Goal: Task Accomplishment & Management: Complete application form

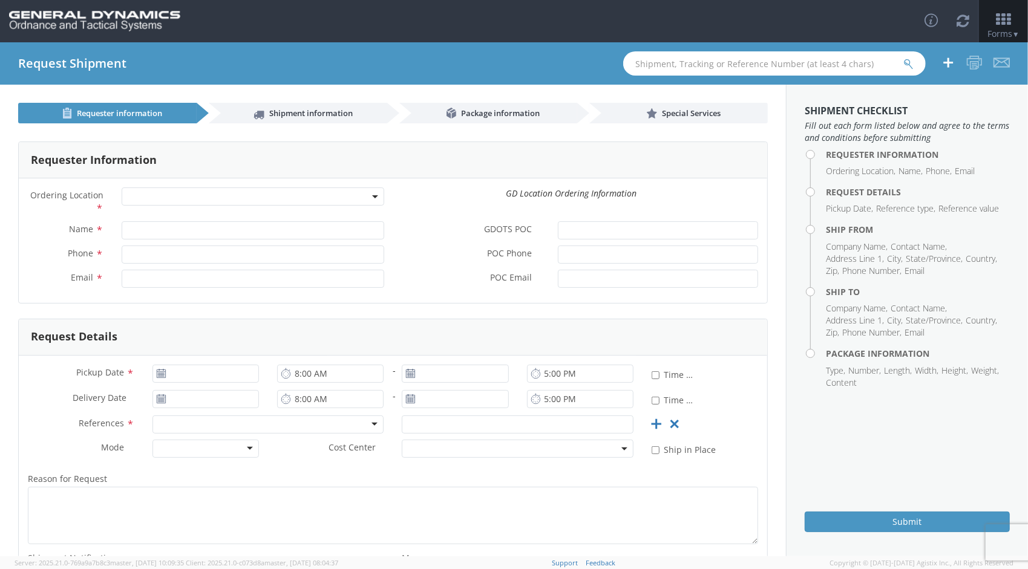
click at [136, 194] on span at bounding box center [253, 197] width 263 height 18
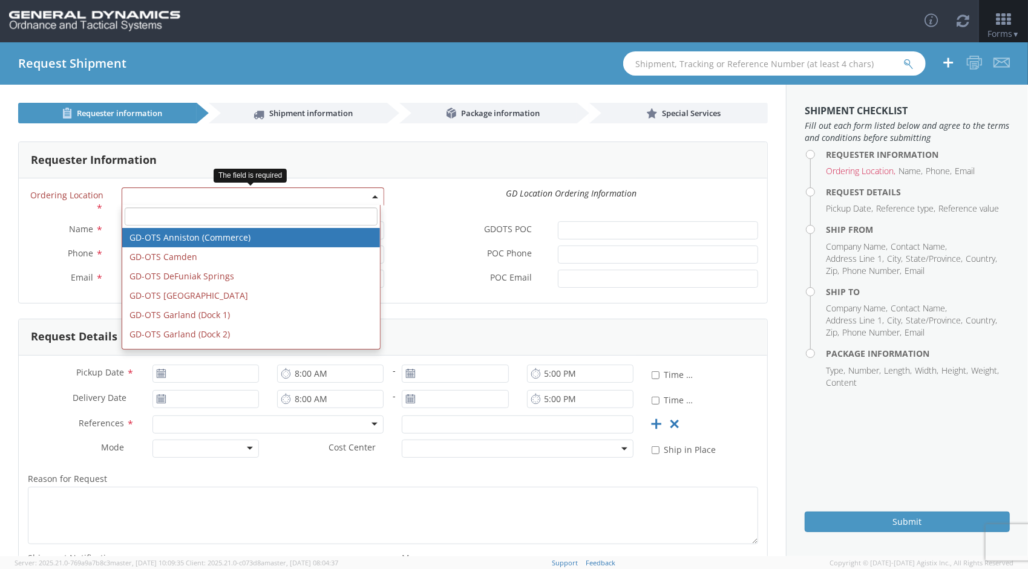
click at [372, 196] on b at bounding box center [375, 196] width 6 height 3
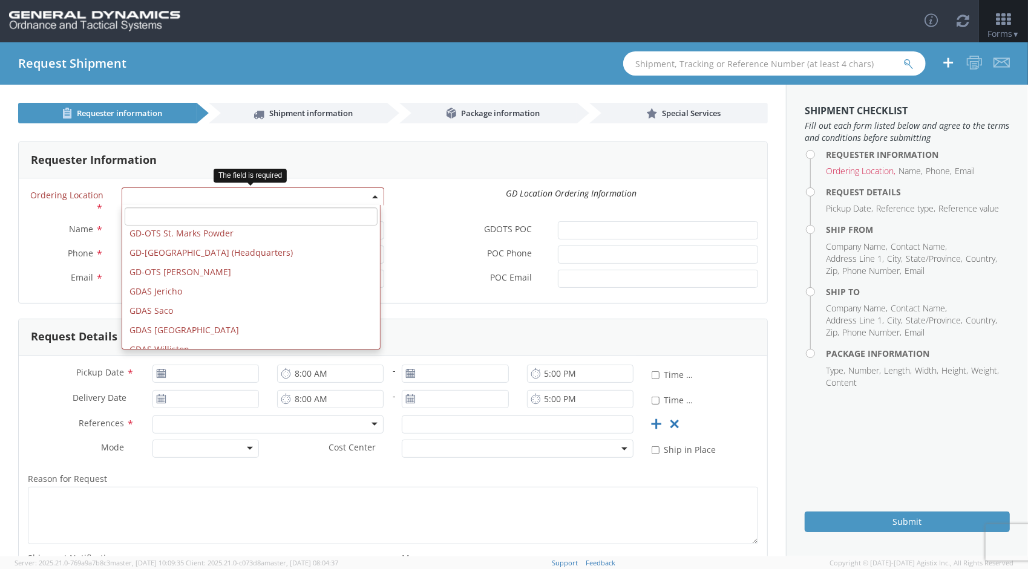
scroll to position [436, 0]
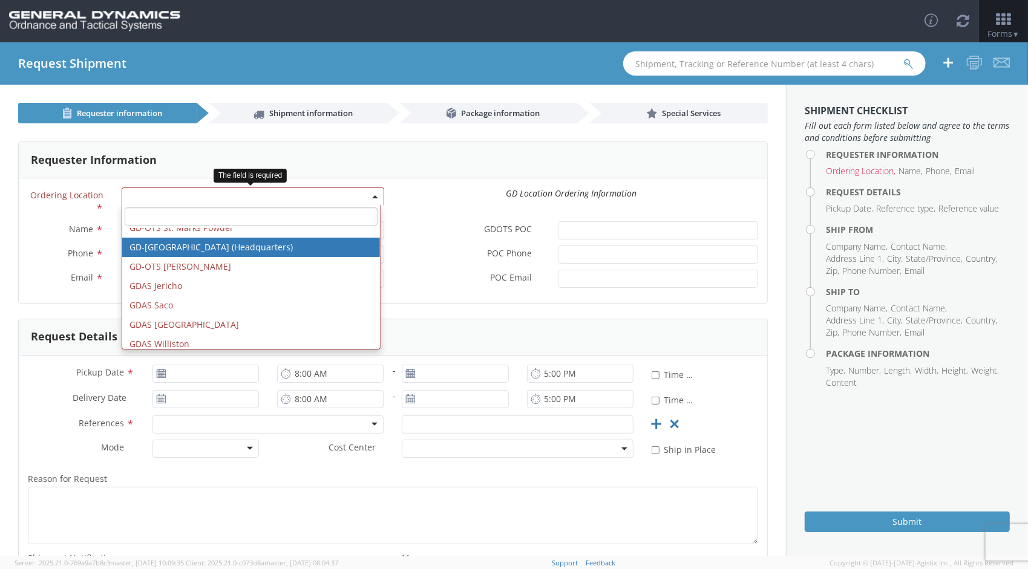
select select "307"
type input "[EMAIL_ADDRESS][DOMAIN_NAME]"
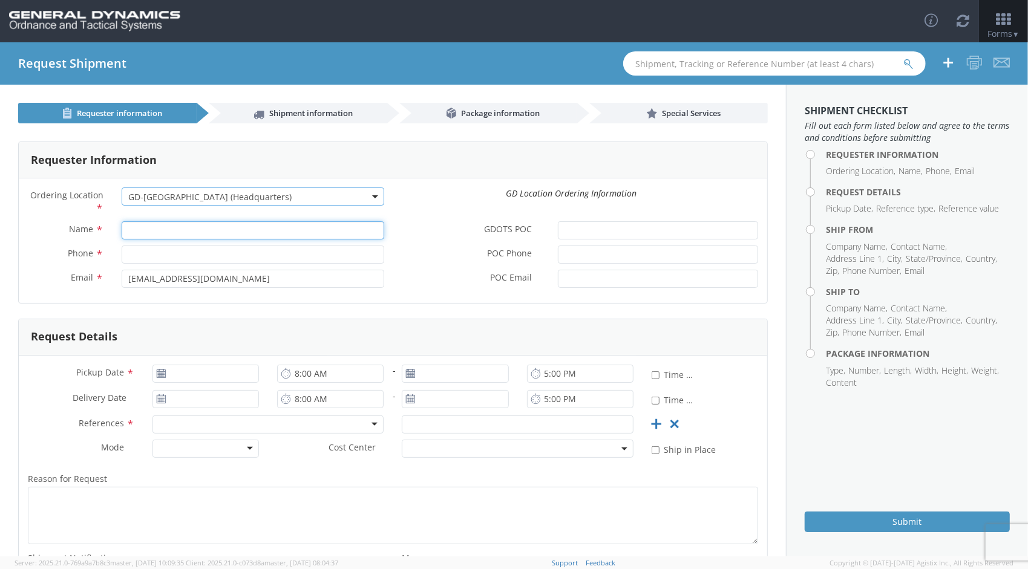
click at [221, 234] on input "Name *" at bounding box center [253, 230] width 263 height 18
click at [141, 229] on input "Name *" at bounding box center [253, 230] width 263 height 18
type input "E"
type input "[PERSON_NAME]"
type input "[PHONE_NUMBER]"
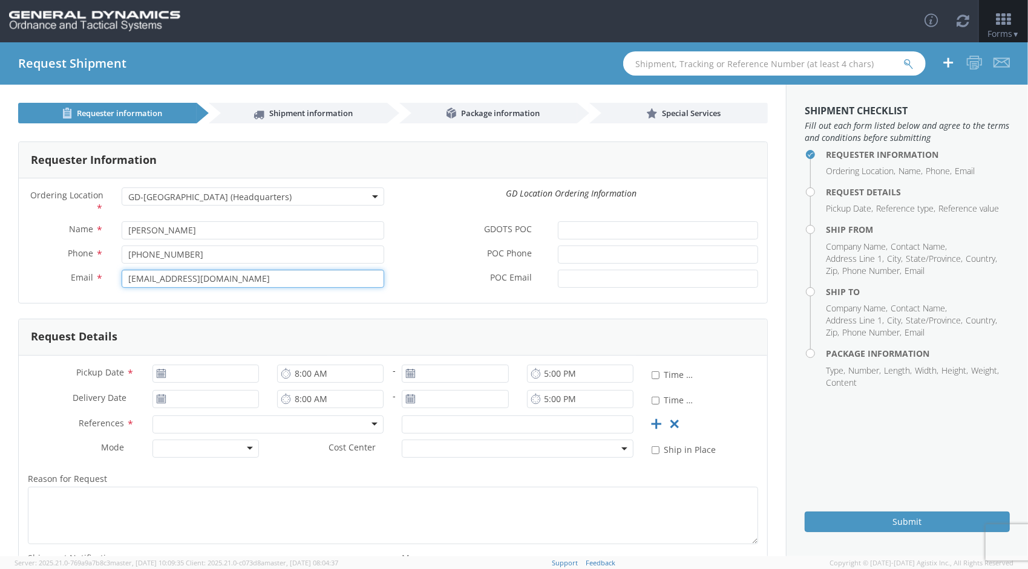
click at [293, 272] on input "[EMAIL_ADDRESS][DOMAIN_NAME]" at bounding box center [253, 279] width 263 height 18
click at [419, 266] on div "POC Phone *" at bounding box center [580, 258] width 375 height 24
click at [232, 281] on input "[EMAIL_ADDRESS][DOMAIN_NAME]" at bounding box center [253, 279] width 263 height 18
type input "[EMAIL_ADDRESS][DOMAIN_NAME]"
click at [432, 248] on label "POC Phone *" at bounding box center [471, 254] width 156 height 16
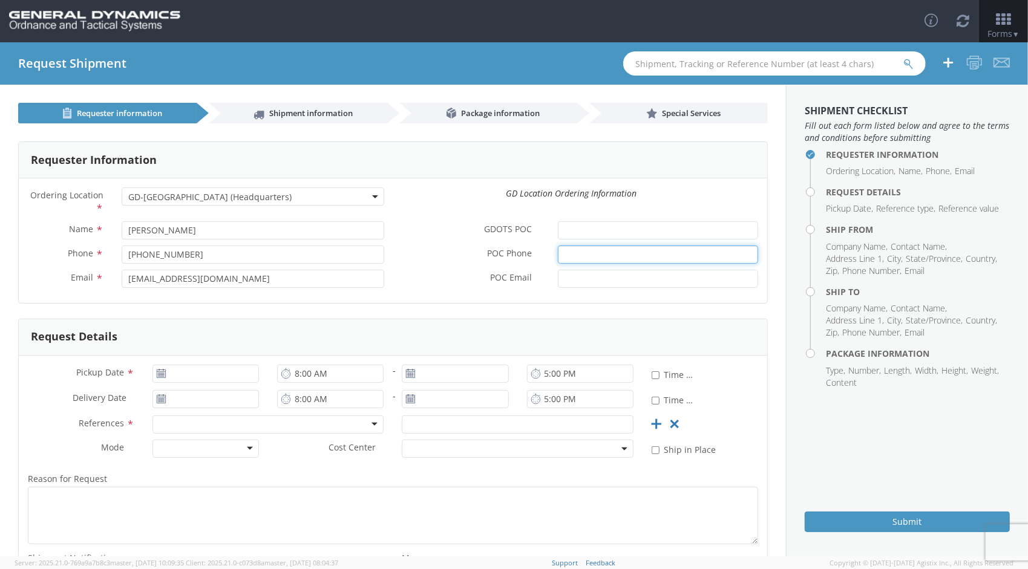
click at [558, 248] on input "POC Phone *" at bounding box center [658, 255] width 200 height 18
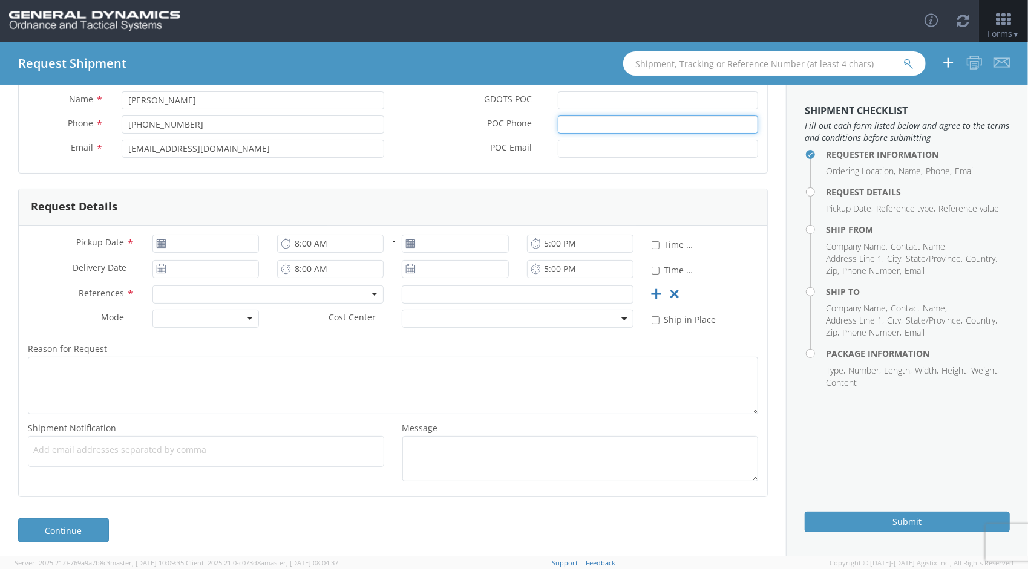
scroll to position [132, 0]
click at [159, 245] on use at bounding box center [161, 241] width 8 height 8
click at [157, 241] on use at bounding box center [161, 241] width 8 height 8
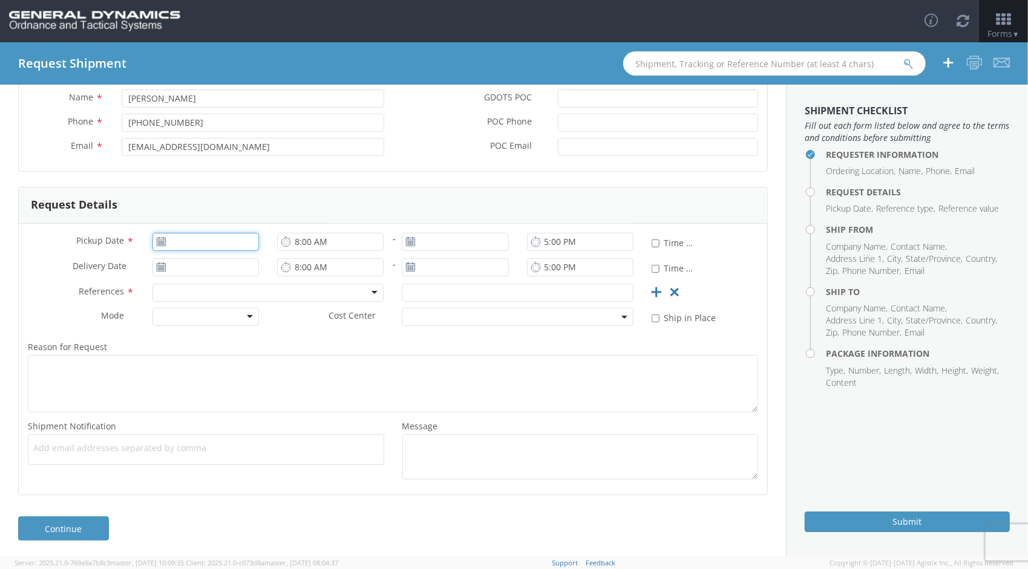
type input "[DATE]"
click at [203, 233] on input "[DATE]" at bounding box center [205, 242] width 107 height 18
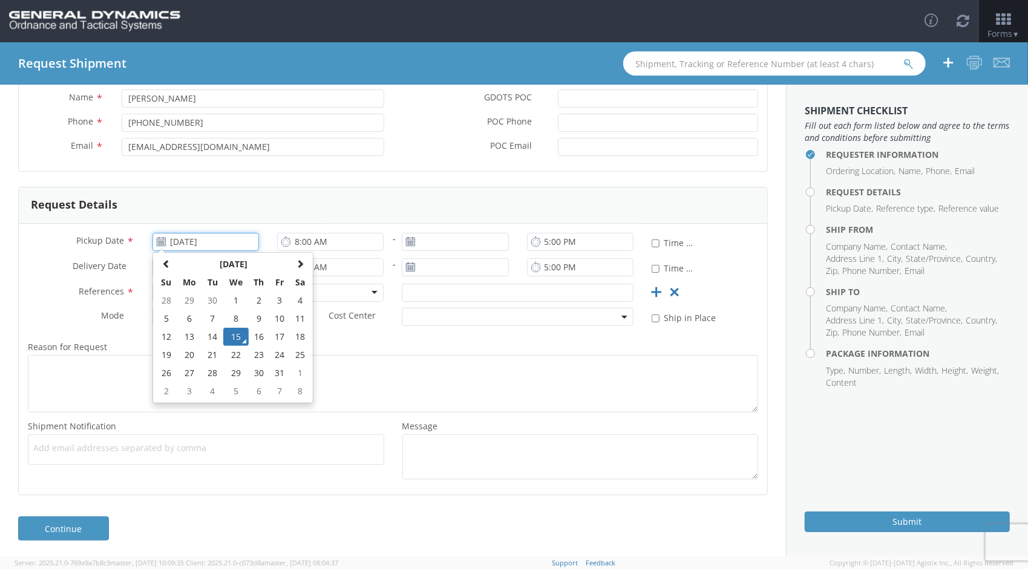
click at [238, 335] on td "15" at bounding box center [235, 337] width 25 height 18
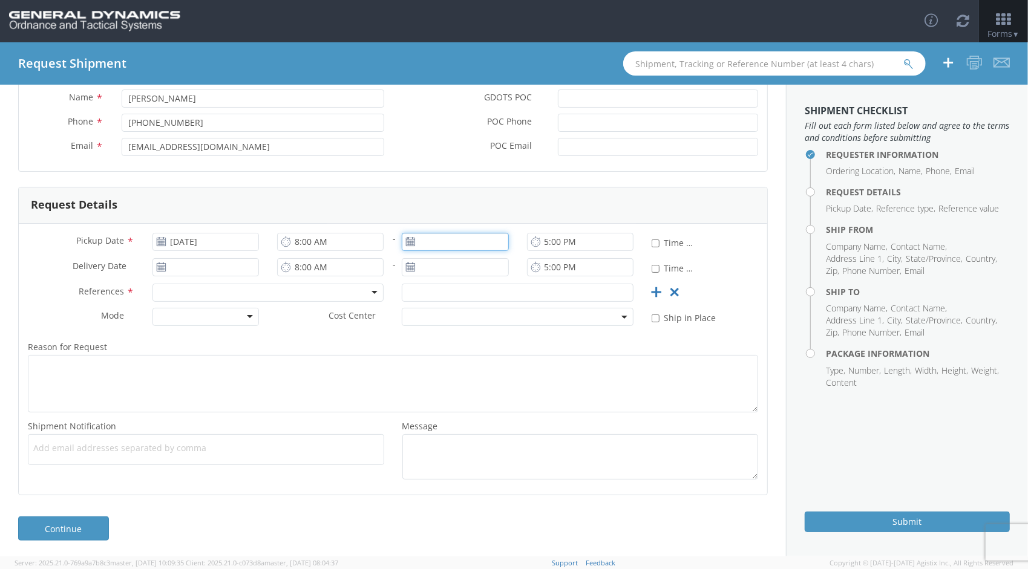
type input "[DATE]"
click at [428, 240] on input "[DATE]" at bounding box center [455, 242] width 107 height 18
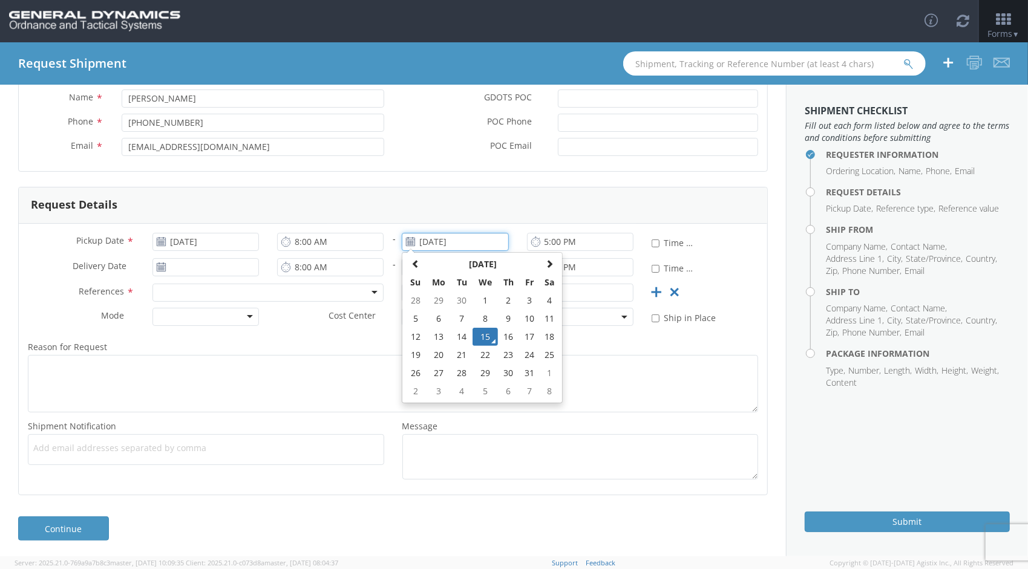
click at [487, 338] on td "15" at bounding box center [485, 337] width 25 height 18
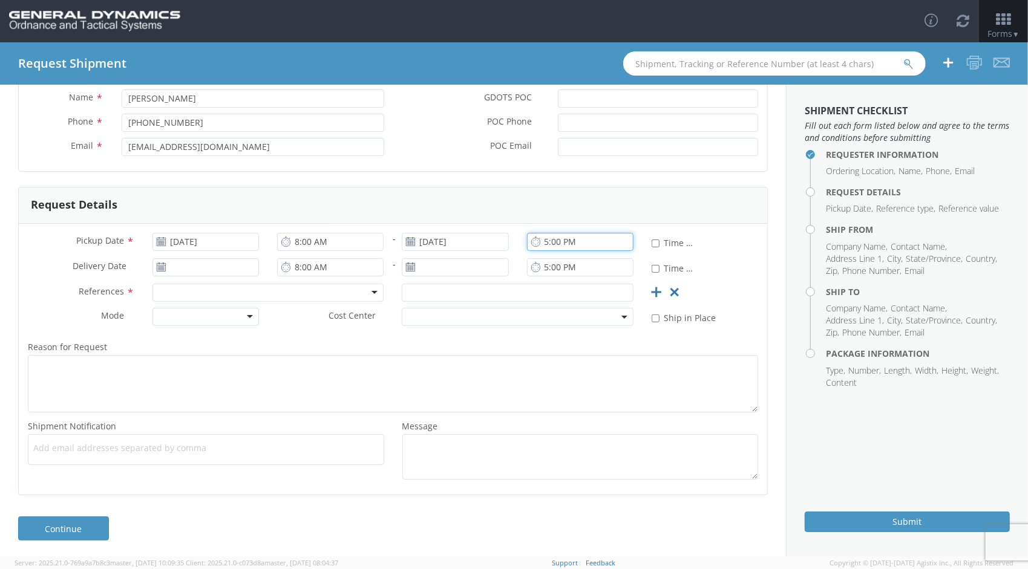
click at [584, 244] on input "5:00 PM" at bounding box center [580, 242] width 107 height 18
click at [531, 244] on icon at bounding box center [536, 241] width 10 height 11
click at [560, 240] on input "5:00 PM" at bounding box center [580, 242] width 107 height 18
click at [533, 244] on icon at bounding box center [536, 241] width 10 height 11
click at [531, 242] on icon at bounding box center [536, 241] width 10 height 11
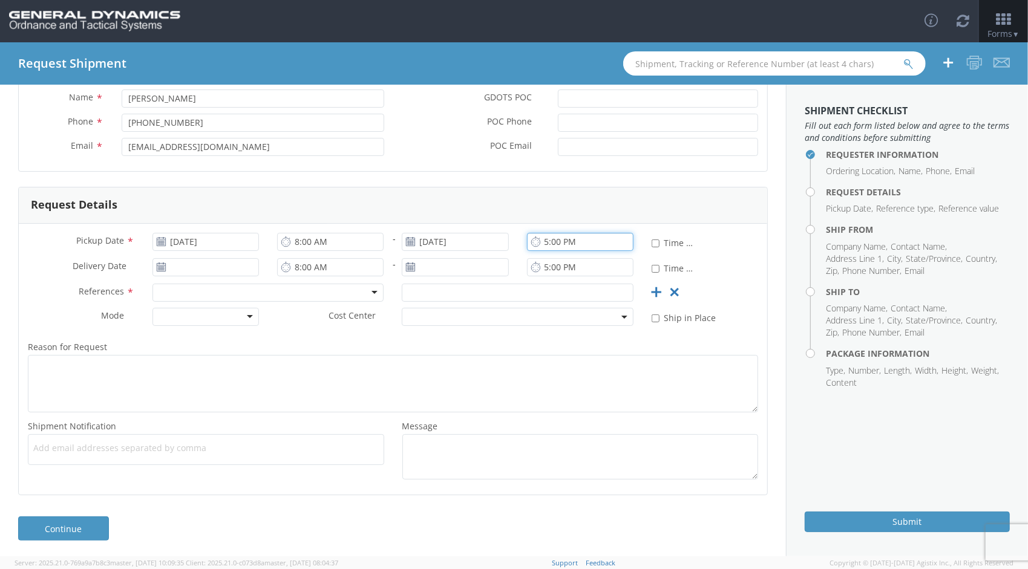
click at [600, 242] on input "5:00 PM" at bounding box center [580, 242] width 107 height 18
drag, startPoint x: 554, startPoint y: 245, endPoint x: 522, endPoint y: 244, distance: 32.1
click at [527, 244] on input "4:30 PM" at bounding box center [580, 242] width 107 height 18
click at [553, 246] on input "4:30 PM" at bounding box center [580, 242] width 107 height 18
type input "4:00 PM"
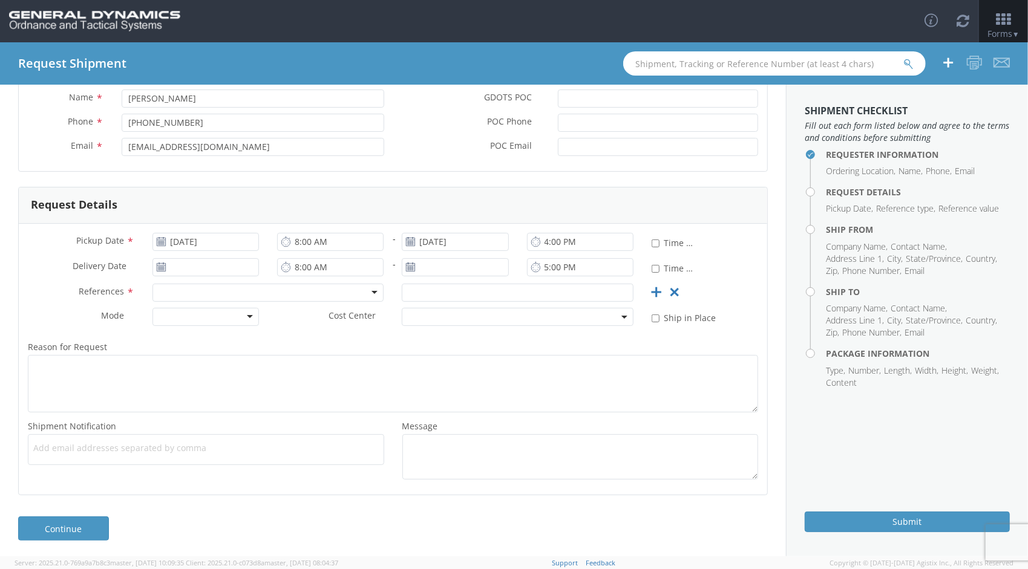
click at [666, 244] on label "* Time Definite" at bounding box center [674, 242] width 44 height 14
click at [660, 244] on input "* Time Definite" at bounding box center [656, 244] width 8 height 8
click at [652, 241] on input "* Time Definite" at bounding box center [656, 244] width 8 height 8
click at [652, 242] on input "* Time Definite" at bounding box center [656, 244] width 8 height 8
checkbox input "true"
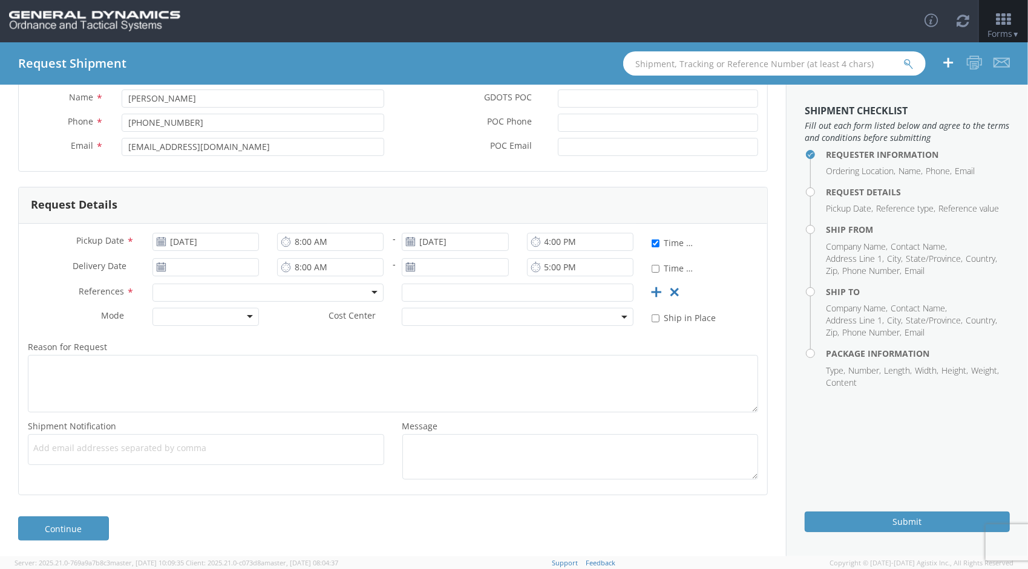
click at [161, 267] on icon at bounding box center [161, 268] width 10 height 10
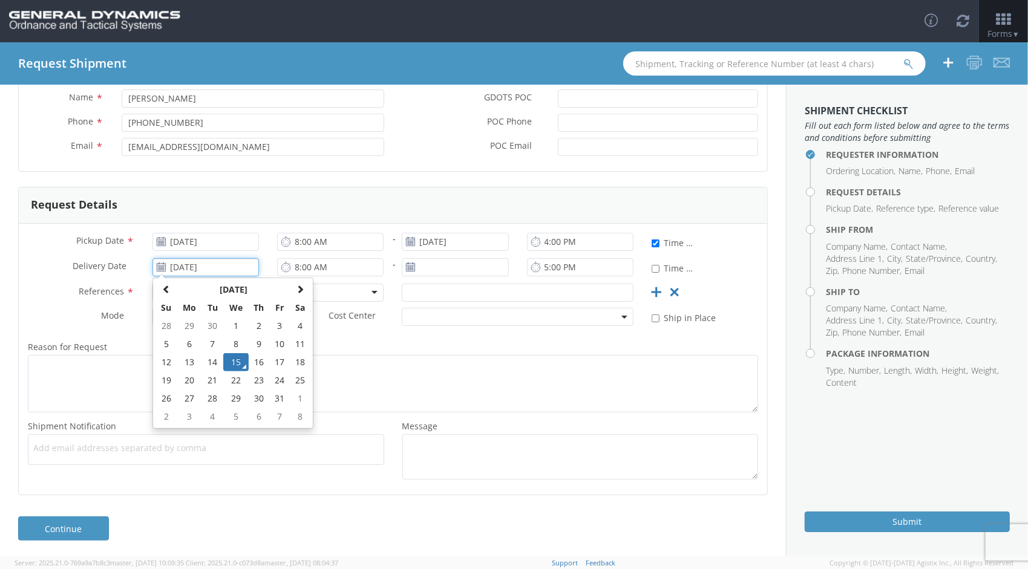
click at [180, 264] on input "[DATE]" at bounding box center [205, 267] width 107 height 18
click at [232, 379] on td "22" at bounding box center [235, 381] width 25 height 18
type input "[DATE]"
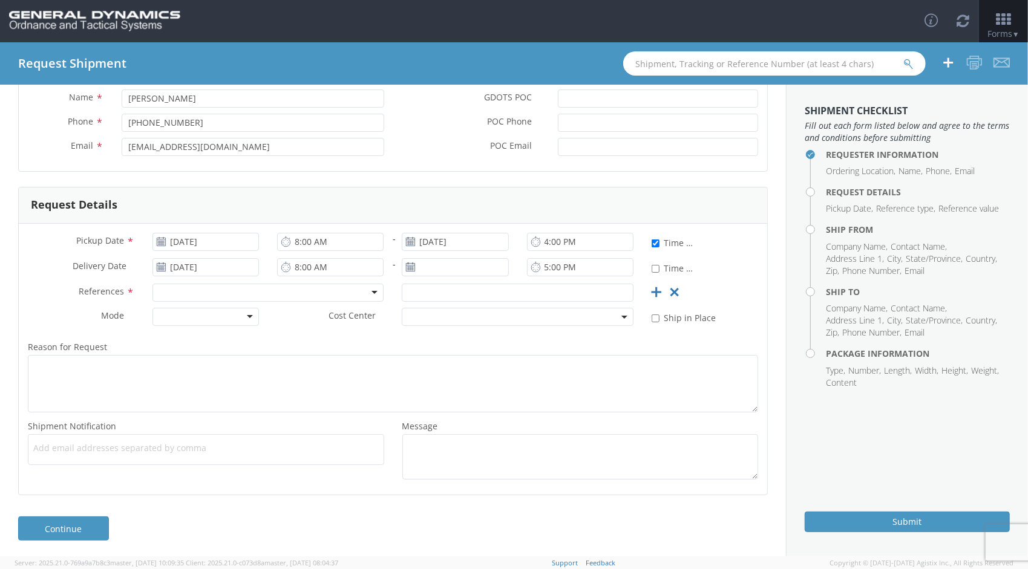
click at [407, 267] on use at bounding box center [411, 267] width 8 height 8
click at [408, 264] on use at bounding box center [411, 267] width 8 height 8
click at [470, 264] on input "[DATE]" at bounding box center [455, 267] width 107 height 18
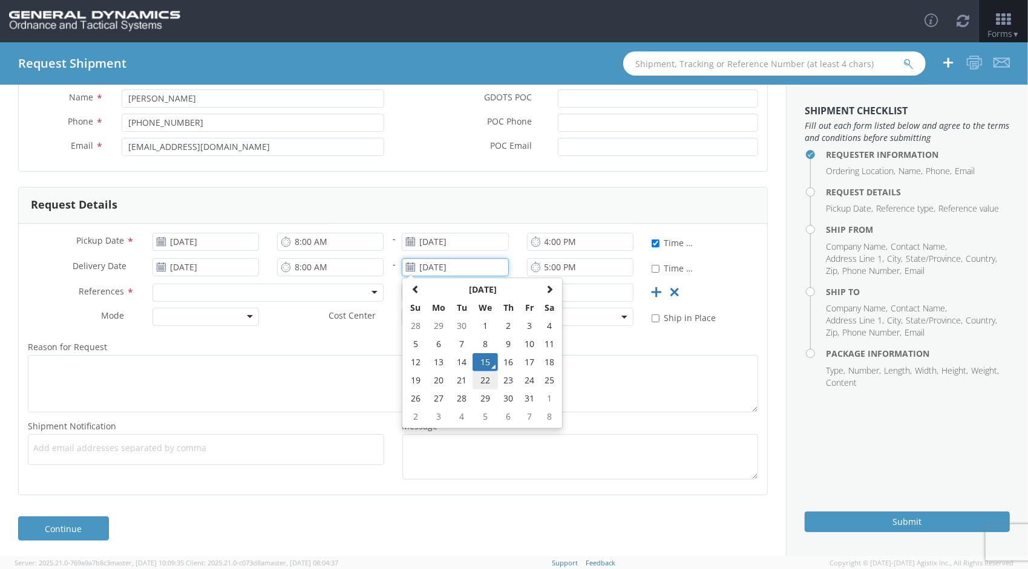
click at [486, 378] on td "22" at bounding box center [485, 381] width 25 height 18
type input "[DATE]"
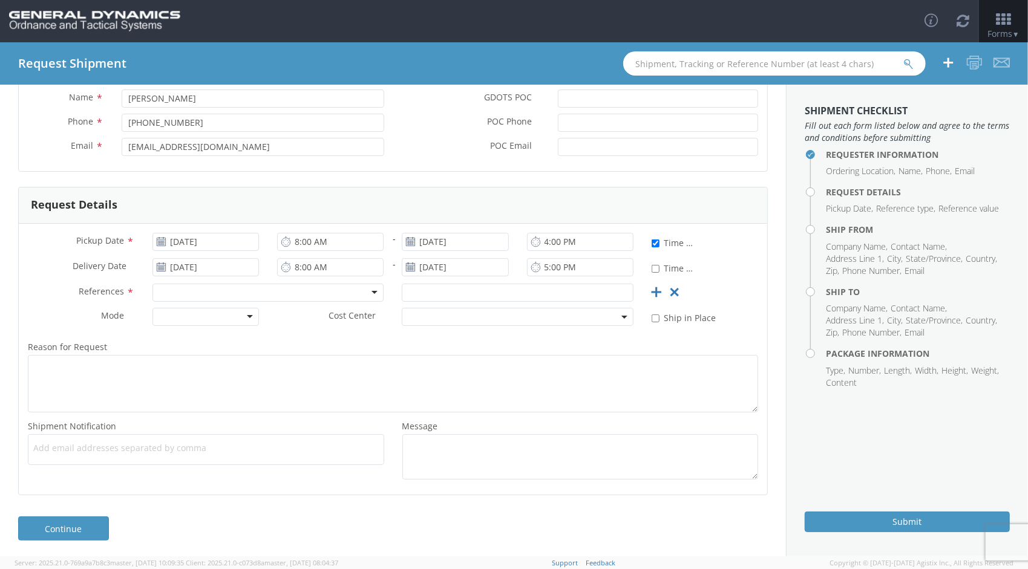
click at [214, 290] on div at bounding box center [267, 293] width 231 height 18
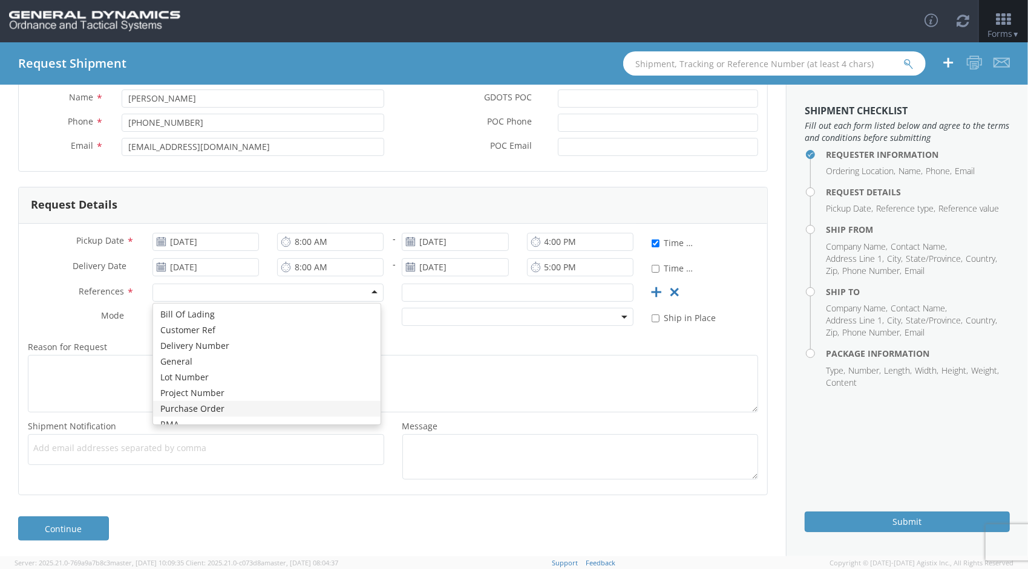
scroll to position [0, 0]
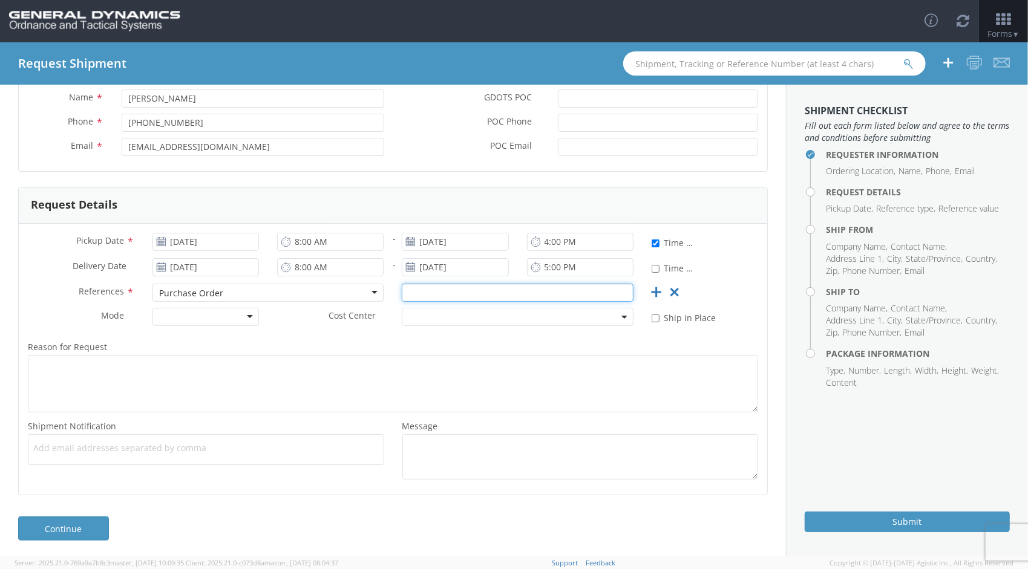
click at [448, 292] on input "text" at bounding box center [517, 293] width 231 height 18
click at [436, 292] on input "text" at bounding box center [517, 293] width 231 height 18
click at [428, 292] on input "80373 9-1, 9-3, 9-4" at bounding box center [517, 293] width 231 height 18
click at [536, 291] on input "80373 Rev 2 - 9-1, 9-3, 9-4" at bounding box center [517, 293] width 231 height 18
type input "80373 Rev 2 - 9-1, 9-3, 9-4"
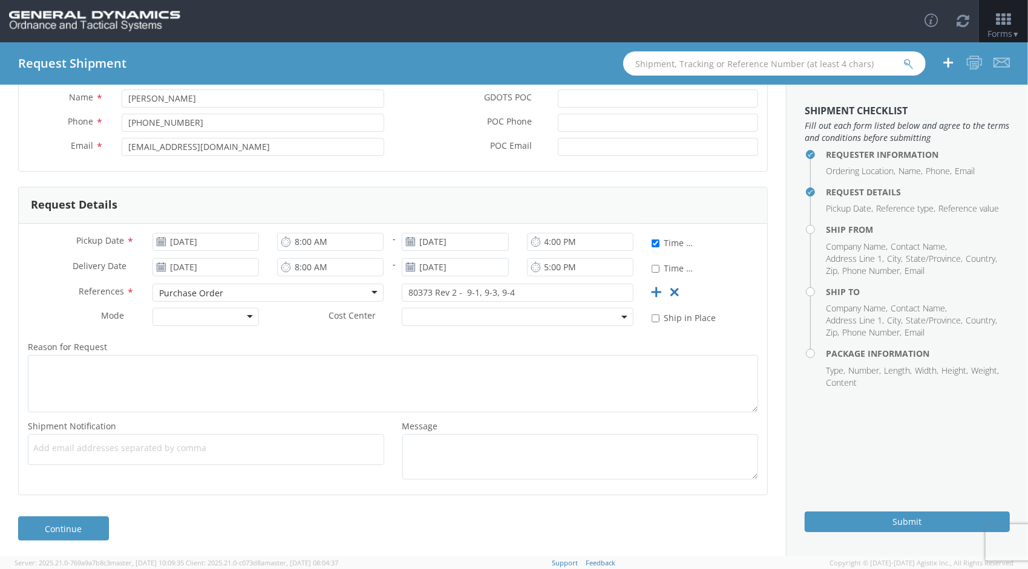
click at [247, 313] on div at bounding box center [205, 317] width 107 height 18
click at [410, 316] on span at bounding box center [517, 317] width 231 height 18
click at [454, 315] on span at bounding box center [517, 317] width 231 height 18
click at [624, 313] on span at bounding box center [625, 317] width 2 height 18
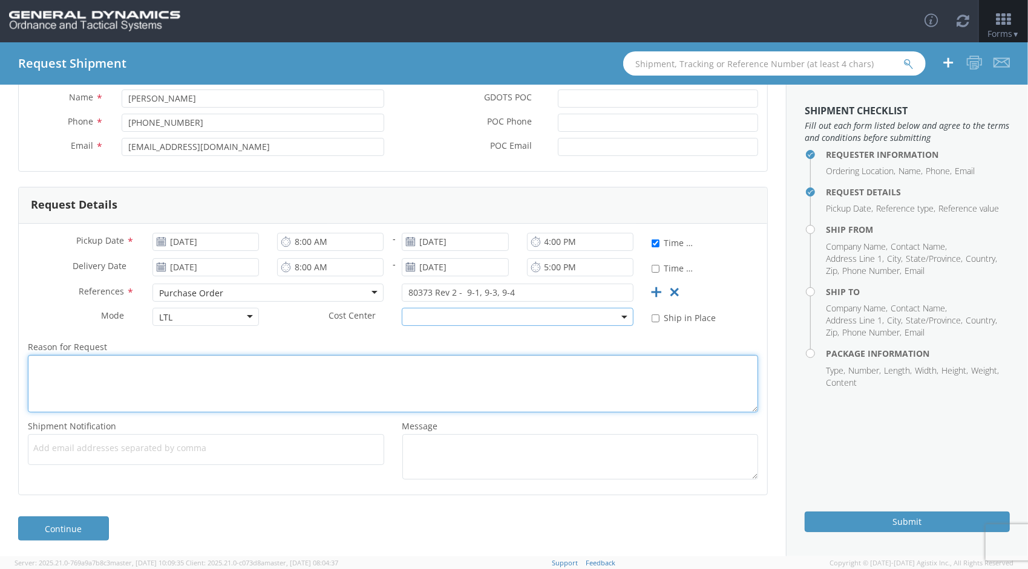
click at [76, 377] on textarea "Reason for Request *" at bounding box center [393, 383] width 730 height 57
type textarea "S"
type textarea "M"
type textarea "Production completed and ready to return back to customer"
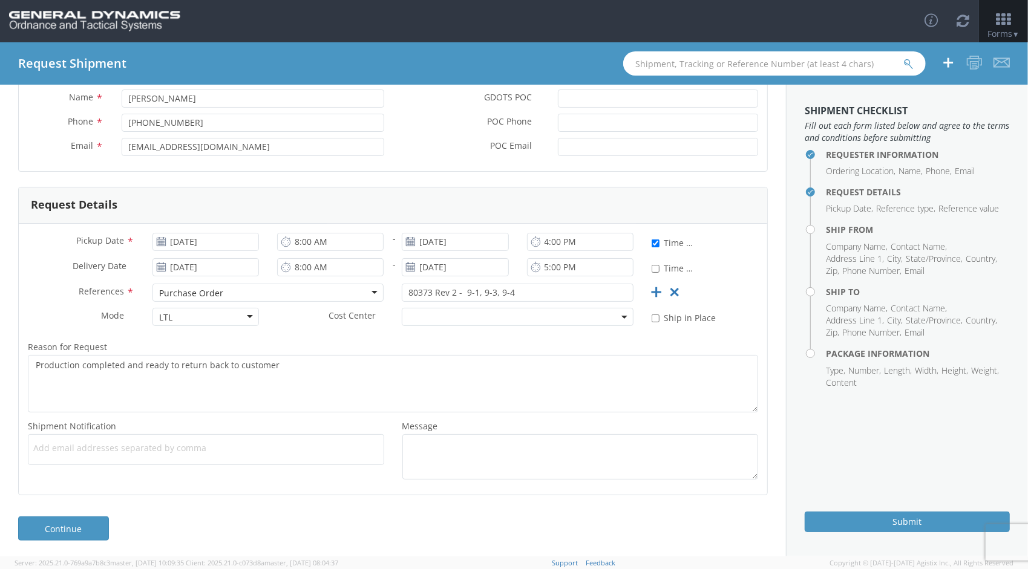
click at [165, 449] on span "Add email addresses separated by comma" at bounding box center [206, 448] width 346 height 12
click at [189, 445] on span "Add email addresses separated by comma" at bounding box center [206, 448] width 346 height 12
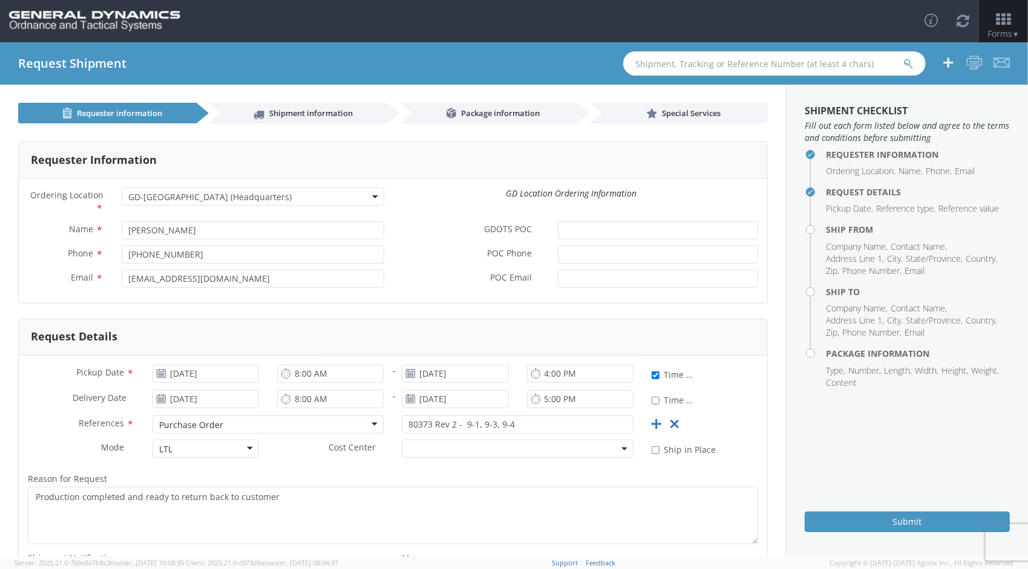
type input "[PERSON_NAME][EMAIL_ADDRESS][PERSON_NAME][DOMAIN_NAME]"
click at [579, 234] on input "GDOTS POC *" at bounding box center [658, 230] width 200 height 18
type input "[PERSON_NAME]"
type input "[PHONE_NUMBER]"
type input "M"
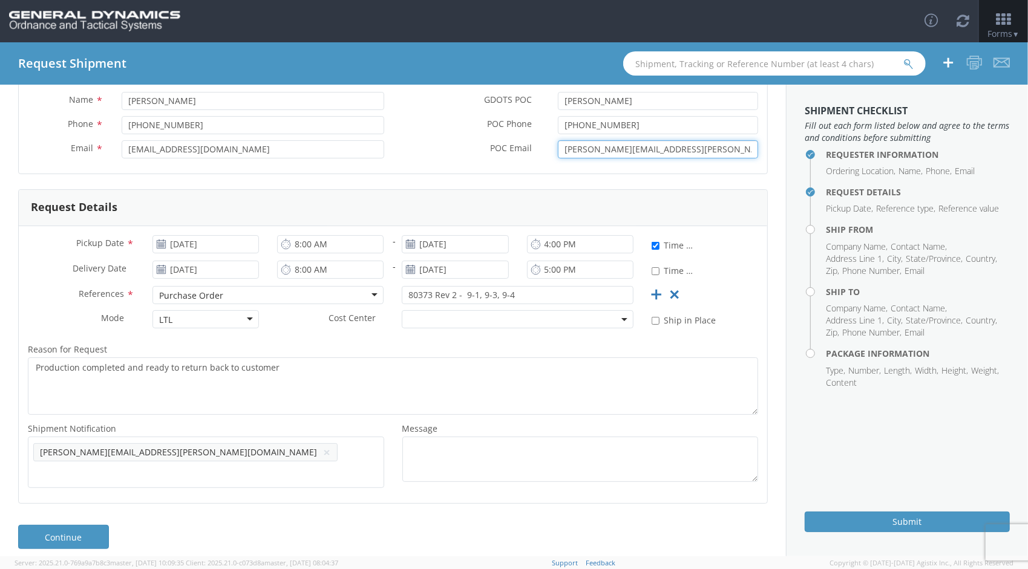
scroll to position [132, 0]
type input "[PERSON_NAME][EMAIL_ADDRESS][PERSON_NAME][DOMAIN_NAME]"
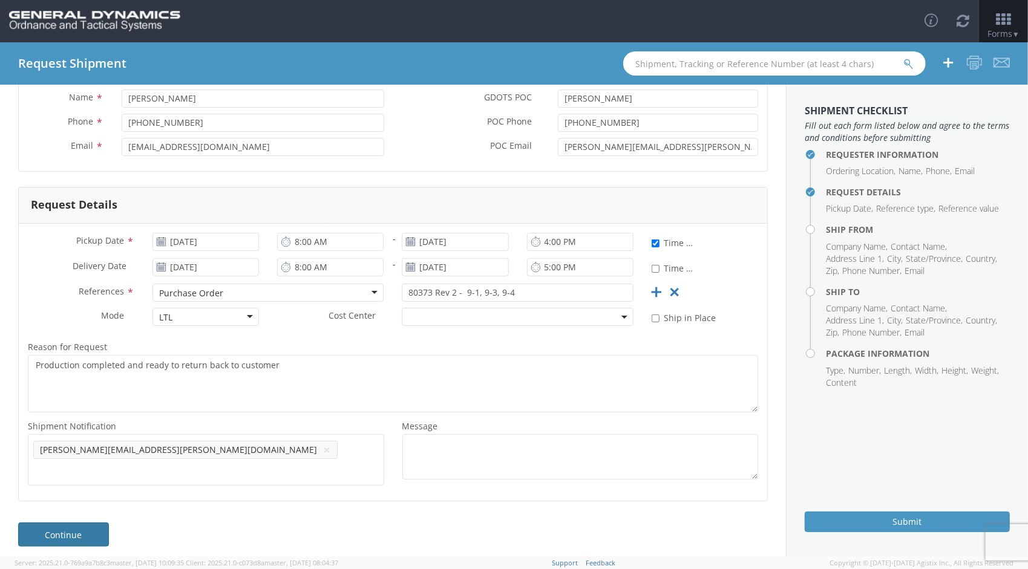
click at [74, 526] on link "Continue" at bounding box center [63, 535] width 91 height 24
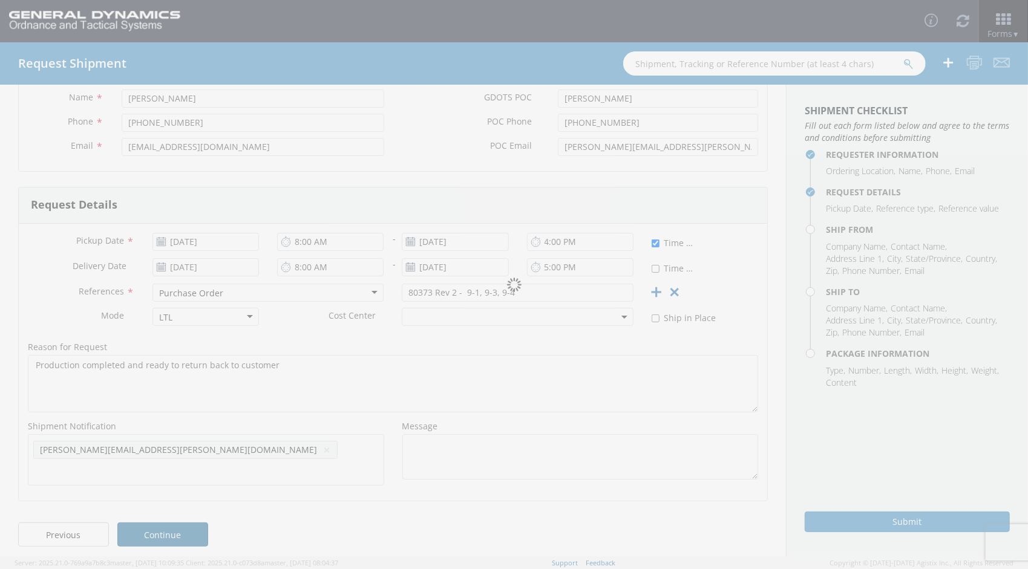
scroll to position [0, 0]
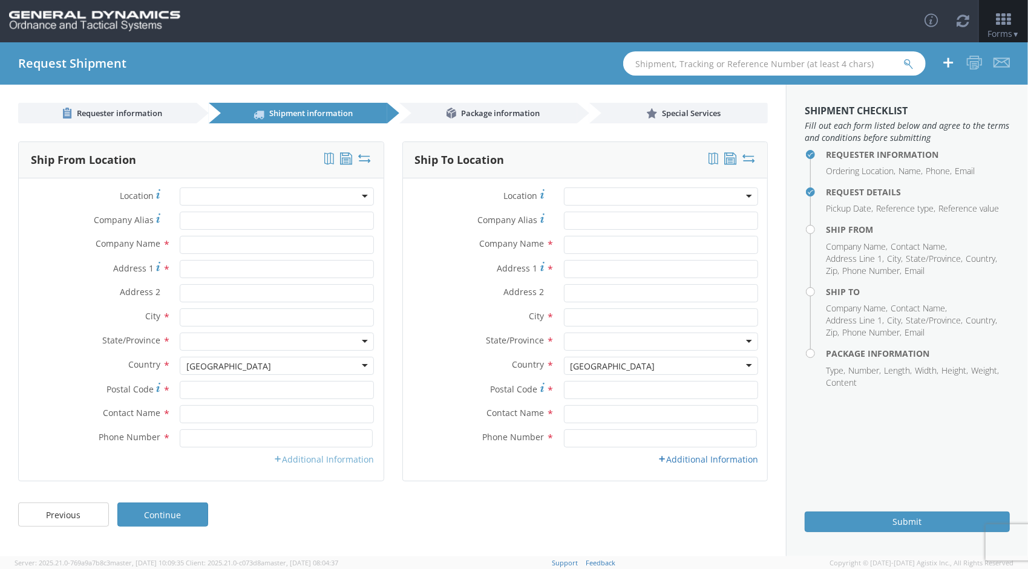
click at [330, 462] on link "Additional Information" at bounding box center [324, 459] width 100 height 11
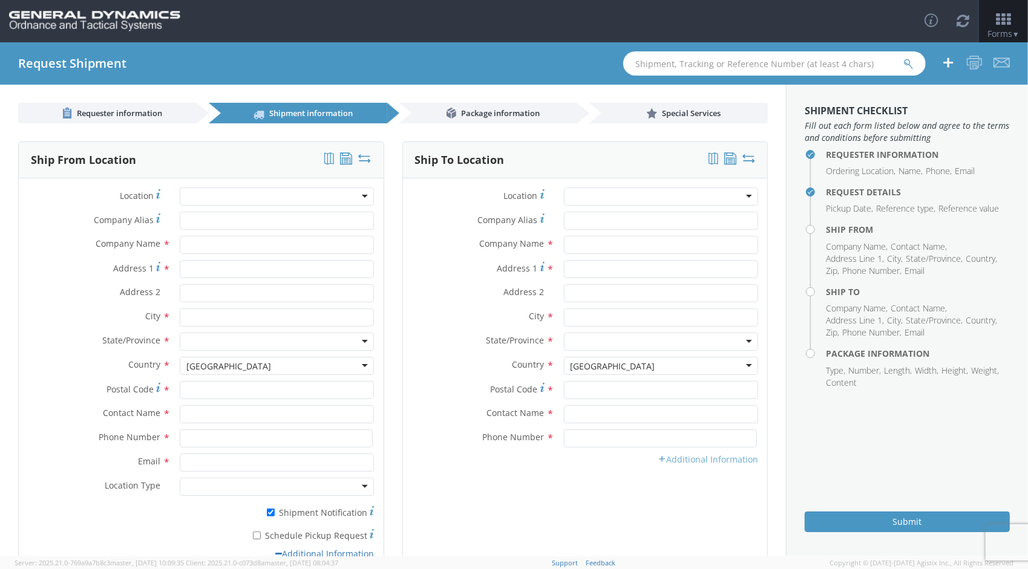
click at [689, 462] on link "Additional Information" at bounding box center [708, 459] width 100 height 11
click at [209, 196] on div at bounding box center [277, 197] width 194 height 18
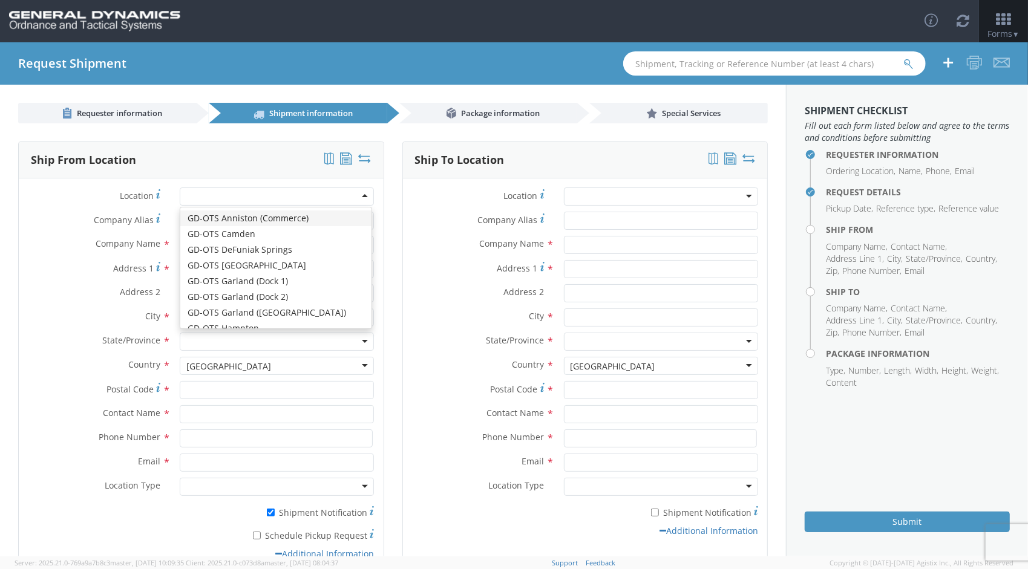
click at [393, 192] on div "Ship To Location Location * GD-OTS [GEOGRAPHIC_DATA] (Commerce) GD-OTS [GEOGRAP…" at bounding box center [585, 367] width 384 height 450
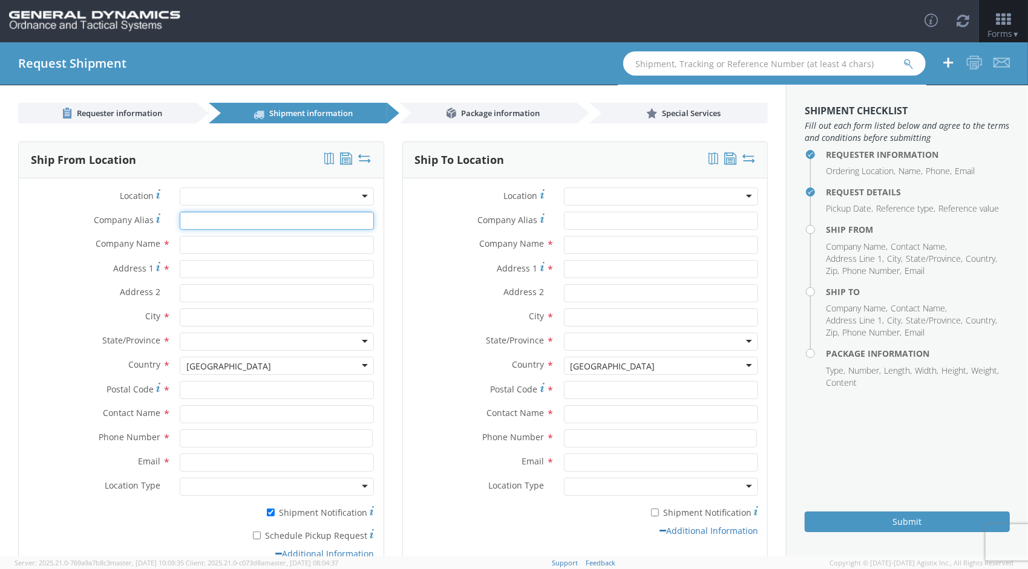
click at [205, 226] on input "Company Alias *" at bounding box center [277, 221] width 194 height 18
type input "Matsys Inc"
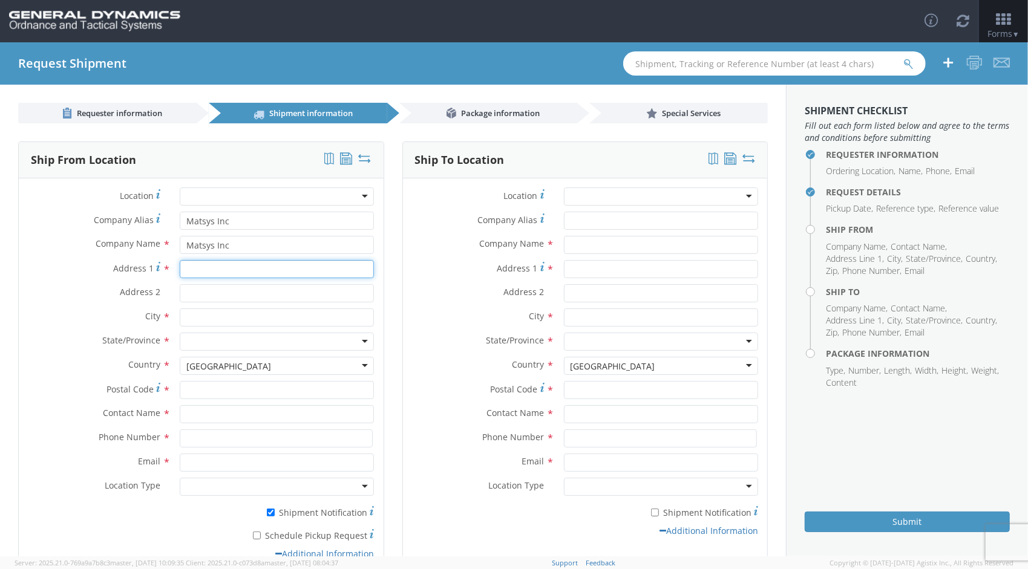
type input "[STREET_ADDRESS]"
type input "Attn: PR343_034_Mark"
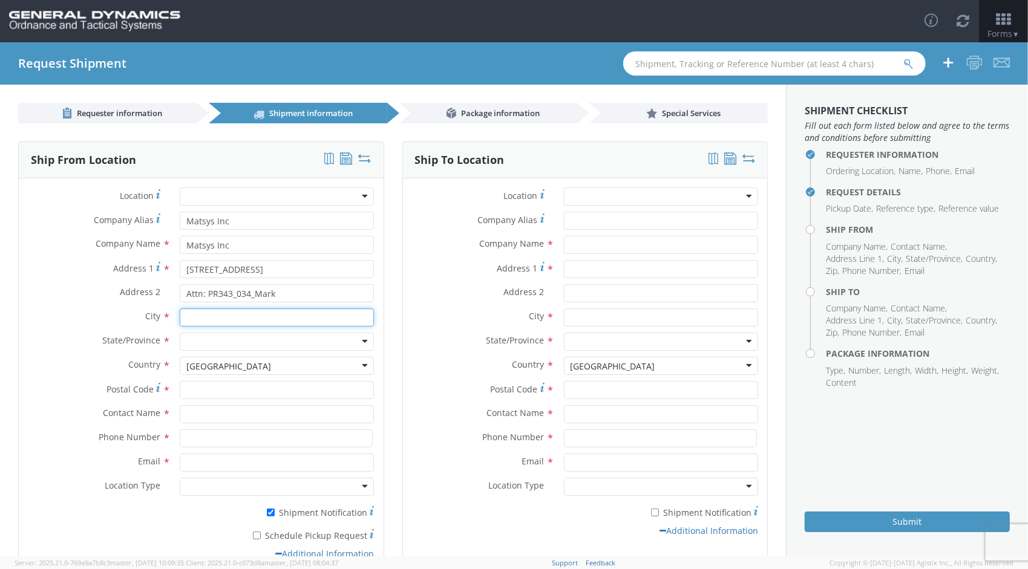
type input "Sterling"
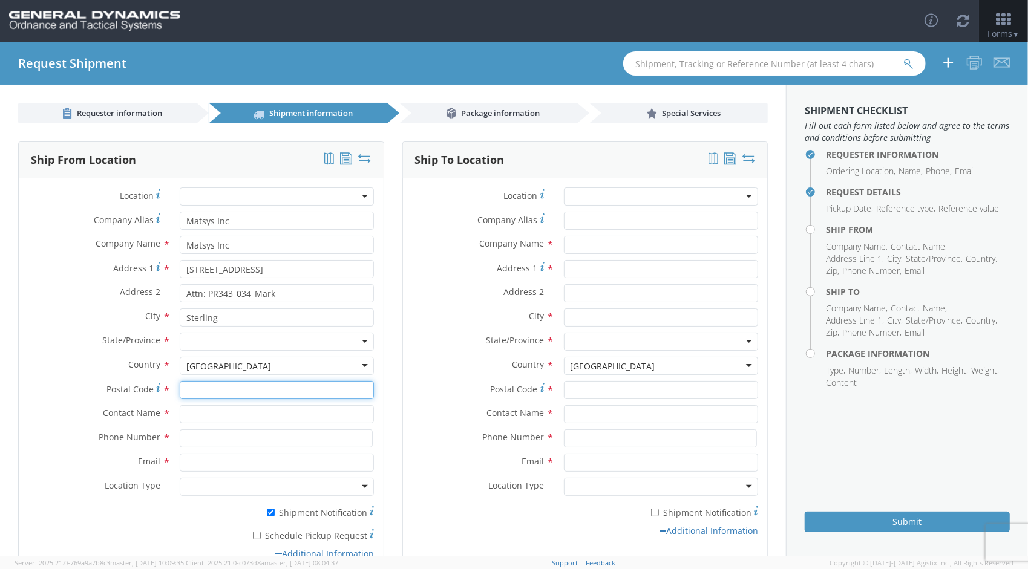
type input "20164"
type input "[PERSON_NAME]"
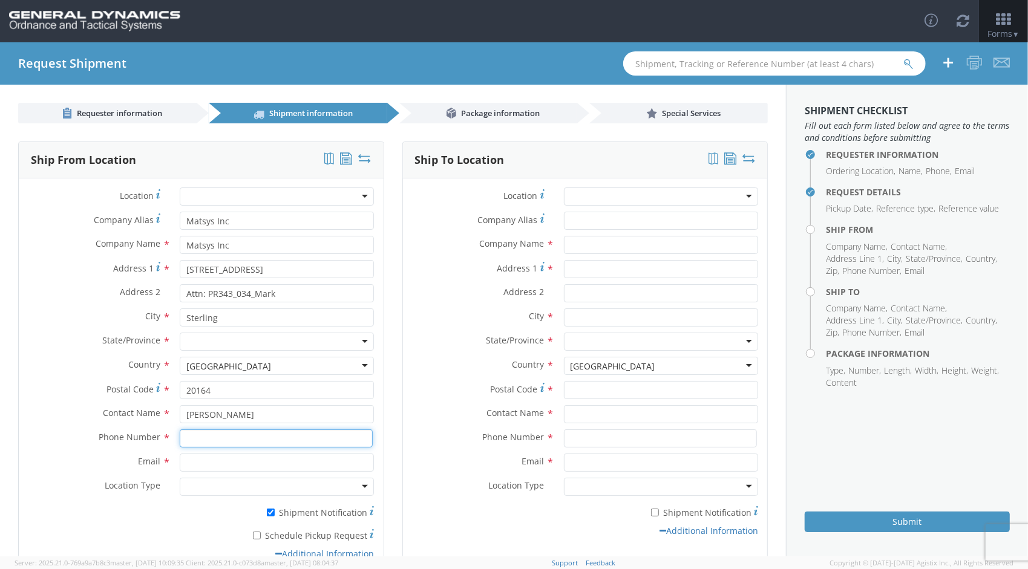
type input "7039640400"
type input "[EMAIL_ADDRESS][DOMAIN_NAME]"
type input "Matsys Inc"
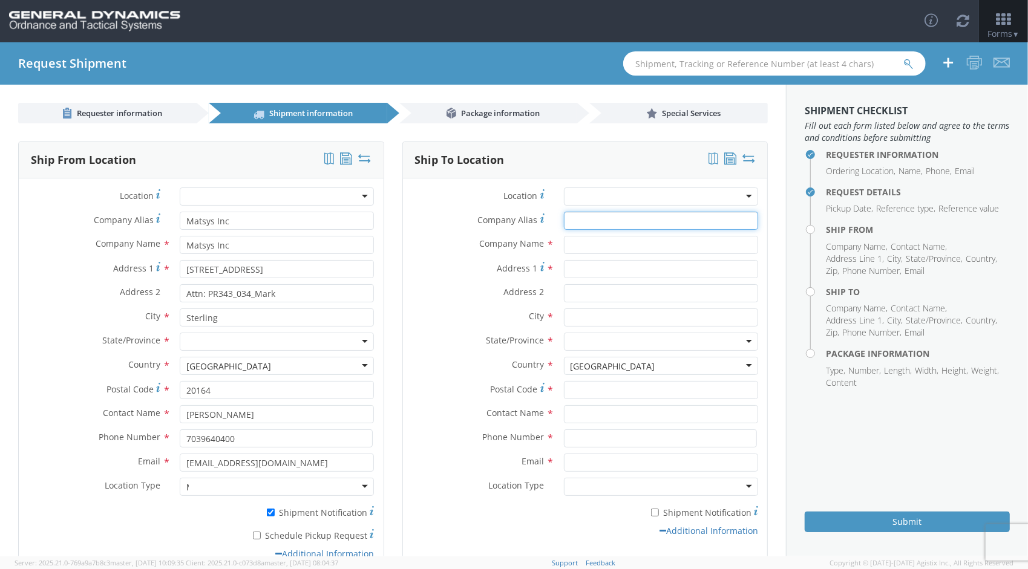
type input "Matsys Inc"
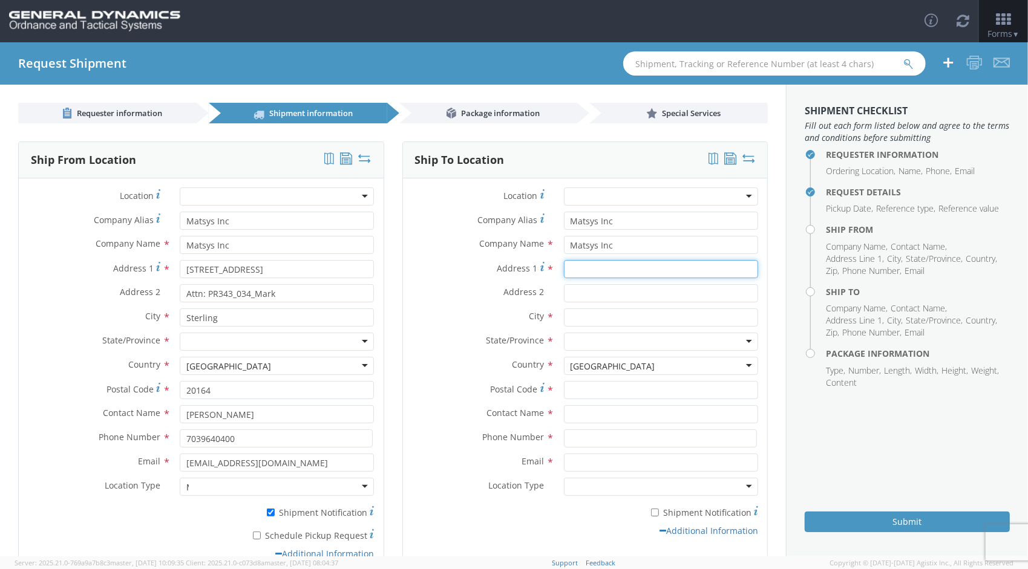
type input "[STREET_ADDRESS]"
type input "Attn: PR343_034_Mark"
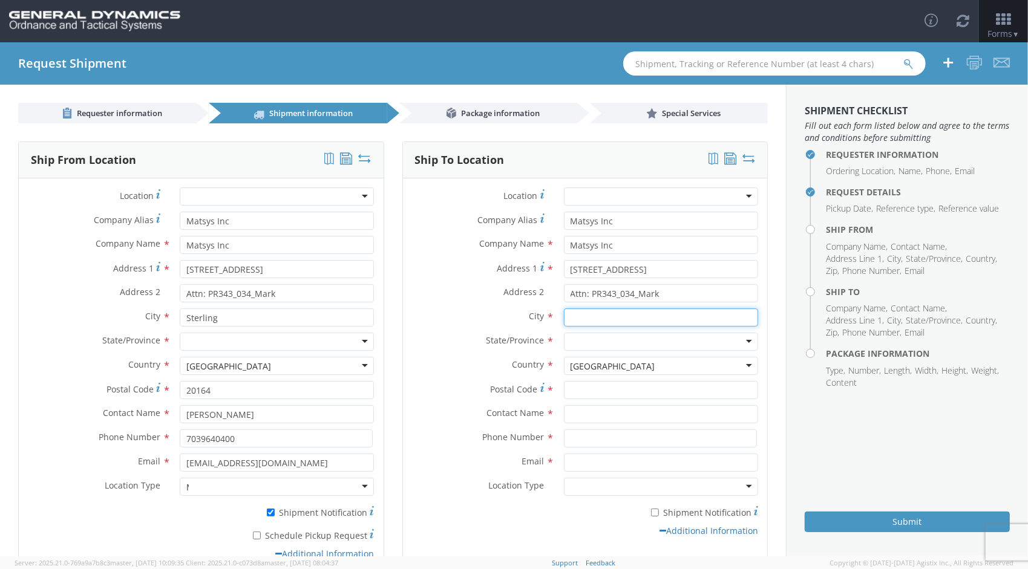
type input "Sterling"
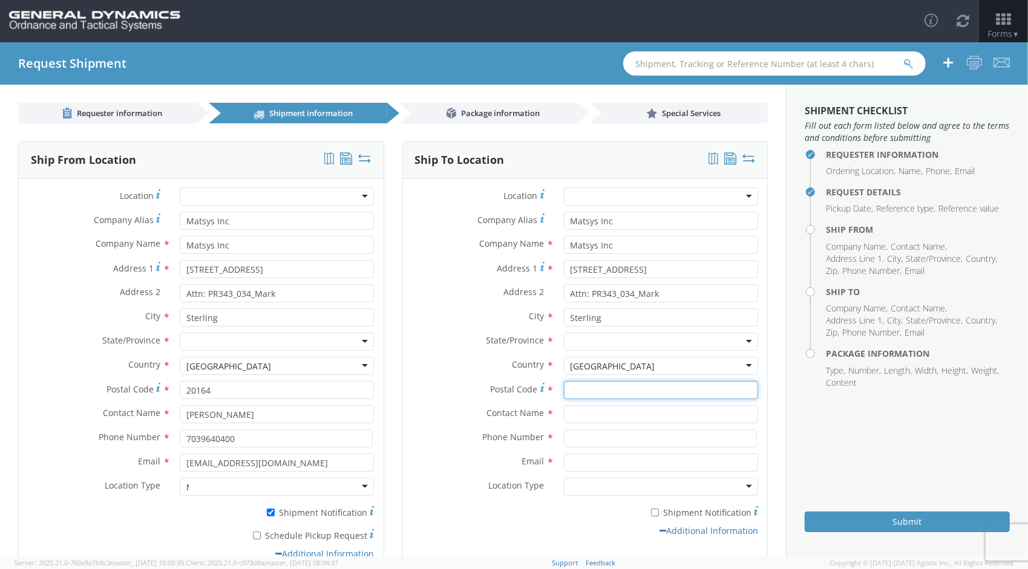
type input "20164"
type input "[PERSON_NAME]"
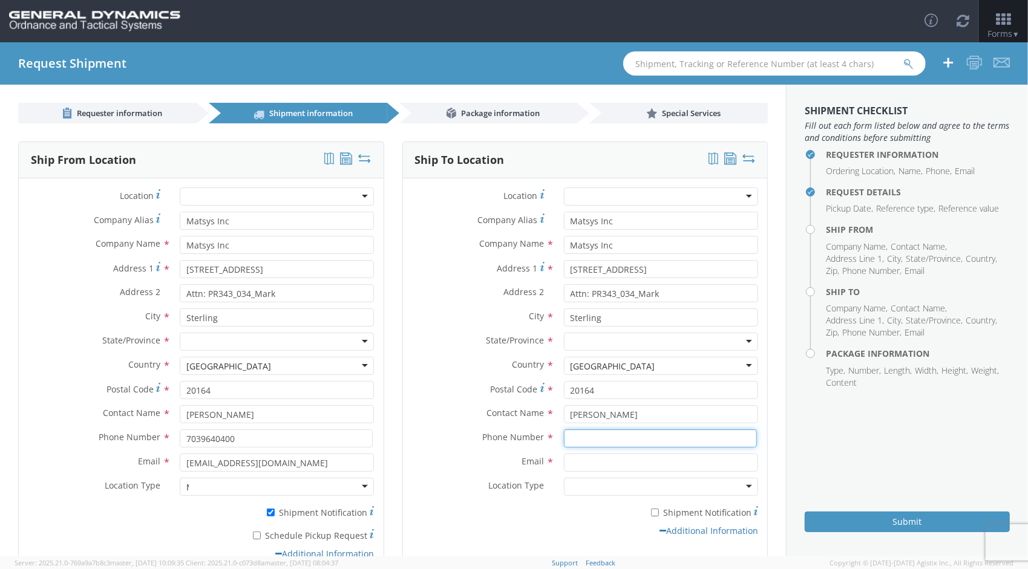
type input "7039640400"
type input "[EMAIL_ADDRESS][DOMAIN_NAME]"
type input "Matsys Inc"
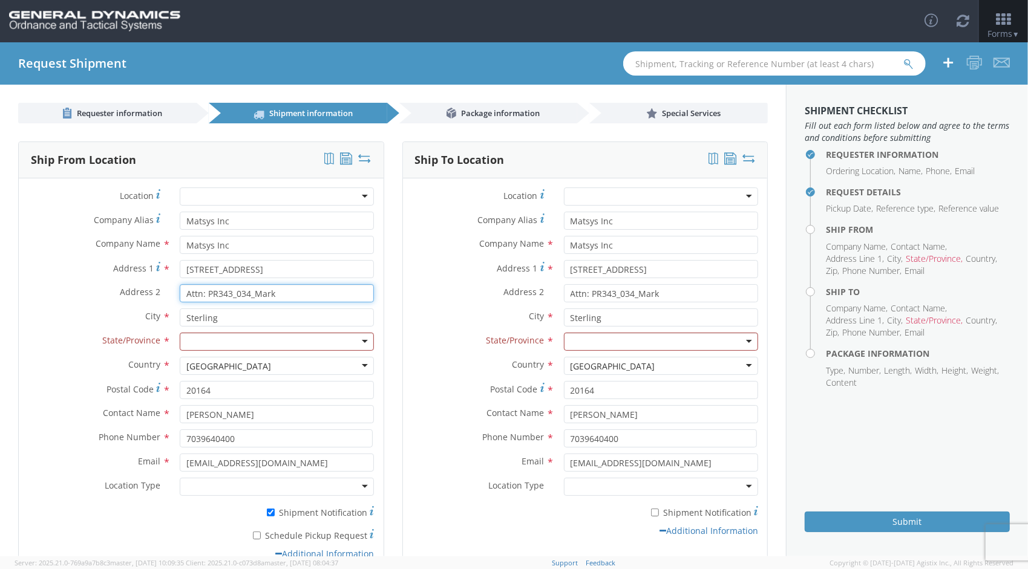
drag, startPoint x: 286, startPoint y: 296, endPoint x: 174, endPoint y: 297, distance: 112.0
click at [174, 297] on div "Attn: PR343_034_Mark" at bounding box center [277, 293] width 212 height 18
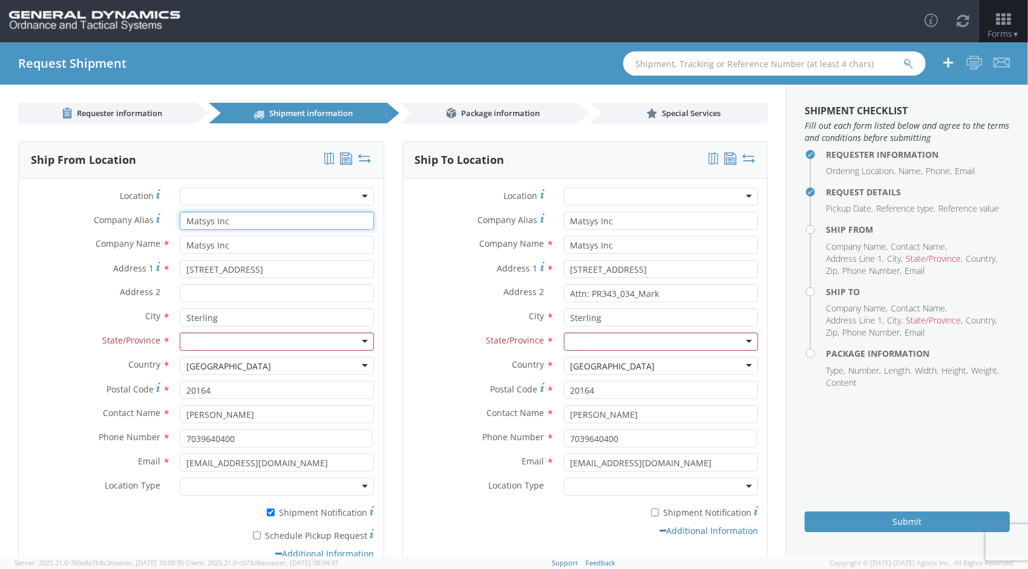
drag, startPoint x: 246, startPoint y: 222, endPoint x: 174, endPoint y: 221, distance: 71.4
click at [174, 221] on div "Matsys Inc" at bounding box center [277, 221] width 212 height 18
click at [275, 339] on div at bounding box center [277, 342] width 194 height 18
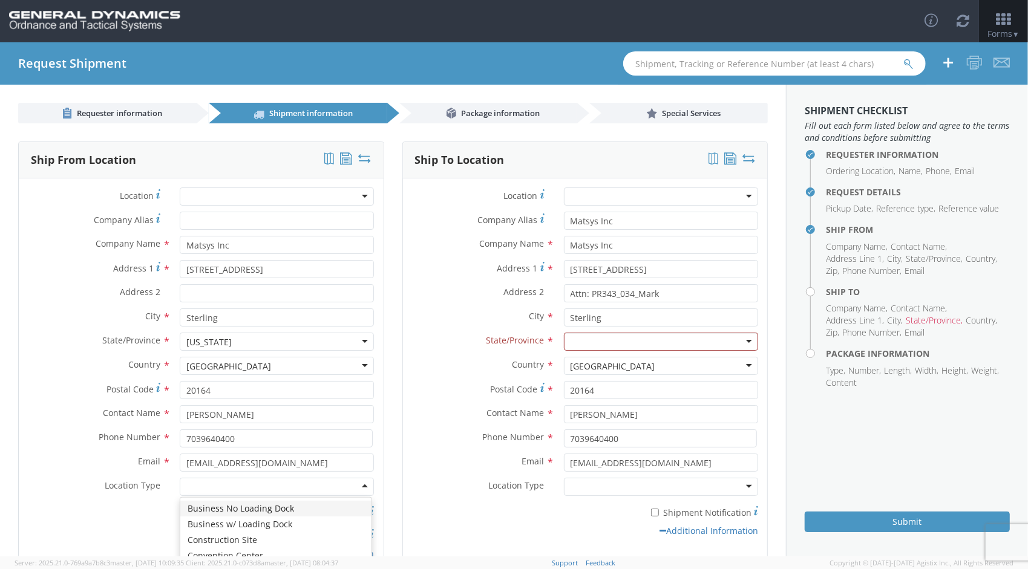
click at [227, 484] on div at bounding box center [277, 487] width 194 height 18
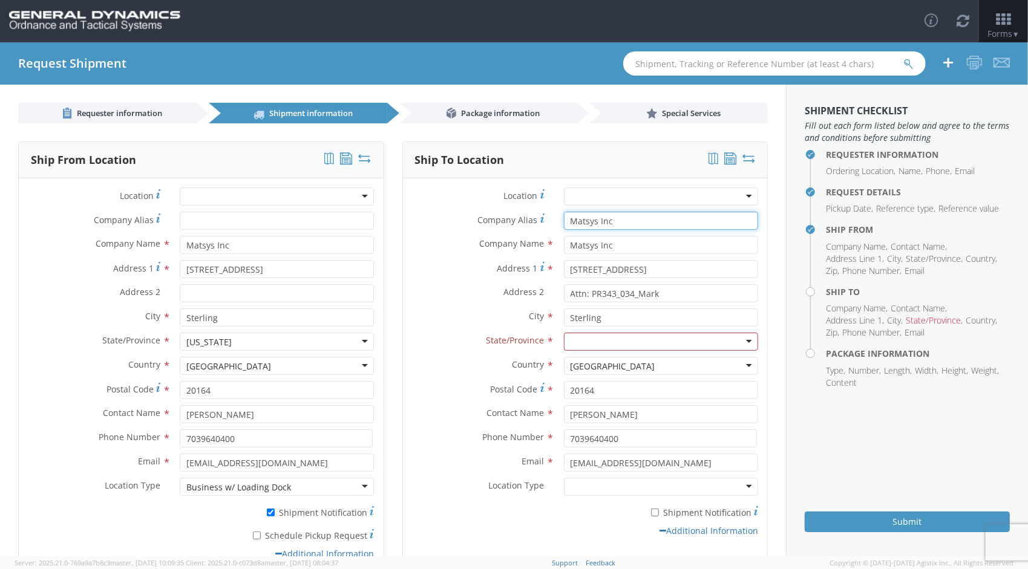
click at [660, 225] on input "Matsys Inc" at bounding box center [661, 221] width 194 height 18
drag, startPoint x: 644, startPoint y: 224, endPoint x: 533, endPoint y: 224, distance: 111.3
click at [533, 224] on div "Company Alias Address short code to enable quick look up and auto-complete of a…" at bounding box center [585, 221] width 365 height 18
drag, startPoint x: 612, startPoint y: 249, endPoint x: 550, endPoint y: 241, distance: 62.8
click at [555, 241] on div "Matsys Inc searching..." at bounding box center [661, 245] width 212 height 18
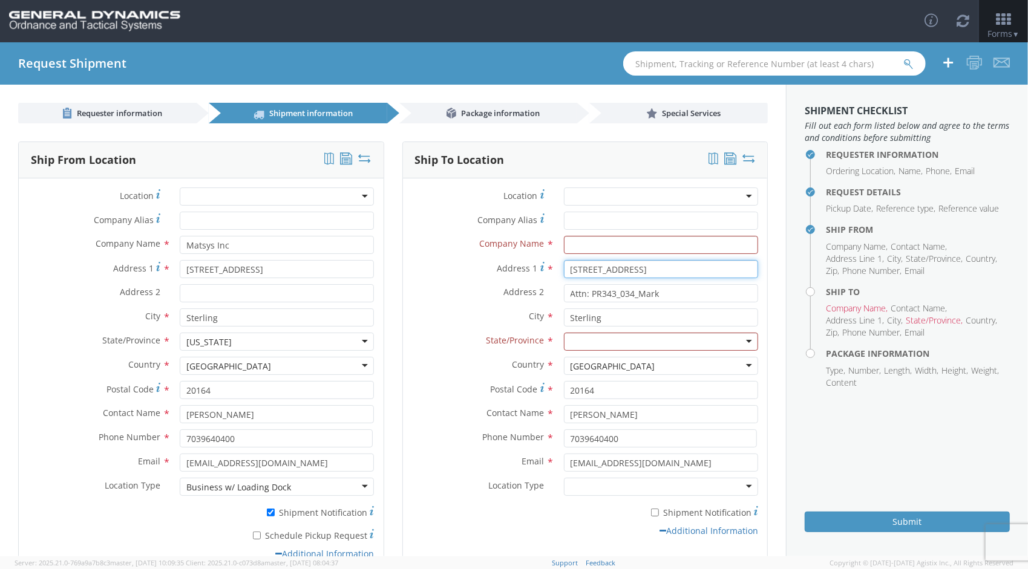
drag, startPoint x: 656, startPoint y: 265, endPoint x: 543, endPoint y: 275, distance: 113.0
click at [543, 275] on div "Address [STREET_ADDRESS]" at bounding box center [585, 269] width 365 height 18
drag, startPoint x: 657, startPoint y: 293, endPoint x: 572, endPoint y: 298, distance: 84.9
click at [572, 298] on input "Attn: PR343_034_Mark" at bounding box center [661, 293] width 194 height 18
type input "A"
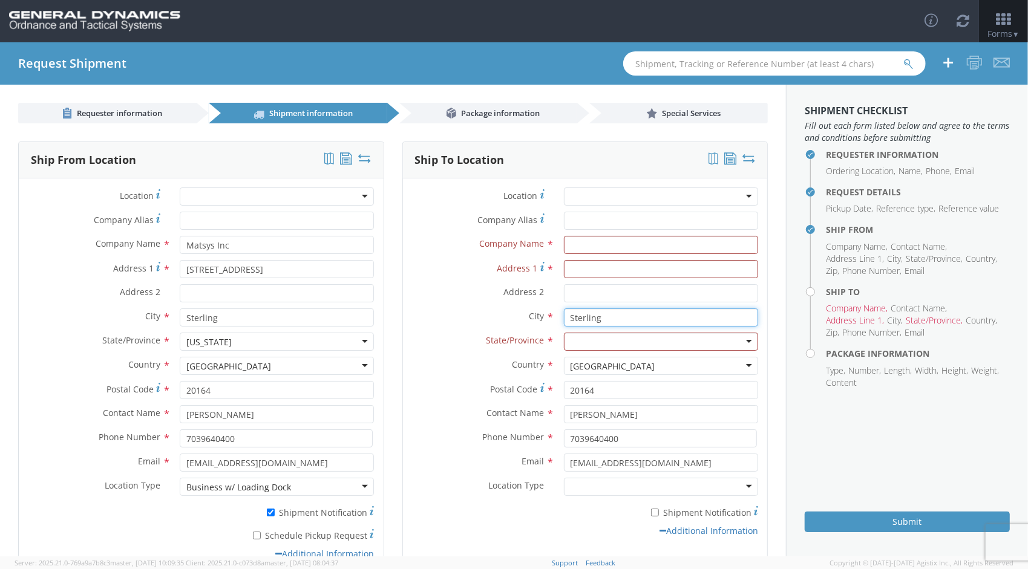
drag, startPoint x: 585, startPoint y: 312, endPoint x: 597, endPoint y: 319, distance: 14.1
click at [584, 312] on input "Sterling" at bounding box center [661, 318] width 194 height 18
drag, startPoint x: 608, startPoint y: 321, endPoint x: 547, endPoint y: 320, distance: 60.5
click at [547, 320] on div "City * Sterling searching..." at bounding box center [585, 318] width 365 height 18
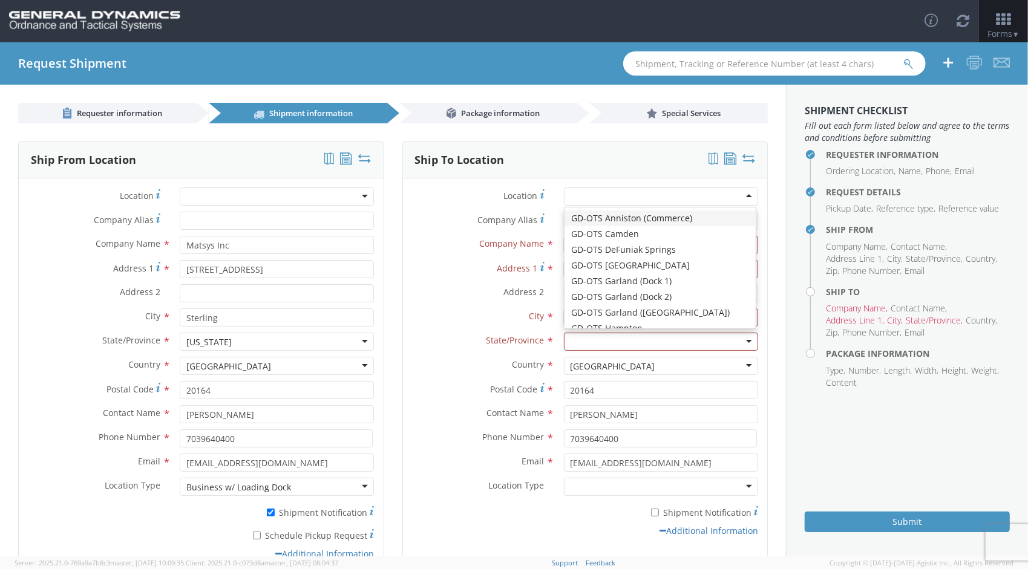
click at [741, 198] on div at bounding box center [661, 197] width 194 height 18
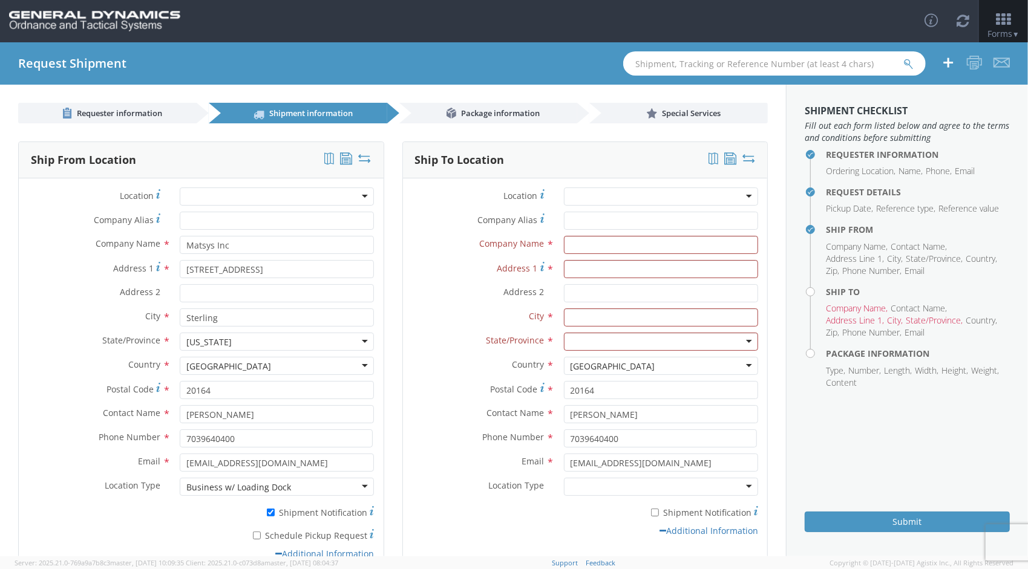
click at [738, 194] on div at bounding box center [661, 197] width 194 height 18
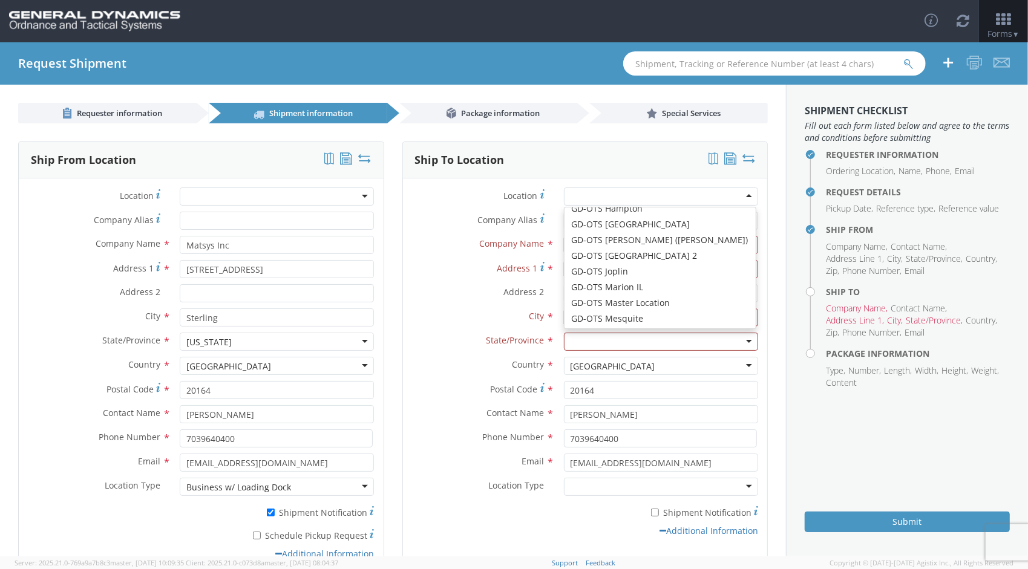
scroll to position [121, 0]
type input "GD-OTS Marion IL"
type input "[STREET_ADDRESS][PERSON_NAME]"
type input "[PERSON_NAME]"
type input "62959"
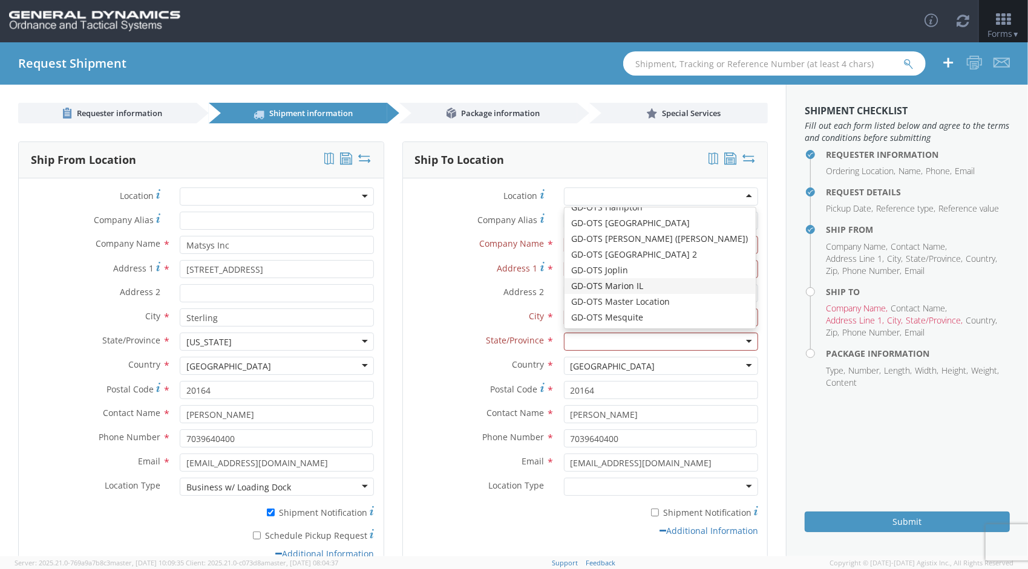
type input "[PHONE_NUMBER]"
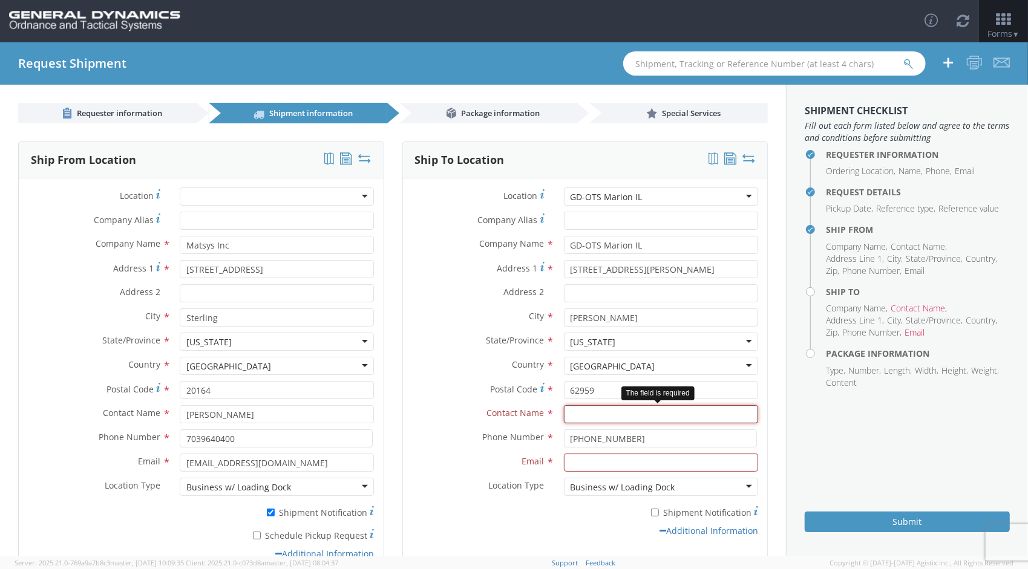
click at [612, 415] on input "text" at bounding box center [661, 414] width 194 height 18
click at [628, 416] on input "text" at bounding box center [661, 414] width 194 height 18
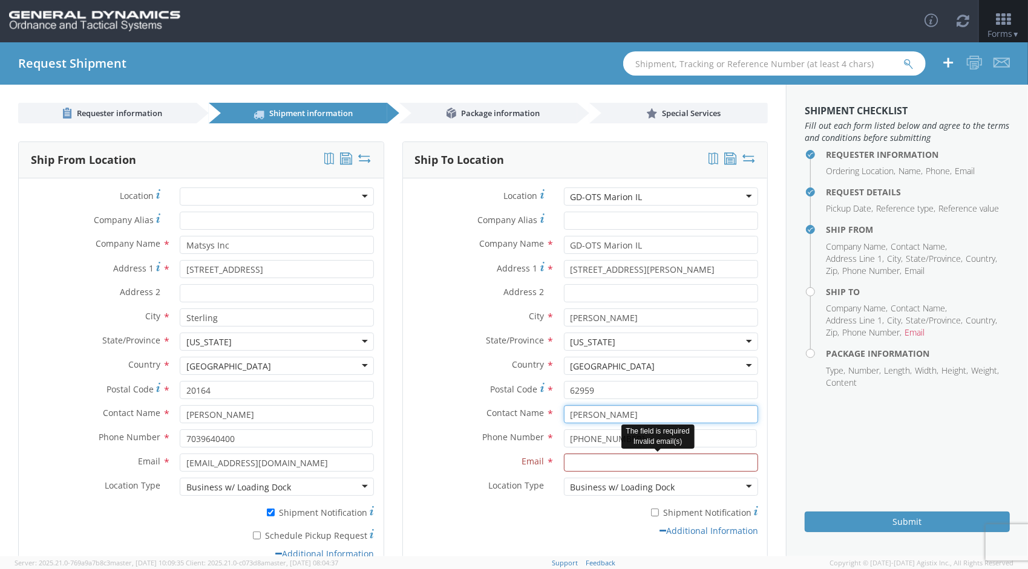
type input "[PERSON_NAME]"
click at [614, 457] on input "Email *" at bounding box center [661, 463] width 194 height 18
type input "[PERSON_NAME][EMAIL_ADDRESS][PERSON_NAME][DOMAIN_NAME]"
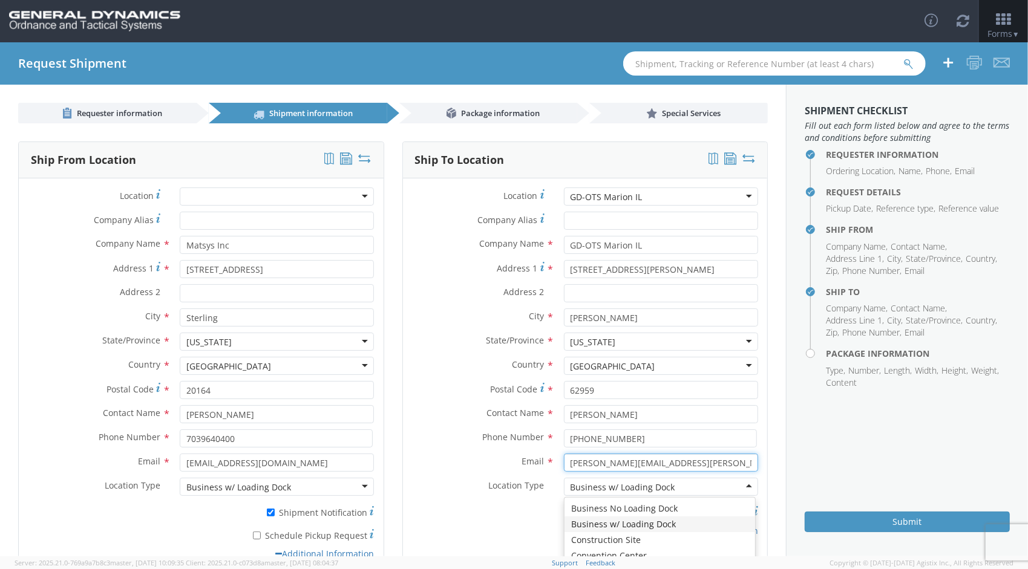
click at [692, 461] on input "[PERSON_NAME][EMAIL_ADDRESS][PERSON_NAME][DOMAIN_NAME]" at bounding box center [661, 463] width 194 height 18
click at [428, 516] on div "* Shipment Notification" at bounding box center [585, 510] width 365 height 17
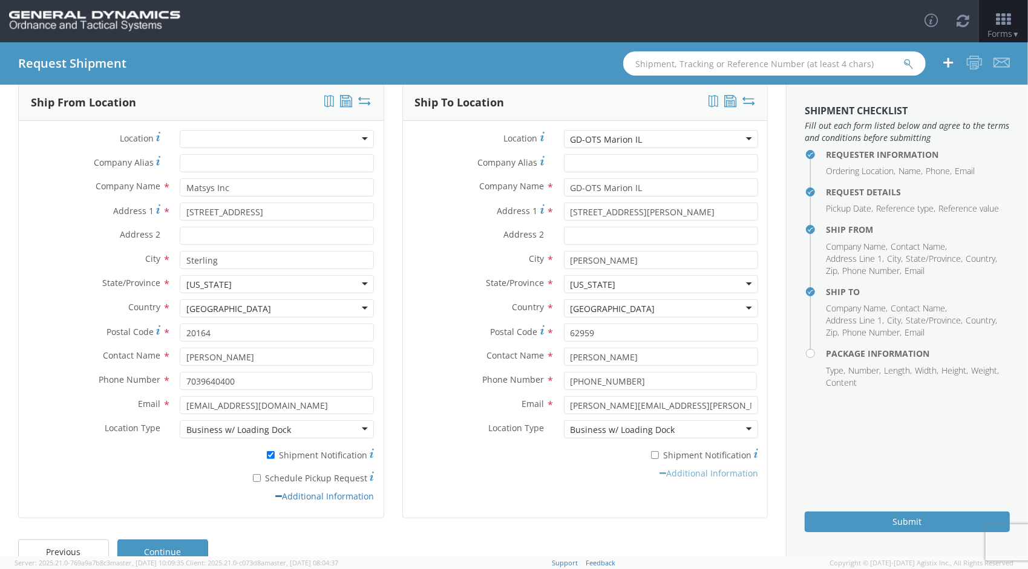
scroll to position [61, 0]
click at [680, 474] on link "Additional Information" at bounding box center [709, 470] width 99 height 11
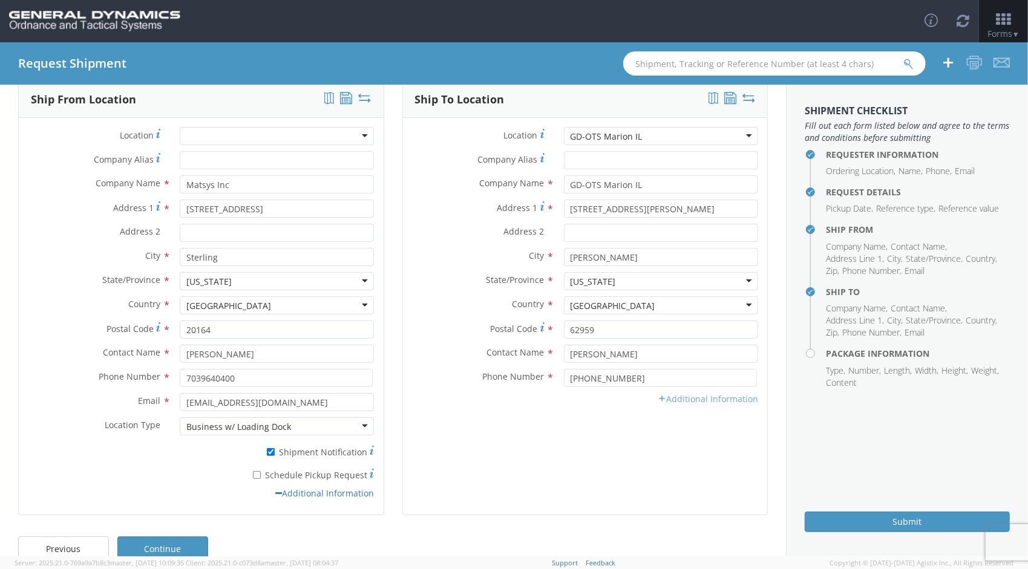
click at [681, 404] on link "Additional Information" at bounding box center [708, 398] width 100 height 11
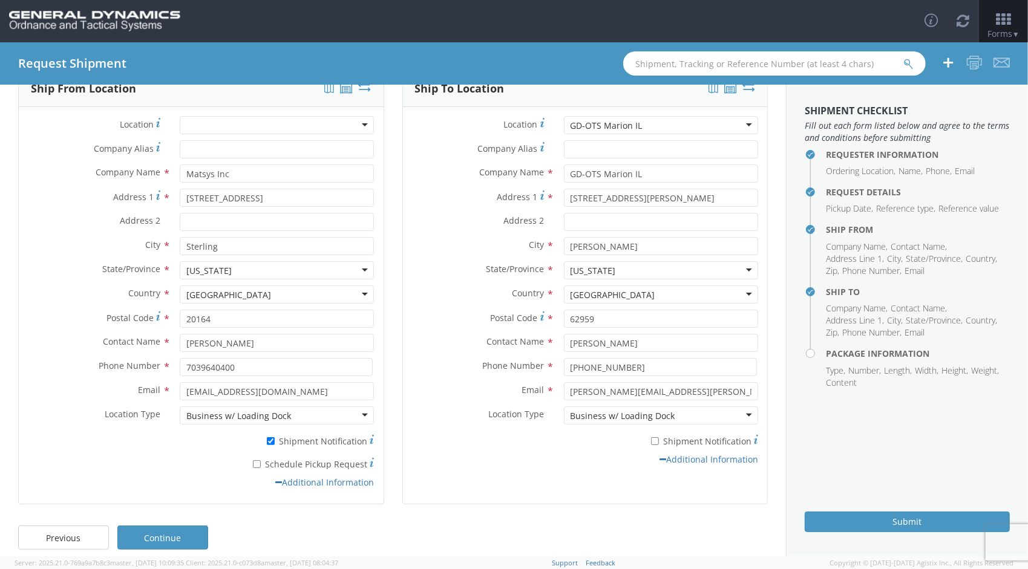
scroll to position [82, 0]
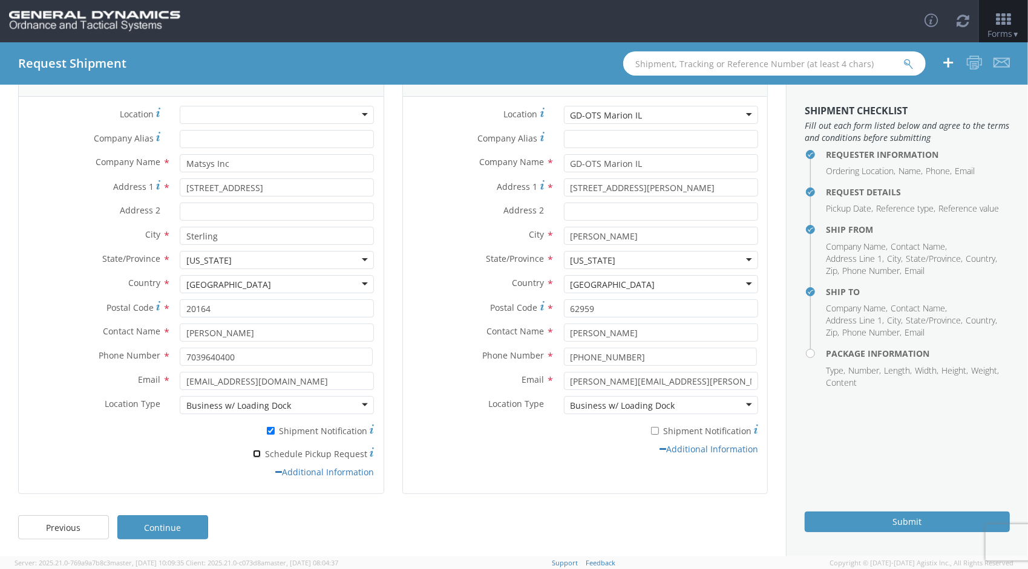
click at [257, 451] on input "* Schedule Pickup Request" at bounding box center [257, 454] width 8 height 8
checkbox input "true"
click at [182, 530] on link "Continue" at bounding box center [162, 528] width 91 height 24
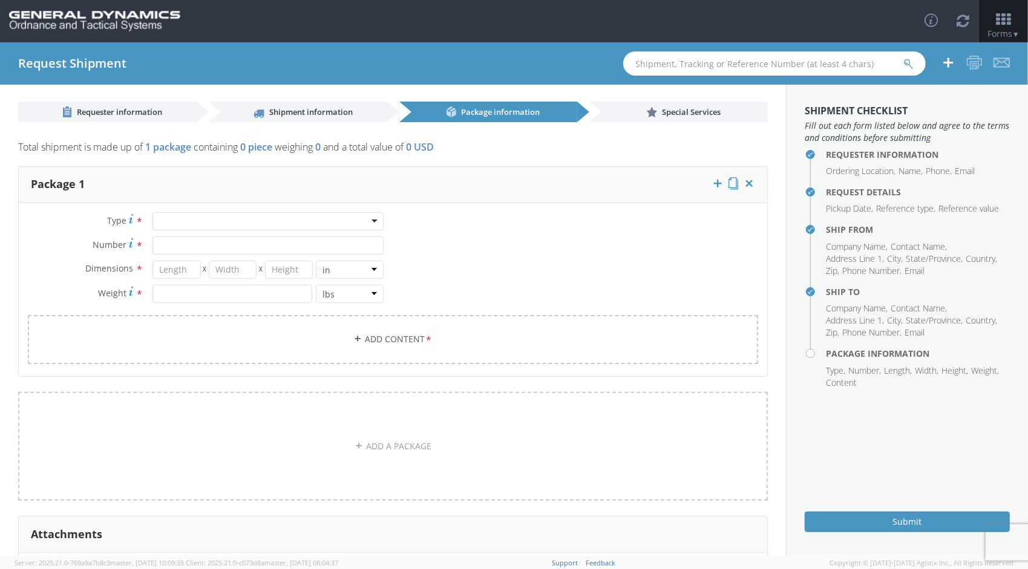
scroll to position [0, 0]
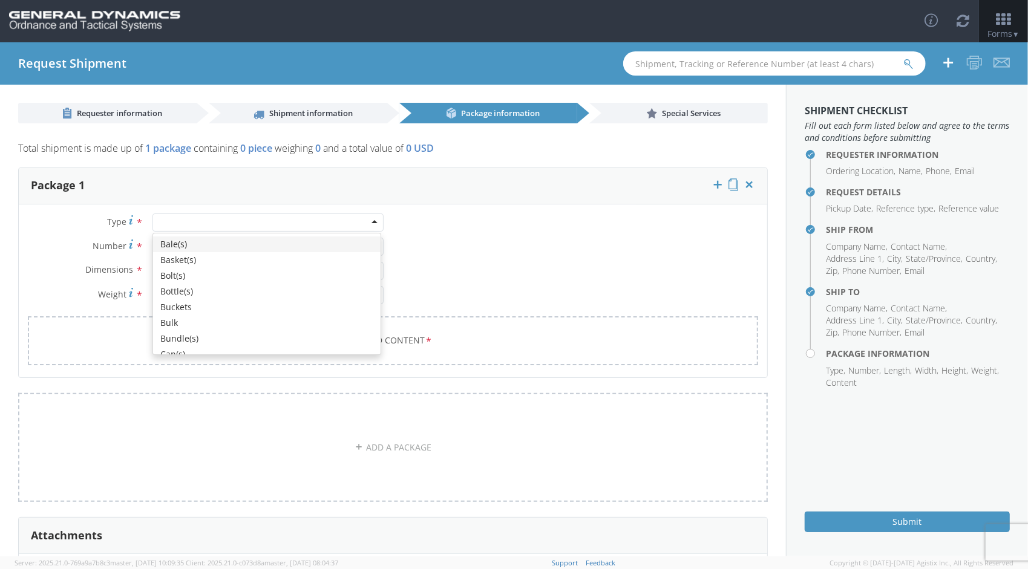
click at [370, 219] on div at bounding box center [267, 223] width 231 height 18
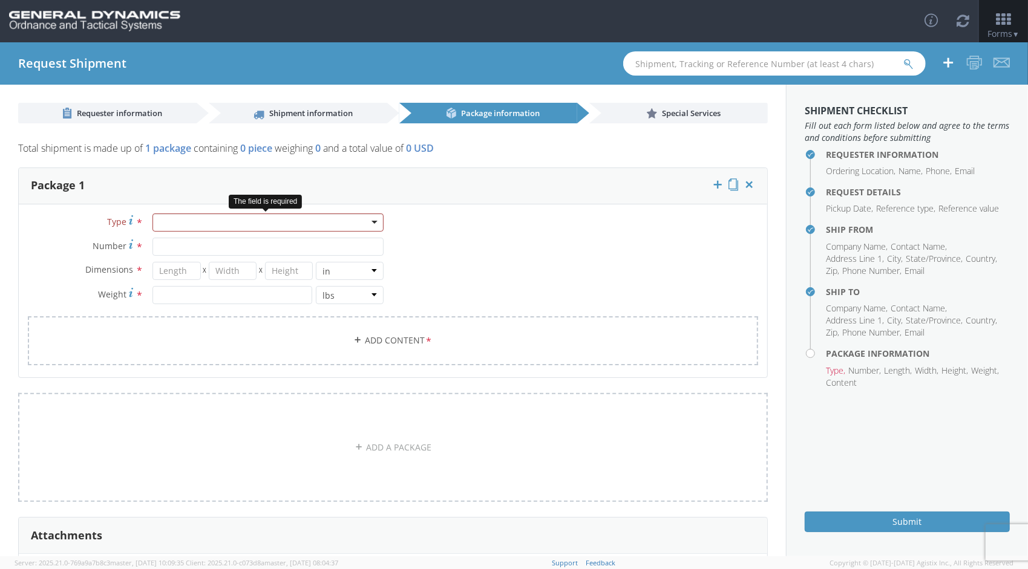
click at [375, 222] on div at bounding box center [267, 223] width 231 height 18
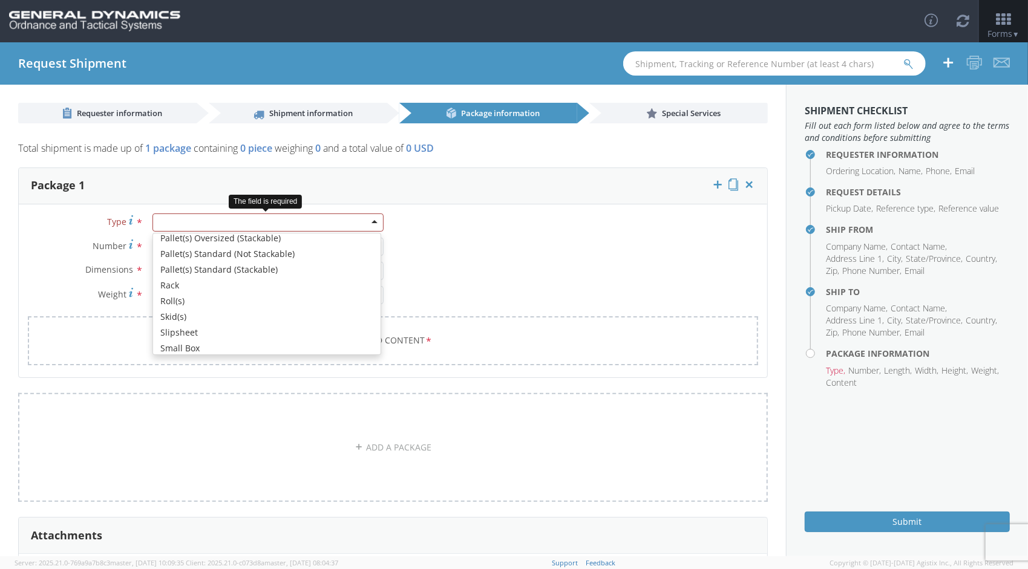
scroll to position [390, 0]
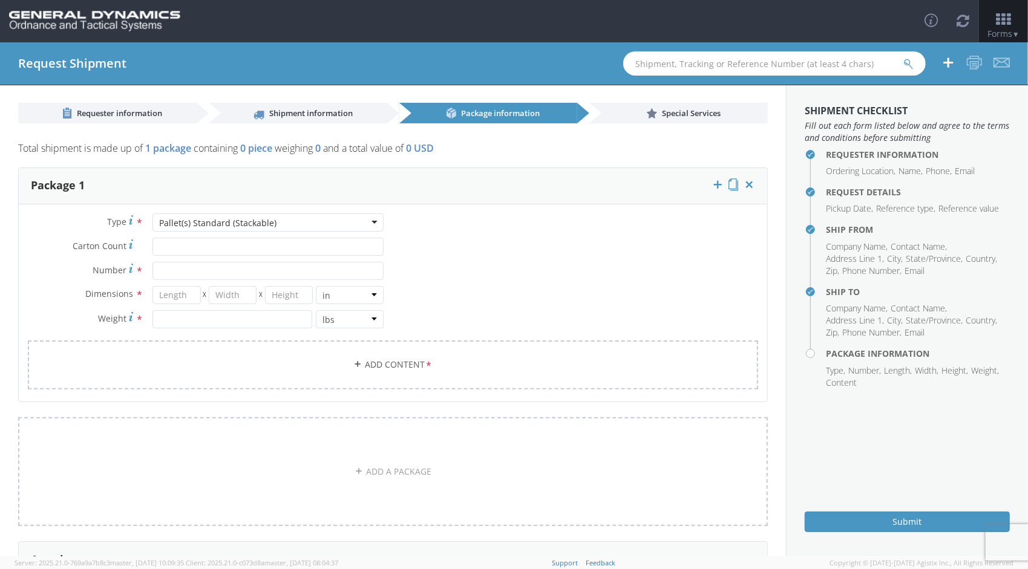
drag, startPoint x: 288, startPoint y: 278, endPoint x: 240, endPoint y: 283, distance: 48.6
click at [367, 220] on div "Pallet(s) Standard (Stackable)" at bounding box center [267, 223] width 231 height 18
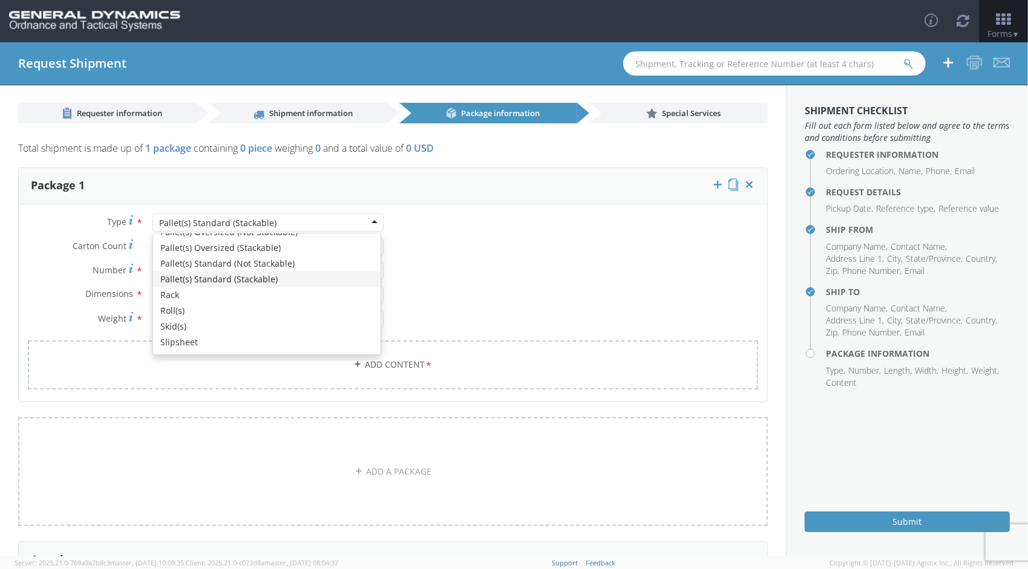
click at [316, 220] on div "Pallet(s) Standard (Stackable)" at bounding box center [267, 223] width 231 height 18
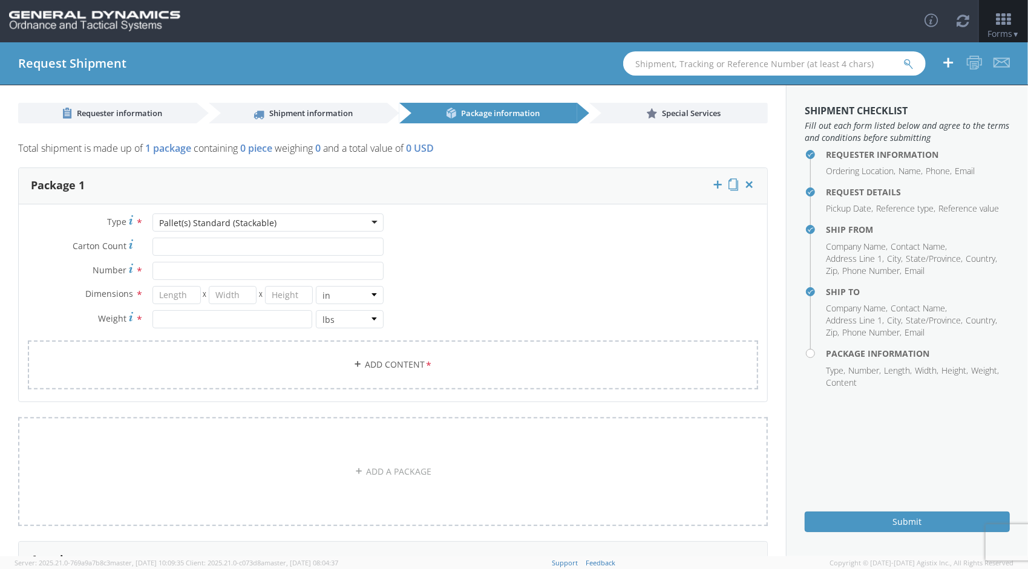
drag, startPoint x: 316, startPoint y: 220, endPoint x: 124, endPoint y: 223, distance: 191.9
click at [124, 223] on div "Type * Pallet(s) Standard (Stackable) Pallet(s) Standard (Stackable) Bale(s) Ba…" at bounding box center [206, 223] width 375 height 18
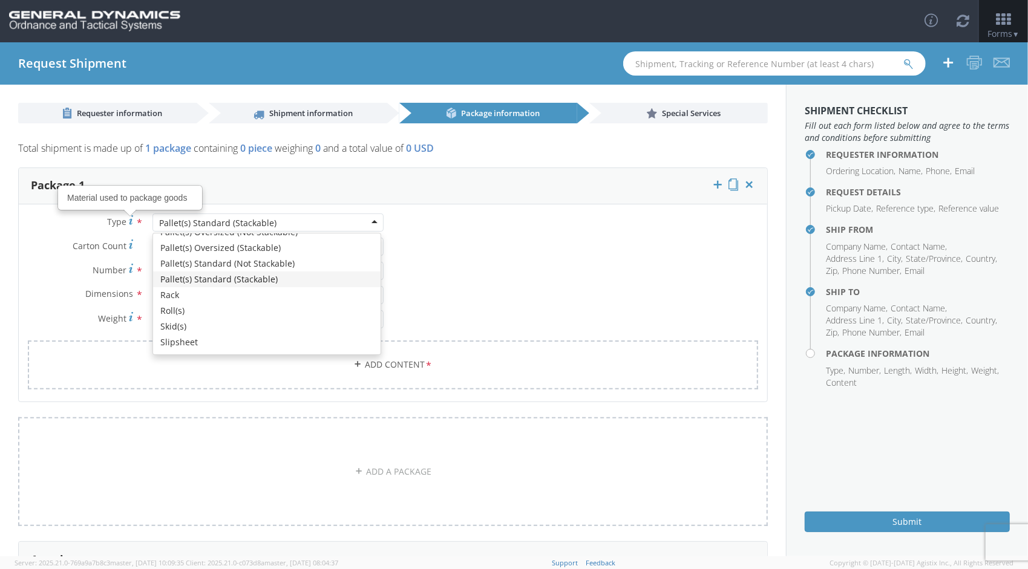
drag, startPoint x: 275, startPoint y: 225, endPoint x: 148, endPoint y: 225, distance: 126.5
click at [148, 225] on div "Pallet(s) Standard (Stackable) Pallet(s) Standard (Stackable) Bale(s) Basket(s)…" at bounding box center [267, 223] width 249 height 18
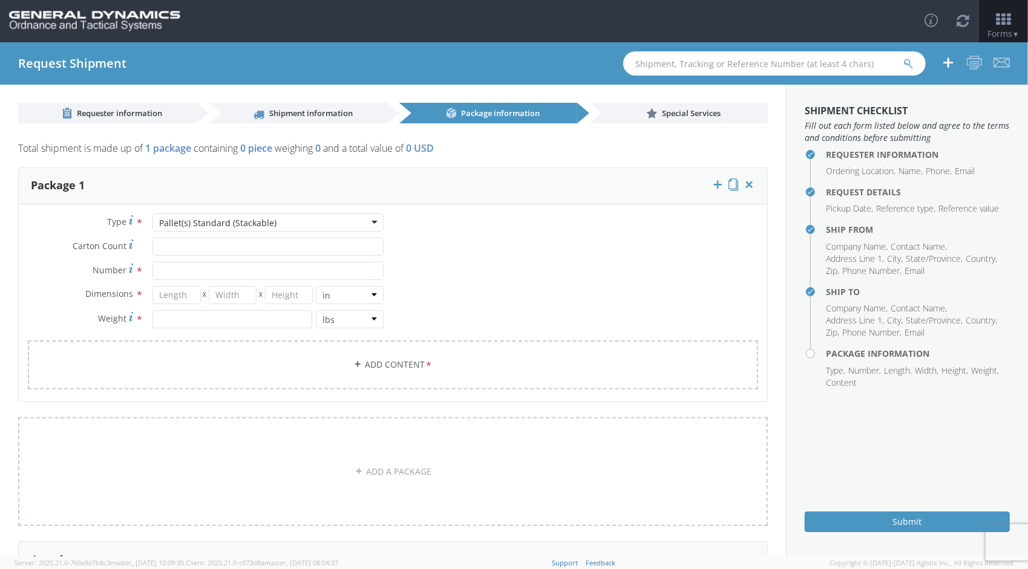
drag, startPoint x: 289, startPoint y: 226, endPoint x: 154, endPoint y: 224, distance: 135.6
click at [154, 224] on div "Pallet(s) Standard (Stackable)" at bounding box center [267, 223] width 231 height 18
click at [371, 220] on div "Pallet(s) Standard (Stackable)" at bounding box center [267, 223] width 231 height 18
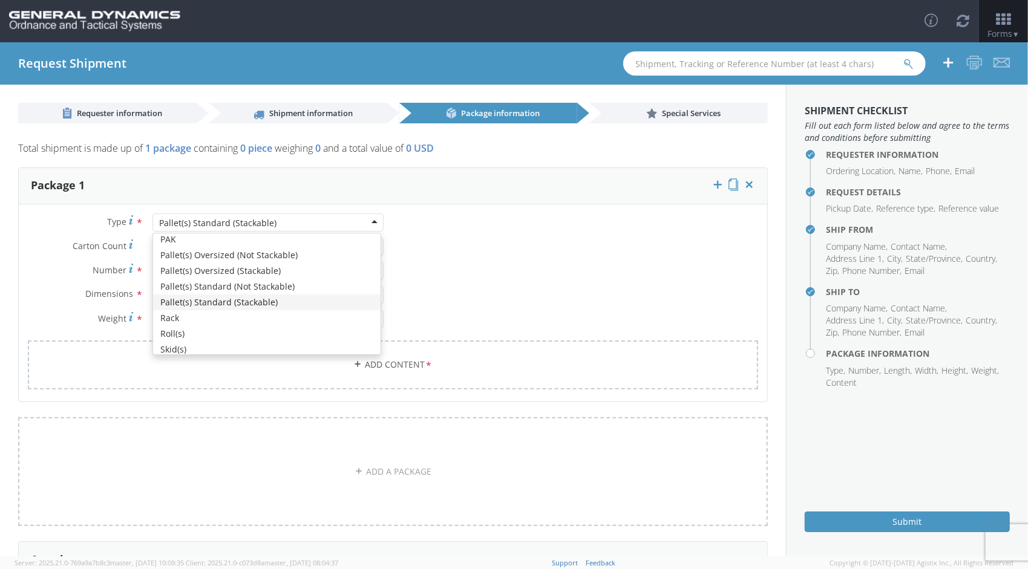
scroll to position [366, 0]
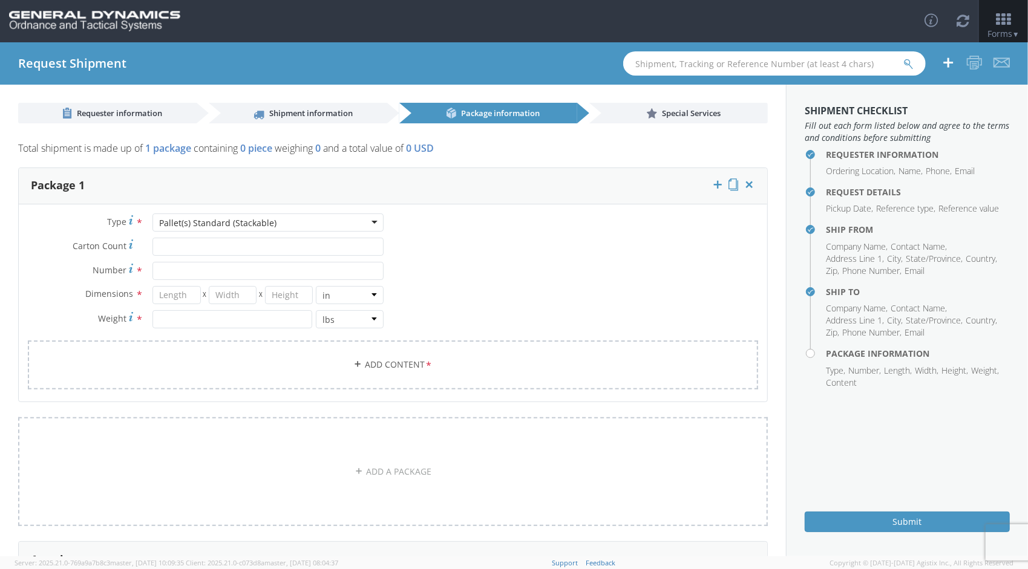
click at [372, 222] on div "Pallet(s) Standard (Stackable)" at bounding box center [267, 223] width 231 height 18
click at [228, 246] on input "Carton Count *" at bounding box center [267, 247] width 231 height 18
type input "5"
click at [227, 269] on input "Number *" at bounding box center [267, 271] width 231 height 18
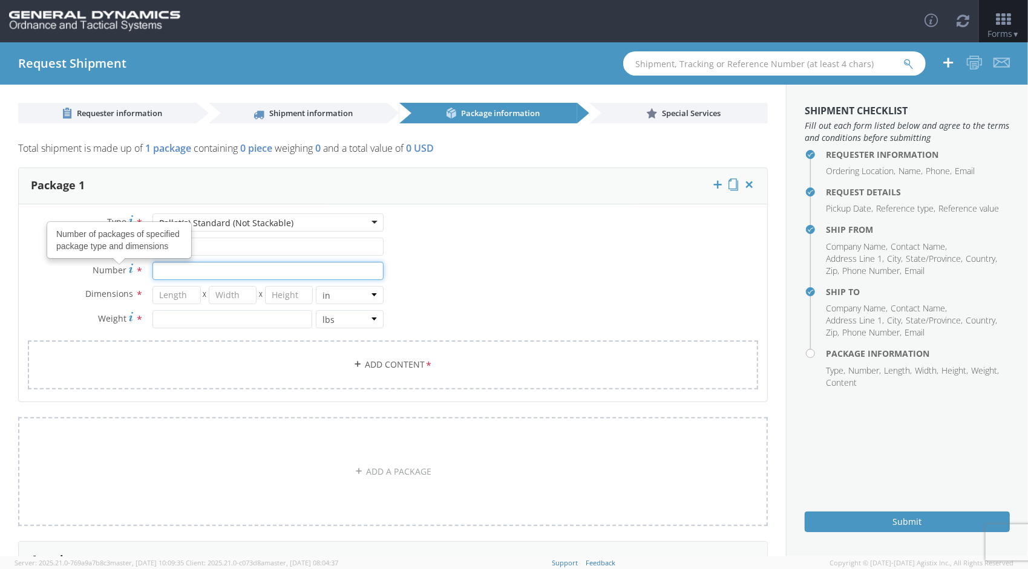
click at [159, 270] on input "Number Number of packages of specified package type and dimensions *" at bounding box center [267, 271] width 231 height 18
click at [193, 272] on input "Number *" at bounding box center [267, 271] width 231 height 18
click at [177, 277] on input "Number *" at bounding box center [267, 271] width 231 height 18
drag, startPoint x: 173, startPoint y: 277, endPoint x: 139, endPoint y: 269, distance: 34.8
click at [139, 269] on div "Number Number of packages of specified package type and dimensions * 5" at bounding box center [206, 271] width 375 height 18
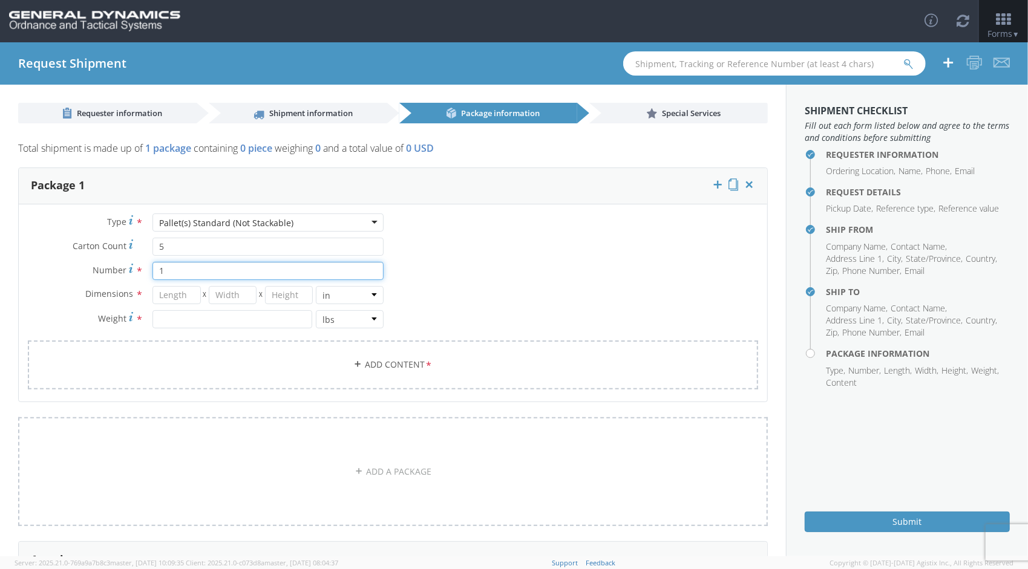
type input "1"
click at [170, 297] on input "number" at bounding box center [176, 295] width 48 height 18
type input "30"
type input "32"
click at [304, 295] on input "number" at bounding box center [289, 295] width 48 height 18
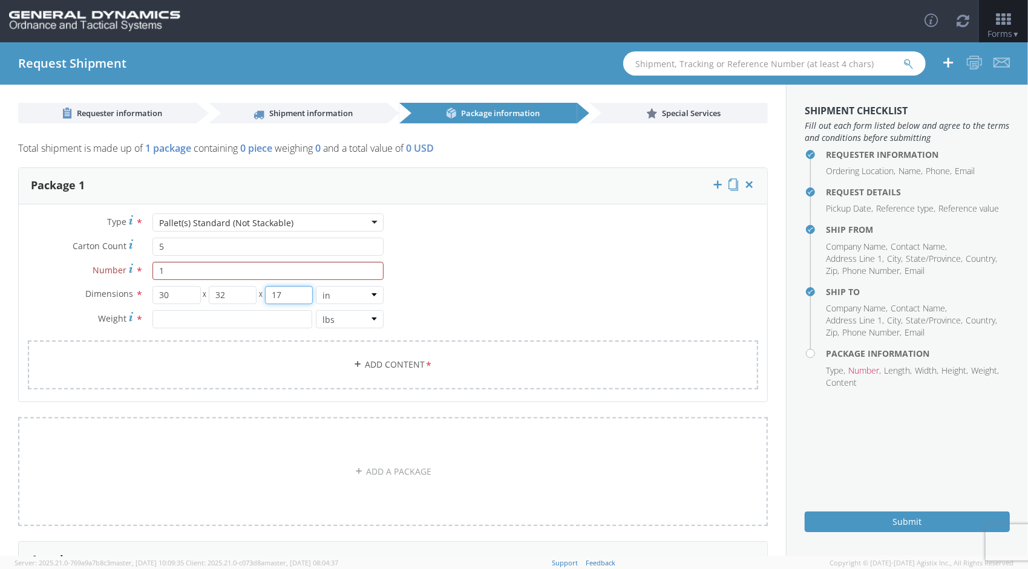
type input "17"
click at [201, 316] on input "number" at bounding box center [232, 319] width 160 height 18
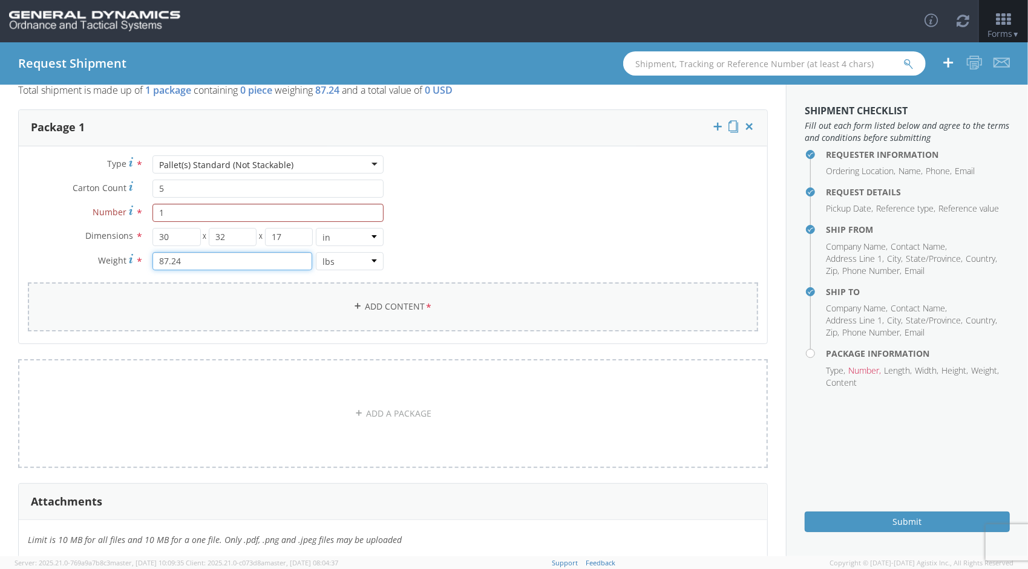
scroll to position [61, 0]
type input "87.24"
click at [408, 302] on link "Add Content *" at bounding box center [393, 304] width 730 height 49
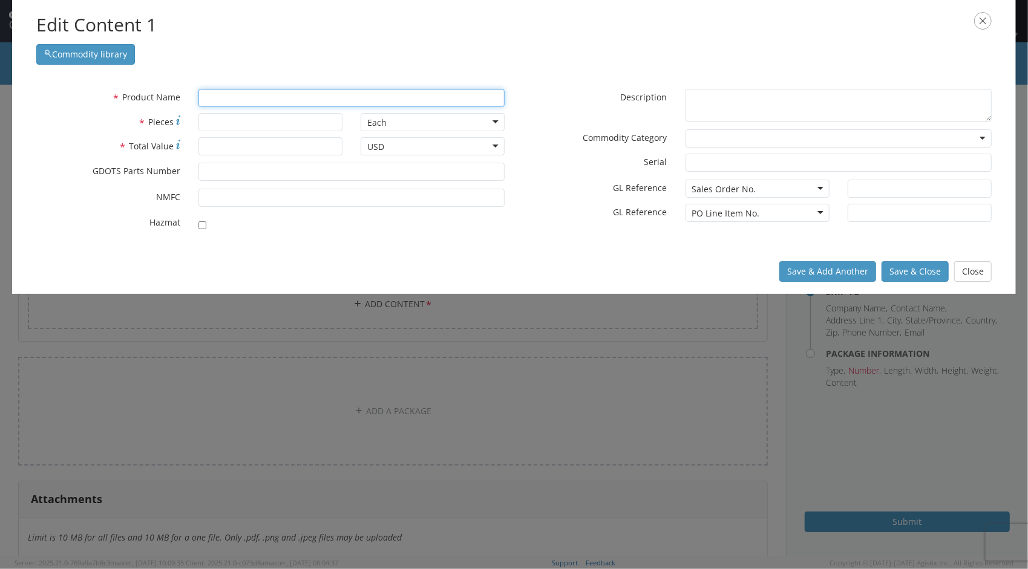
click at [242, 96] on input "text" at bounding box center [351, 98] width 306 height 18
type input "43"
type input "43.250 X 10.875 X 6 BOX"
type input "430"
type input "430F STAINLESS STEEL ROUND BAR"
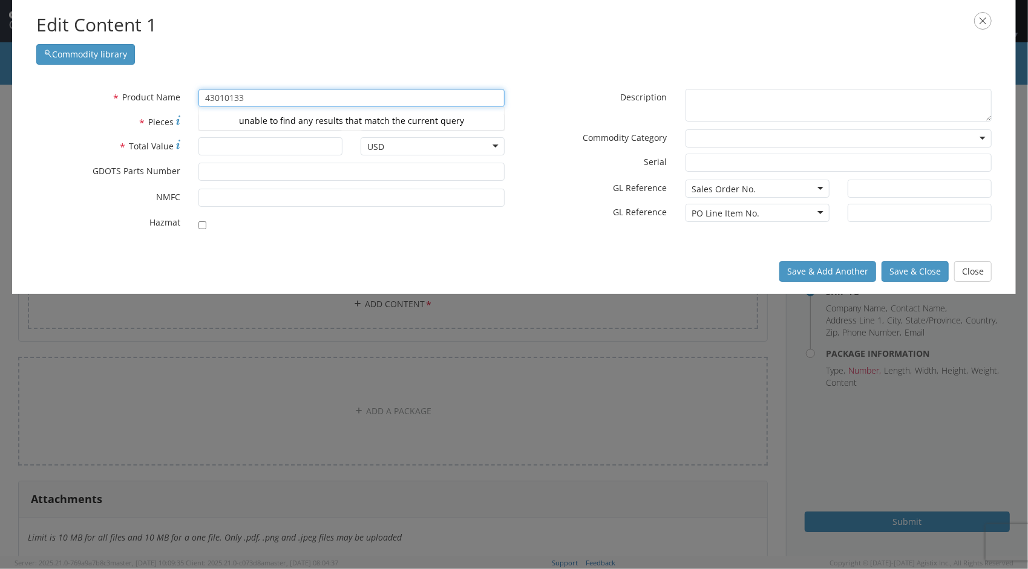
click at [229, 116] on div "unable to find any results that match the current query" at bounding box center [351, 121] width 305 height 18
drag, startPoint x: 251, startPoint y: 102, endPoint x: 195, endPoint y: 99, distance: 55.8
click at [195, 99] on div "43010133 430 unable to find any results that match the current query" at bounding box center [351, 98] width 324 height 18
click at [280, 103] on input "43010133" at bounding box center [351, 98] width 306 height 18
type input "43010133"
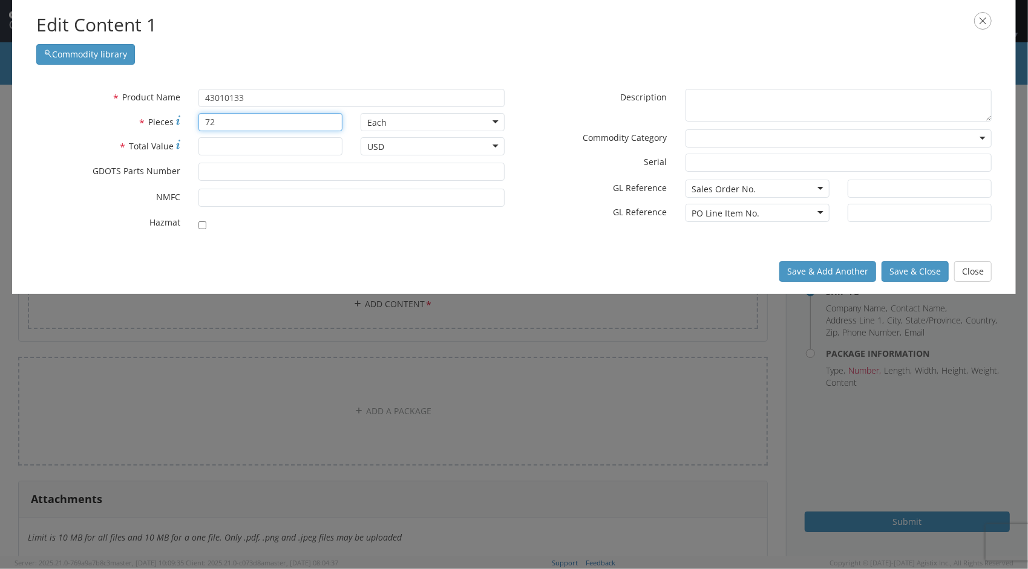
type input "72"
click at [246, 148] on input "* Total Value" at bounding box center [270, 146] width 144 height 18
type input "2,160"
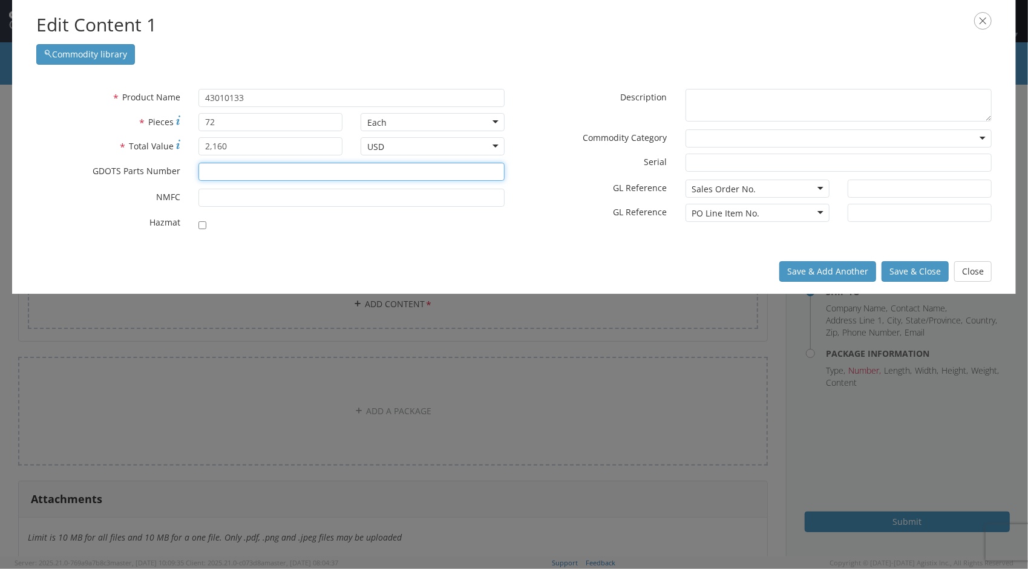
click at [233, 179] on input "* GDOTS Parts Number" at bounding box center [351, 172] width 306 height 18
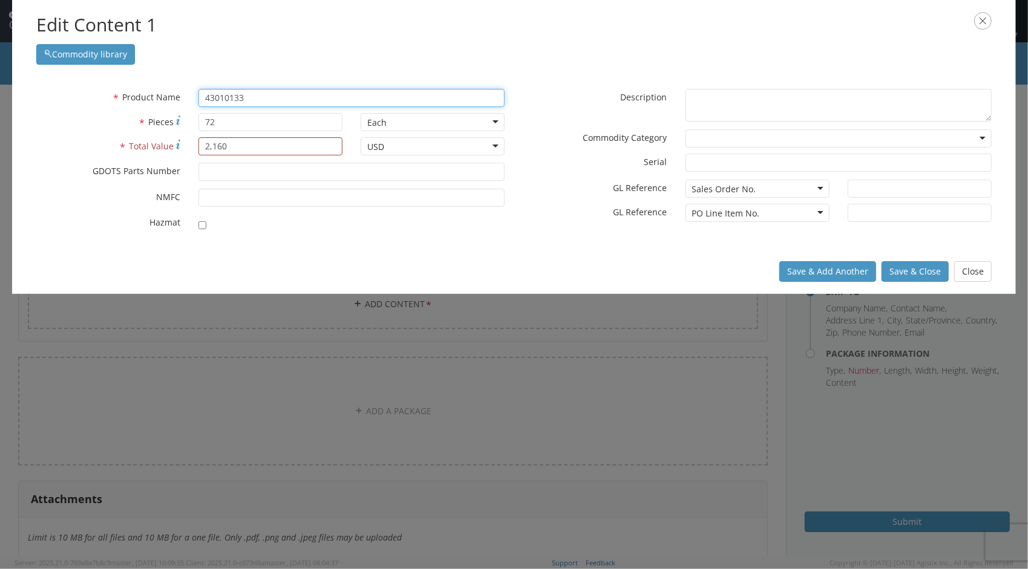
click at [251, 98] on input "43010133" at bounding box center [351, 98] width 306 height 18
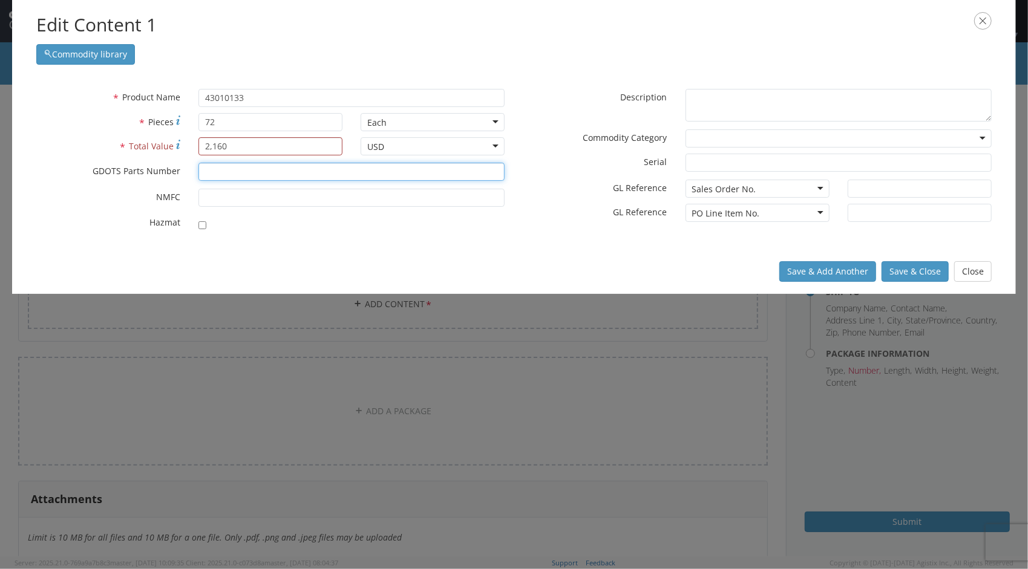
click at [237, 169] on input "* GDOTS Parts Number" at bounding box center [351, 172] width 306 height 18
type input "43010133 Fins"
drag, startPoint x: 271, startPoint y: 174, endPoint x: 195, endPoint y: 166, distance: 76.7
click at [198, 168] on input "43010133 Fins" at bounding box center [351, 172] width 306 height 18
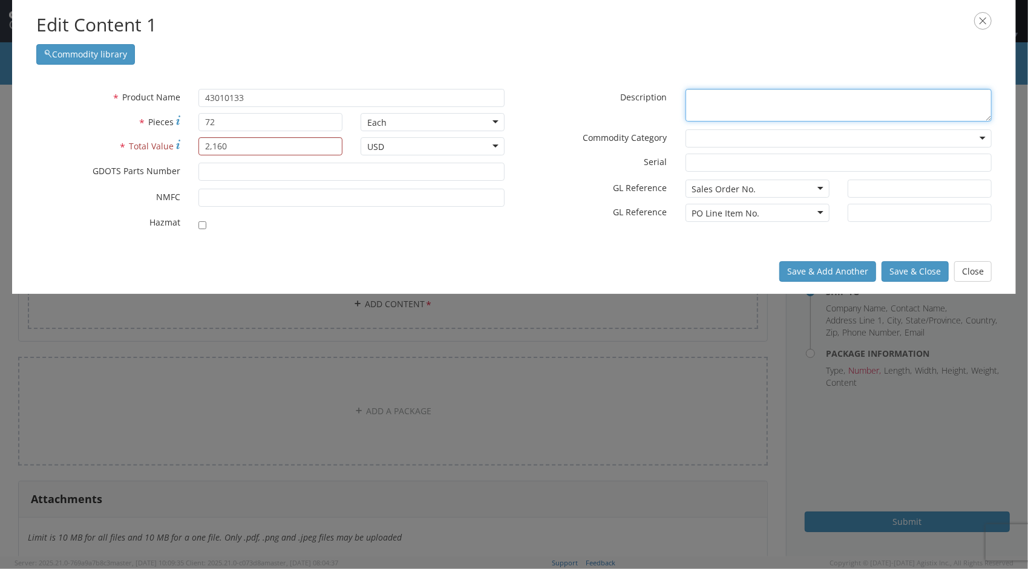
click at [712, 102] on textarea "* Description" at bounding box center [839, 105] width 306 height 33
type textarea "Fin, KE-W A1"
click at [984, 136] on div at bounding box center [839, 139] width 306 height 18
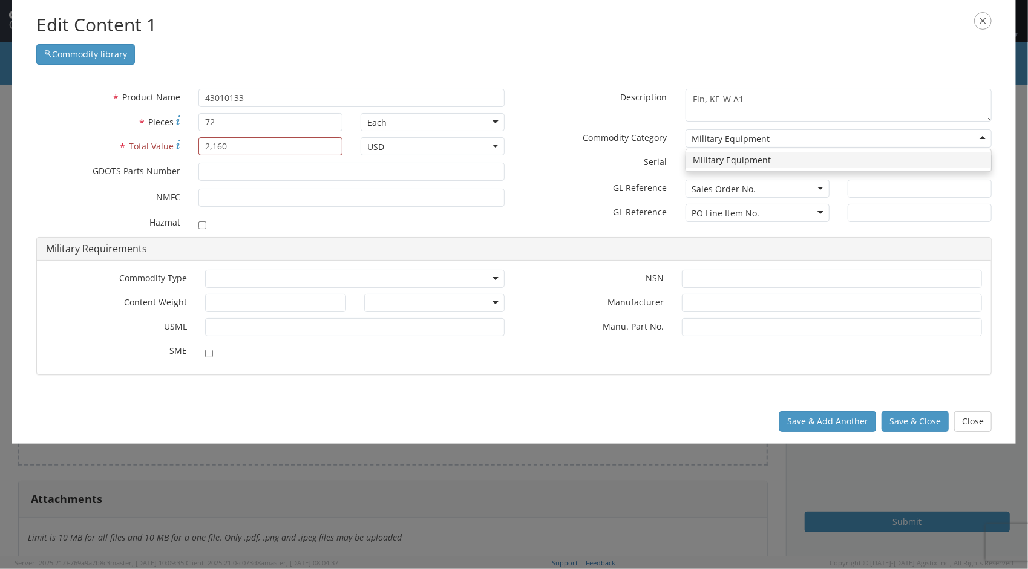
click at [988, 133] on div "Military Equipment" at bounding box center [839, 139] width 306 height 18
click at [985, 137] on div "Military Equipment" at bounding box center [839, 139] width 306 height 18
click at [911, 163] on div "* Description Fin, KE-W A1 * Commodity Category Military Equipment Military Equ…" at bounding box center [757, 160] width 487 height 142
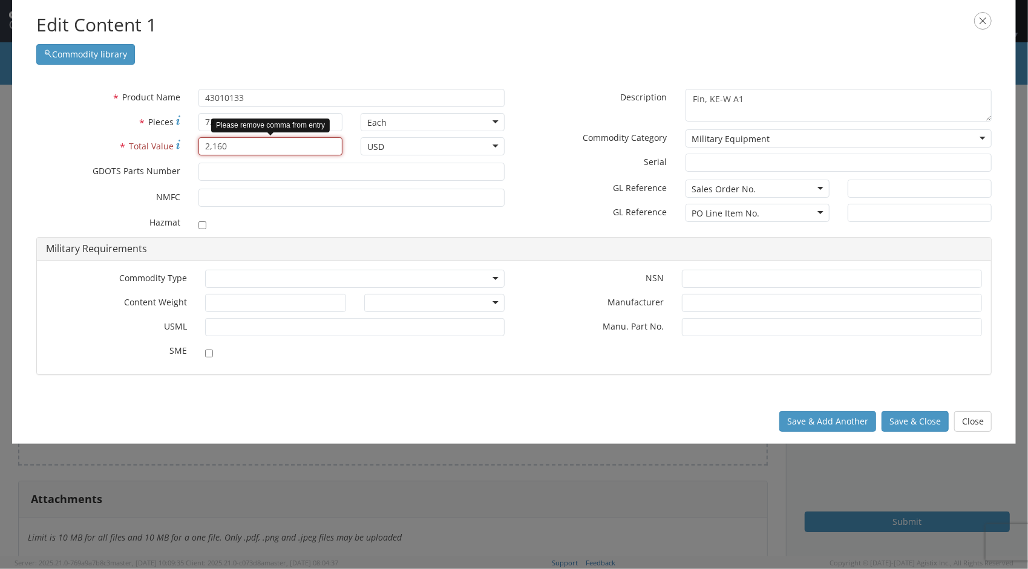
click at [212, 144] on input "2,160" at bounding box center [270, 146] width 144 height 18
type input "2160"
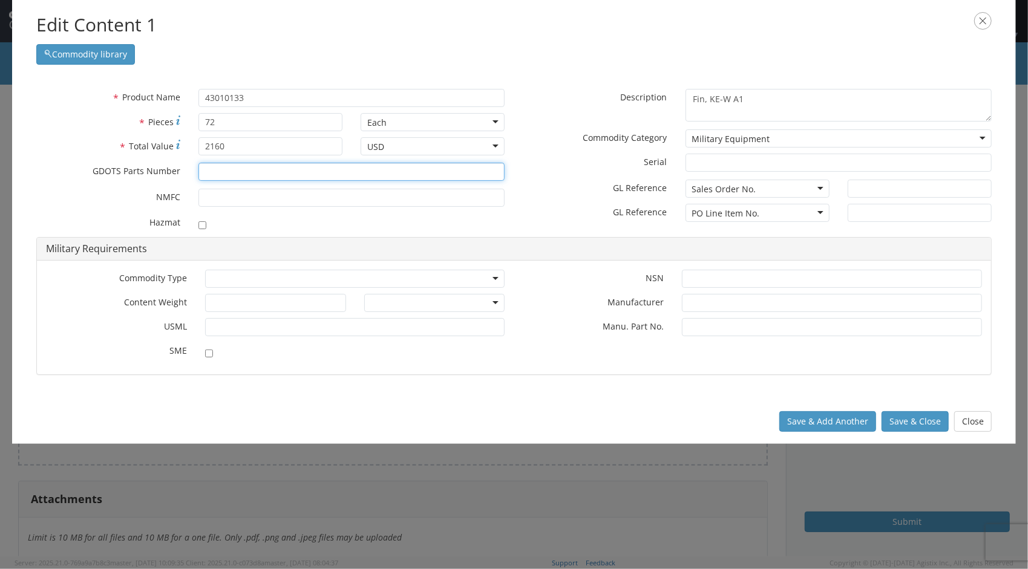
click at [231, 173] on input "* GDOTS Parts Number" at bounding box center [351, 172] width 306 height 18
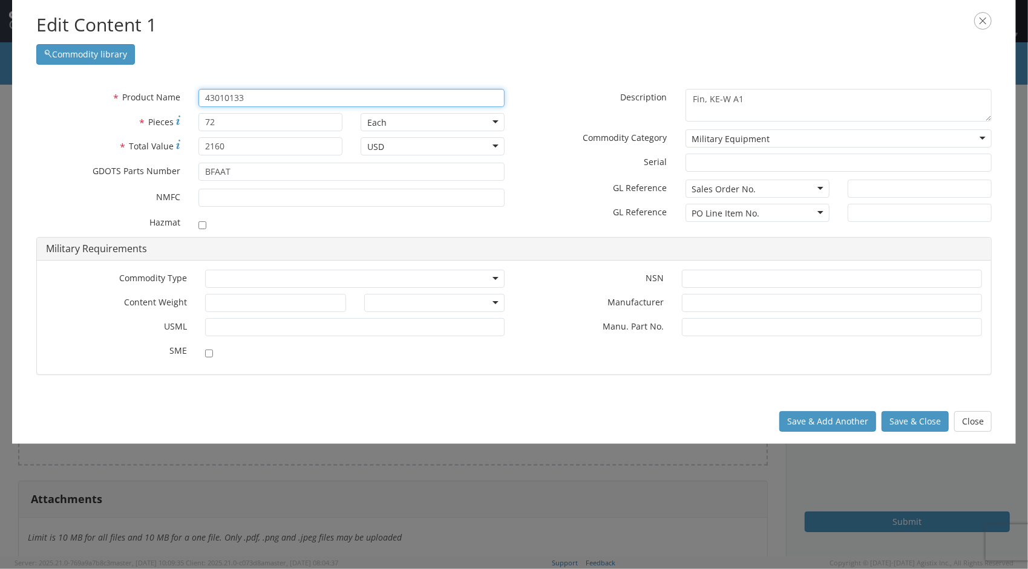
drag, startPoint x: 247, startPoint y: 97, endPoint x: 155, endPoint y: 94, distance: 92.0
click at [155, 94] on div "* Product Name 43010133 430 unable to find any results that match the current q…" at bounding box center [270, 98] width 487 height 18
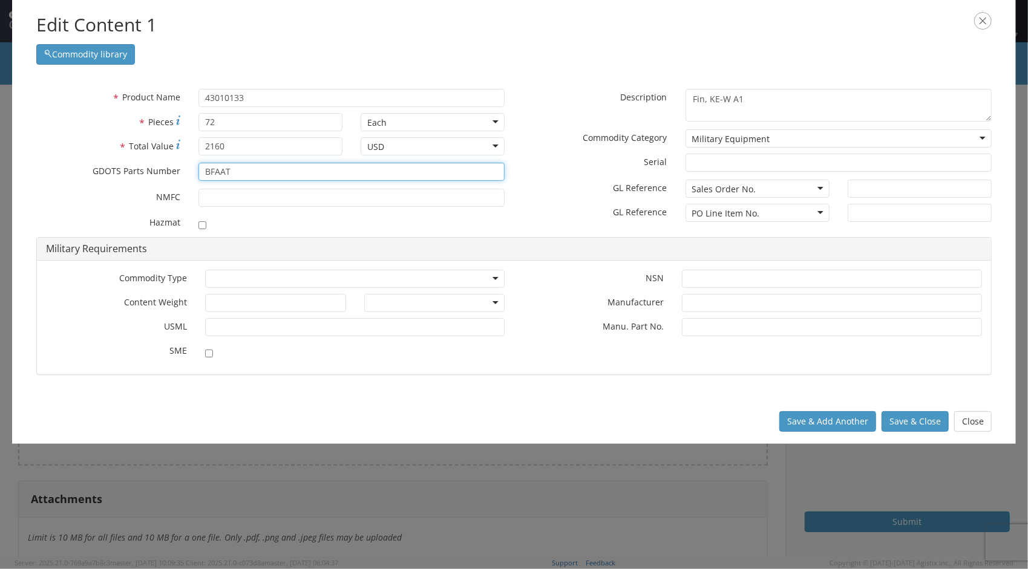
click at [237, 178] on input "BFAAT" at bounding box center [351, 172] width 306 height 18
drag, startPoint x: 240, startPoint y: 172, endPoint x: 178, endPoint y: 172, distance: 61.7
click at [178, 172] on div "* GDOTS Parts Number BFAAT" at bounding box center [270, 172] width 487 height 18
paste input "43010133"
type input "43010133"
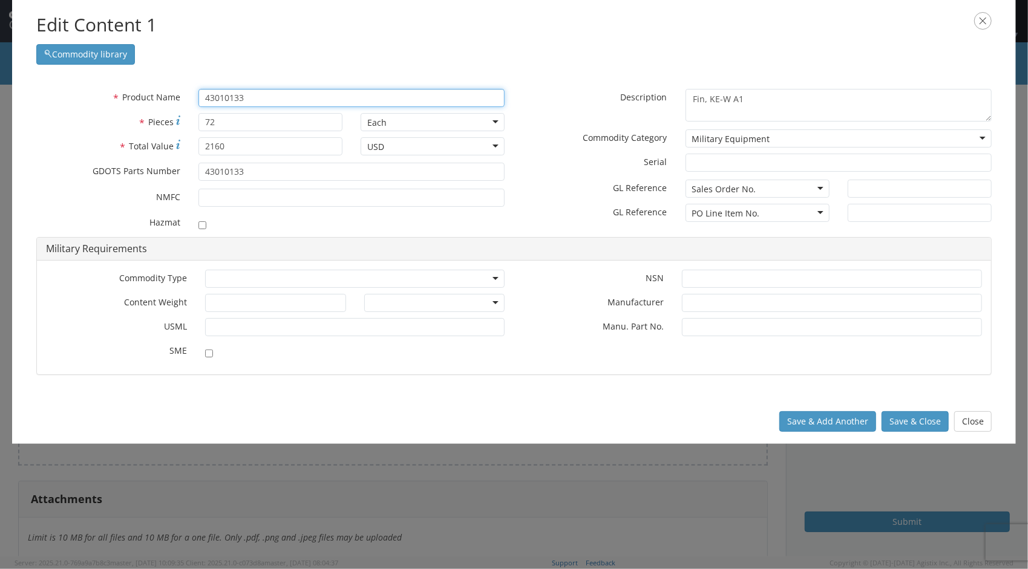
drag, startPoint x: 247, startPoint y: 100, endPoint x: 183, endPoint y: 93, distance: 64.5
click at [183, 93] on div "* Product Name 43010133 430 unable to find any results that match the current q…" at bounding box center [270, 98] width 487 height 18
type input "BF"
type input "BFW THREAD MOUNT NUT"
type input "BFAAT"
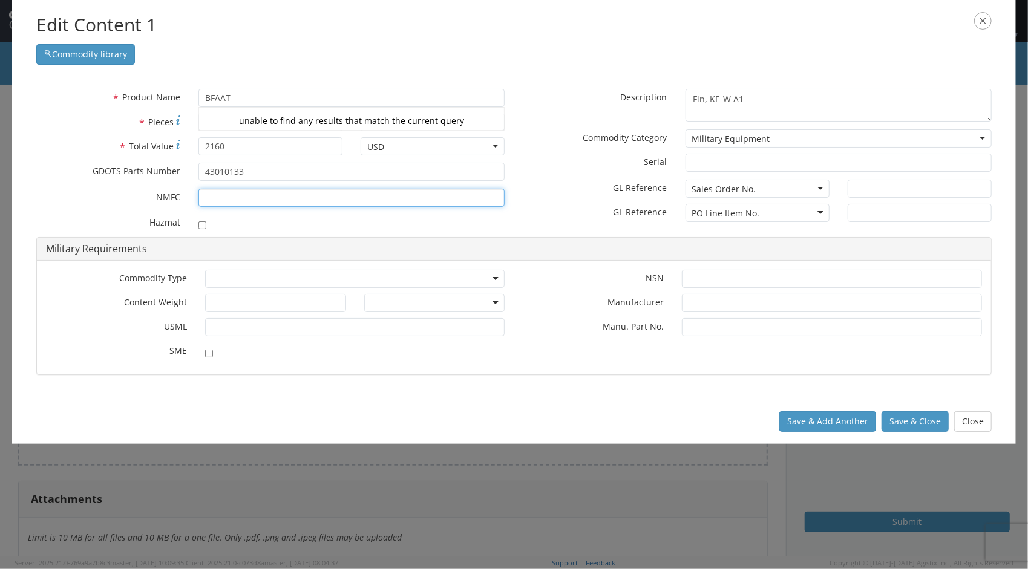
click at [280, 196] on input "* NMFC" at bounding box center [351, 198] width 306 height 18
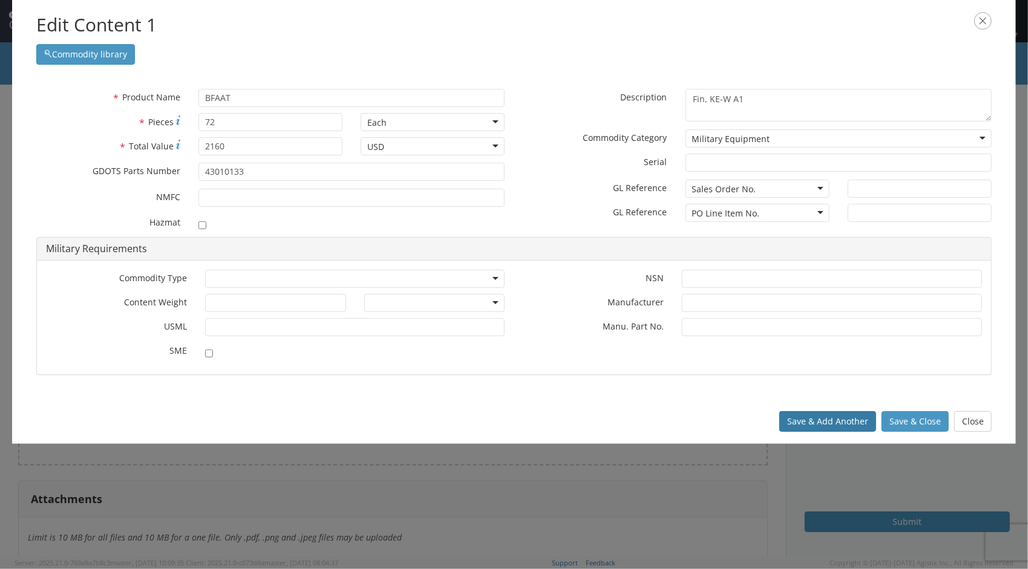
click at [812, 425] on button "Save & Add Another" at bounding box center [827, 421] width 97 height 21
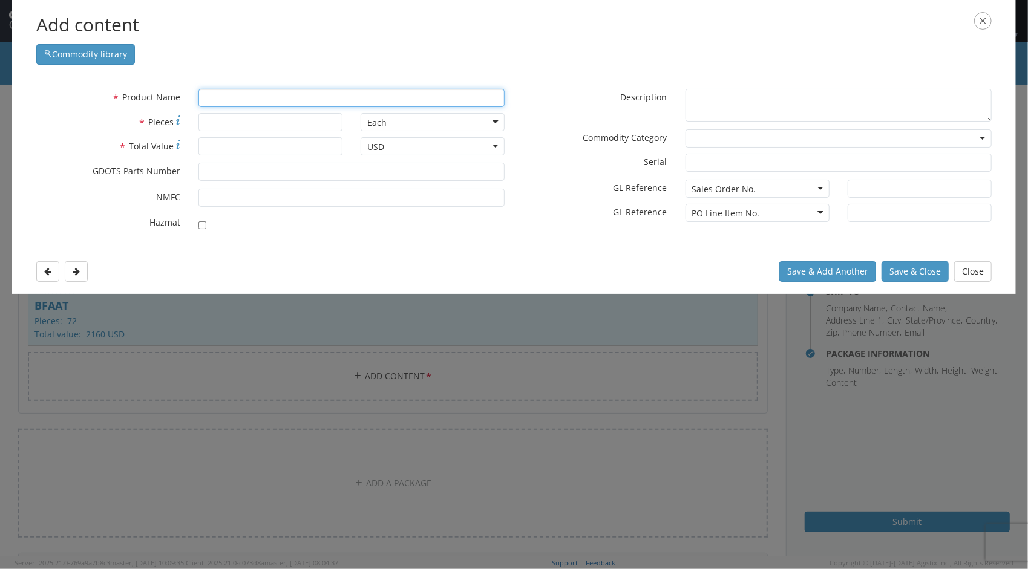
click at [258, 100] on input "text" at bounding box center [351, 98] width 306 height 18
type input "LAT"
type input "LATCH SHIELD"
type input "LAT SAMPLES"
type input "24"
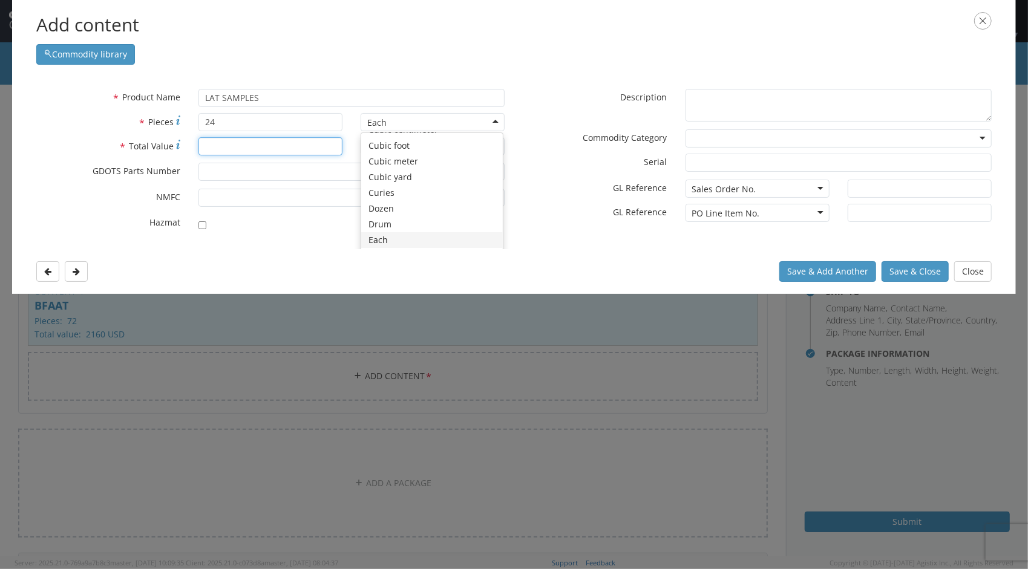
click at [261, 148] on input "* Total Value" at bounding box center [270, 146] width 144 height 18
type input "720"
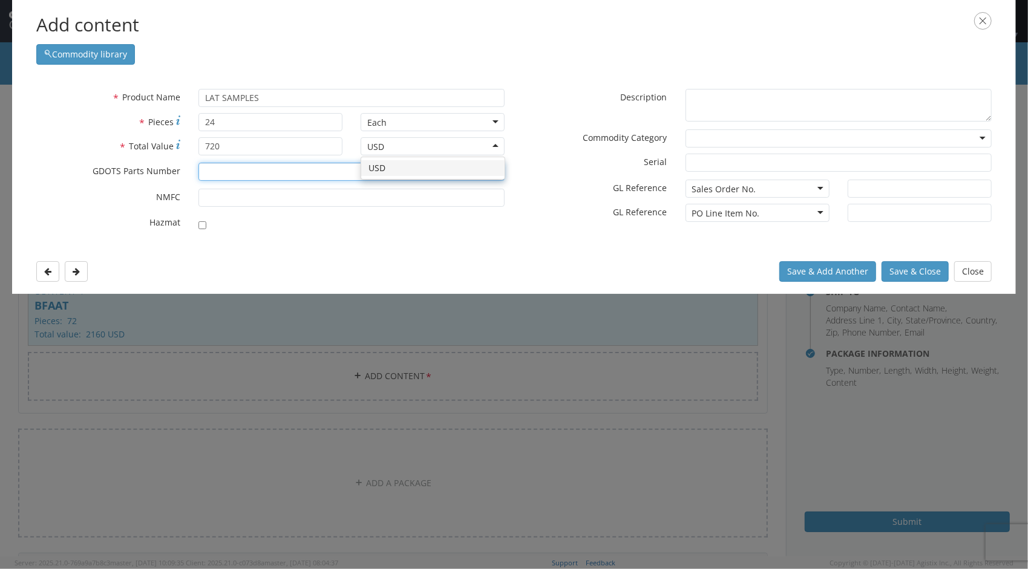
click at [242, 173] on input "* GDOTS Parts Number" at bounding box center [351, 172] width 306 height 18
type input "3"
type input "43010133"
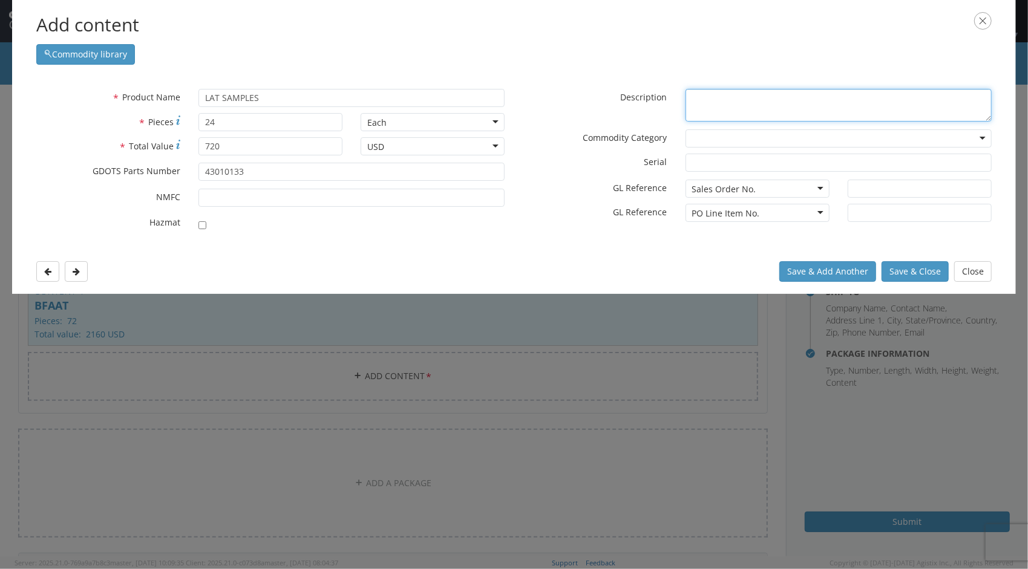
click at [720, 108] on textarea "* Description" at bounding box center [839, 105] width 306 height 33
type textarea "FIN, KE-W A1"
click at [975, 138] on div at bounding box center [839, 139] width 306 height 18
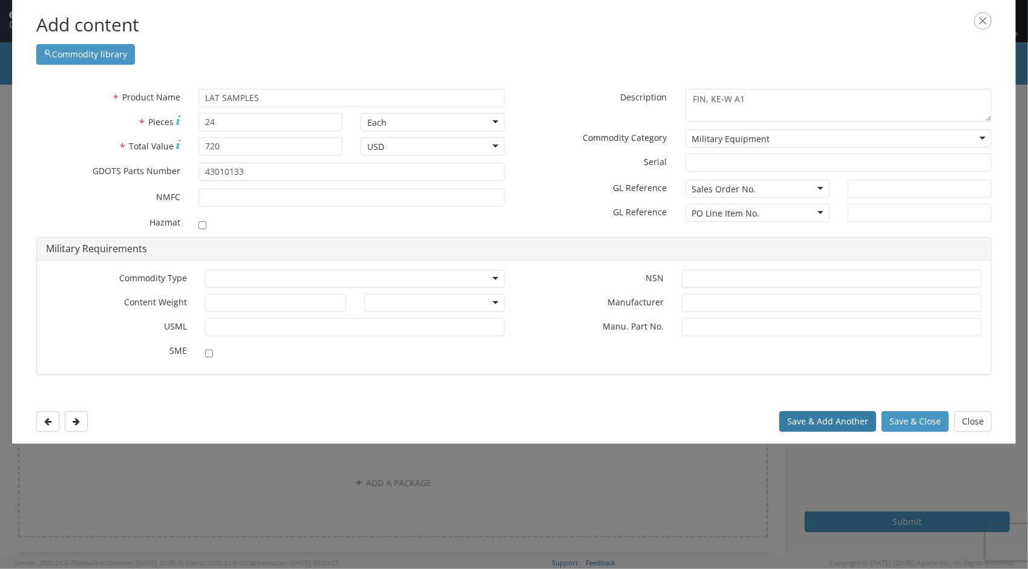
click at [832, 421] on button "Save & Add Another" at bounding box center [827, 421] width 97 height 21
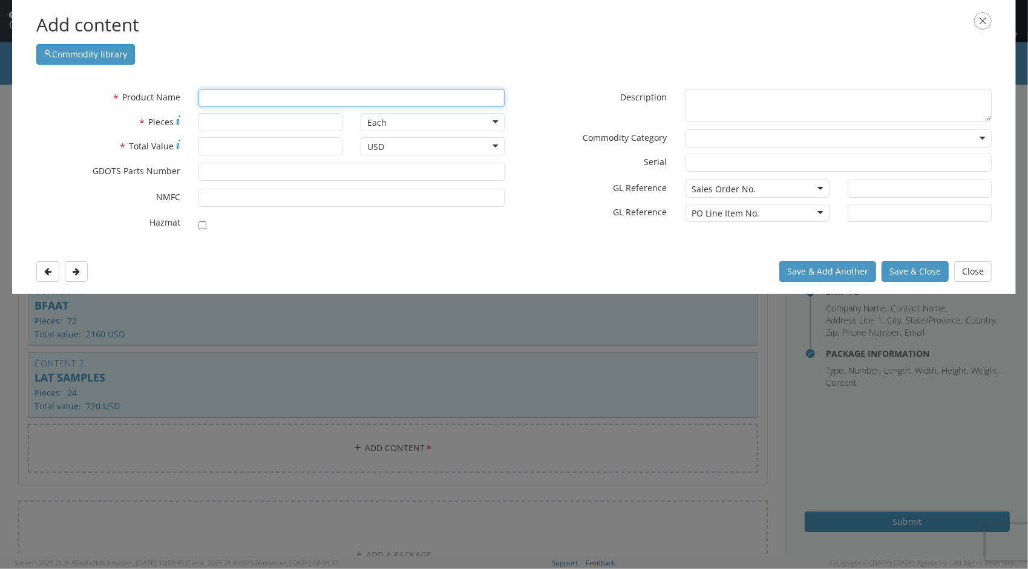
click at [289, 94] on input "text" at bounding box center [351, 98] width 306 height 18
type input "40MM TP-T CART."
type input "4"
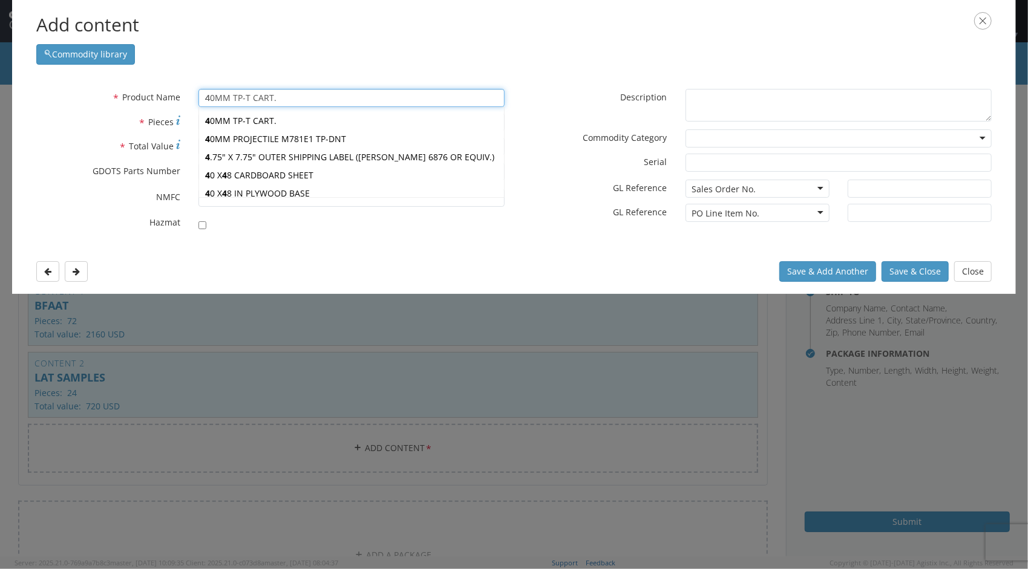
type input "43.250 X 10.875 X 6 BOX"
type input "43"
type input "430F STAINLESS STEEL ROUND BAR"
type input "430"
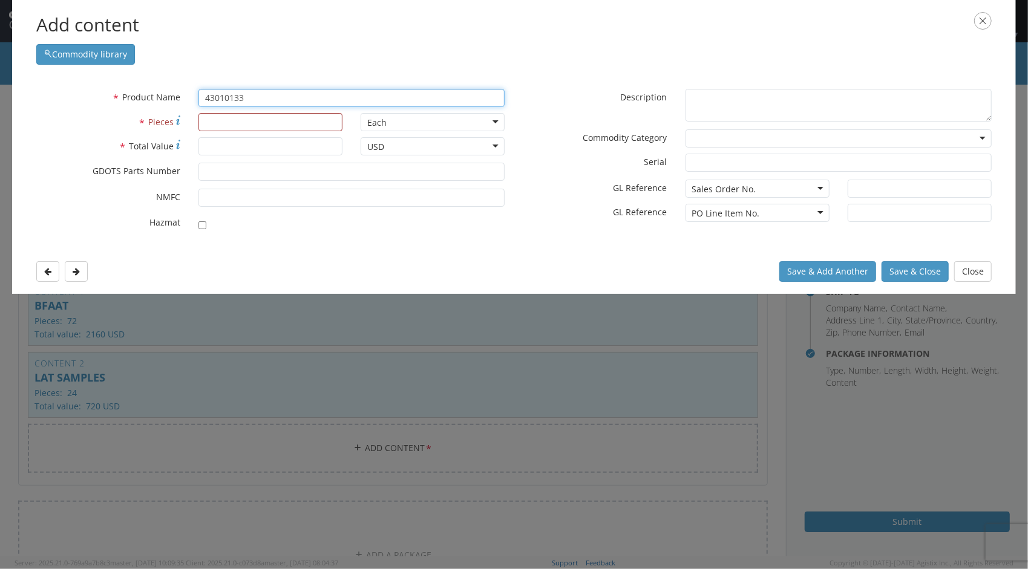
drag, startPoint x: 265, startPoint y: 100, endPoint x: 139, endPoint y: 100, distance: 125.9
click at [139, 100] on div "* Product Name 43010133 430 unable to find any results that match the current q…" at bounding box center [270, 98] width 487 height 18
type input "lat"
type input "latCH SHIELD"
type input "la"
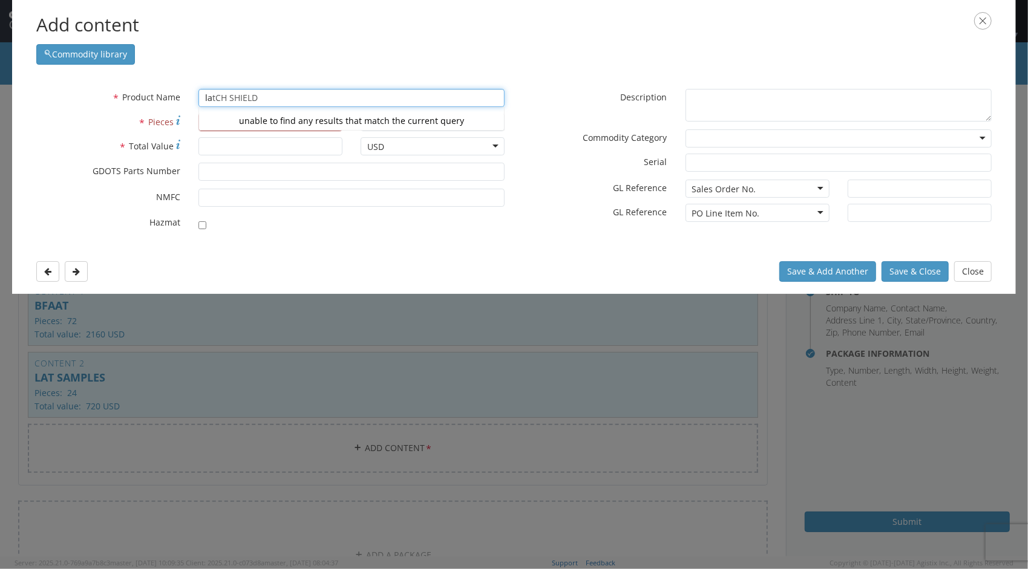
type input "l"
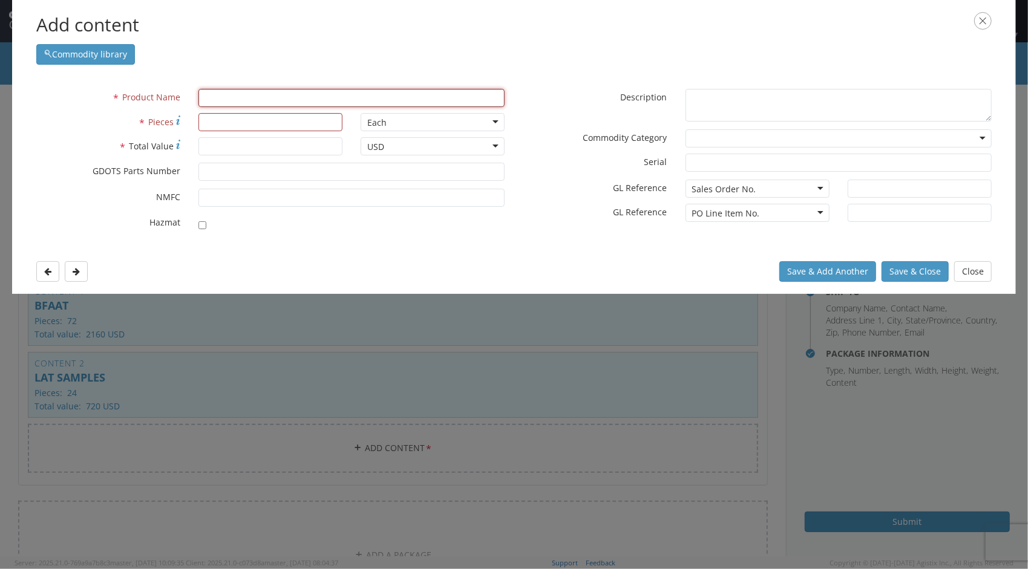
type input "L1M Propellant"
type input "L"
type input "LACQUER THINNER"
type input "LA"
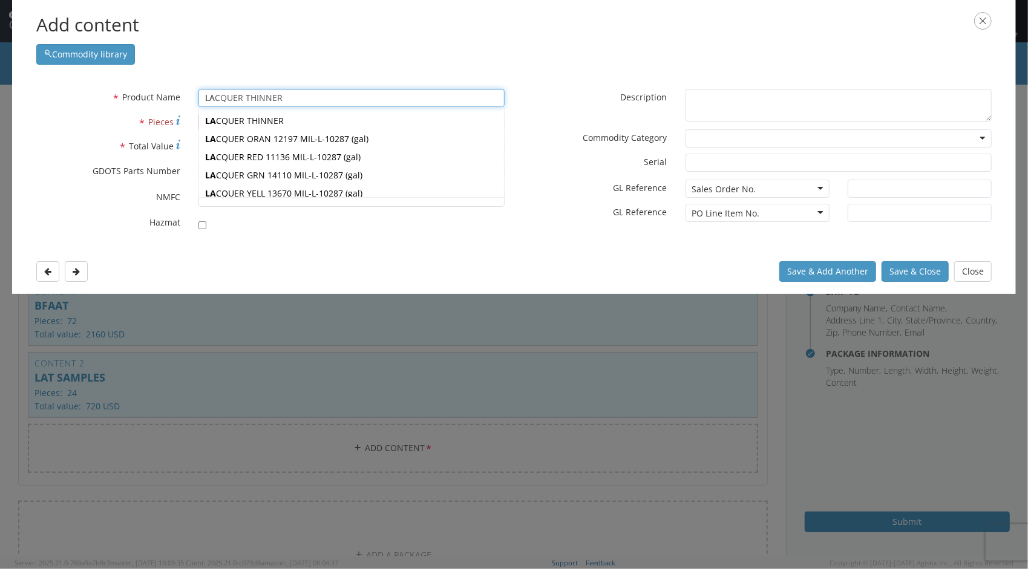
type input "LATCH SHIELD"
type input "LAT"
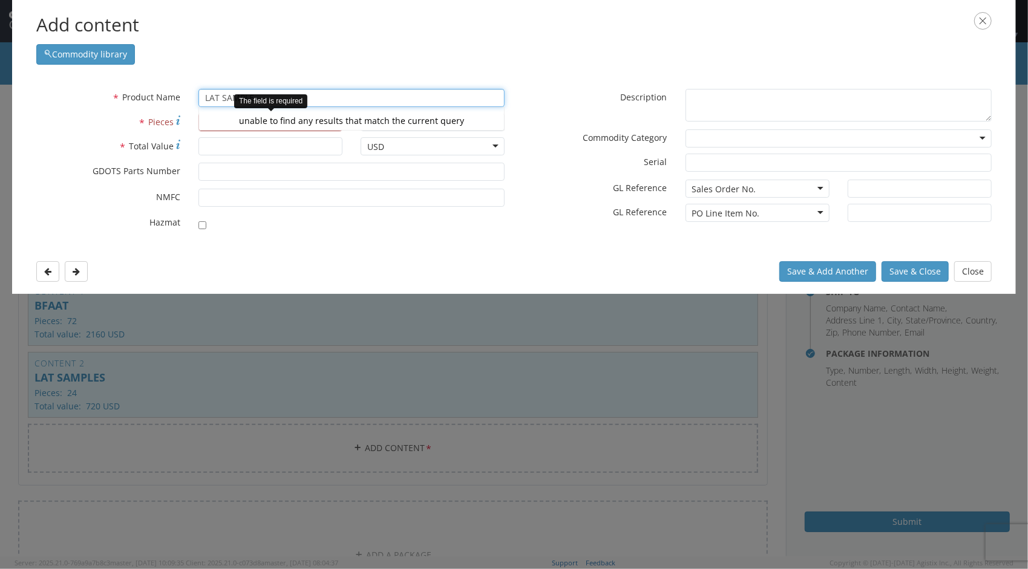
type input "LAT SAMPLE"
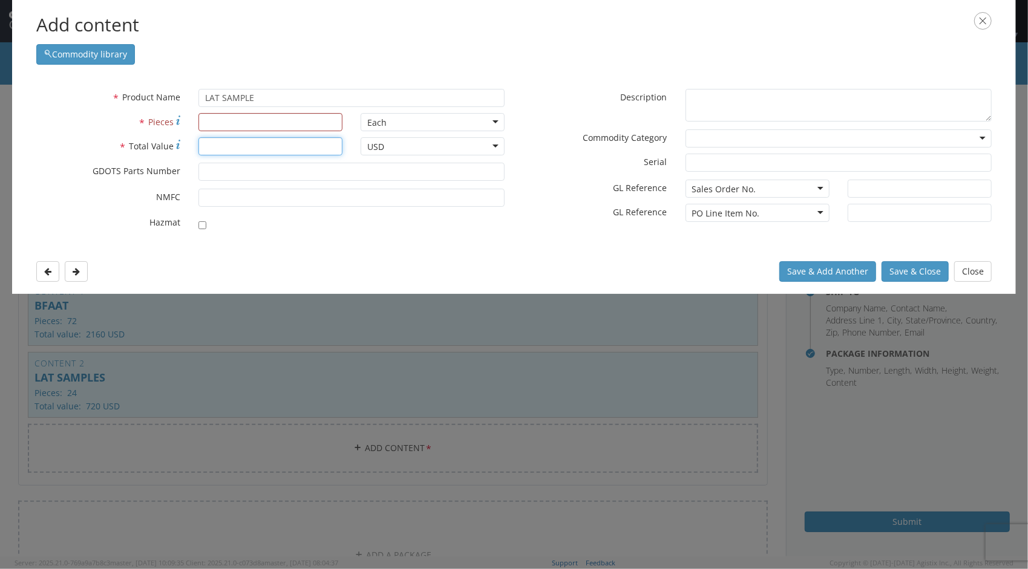
click at [234, 143] on input "* Total Value" at bounding box center [270, 146] width 144 height 18
click at [226, 119] on input "* Pieces" at bounding box center [270, 122] width 144 height 18
type input "6"
click at [216, 145] on input "* Total Value" at bounding box center [270, 146] width 144 height 18
type input "180"
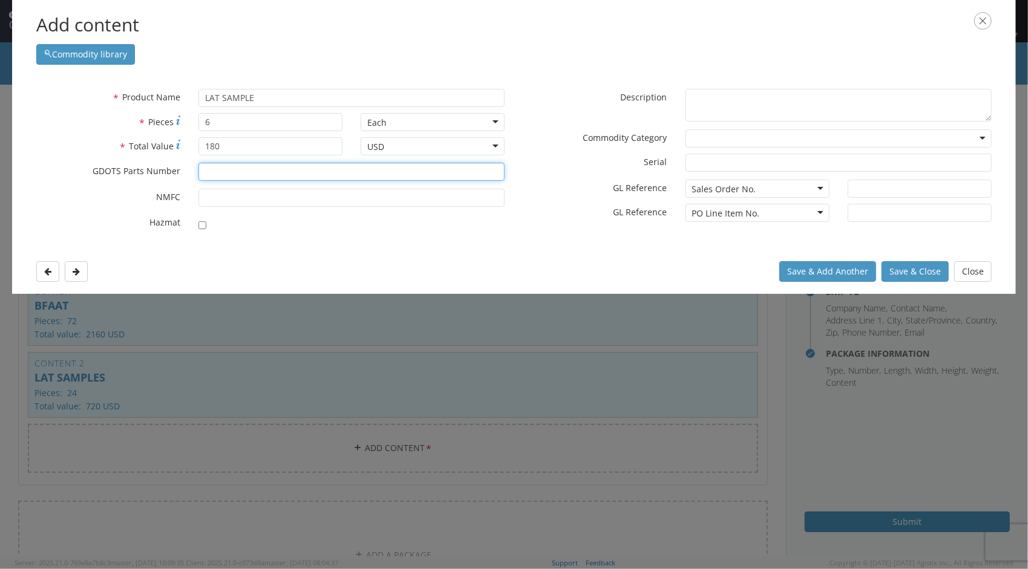
click at [234, 174] on input "* GDOTS Parts Number" at bounding box center [351, 172] width 306 height 18
type input "43010133"
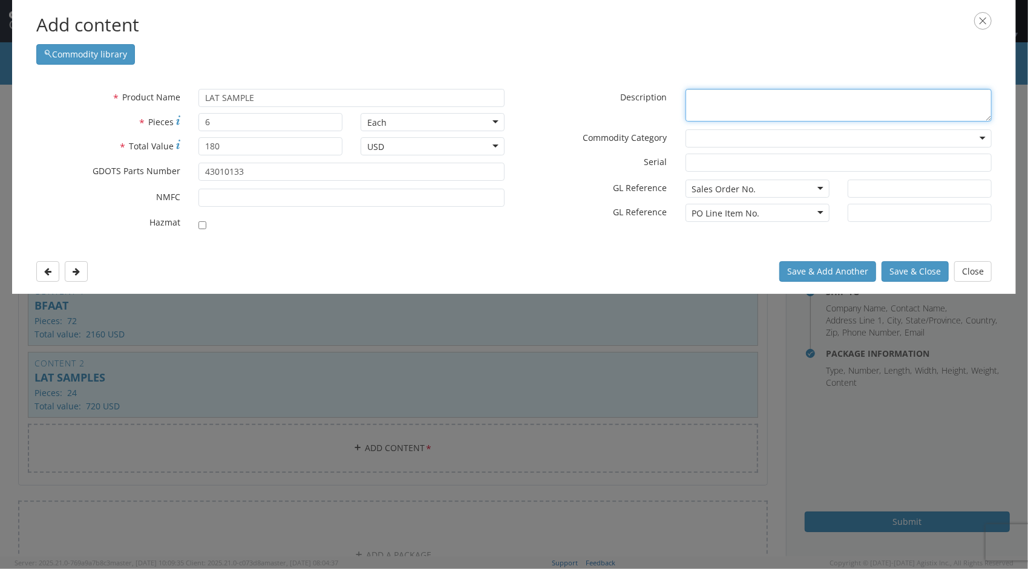
click at [755, 109] on textarea "* Description" at bounding box center [839, 105] width 306 height 33
type textarea "FIN, KE-W A1"
click at [973, 139] on div at bounding box center [839, 139] width 306 height 18
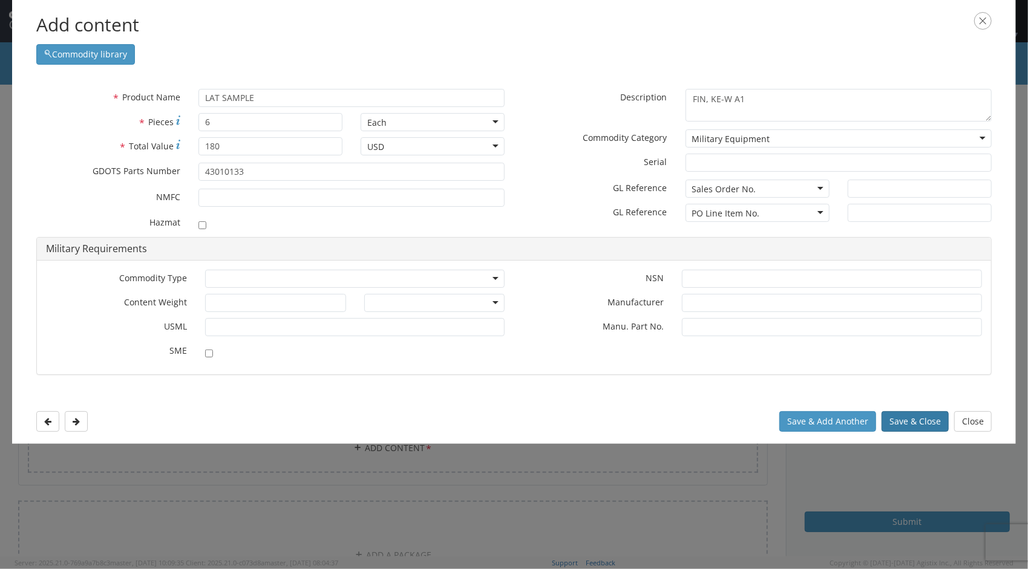
click at [905, 424] on button "Save & Close" at bounding box center [915, 421] width 67 height 21
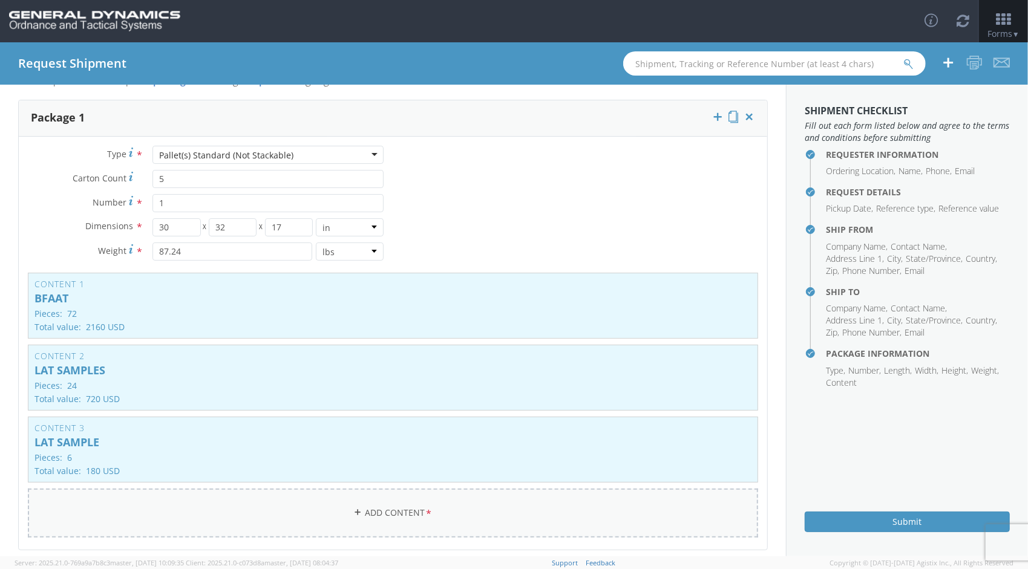
scroll to position [33, 0]
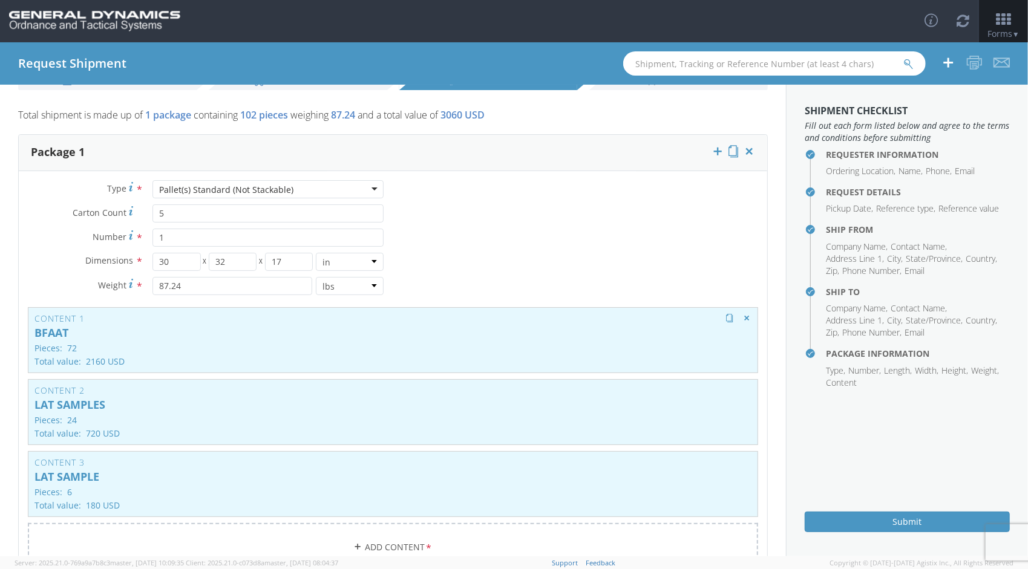
click at [89, 352] on div "Content 1 BFAAT Pieces: 72 Total value: 2160 USD HAZMAT" at bounding box center [393, 340] width 730 height 66
type input "BFAAT"
type input "72"
type input "2160"
type textarea "Fin, KE-W A1"
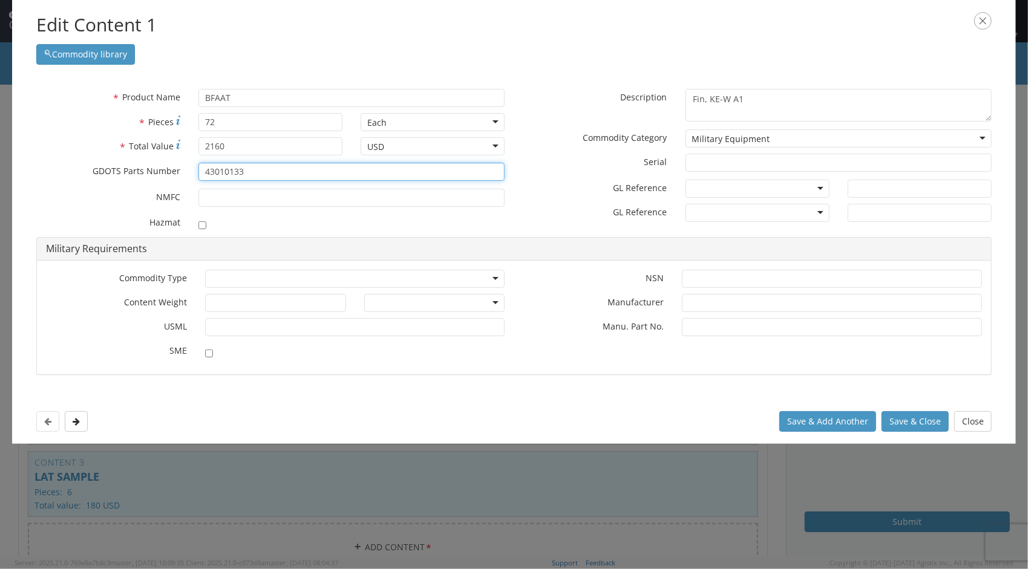
click at [310, 173] on input "43010133" at bounding box center [351, 172] width 306 height 18
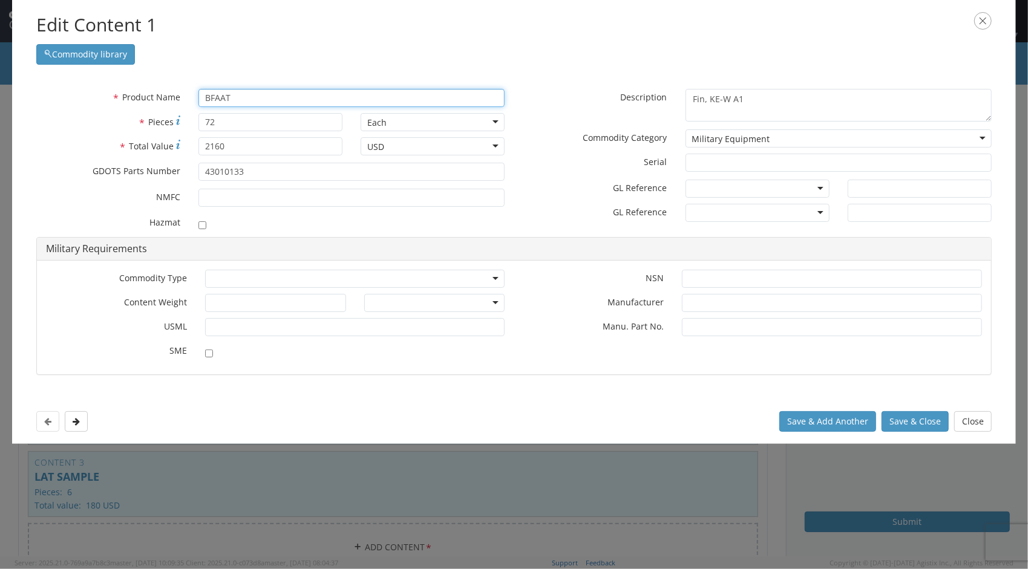
click at [271, 94] on input "BFAAT" at bounding box center [351, 98] width 306 height 18
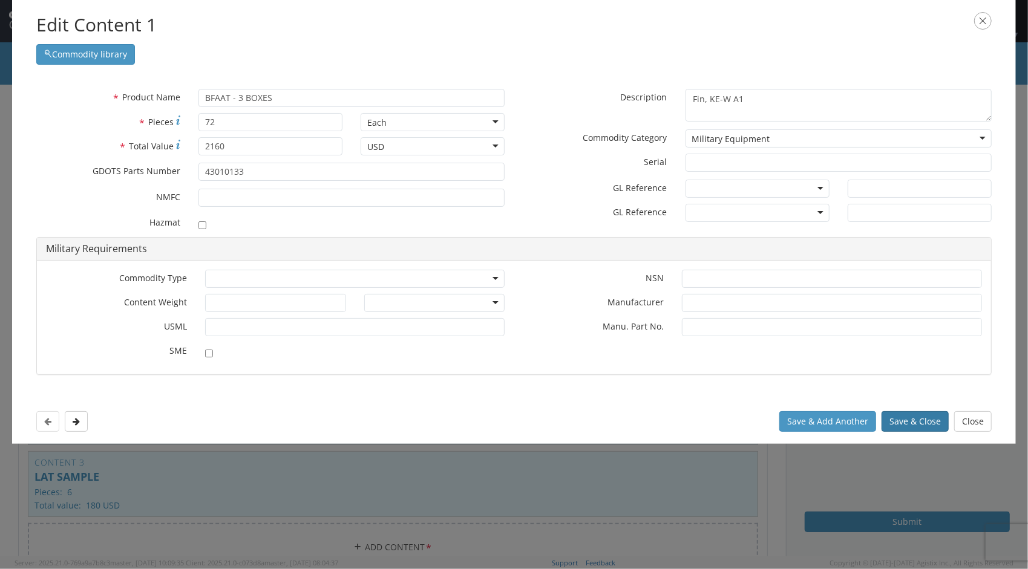
click at [917, 418] on button "Save & Close" at bounding box center [915, 421] width 67 height 21
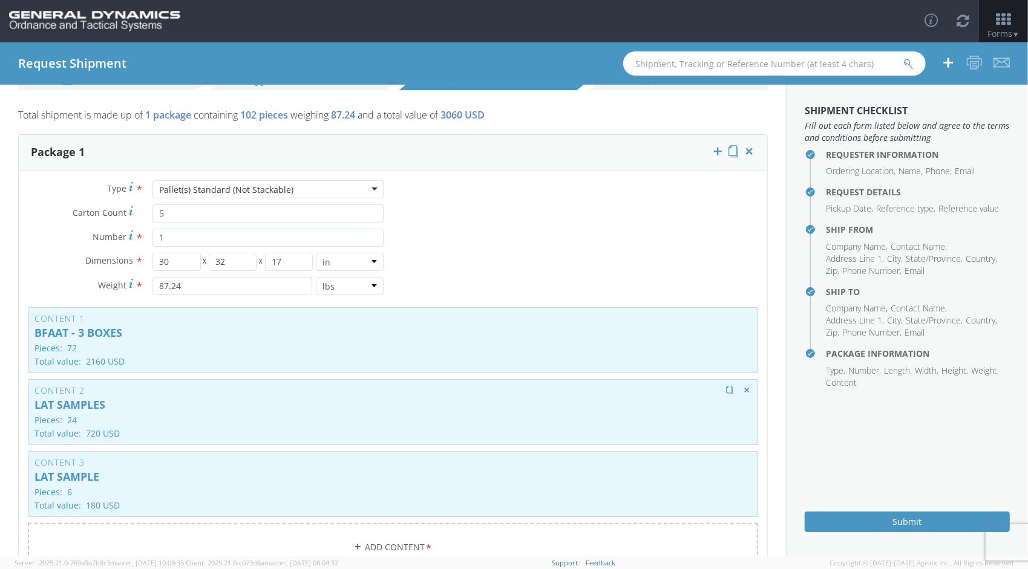
click at [101, 402] on p "LAT SAMPLES" at bounding box center [392, 405] width 717 height 12
type input "LAT SAMPLES"
type input "24"
type input "720"
type textarea "FIN, KE-W A1"
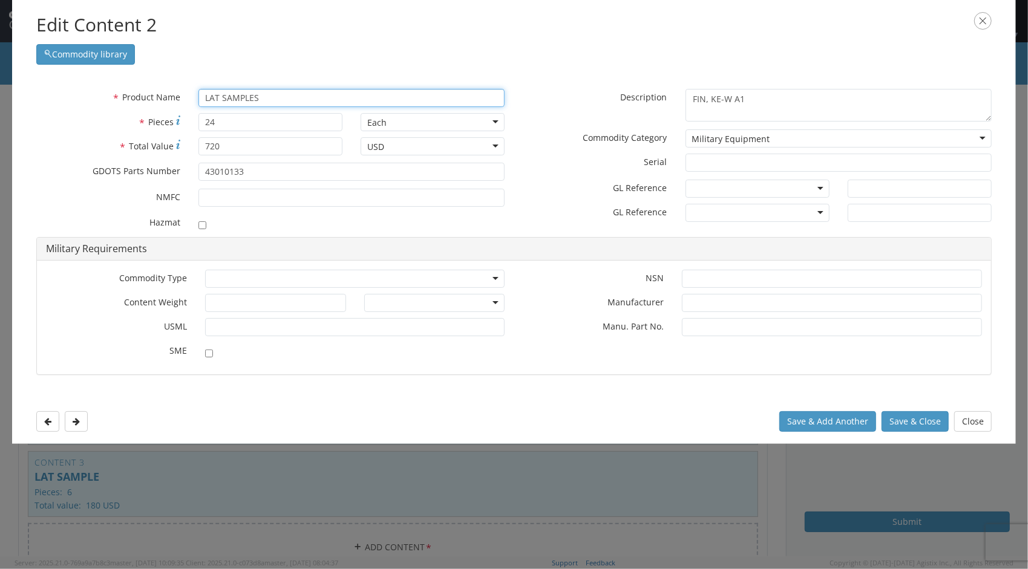
click at [260, 99] on input "LAT SAMPLES" at bounding box center [351, 98] width 306 height 18
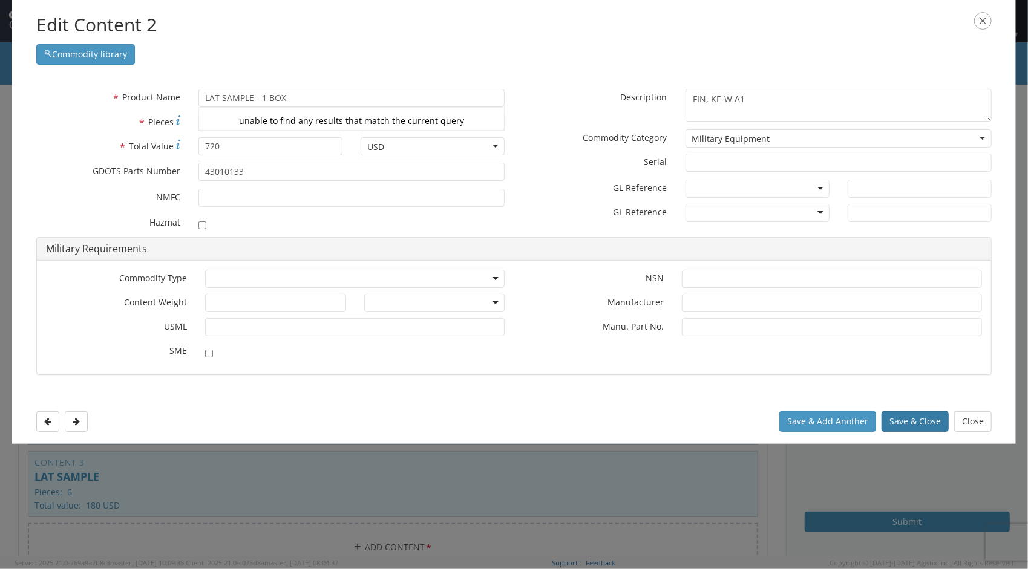
click at [922, 423] on button "Save & Close" at bounding box center [915, 421] width 67 height 21
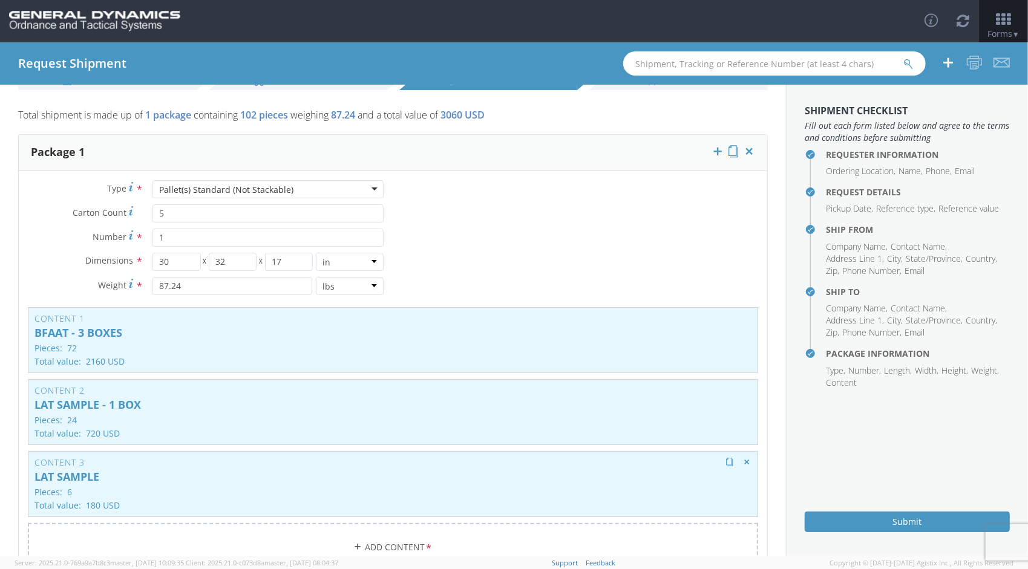
click at [90, 474] on p "LAT SAMPLE" at bounding box center [392, 477] width 717 height 12
type input "LAT SAMPLE"
type input "6"
type input "180"
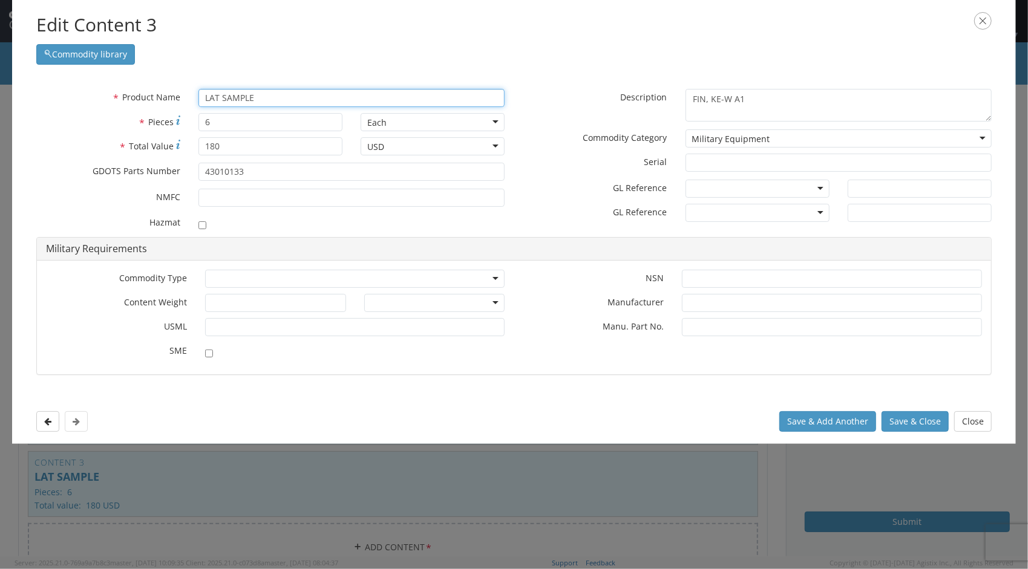
click at [278, 100] on input "LAT SAMPLE" at bounding box center [351, 98] width 306 height 18
type input "LAT SAMPLE - PARTIAL - 1 BOX"
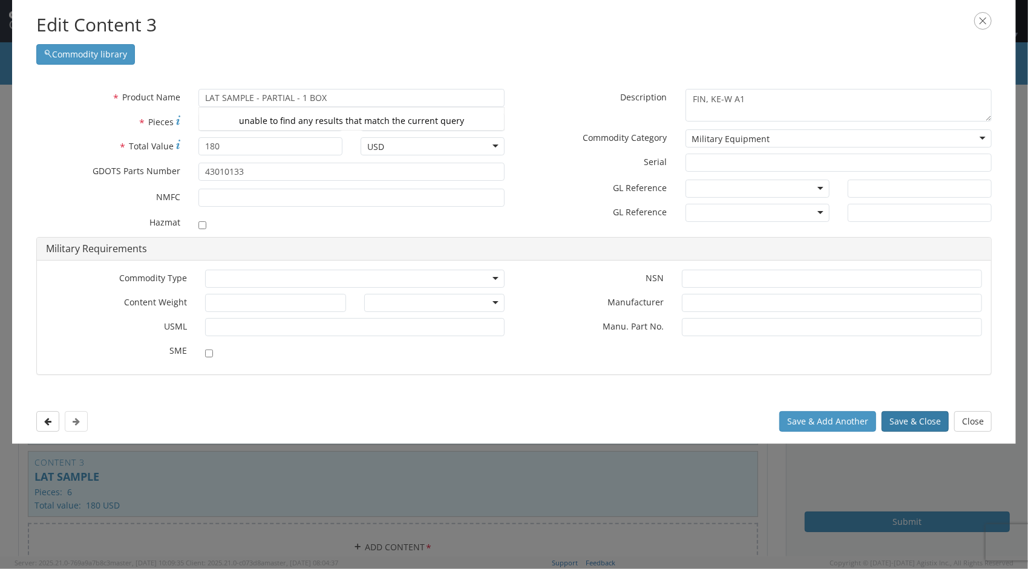
click at [913, 414] on button "Save & Close" at bounding box center [915, 421] width 67 height 21
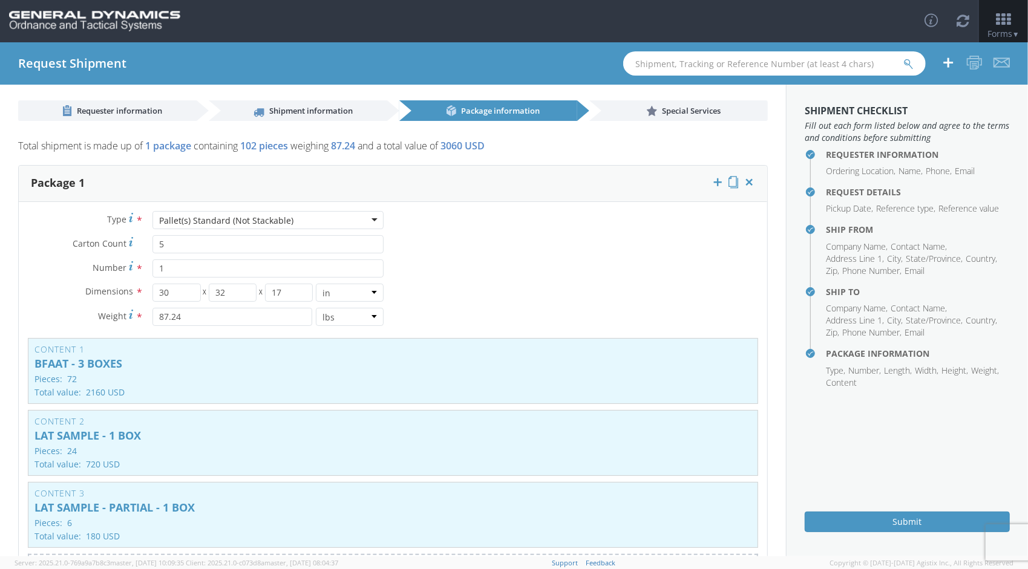
scroll to position [0, 0]
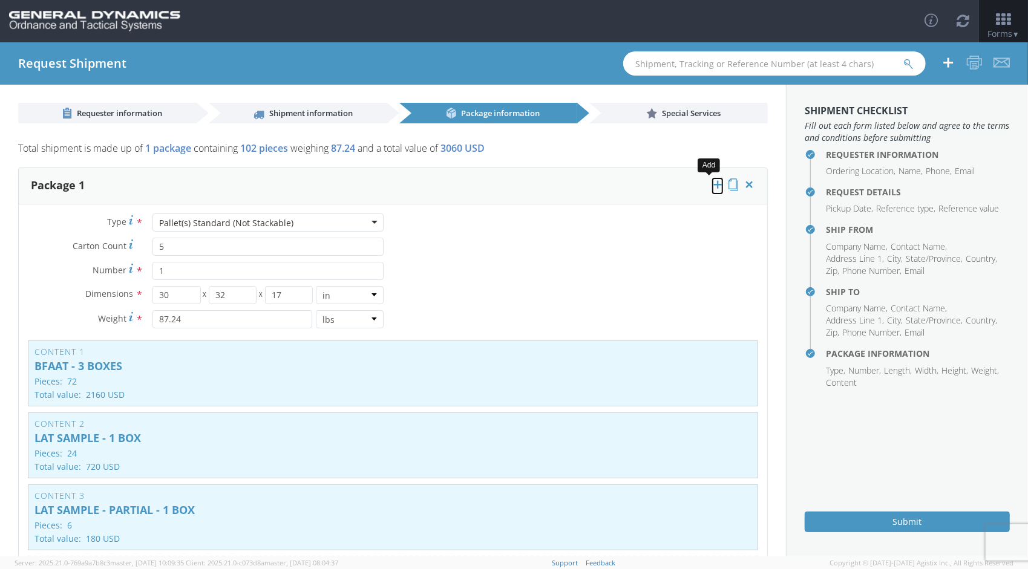
click at [712, 183] on icon at bounding box center [718, 185] width 12 height 12
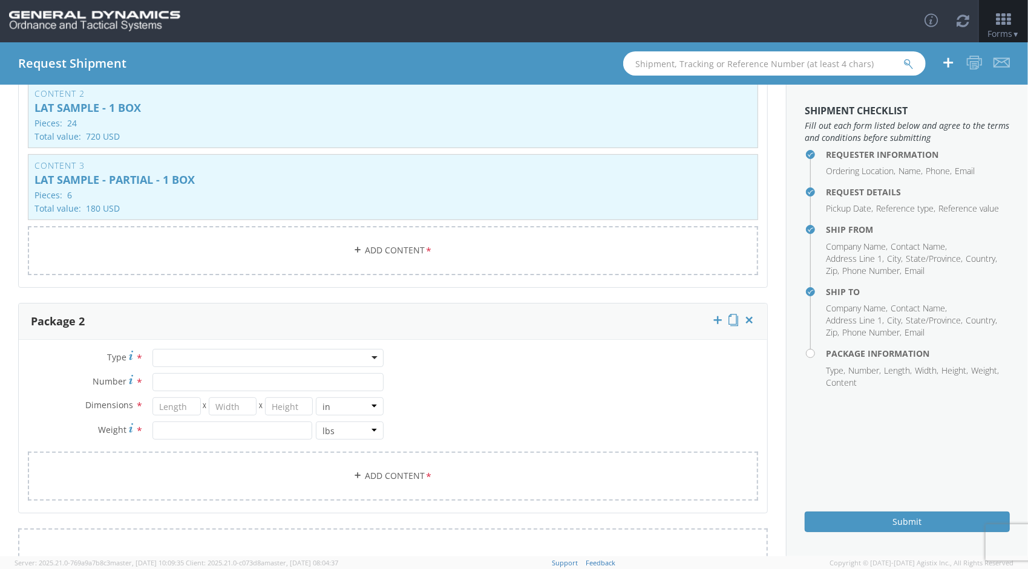
scroll to position [338, 0]
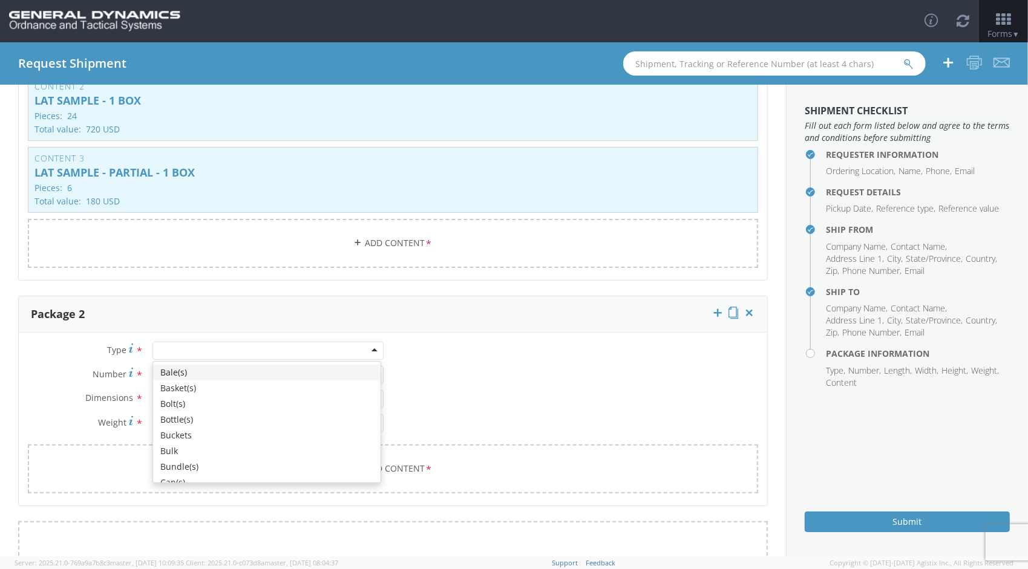
click at [370, 347] on div at bounding box center [267, 351] width 231 height 18
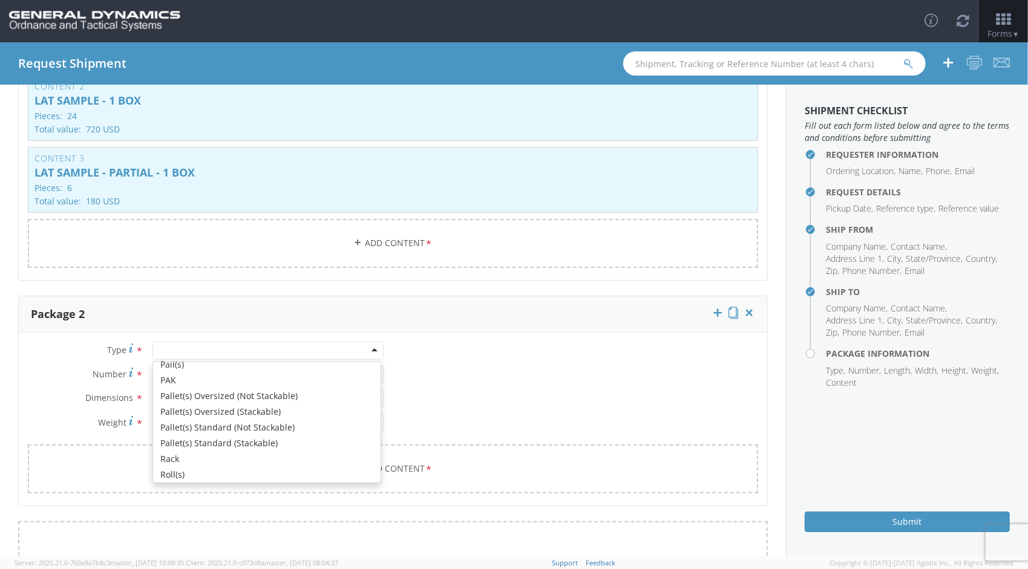
scroll to position [367, 0]
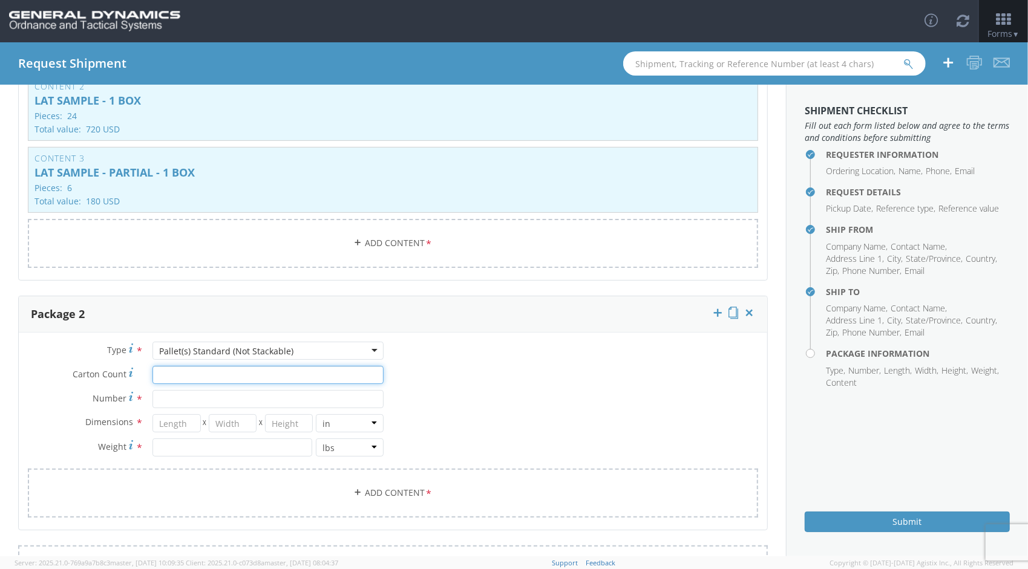
click at [211, 371] on input "Carton Count *" at bounding box center [267, 375] width 231 height 18
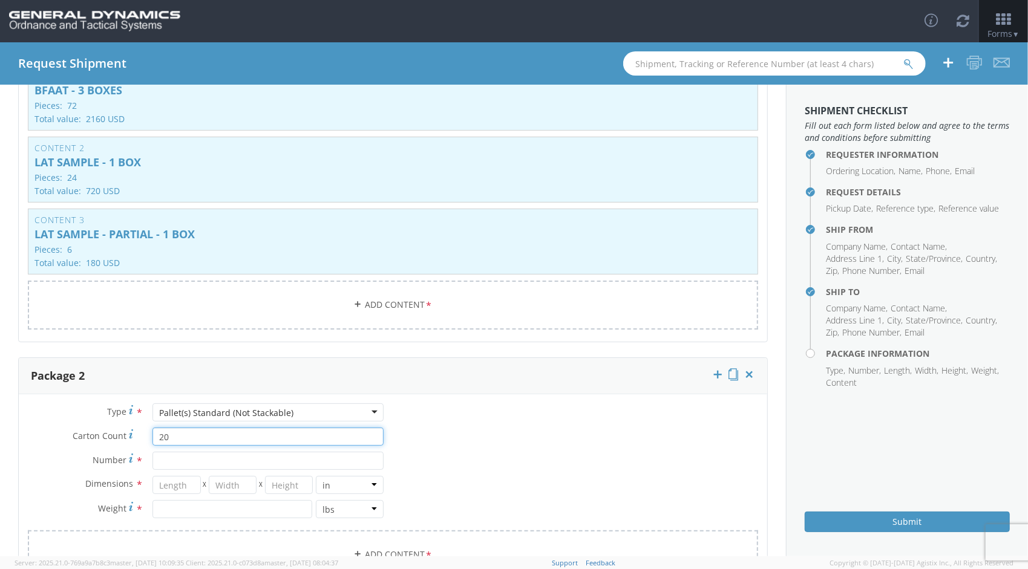
scroll to position [280, 0]
type input "20"
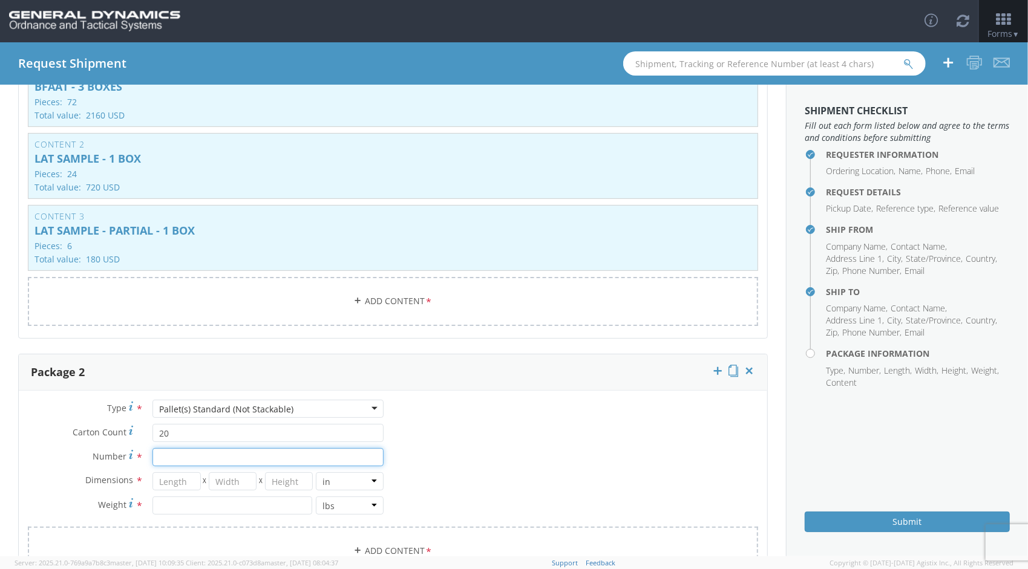
click at [231, 457] on input "Number *" at bounding box center [267, 457] width 231 height 18
type input "1"
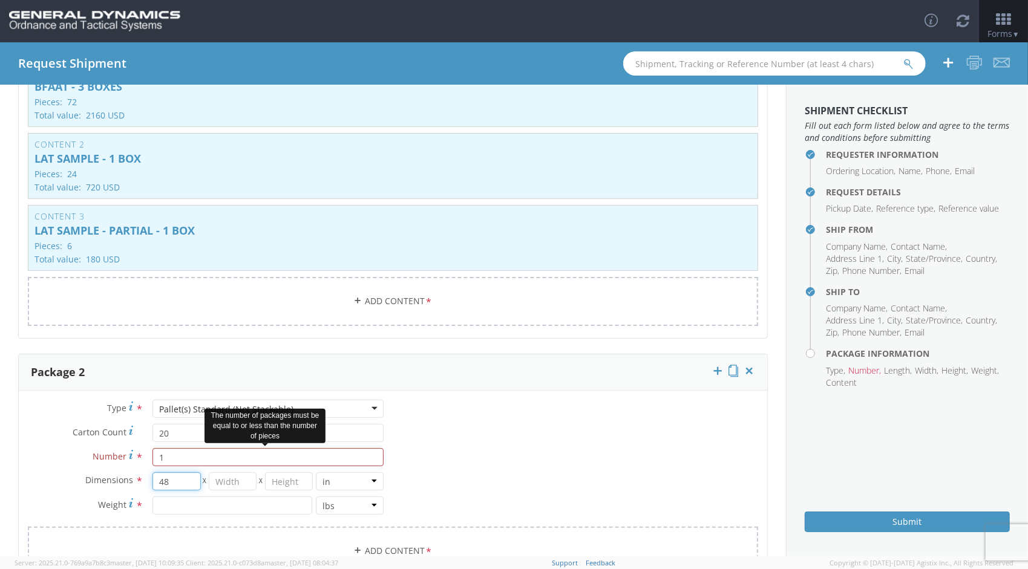
type input "48"
type input "36"
type input "28"
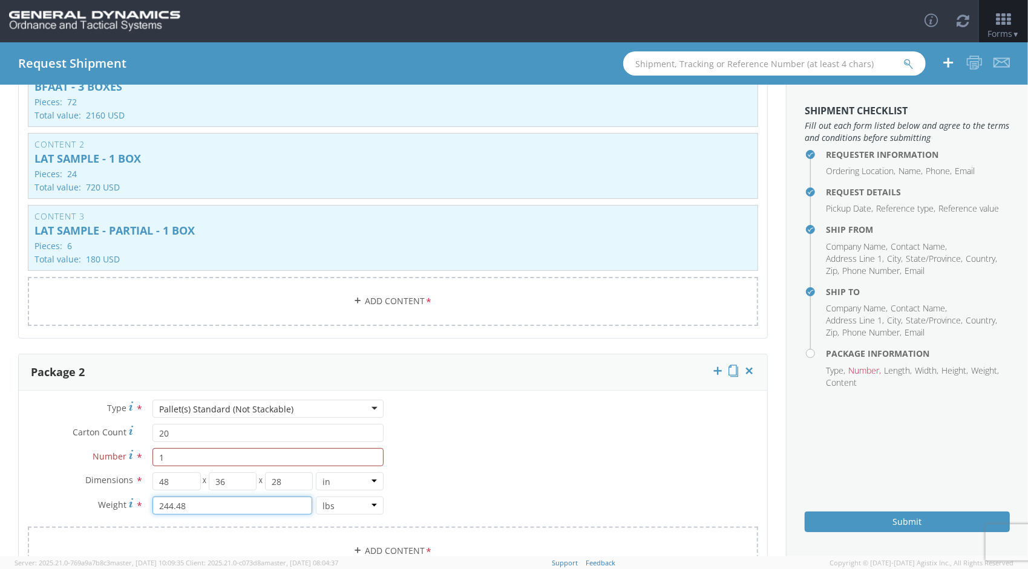
type input "244.48"
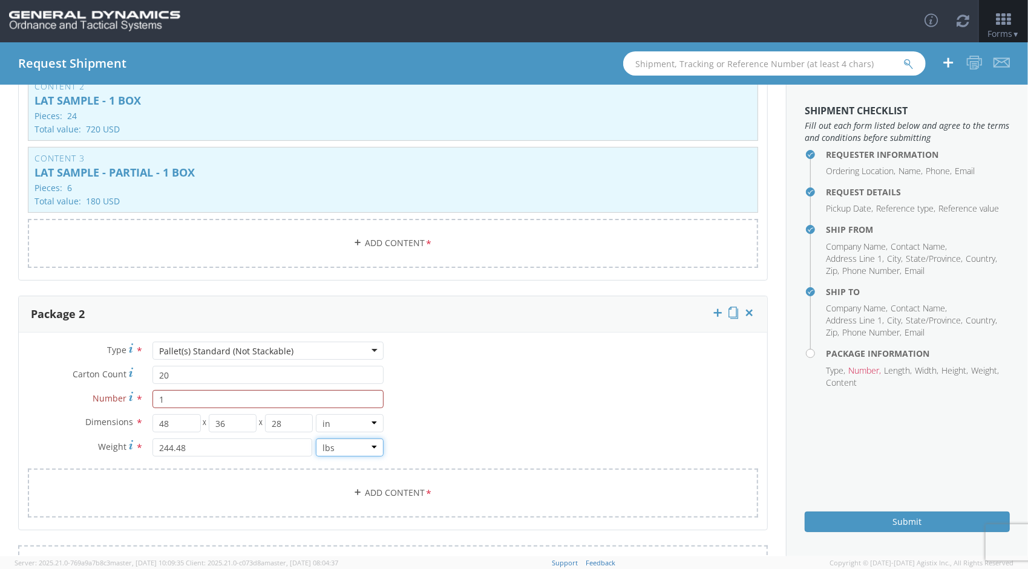
scroll to position [340, 0]
click at [433, 494] on link "Add Content *" at bounding box center [393, 491] width 730 height 49
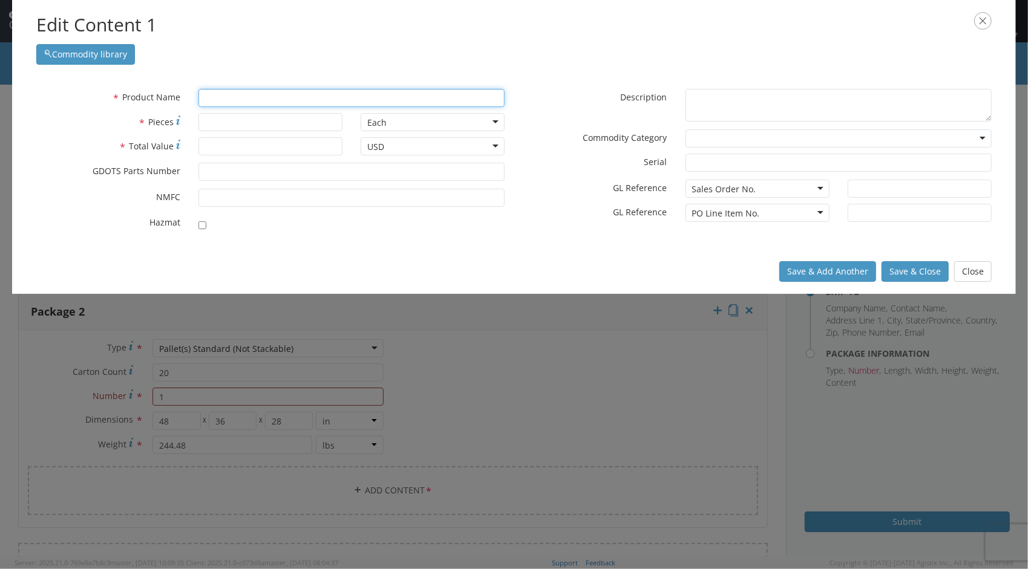
click at [252, 103] on input "text" at bounding box center [351, 98] width 306 height 18
type input "40MM TP-T CART."
type input "4"
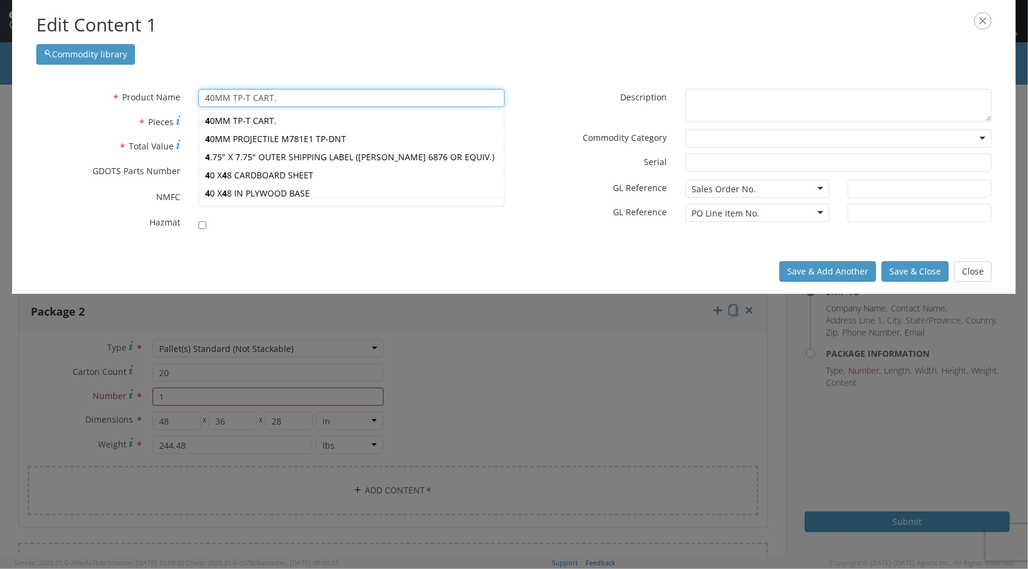
type input "43.250 X 10.875 X 6 BOX"
type input "43"
type input "430F STAINLESS STEEL ROUND BAR"
type input "430"
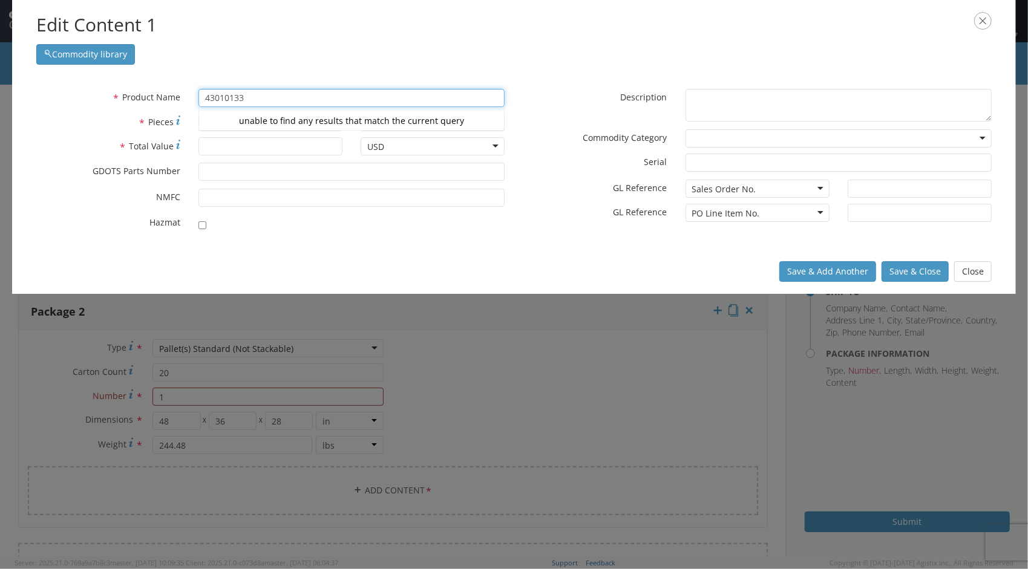
type input "43010133"
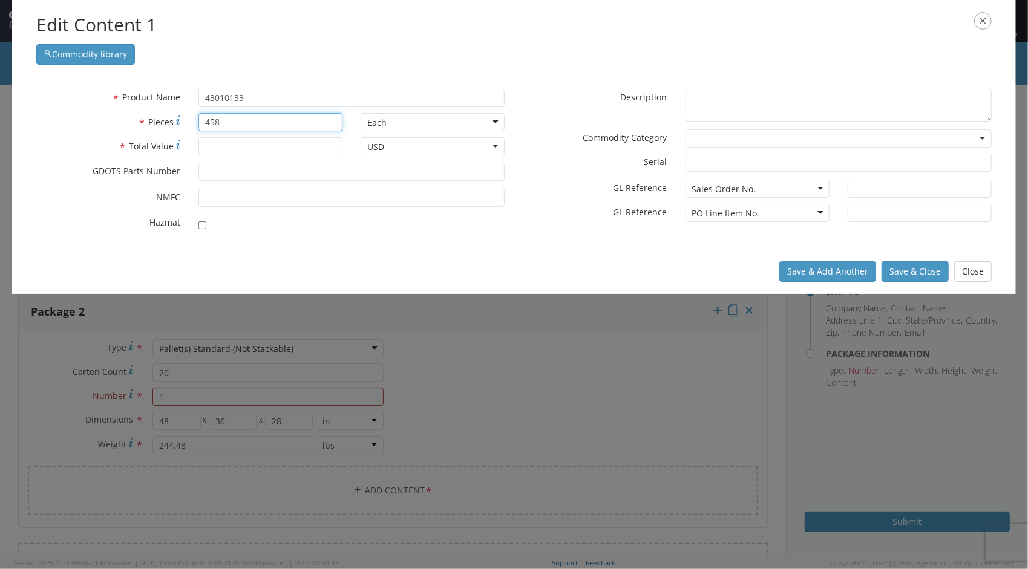
type input "458"
click at [242, 143] on input "* Total Value" at bounding box center [270, 146] width 144 height 18
type input "13,740"
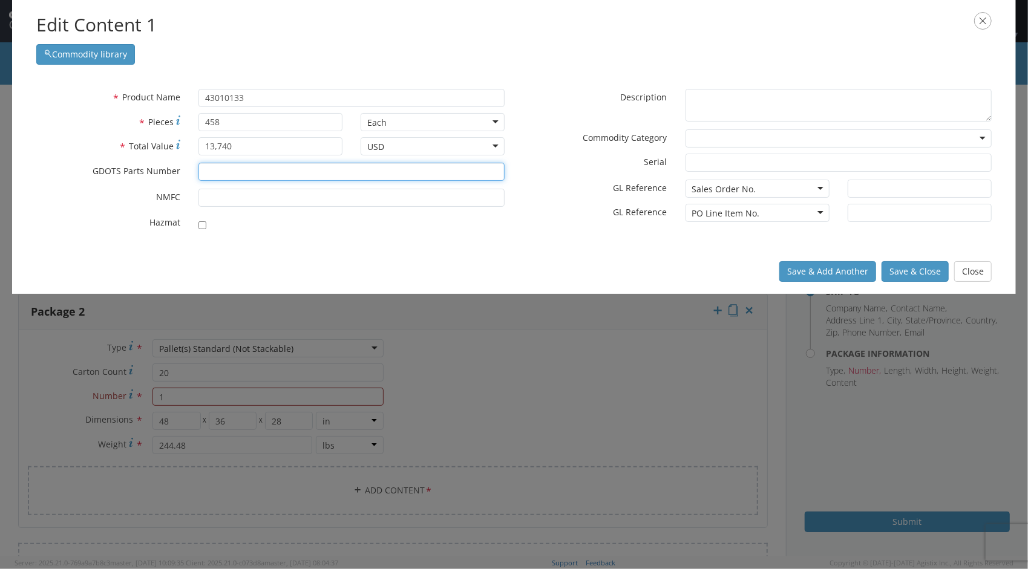
click at [290, 168] on input "* GDOTS Parts Number" at bounding box center [351, 172] width 306 height 18
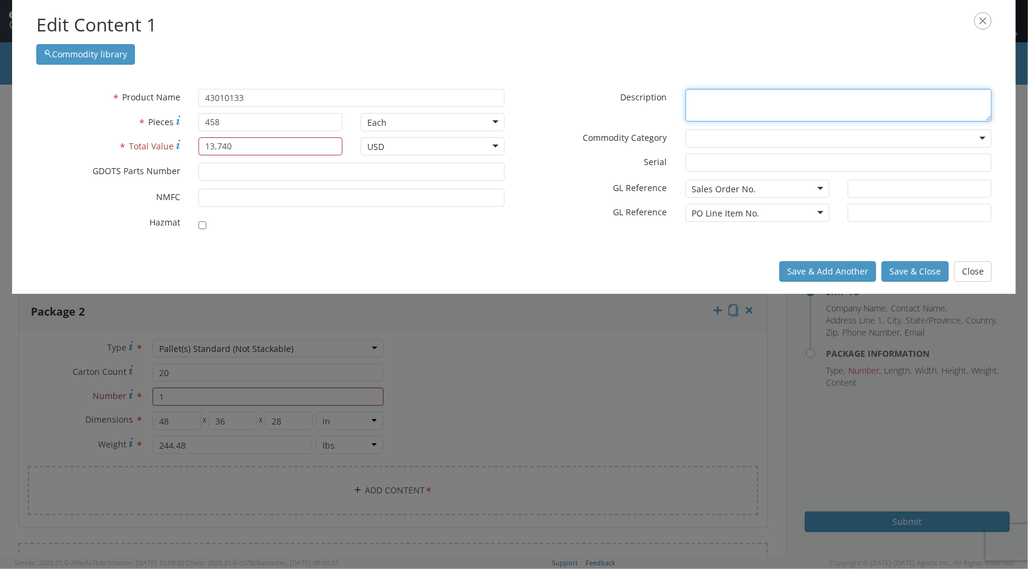
click at [738, 97] on textarea "* Description" at bounding box center [839, 105] width 306 height 33
type textarea "FIN, KE-W A1"
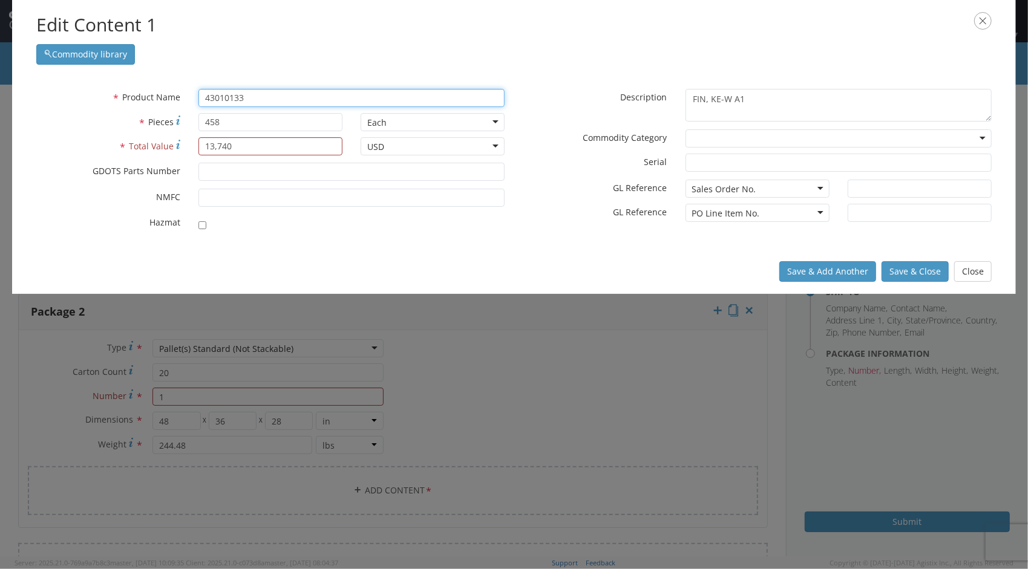
click at [277, 96] on input "43010133" at bounding box center [351, 98] width 306 height 18
click at [252, 99] on input "43010133 - [PHONE_NUMBER]; 9-1" at bounding box center [351, 98] width 306 height 18
click at [332, 96] on input "43010133 - ([PHONE_NUMBER]; 9-1" at bounding box center [351, 98] width 306 height 18
type input "43010133 - ([PHONE_NUMBER]; 9-1)"
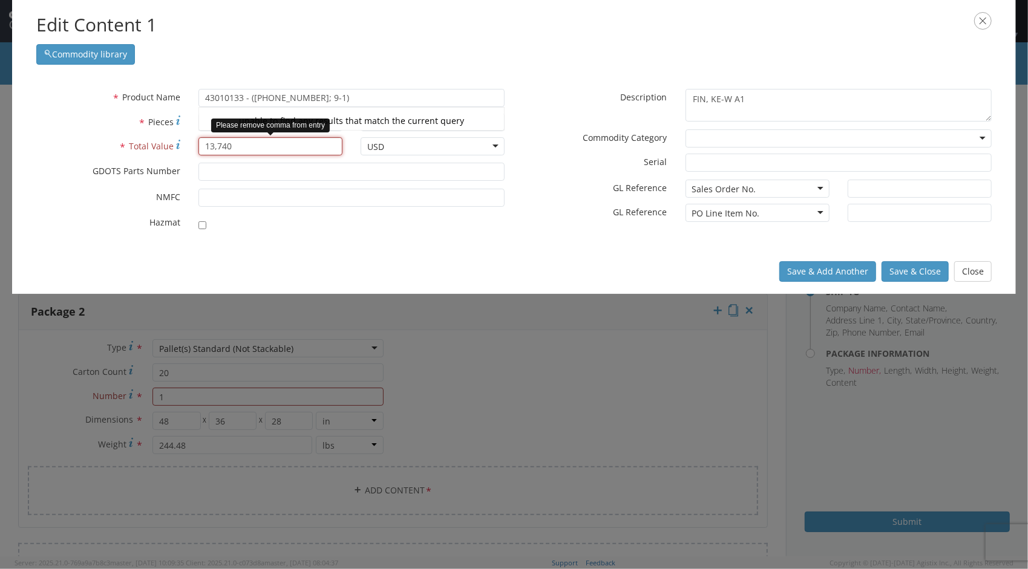
click at [253, 145] on input "13,740" at bounding box center [270, 146] width 144 height 18
drag, startPoint x: 230, startPoint y: 122, endPoint x: 191, endPoint y: 119, distance: 38.8
click at [191, 119] on div "458" at bounding box center [270, 122] width 162 height 18
type input "391"
click at [982, 133] on div at bounding box center [839, 139] width 306 height 18
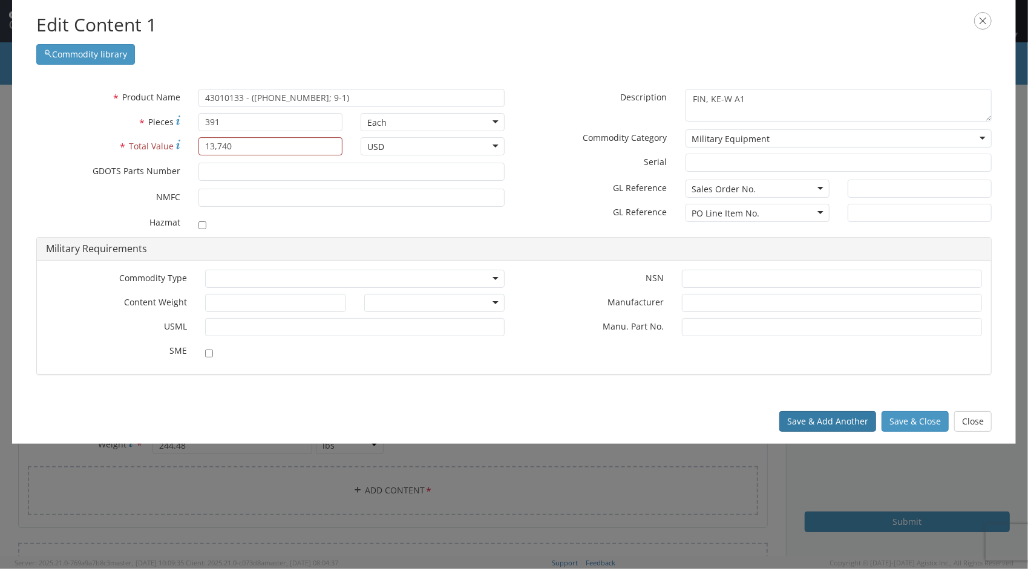
click at [853, 417] on button "Save & Add Another" at bounding box center [827, 421] width 97 height 21
click at [219, 144] on input "13,740" at bounding box center [270, 146] width 144 height 18
type input "13740"
drag, startPoint x: 265, startPoint y: 148, endPoint x: 175, endPoint y: 152, distance: 89.7
click at [175, 152] on div "* Total Value 13740" at bounding box center [189, 146] width 324 height 18
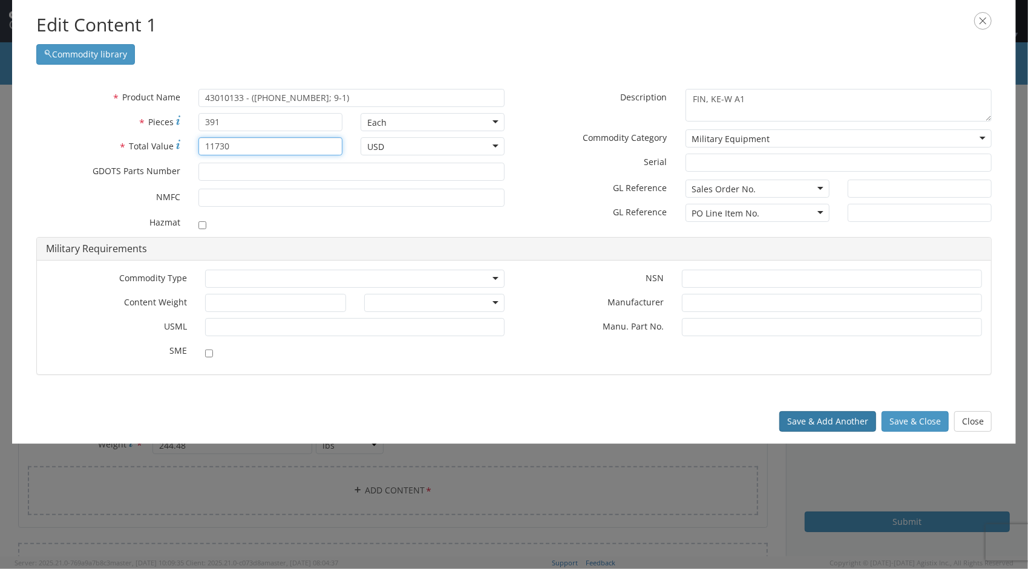
type input "11730"
click at [838, 419] on button "Save & Add Another" at bounding box center [827, 421] width 97 height 21
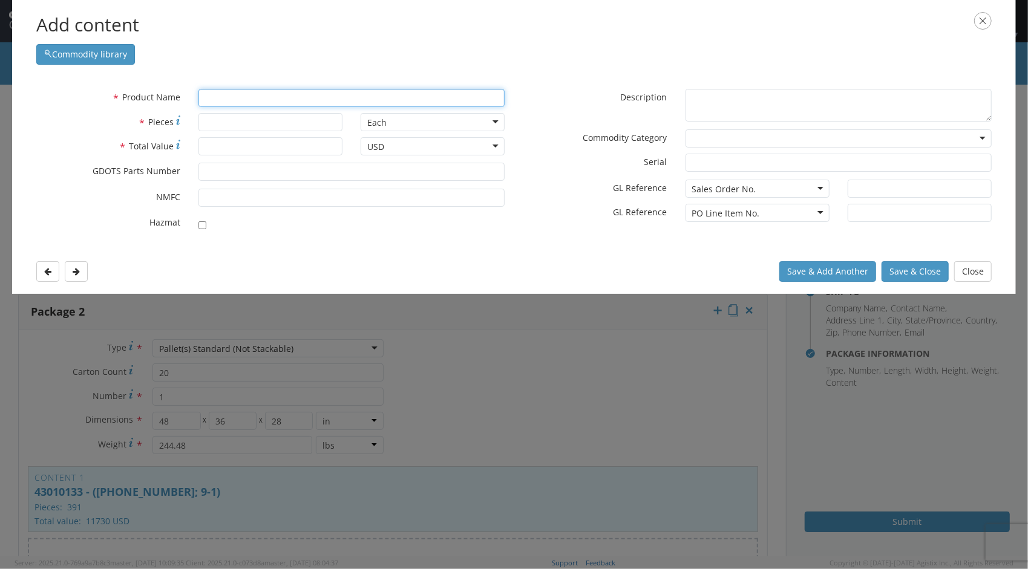
click at [248, 100] on input "text" at bounding box center [351, 98] width 306 height 18
type input "40MM TP-T CART."
type input "4"
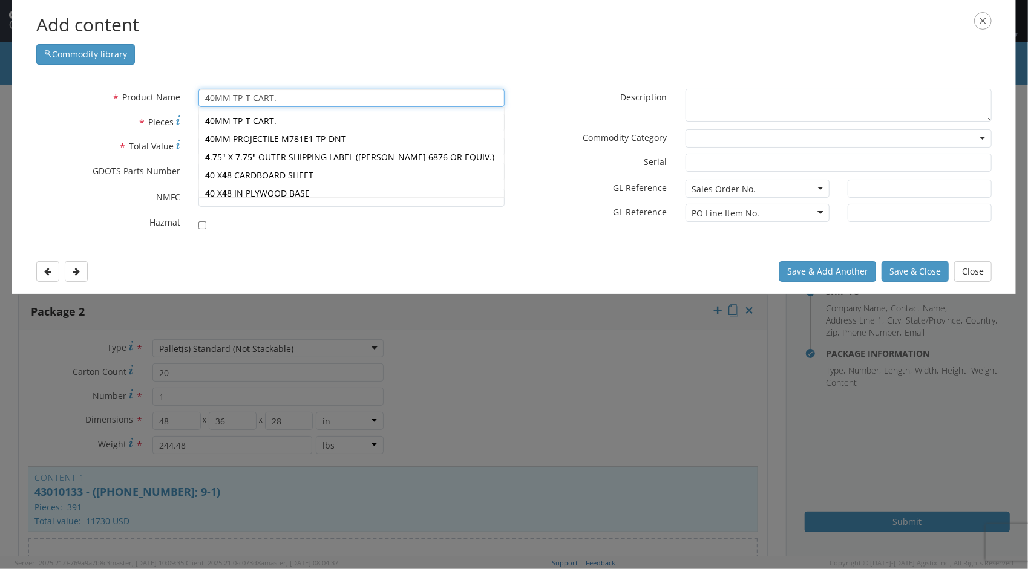
type input "43.250 X 10.875 X 6 BOX"
type input "43"
type input "430F STAINLESS STEEL ROUND BAR"
type input "430"
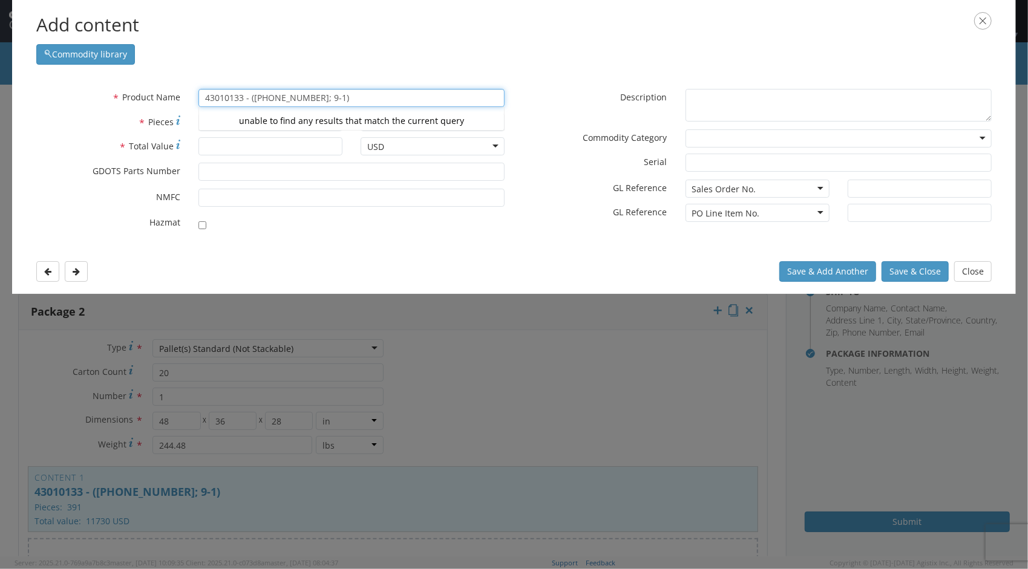
type input "43010133 - ([PHONE_NUMBER]; 9-1)"
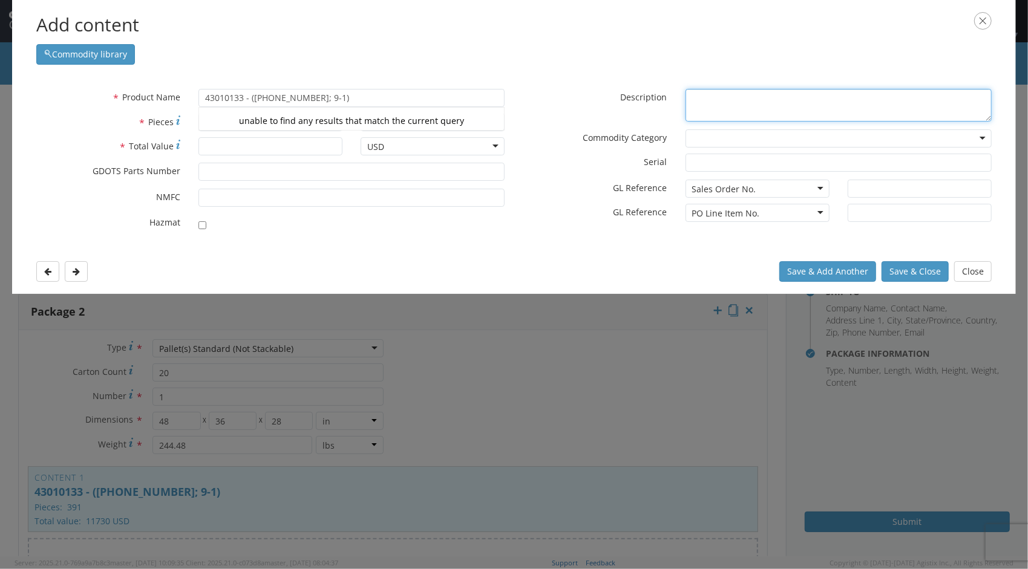
click at [694, 99] on textarea "* Description" at bounding box center [839, 105] width 306 height 33
type textarea "FIN, KE-W A1"
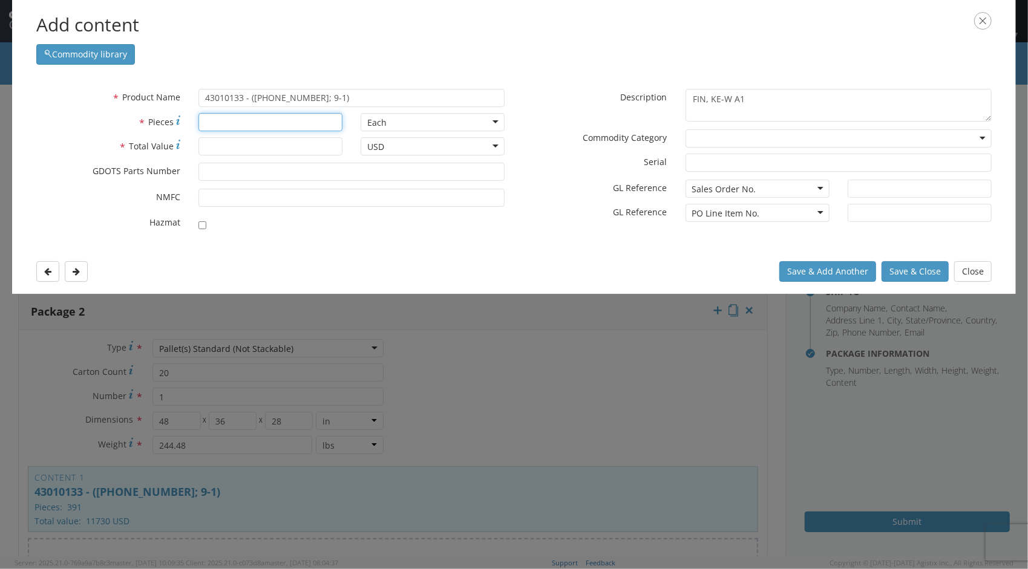
click at [217, 123] on input "* Pieces" at bounding box center [270, 122] width 144 height 18
type input "19"
click at [230, 150] on input "* Total Value" at bounding box center [270, 146] width 144 height 18
type input "570"
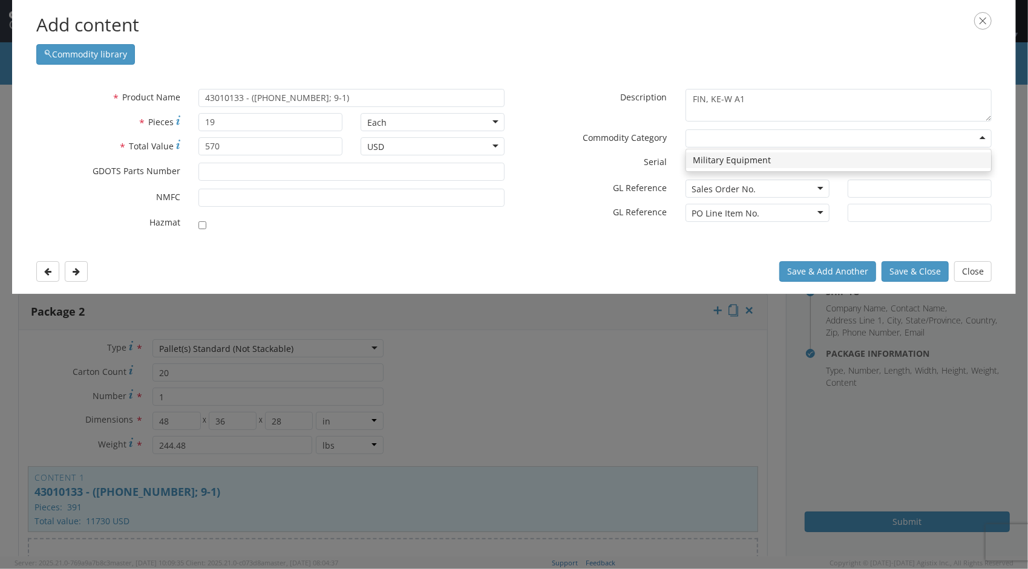
click at [978, 132] on div at bounding box center [839, 139] width 306 height 18
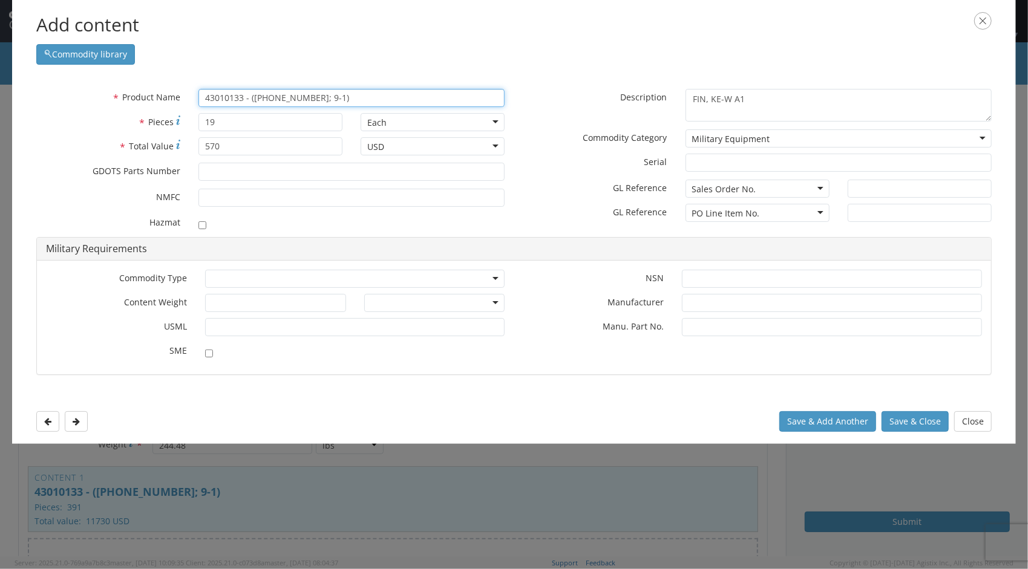
click at [446, 102] on input "43010133 - ([PHONE_NUMBER]; 9-1)" at bounding box center [351, 98] width 306 height 18
type input "43010133 - ([PHONE_NUMBER]; 9-1) - PARTIAL BOX"
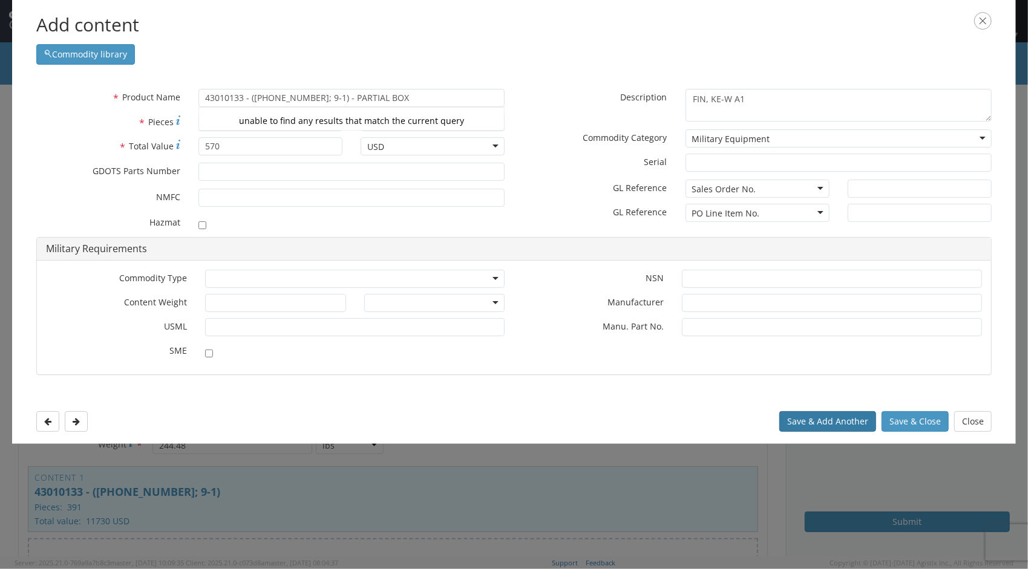
click at [837, 416] on button "Save & Add Another" at bounding box center [827, 421] width 97 height 21
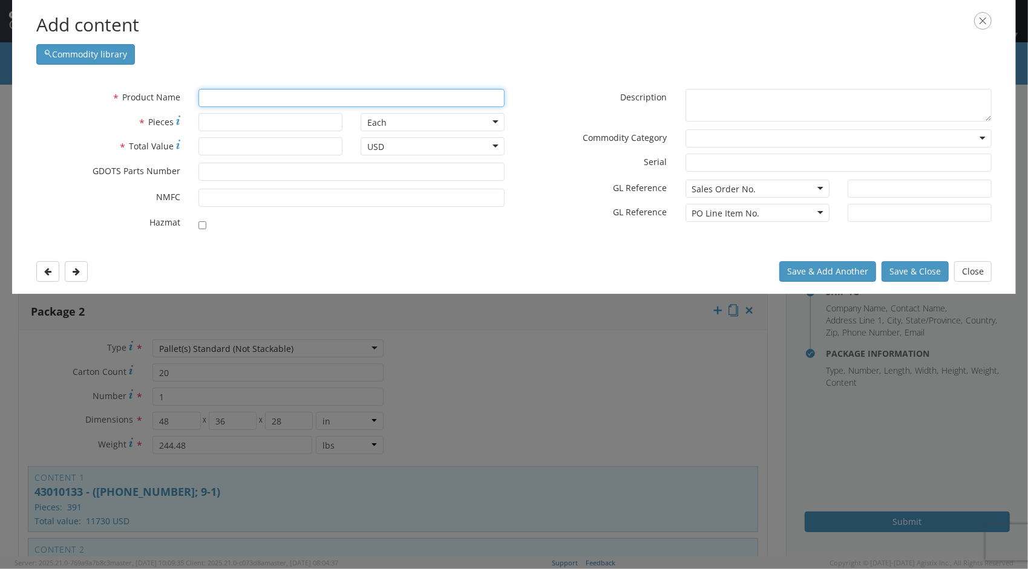
click at [232, 101] on input "text" at bounding box center [351, 98] width 306 height 18
type input "40MM TP-T CART."
type input "4"
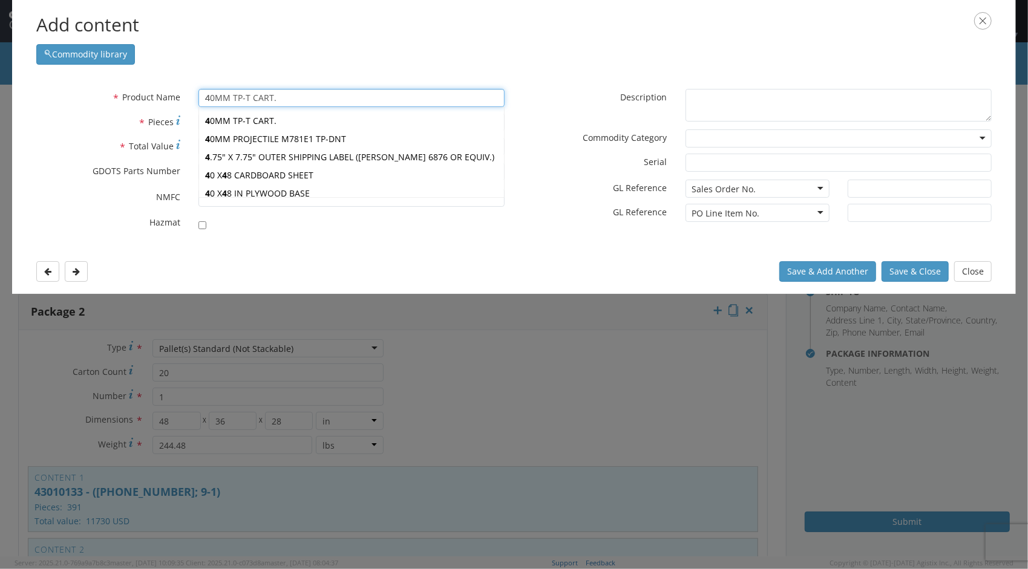
type input "43.250 X 10.875 X 6 BOX"
type input "43"
type input "430F STAINLESS STEEL ROUND BAR"
type input "430"
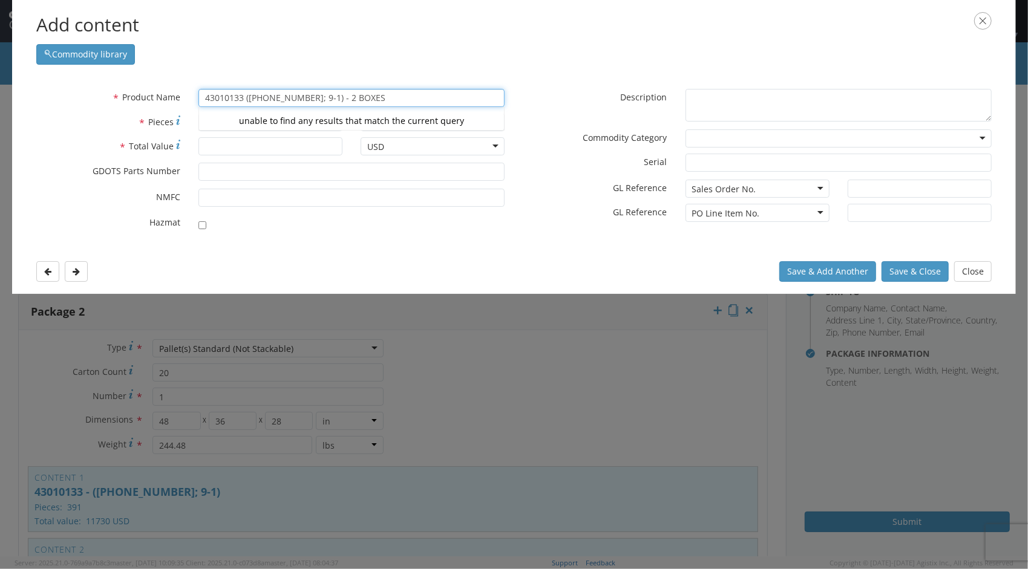
type input "43010133 ([PHONE_NUMBER]; 9-1) - 2 BOXES"
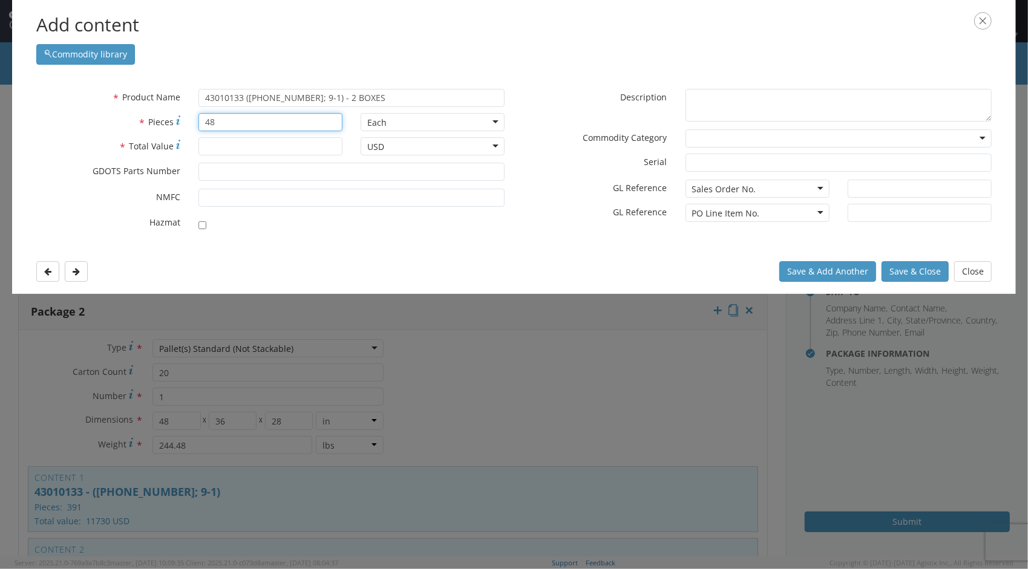
type input "48"
click at [240, 150] on input "* Total Value" at bounding box center [270, 146] width 144 height 18
type input "1440"
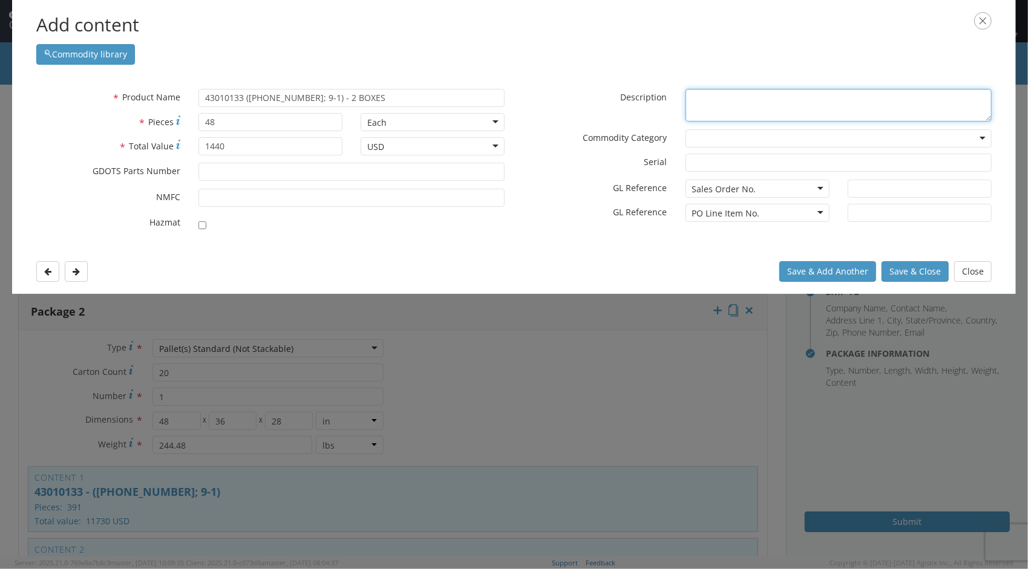
click at [878, 100] on textarea "* Description" at bounding box center [839, 105] width 306 height 33
type textarea "FIN, KE-W A1"
click at [982, 133] on div at bounding box center [839, 139] width 306 height 18
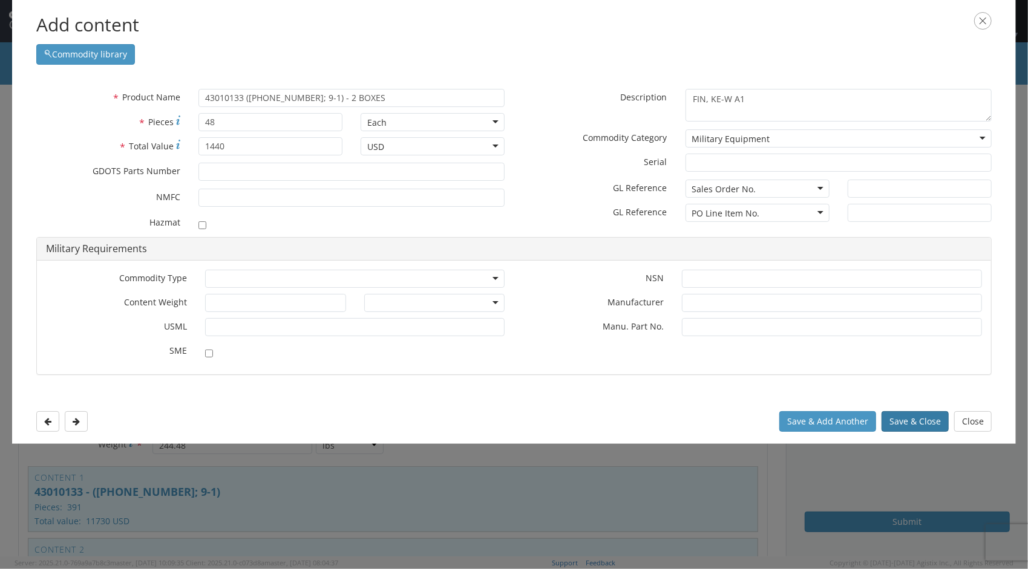
click at [913, 420] on button "Save & Close" at bounding box center [915, 421] width 67 height 21
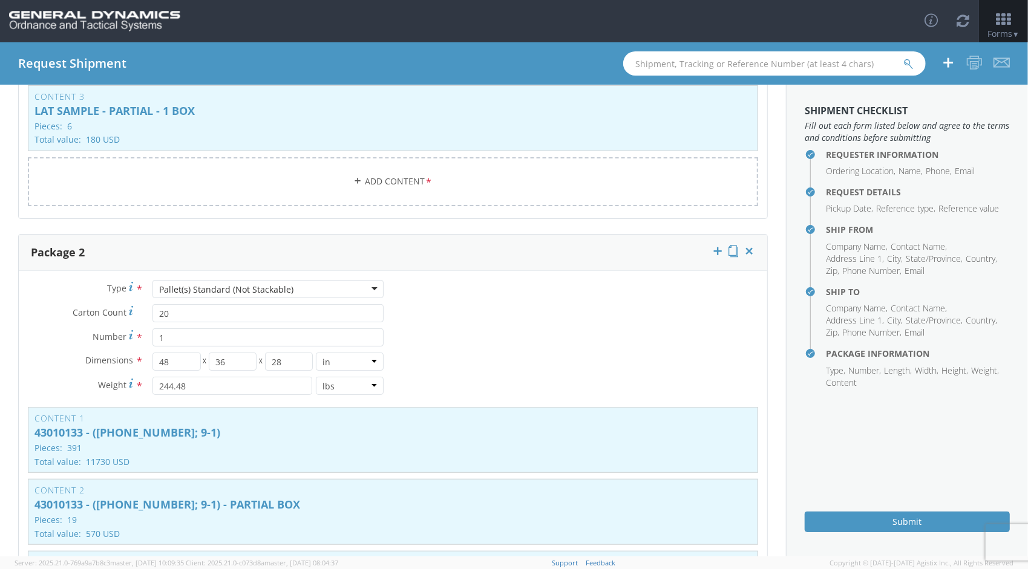
scroll to position [401, 0]
click at [192, 429] on p "43010133 - ([PHONE_NUMBER]; 9-1)" at bounding box center [392, 432] width 717 height 12
type input "43010133 - ([PHONE_NUMBER]; 9-1)"
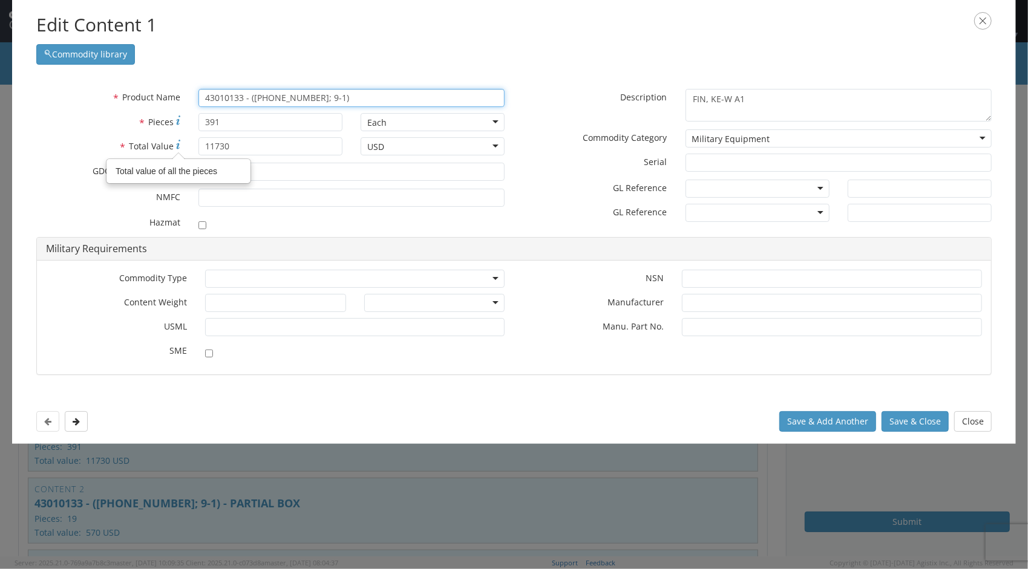
click at [331, 96] on input "43010133 - ([PHONE_NUMBER]; 9-1)" at bounding box center [351, 98] width 306 height 18
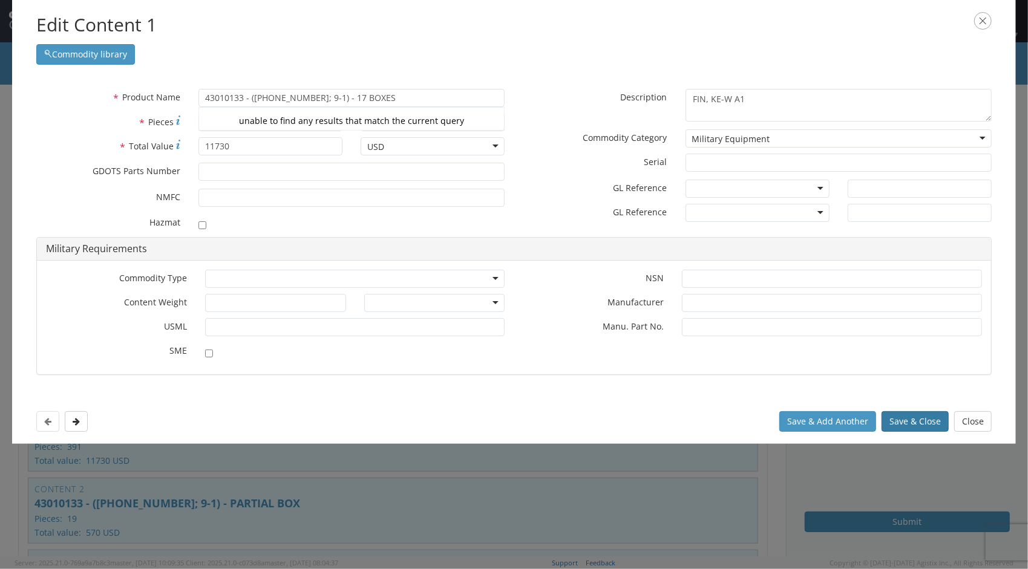
click at [904, 421] on button "Save & Close" at bounding box center [915, 421] width 67 height 21
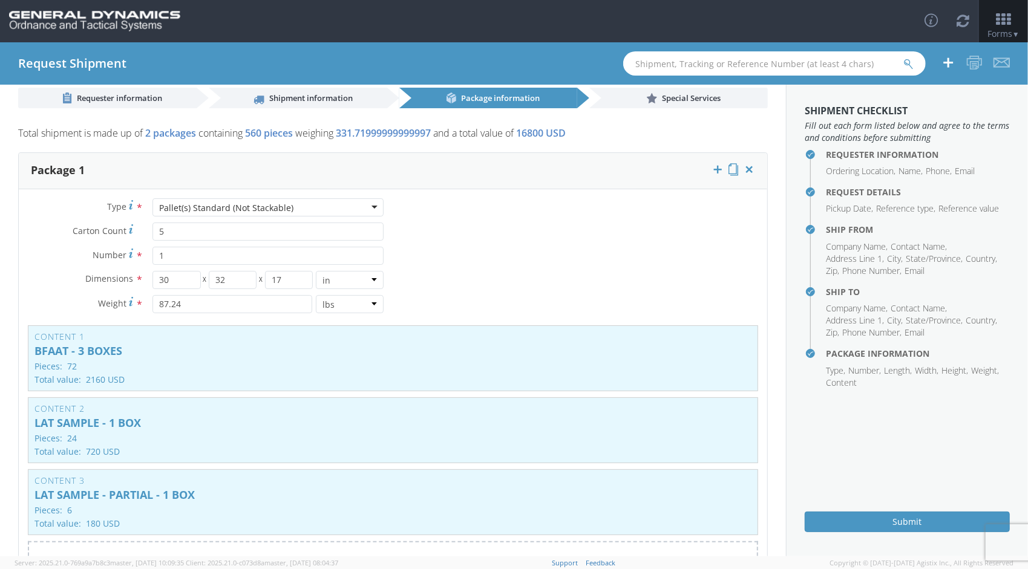
scroll to position [0, 0]
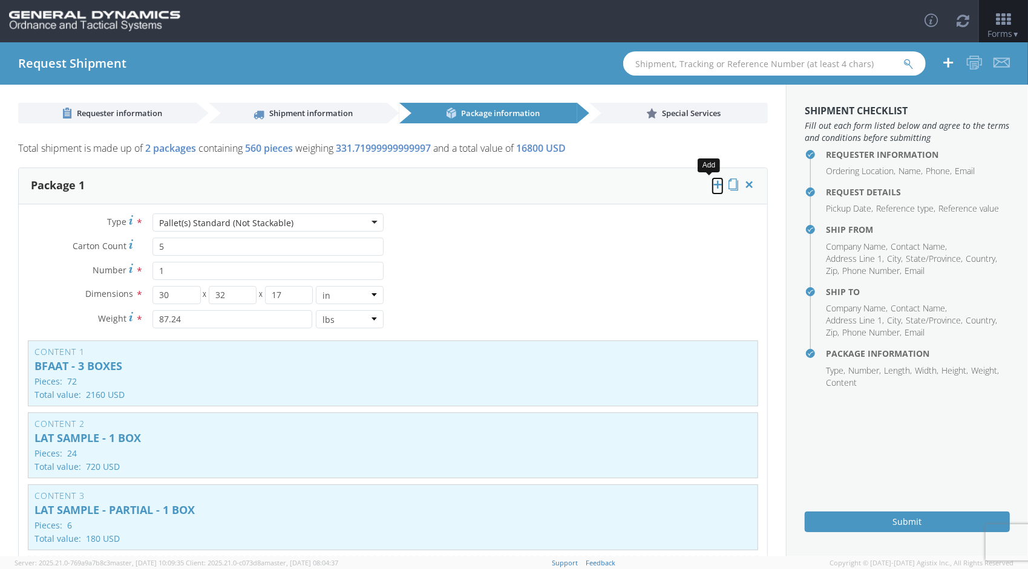
click at [712, 185] on icon at bounding box center [718, 185] width 12 height 12
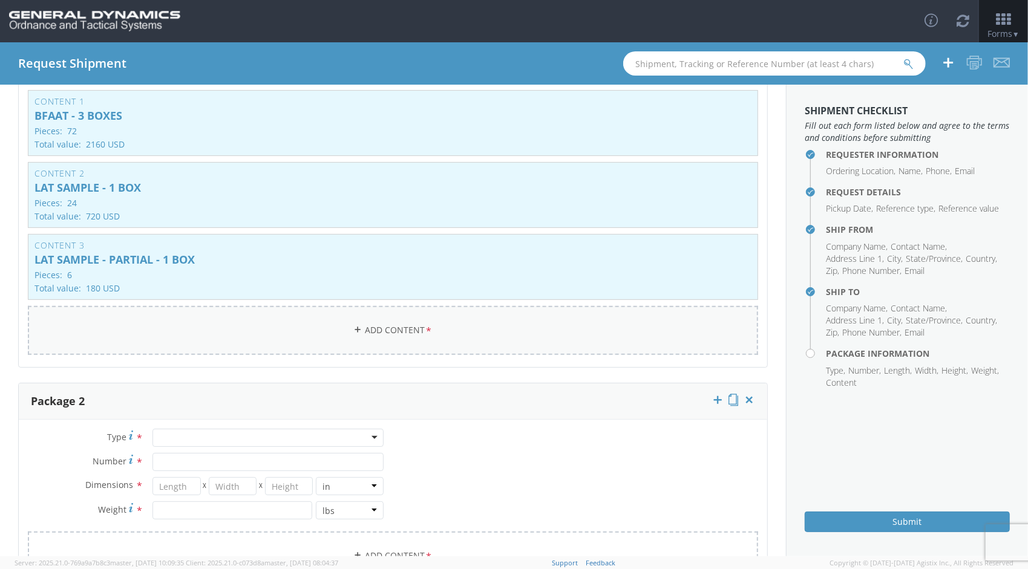
scroll to position [242, 0]
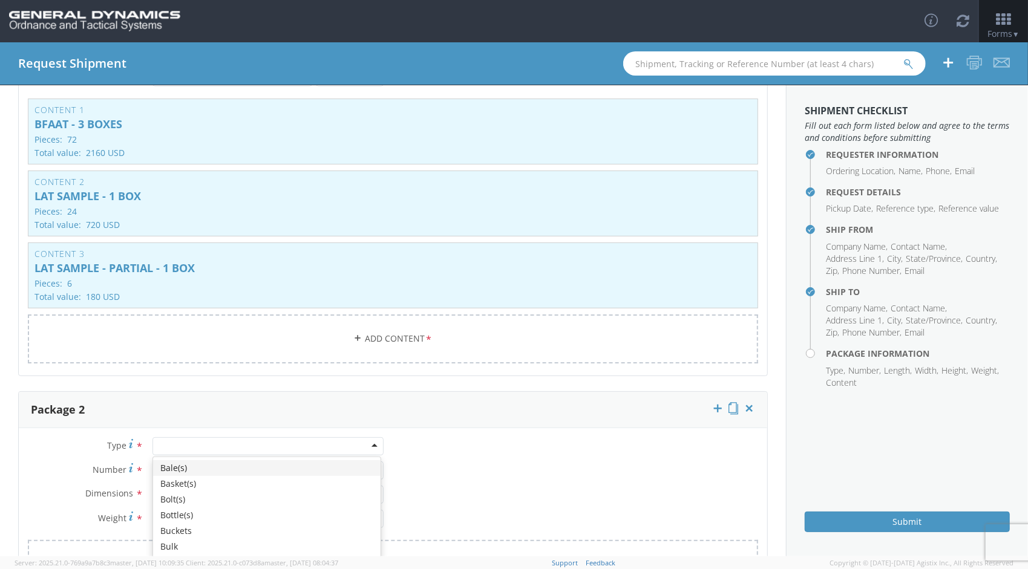
click at [369, 444] on div at bounding box center [267, 447] width 231 height 18
click at [189, 473] on input "Carton Count *" at bounding box center [267, 471] width 231 height 18
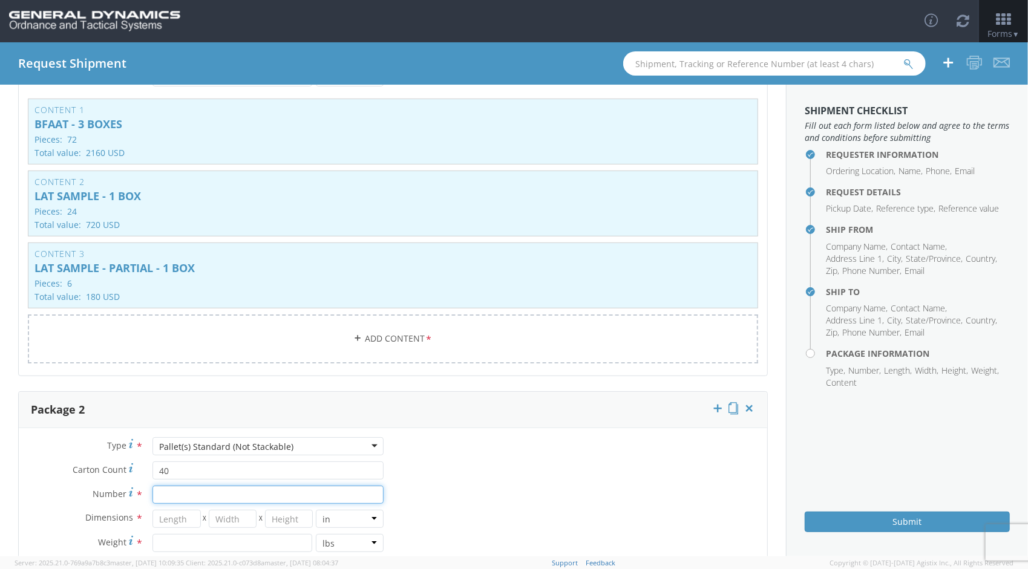
click at [209, 491] on input "Number *" at bounding box center [267, 495] width 231 height 18
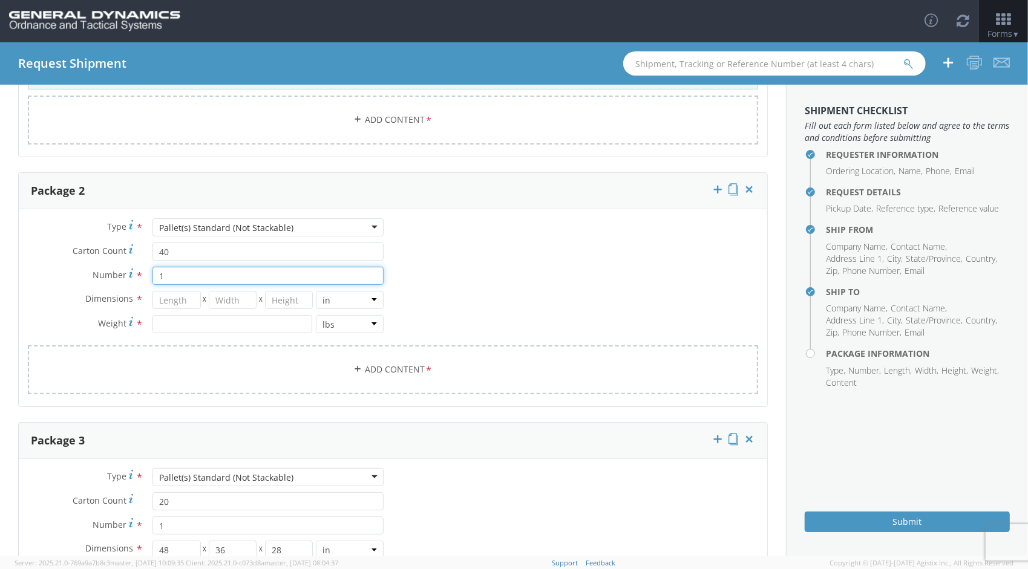
scroll to position [327, 0]
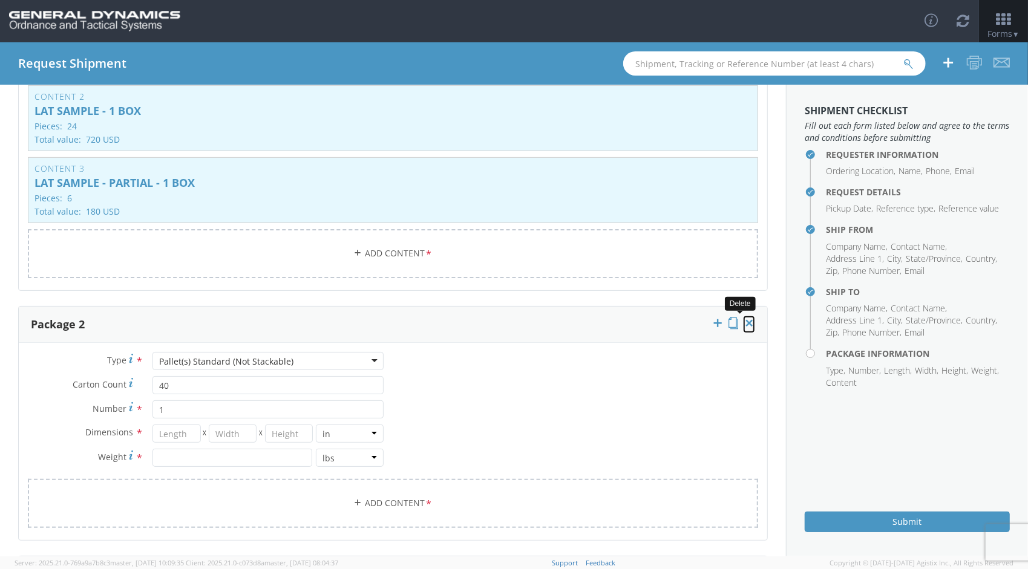
click at [743, 320] on icon at bounding box center [749, 323] width 12 height 12
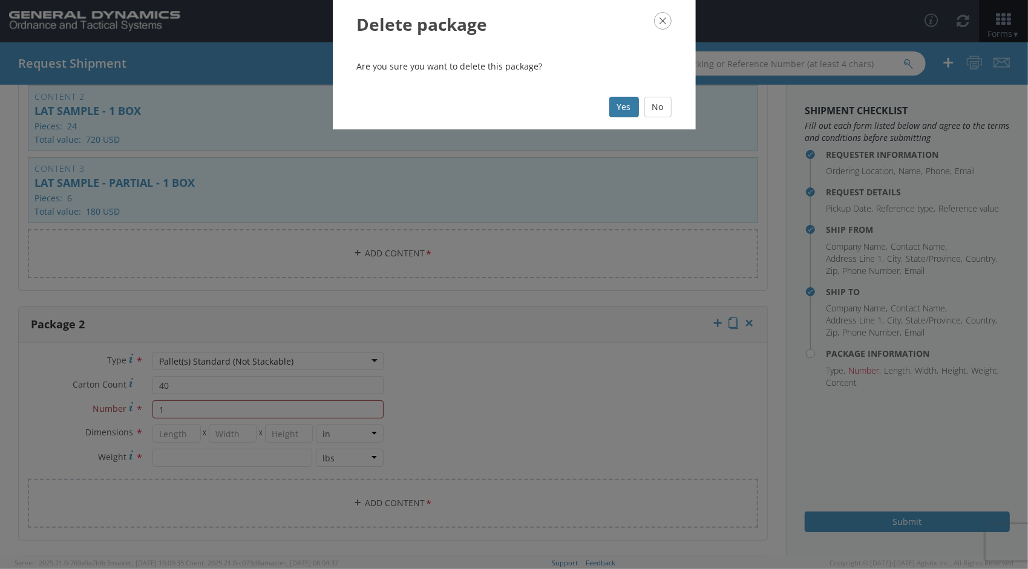
click at [622, 107] on button "Yes" at bounding box center [624, 107] width 30 height 21
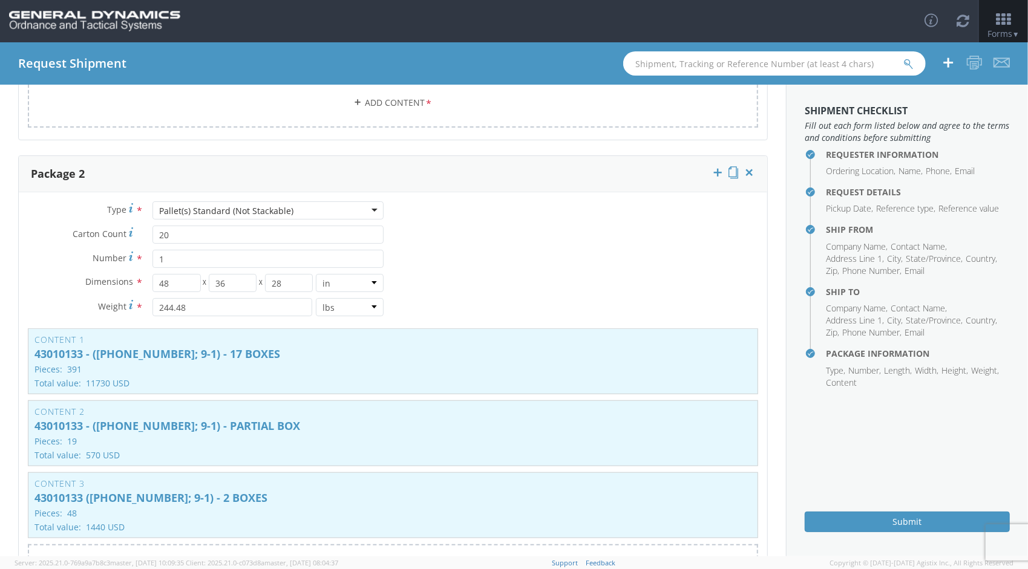
scroll to position [465, 0]
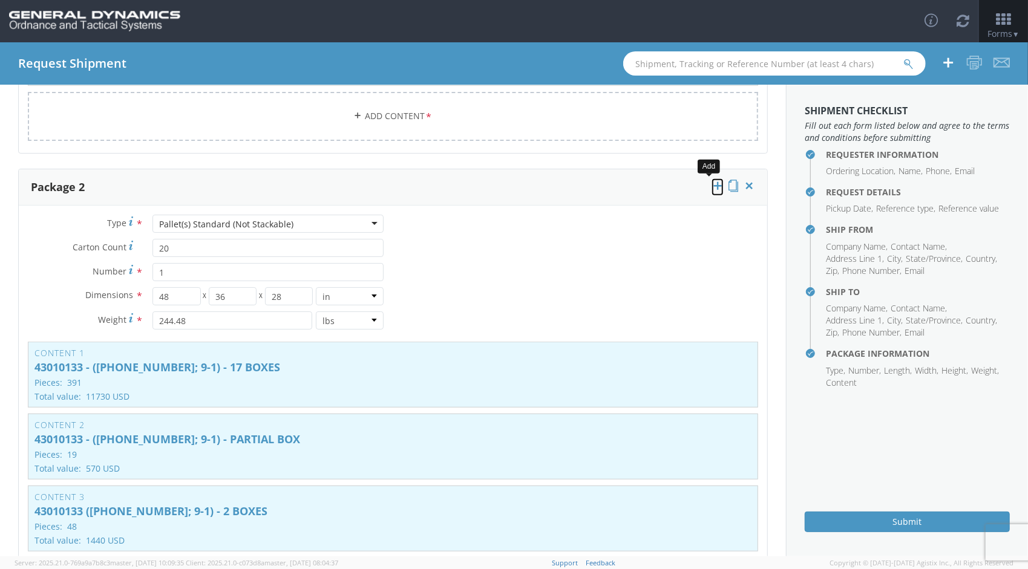
click at [712, 186] on icon at bounding box center [718, 186] width 12 height 12
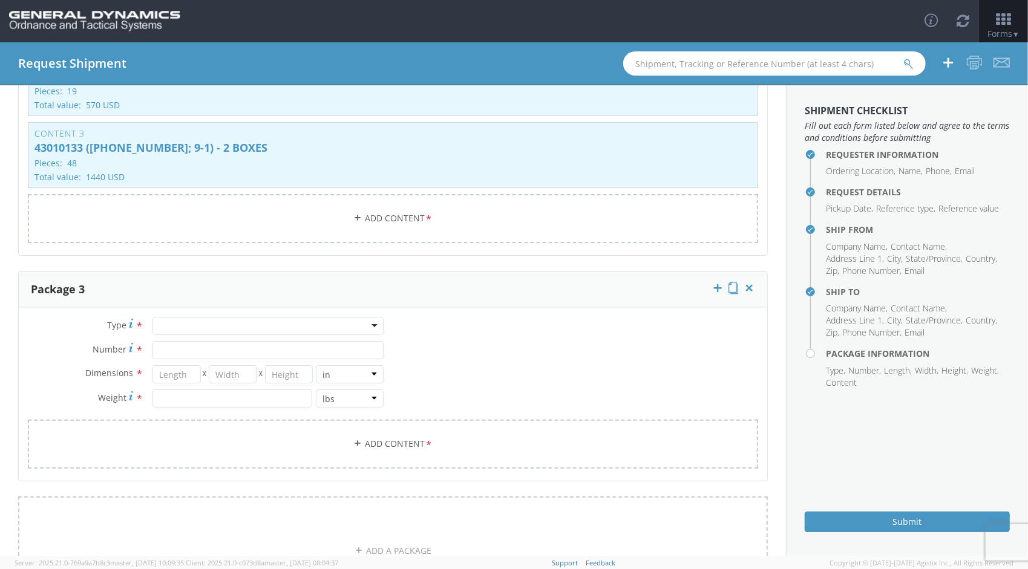
scroll to position [831, 0]
click at [222, 318] on div at bounding box center [267, 323] width 231 height 18
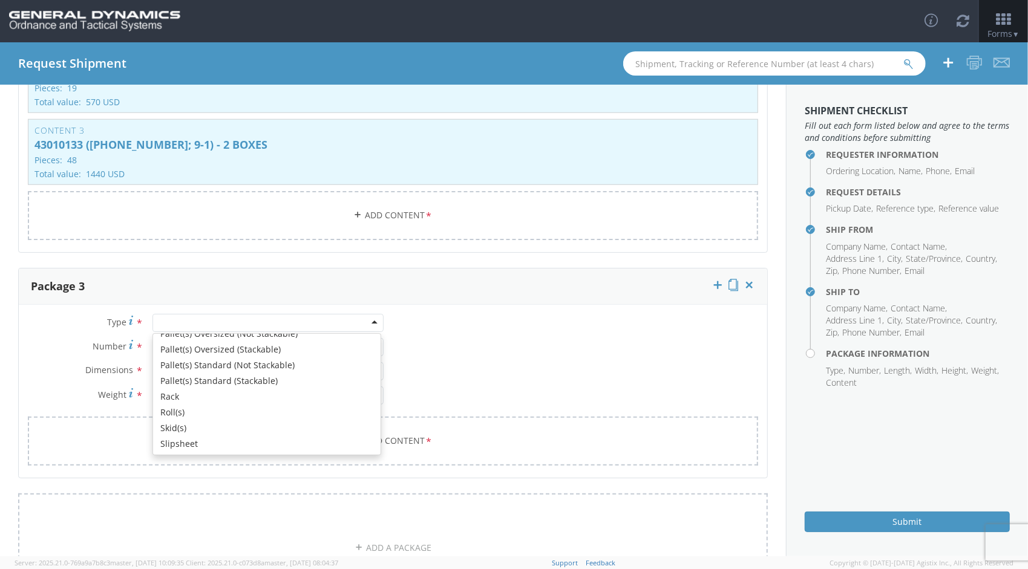
scroll to position [392, 0]
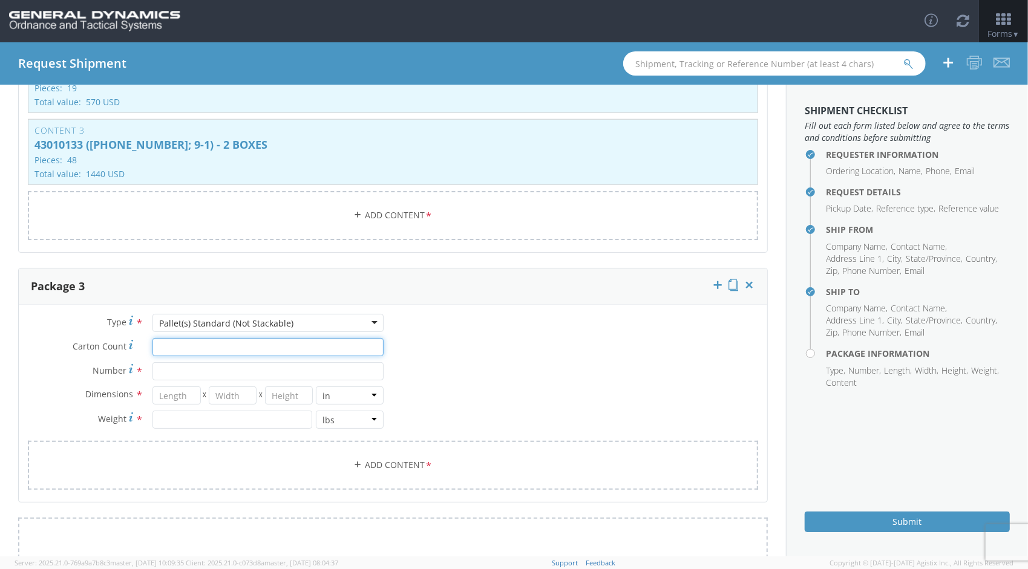
click at [188, 338] on input "Carton Count *" at bounding box center [267, 347] width 231 height 18
click at [196, 366] on input "Number *" at bounding box center [267, 371] width 231 height 18
click at [186, 390] on input "number" at bounding box center [176, 396] width 48 height 18
click at [212, 413] on input "number" at bounding box center [232, 420] width 160 height 18
click at [412, 457] on link "Add Content *" at bounding box center [393, 465] width 730 height 49
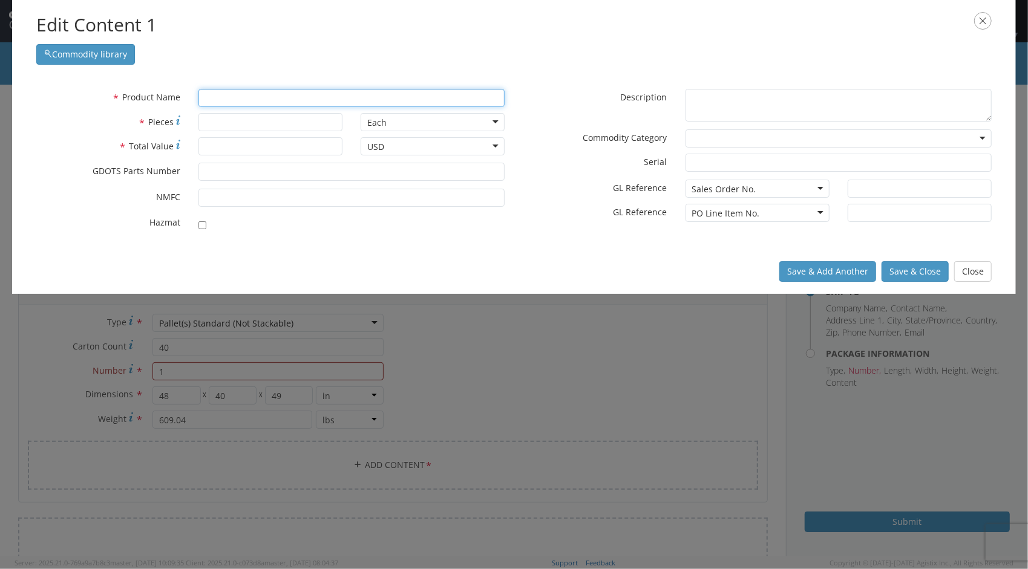
click at [271, 102] on input "text" at bounding box center [351, 98] width 306 height 18
click at [225, 116] on div "unable to find any results that match the current query" at bounding box center [351, 121] width 305 height 18
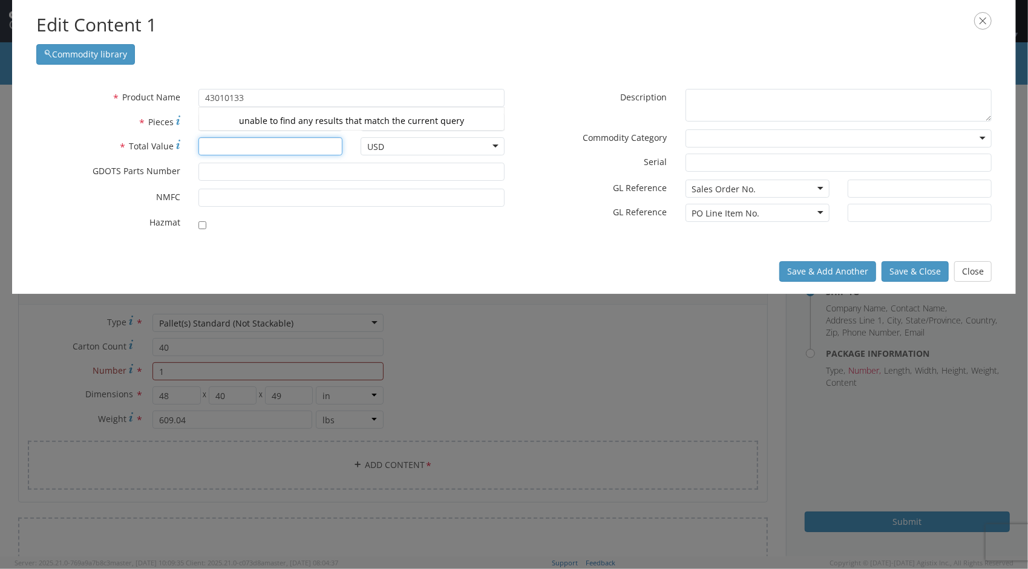
click at [275, 143] on input "* Total Value" at bounding box center [270, 146] width 144 height 18
click at [256, 123] on input "* Pieces" at bounding box center [270, 122] width 144 height 18
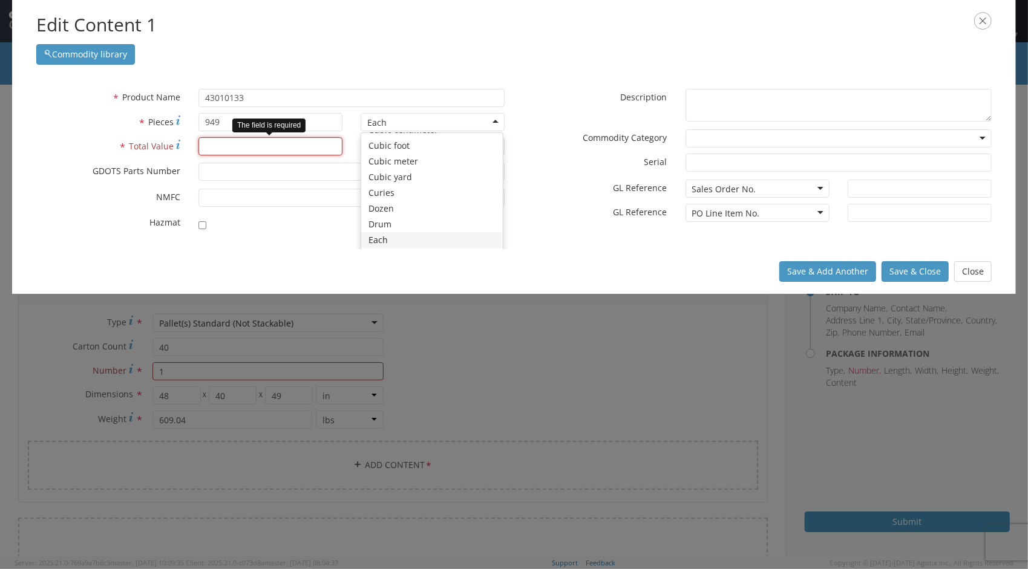
click at [293, 150] on input "* Total Value" at bounding box center [270, 146] width 144 height 18
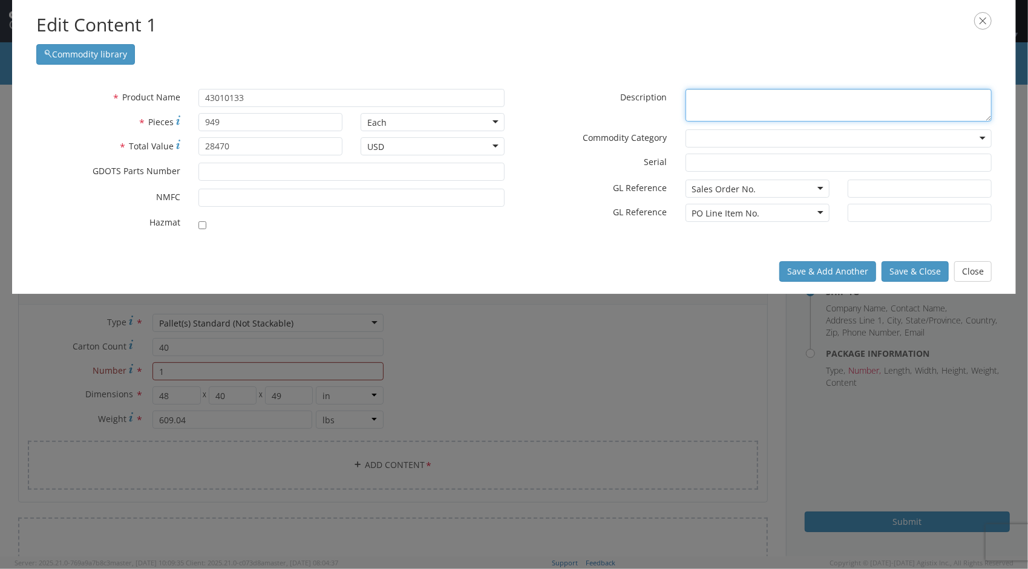
click at [750, 94] on textarea "* Description" at bounding box center [839, 105] width 306 height 33
drag, startPoint x: 744, startPoint y: 96, endPoint x: 662, endPoint y: 94, distance: 81.7
click at [662, 94] on div "* Description fin, ke-w a1" at bounding box center [757, 105] width 487 height 33
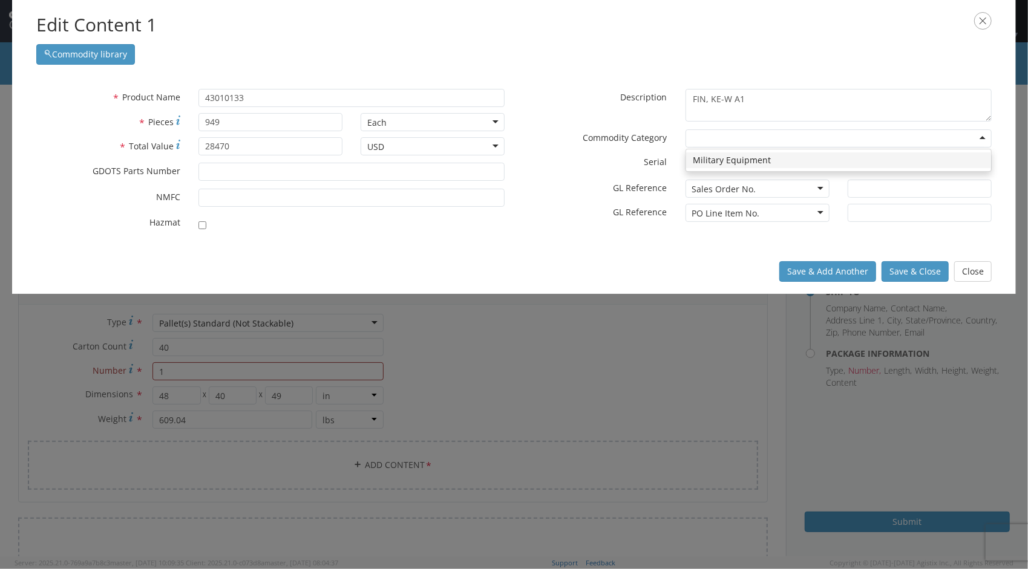
click at [781, 142] on div at bounding box center [839, 139] width 306 height 18
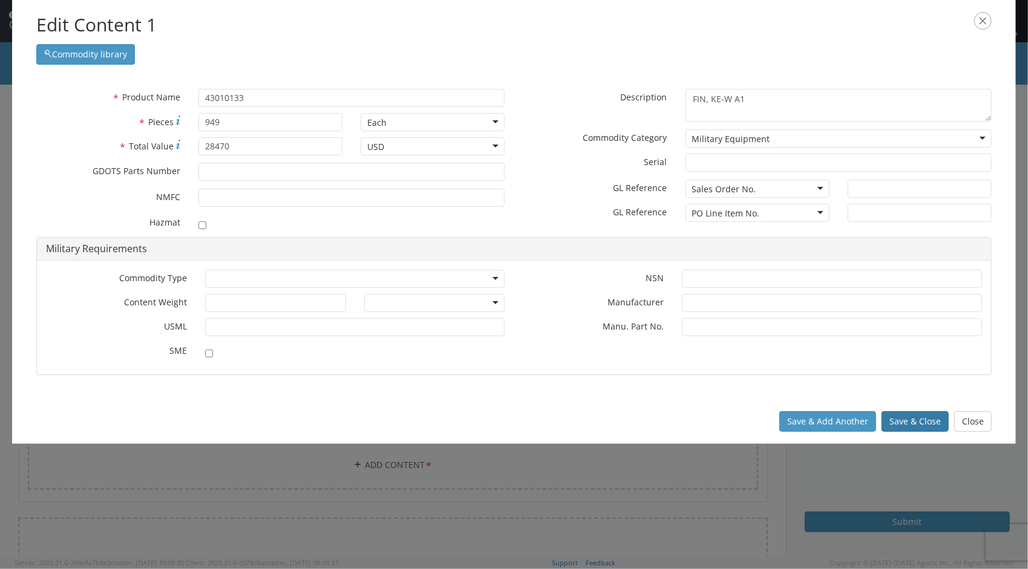
click at [917, 419] on button "Save & Close" at bounding box center [915, 421] width 67 height 21
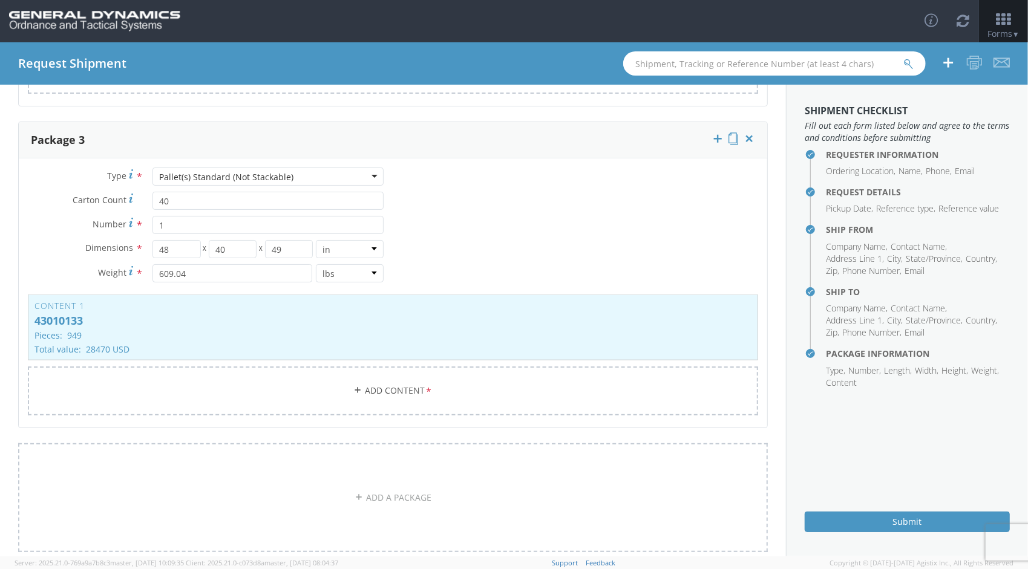
scroll to position [975, 0]
click at [76, 318] on p "43010133" at bounding box center [392, 324] width 717 height 12
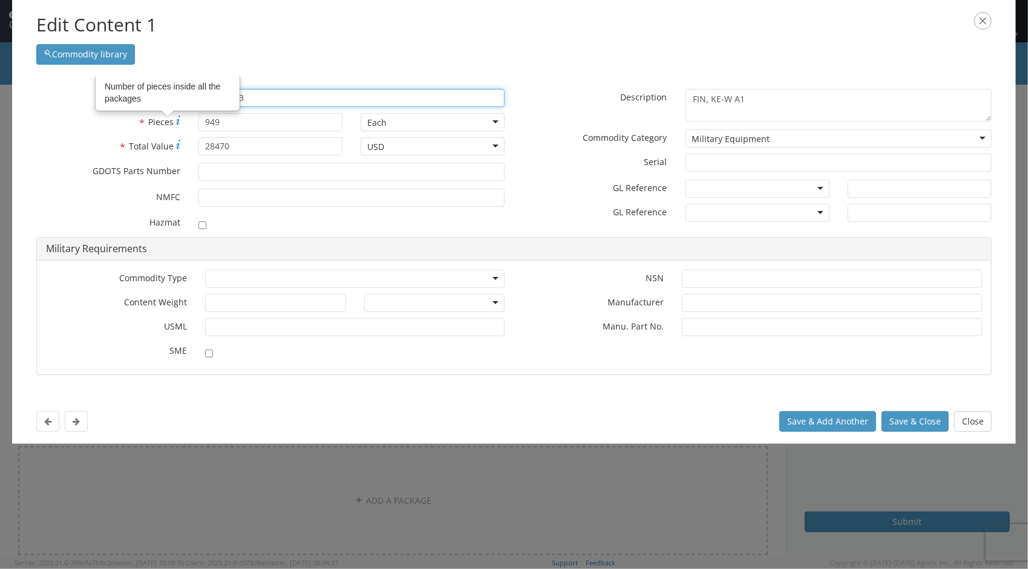
click at [255, 97] on input "43010133" at bounding box center [351, 98] width 306 height 18
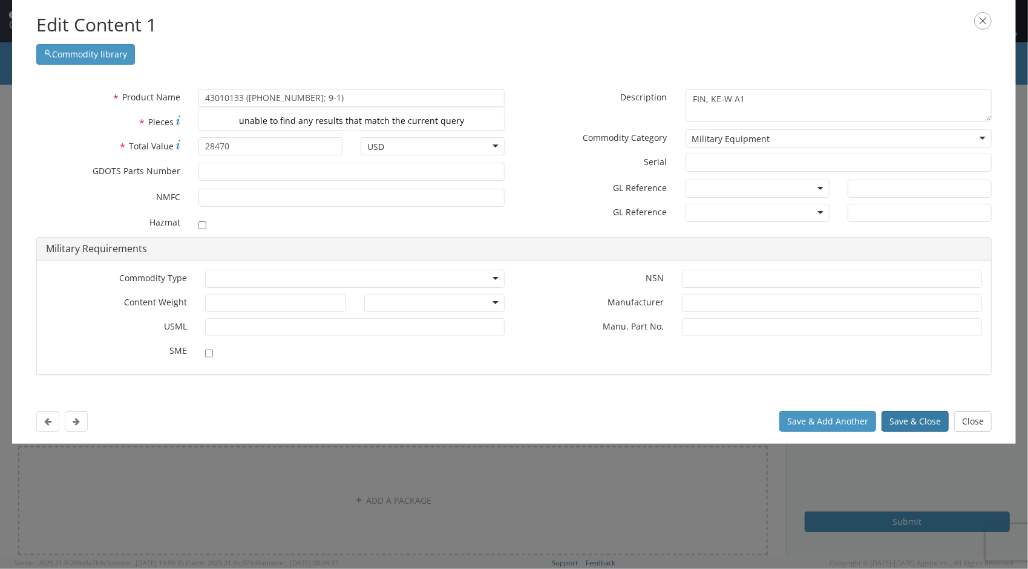
click at [911, 423] on button "Save & Close" at bounding box center [915, 421] width 67 height 21
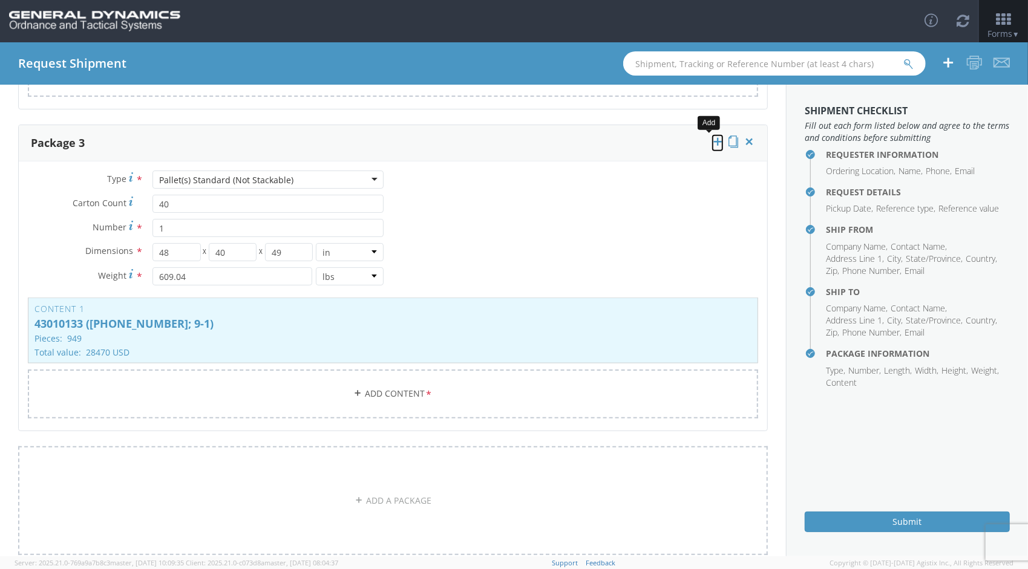
click at [712, 138] on icon at bounding box center [718, 142] width 12 height 12
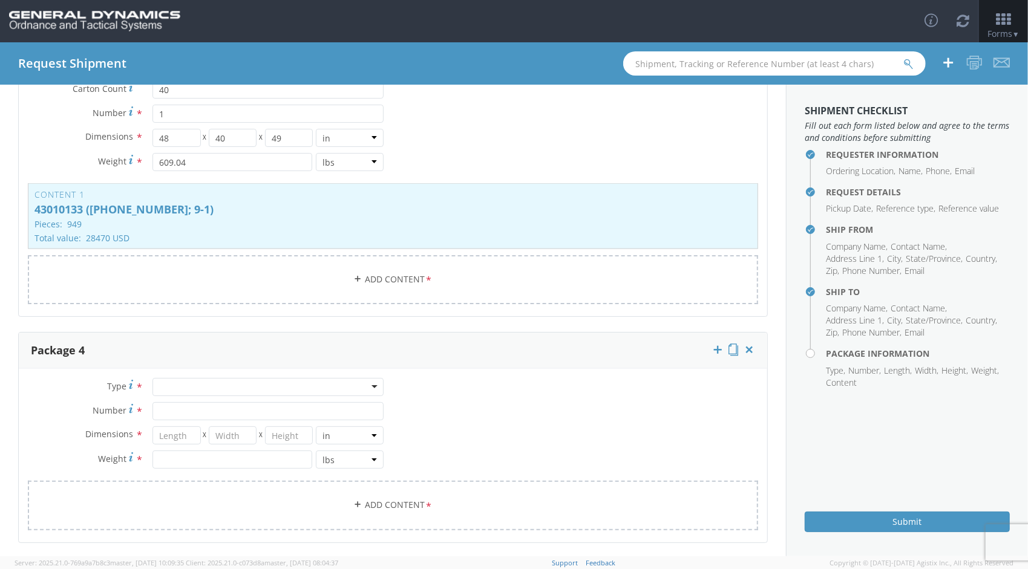
scroll to position [1103, 0]
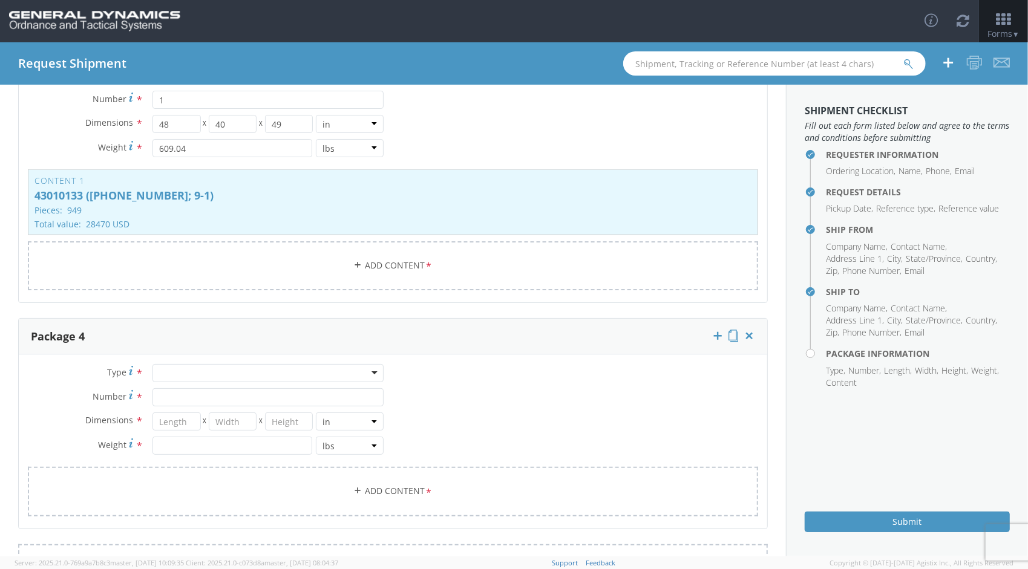
click at [366, 373] on div at bounding box center [267, 373] width 231 height 18
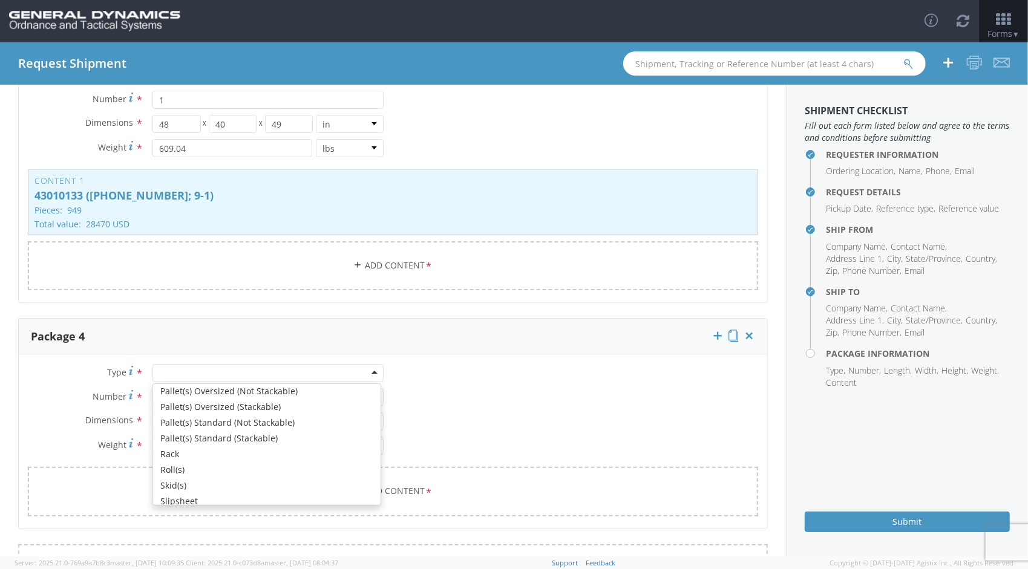
scroll to position [384, 0]
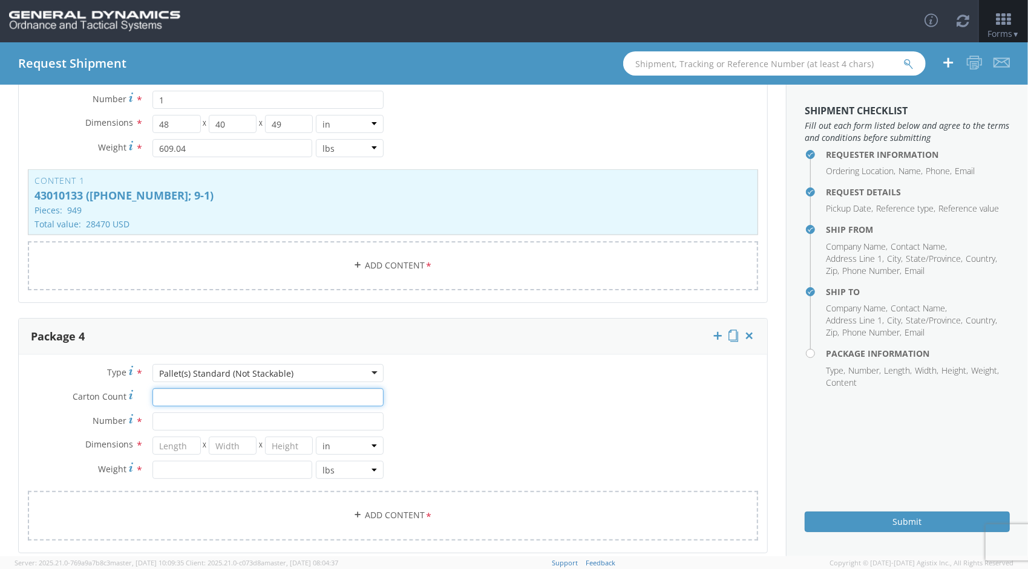
click at [231, 399] on input "Carton Count *" at bounding box center [267, 398] width 231 height 18
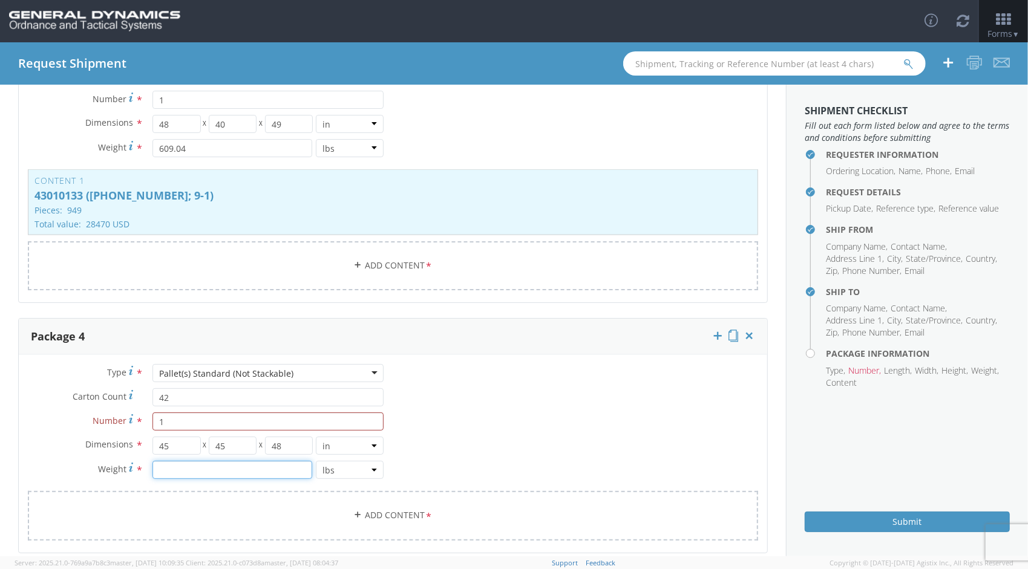
click at [232, 465] on input "number" at bounding box center [232, 470] width 160 height 18
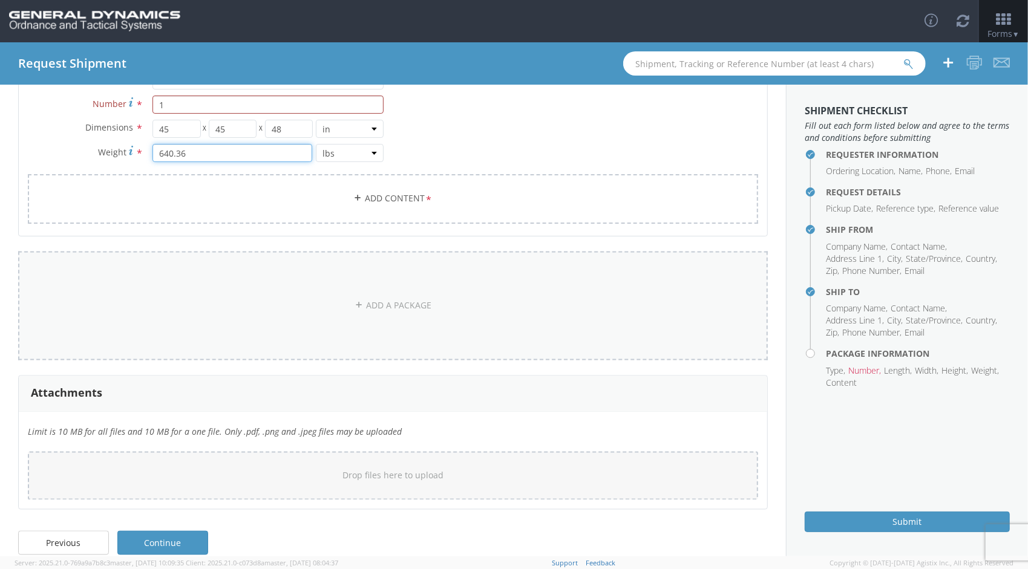
scroll to position [1432, 0]
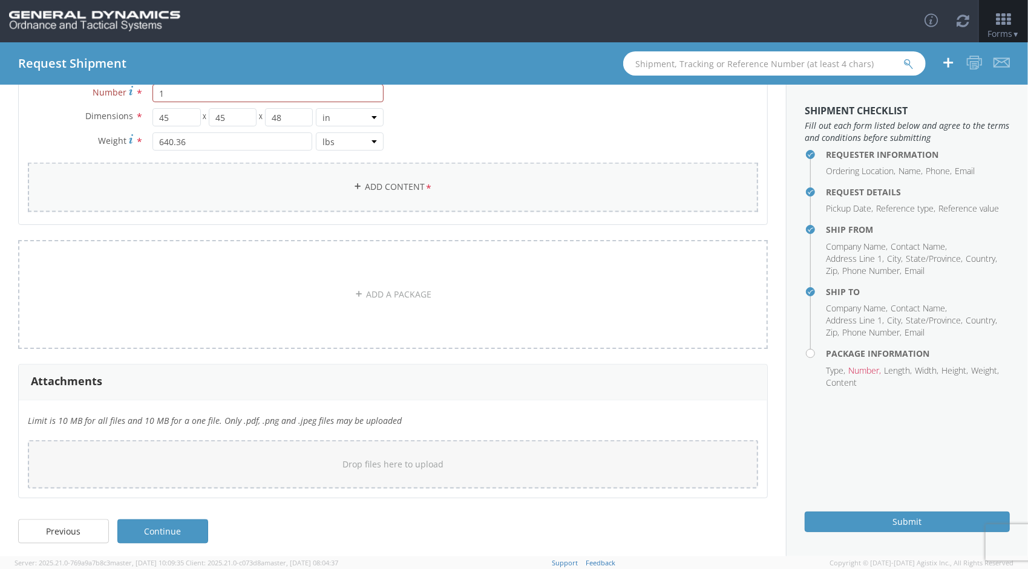
click at [382, 185] on link "Add Content *" at bounding box center [393, 187] width 730 height 49
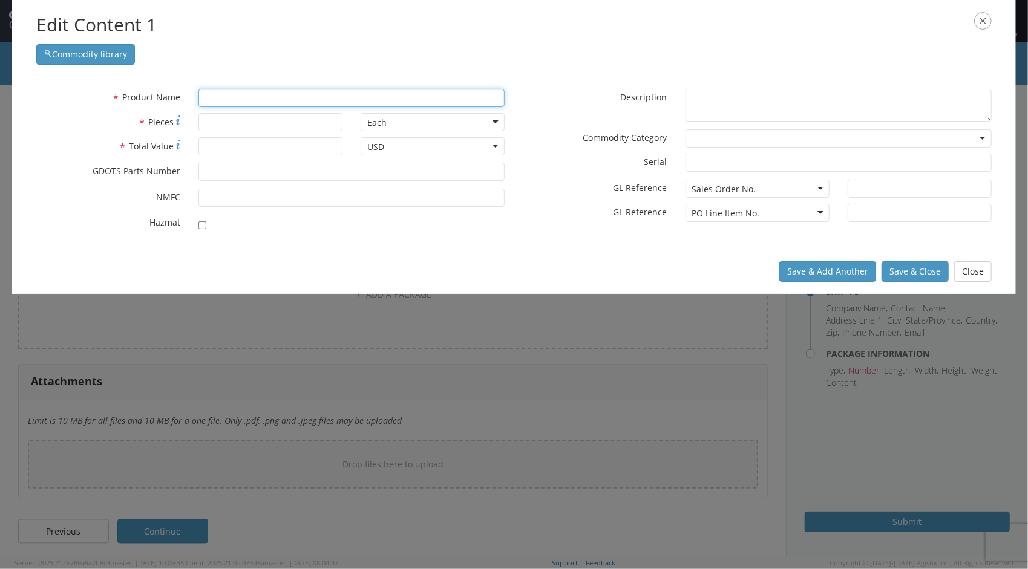
click at [228, 100] on input "text" at bounding box center [351, 98] width 306 height 18
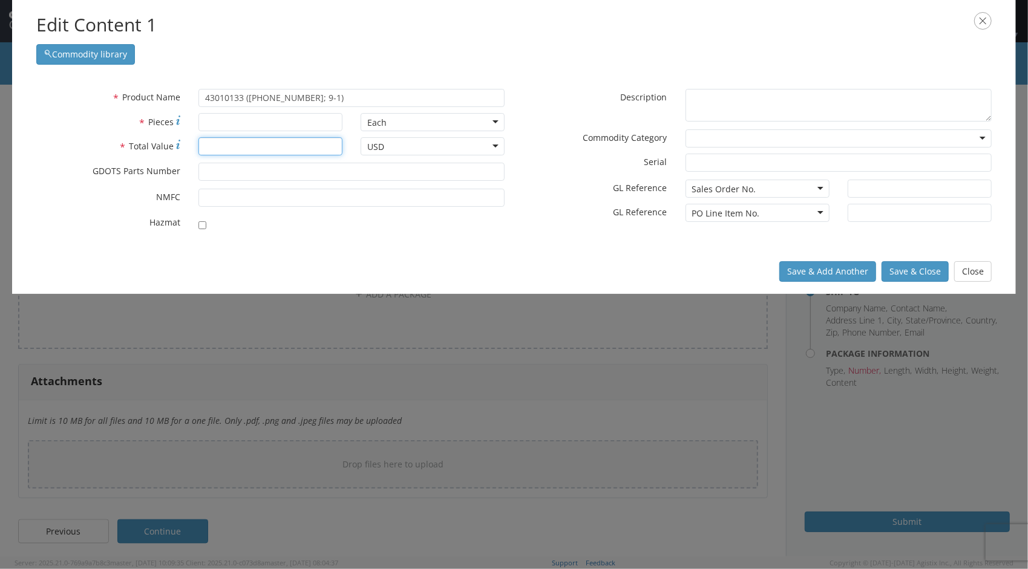
click at [280, 145] on input "* Total Value" at bounding box center [270, 146] width 144 height 18
click at [283, 121] on input "* Pieces" at bounding box center [270, 122] width 144 height 18
click at [269, 169] on input "* GDOTS Parts Number" at bounding box center [351, 172] width 306 height 18
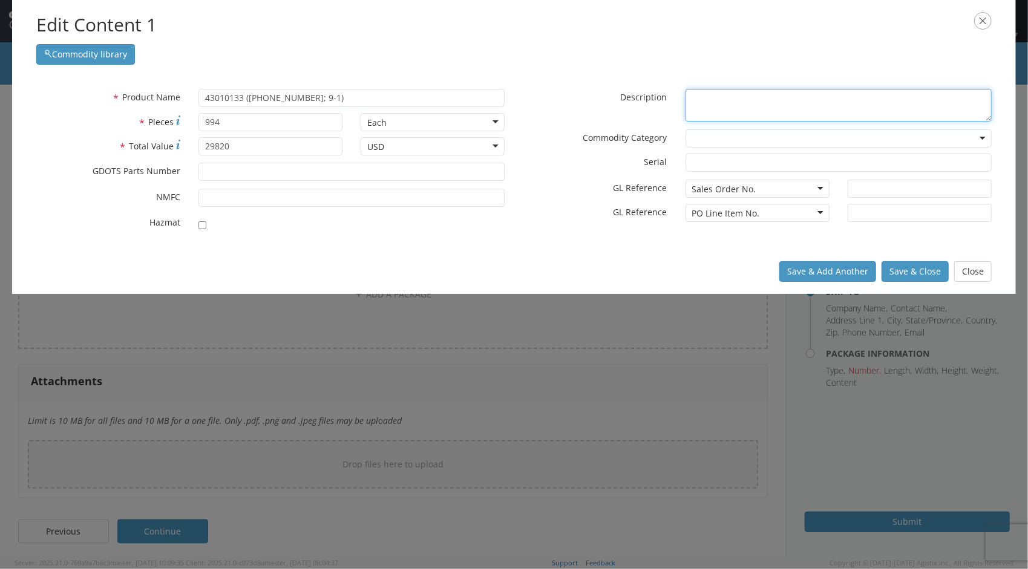
click at [703, 105] on textarea "* Description" at bounding box center [839, 105] width 306 height 33
click at [961, 138] on div at bounding box center [839, 139] width 306 height 18
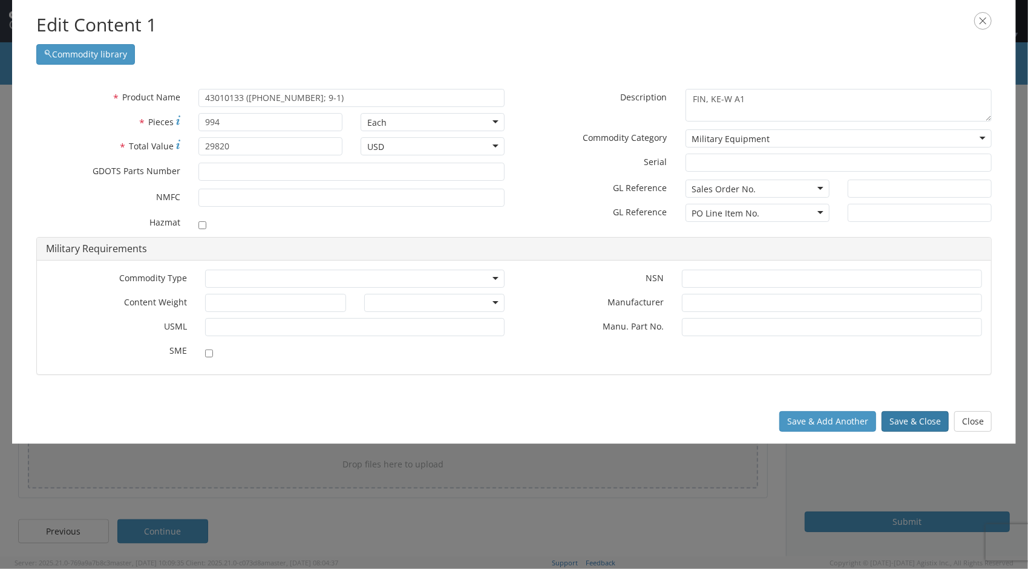
click at [934, 424] on button "Save & Close" at bounding box center [915, 421] width 67 height 21
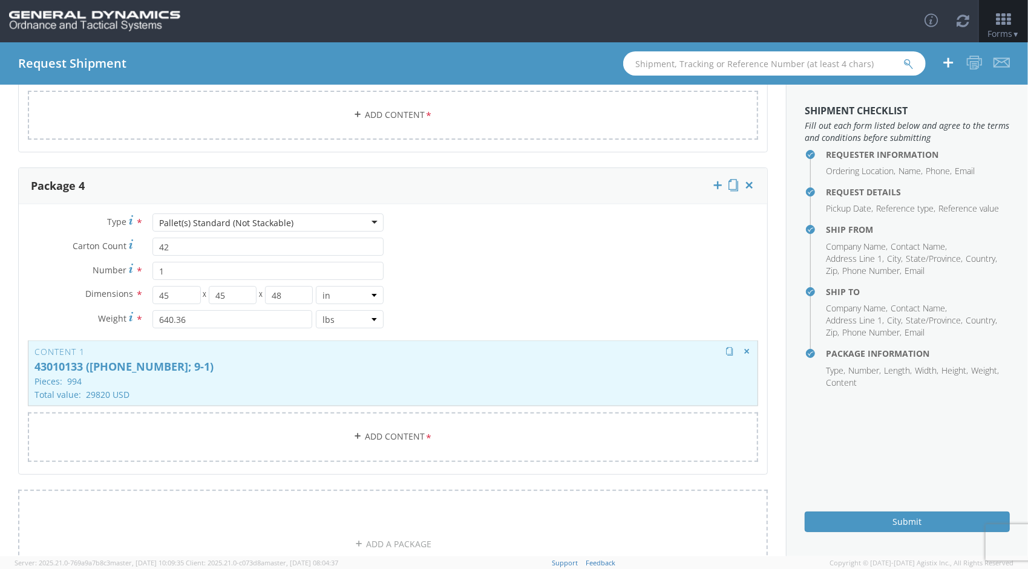
scroll to position [1250, 0]
click at [712, 183] on icon at bounding box center [718, 189] width 12 height 12
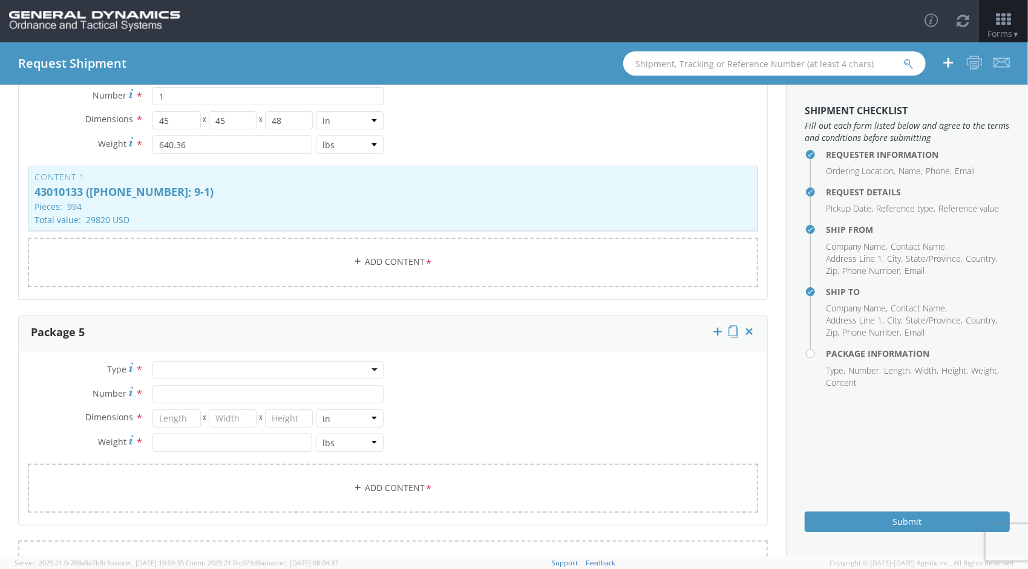
scroll to position [1432, 0]
click at [371, 362] on div at bounding box center [267, 367] width 231 height 18
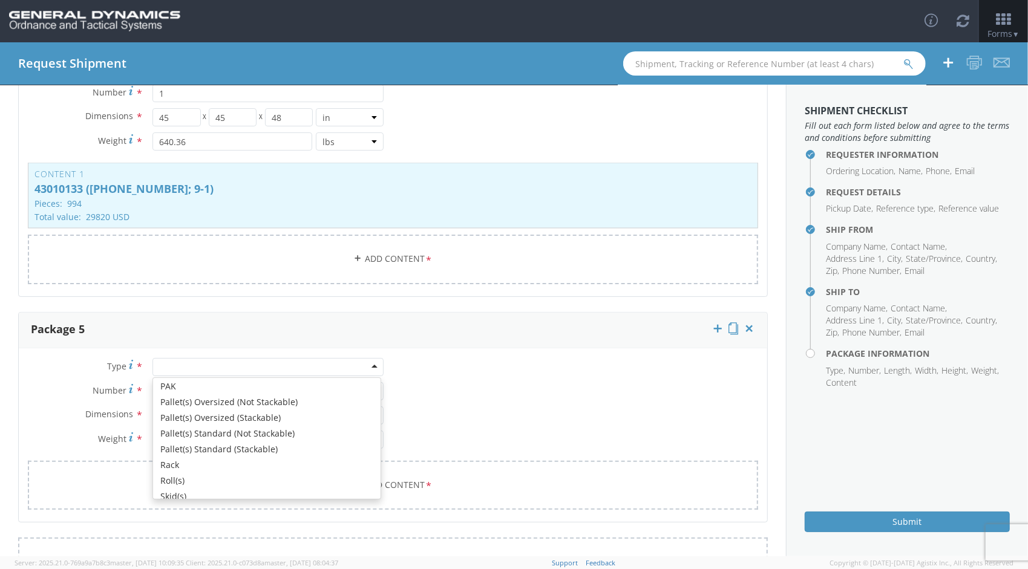
scroll to position [381, 0]
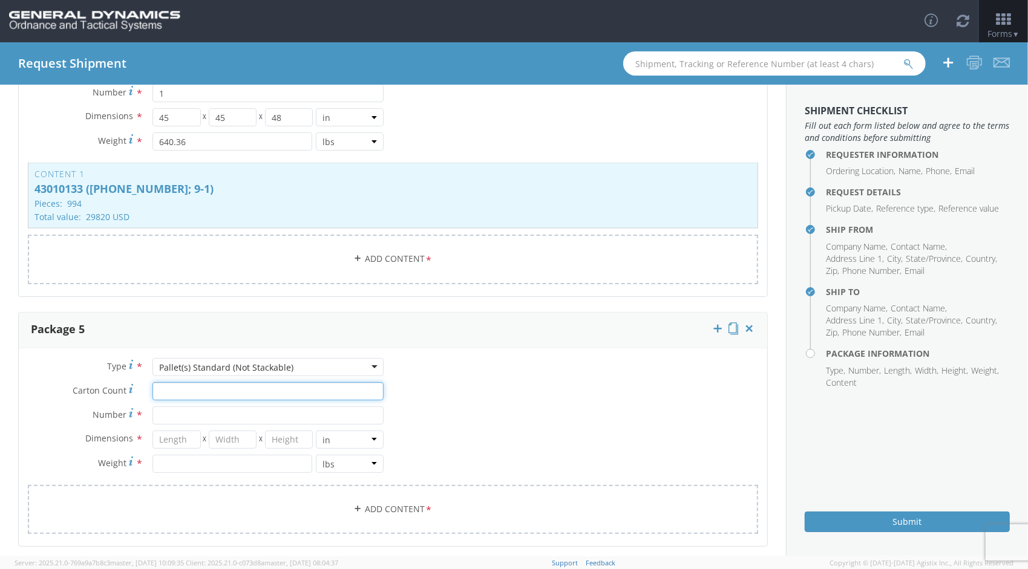
click at [209, 393] on input "Carton Count *" at bounding box center [267, 391] width 231 height 18
click at [211, 407] on input "Number *" at bounding box center [267, 416] width 231 height 18
click at [177, 431] on input "number" at bounding box center [176, 440] width 48 height 18
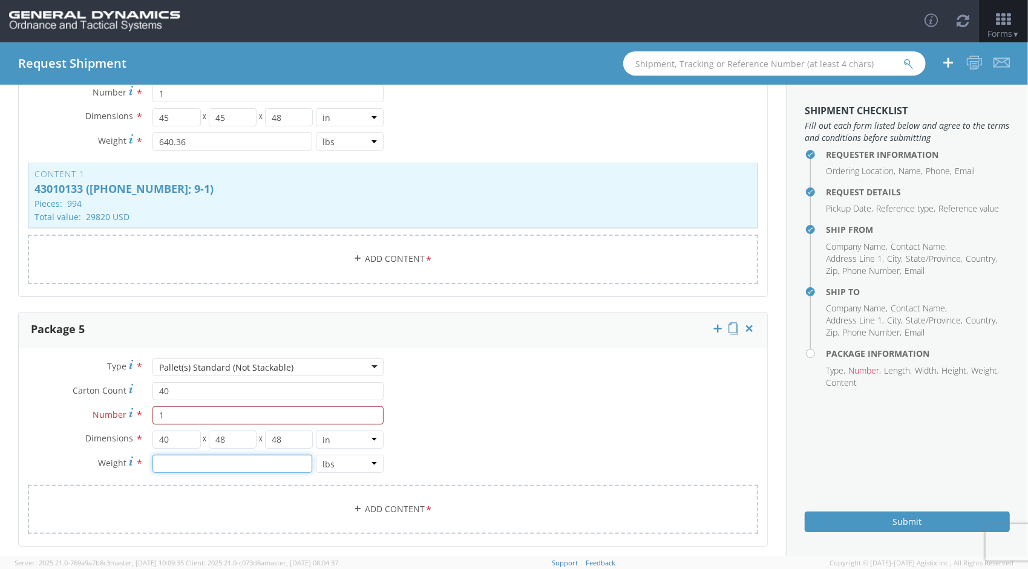
click at [212, 463] on input "number" at bounding box center [232, 464] width 160 height 18
click at [395, 507] on link "Add Content *" at bounding box center [393, 509] width 730 height 49
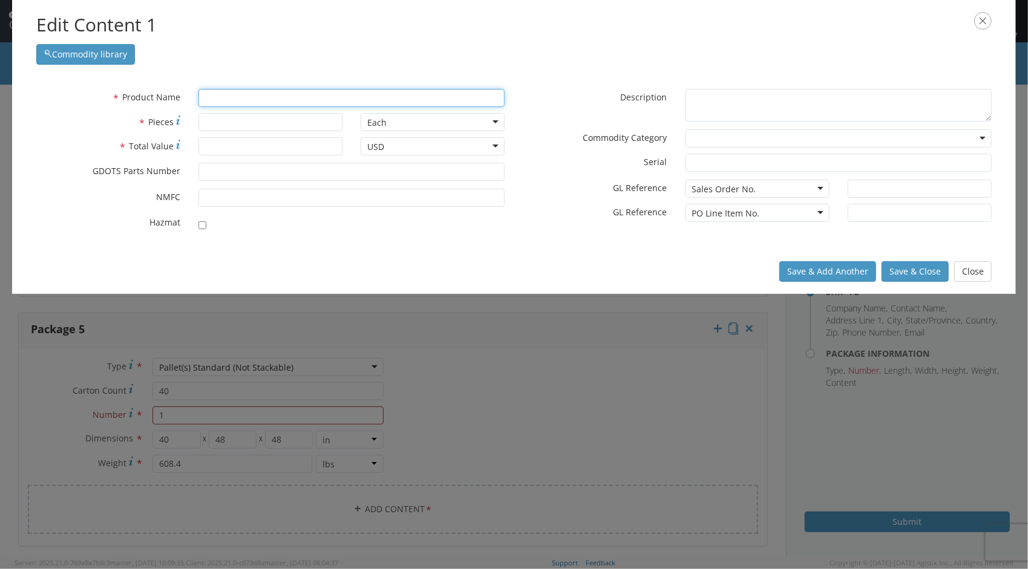
click at [274, 98] on input "text" at bounding box center [351, 98] width 306 height 18
click at [225, 120] on div "unable to find any results that match the current query" at bounding box center [351, 121] width 305 height 18
click at [252, 118] on input "* Pieces" at bounding box center [270, 122] width 144 height 18
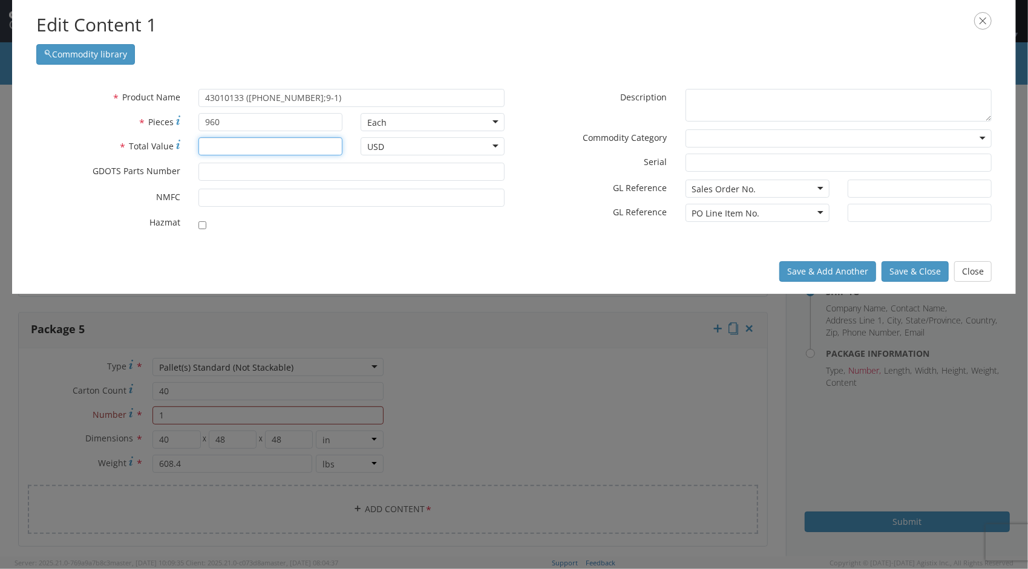
click at [257, 143] on input "* Total Value" at bounding box center [270, 146] width 144 height 18
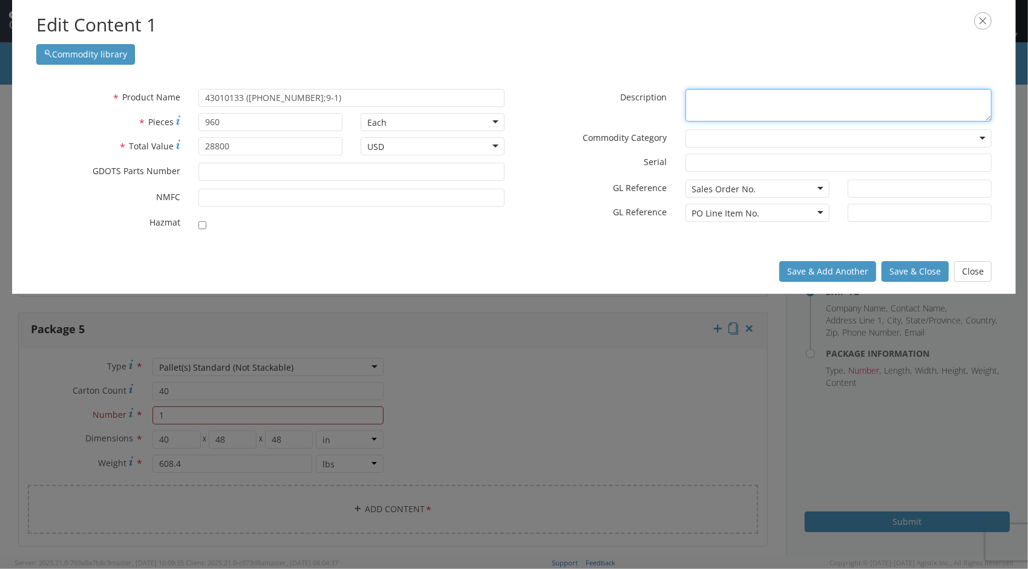
click at [719, 106] on textarea "* Description" at bounding box center [839, 105] width 306 height 33
click at [963, 142] on div at bounding box center [839, 139] width 306 height 18
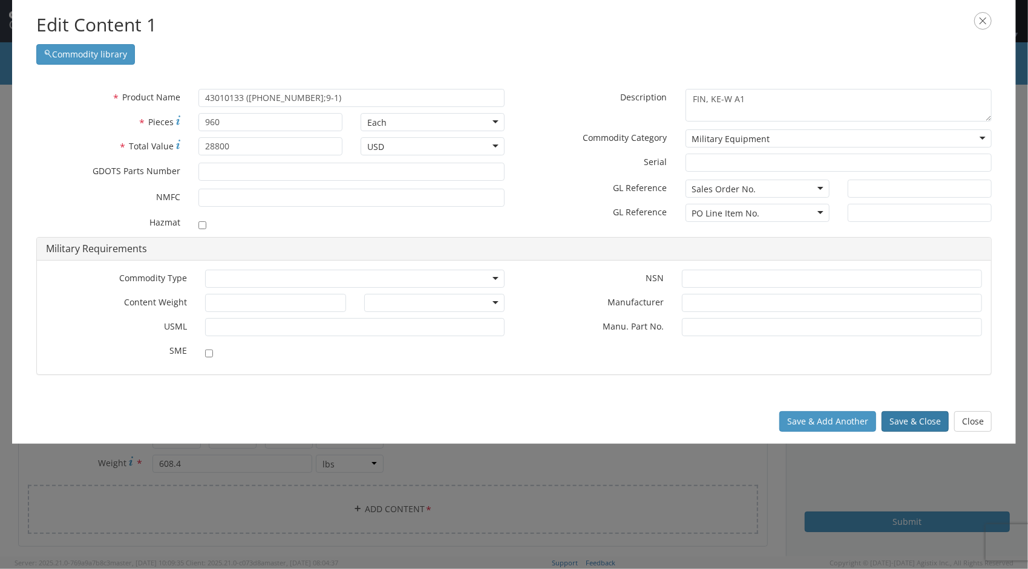
click at [896, 424] on button "Save & Close" at bounding box center [915, 421] width 67 height 21
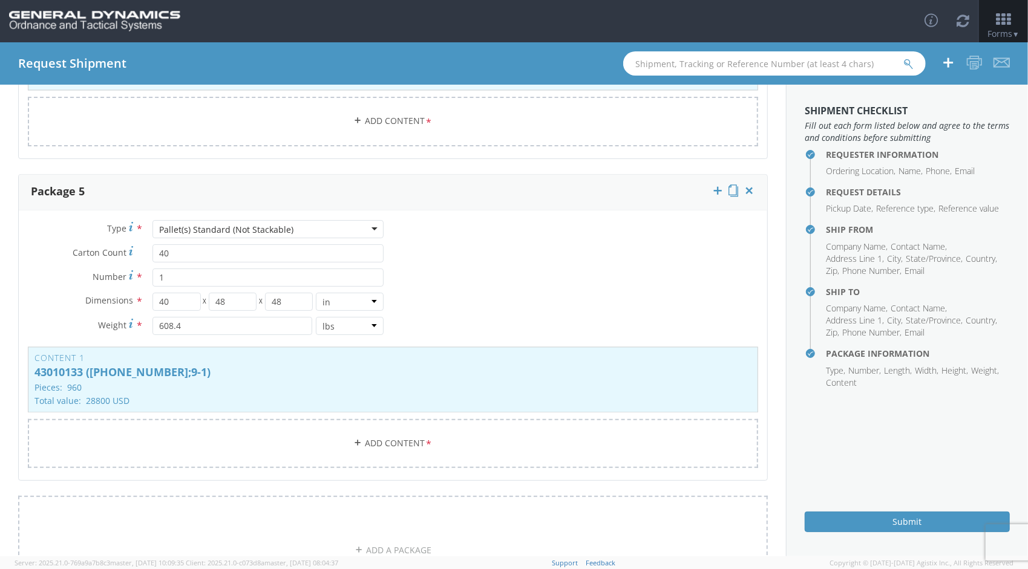
scroll to position [1570, 0]
click at [712, 185] on icon at bounding box center [718, 191] width 12 height 12
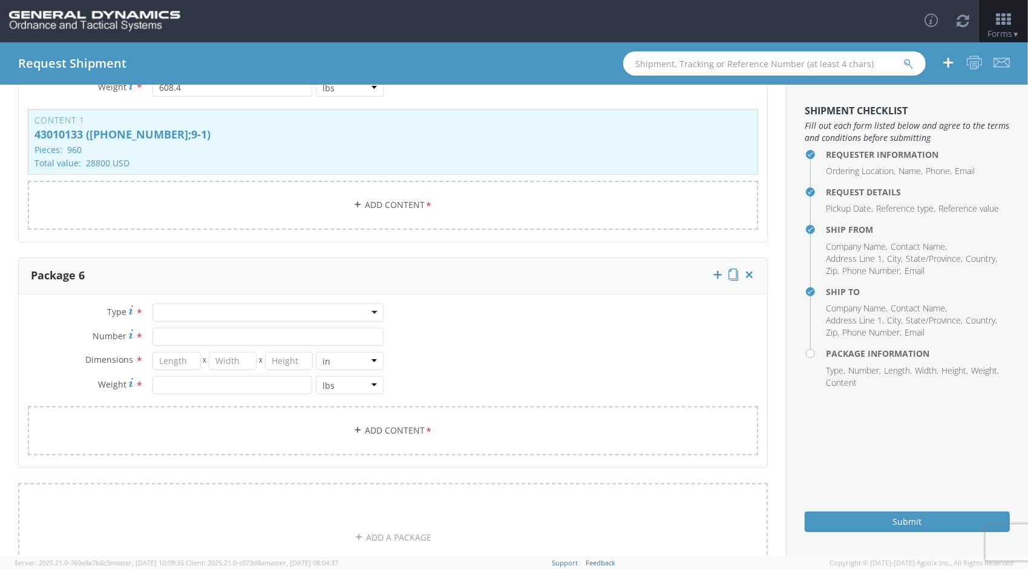
scroll to position [1833, 0]
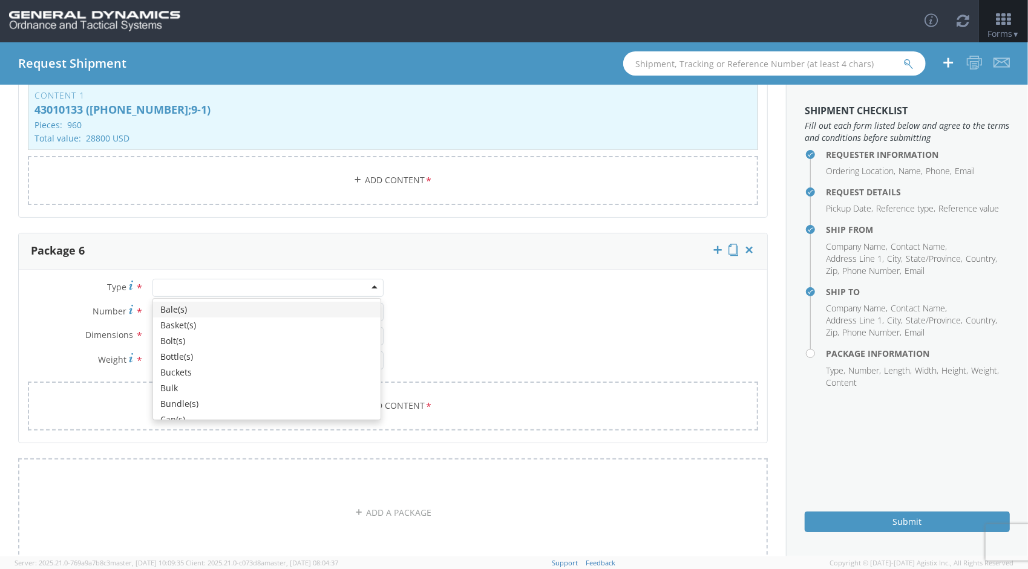
click at [369, 280] on div at bounding box center [267, 288] width 231 height 18
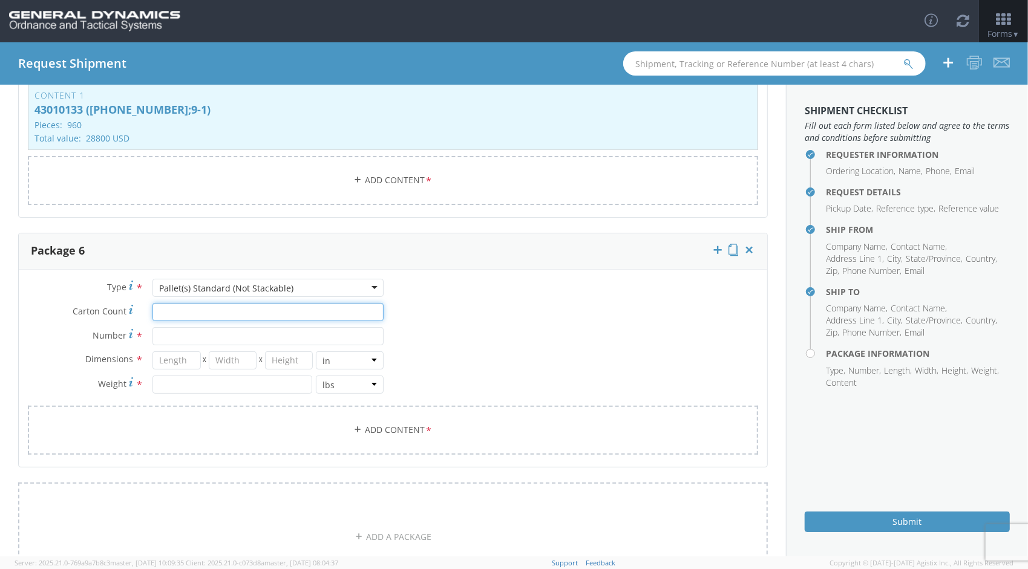
click at [225, 303] on input "Carton Count *" at bounding box center [267, 312] width 231 height 18
click at [223, 327] on input "Number *" at bounding box center [267, 336] width 231 height 18
click at [194, 382] on input "number" at bounding box center [232, 385] width 160 height 18
click at [180, 357] on input "number" at bounding box center [176, 361] width 48 height 18
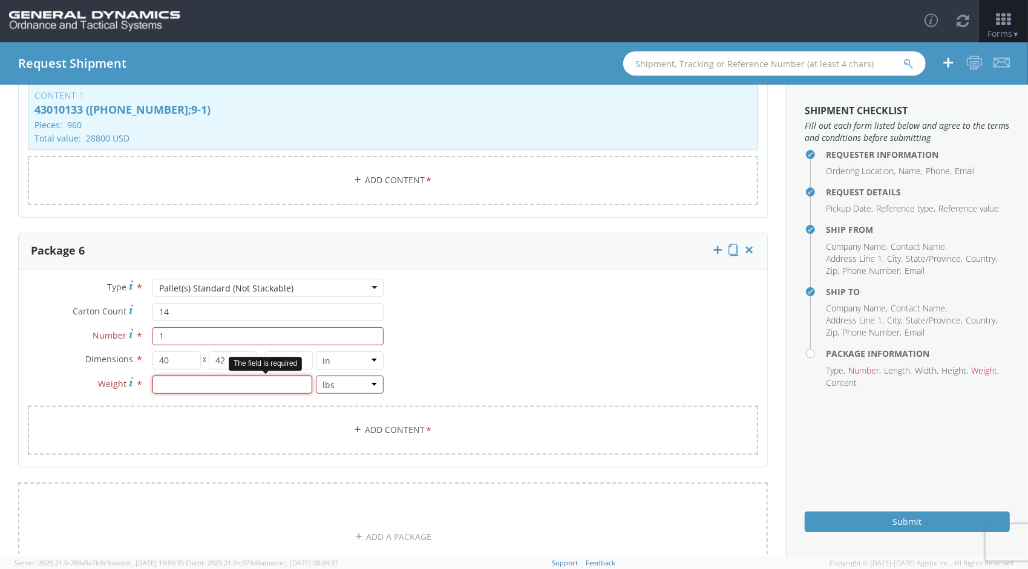
click at [286, 384] on input "number" at bounding box center [232, 385] width 160 height 18
click at [425, 424] on span "*" at bounding box center [429, 430] width 8 height 13
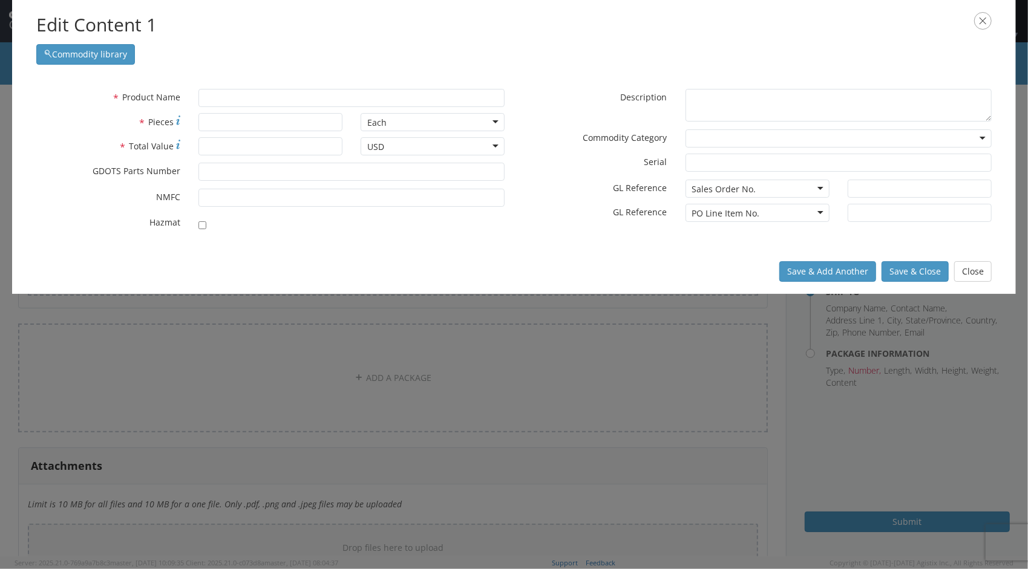
scroll to position [2074, 0]
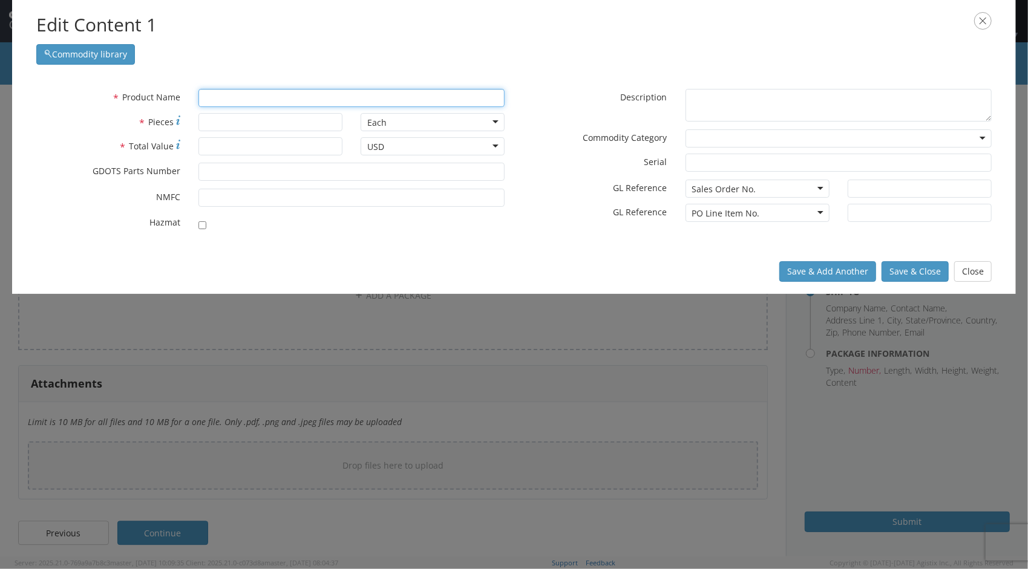
click at [274, 102] on input "text" at bounding box center [351, 98] width 306 height 18
click at [231, 104] on input "43010133 ([PHONE_NUMBER]; 9-1)" at bounding box center [351, 98] width 306 height 18
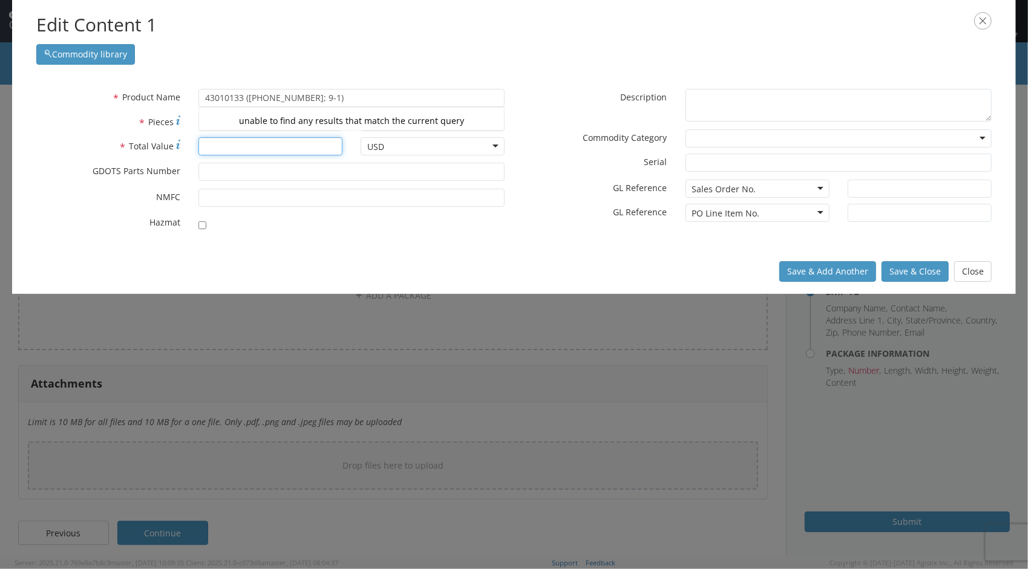
click at [232, 140] on input "* Total Value" at bounding box center [270, 146] width 144 height 18
click at [226, 126] on input "* Pieces" at bounding box center [270, 122] width 144 height 18
click at [232, 140] on input "* Total Value" at bounding box center [270, 146] width 144 height 18
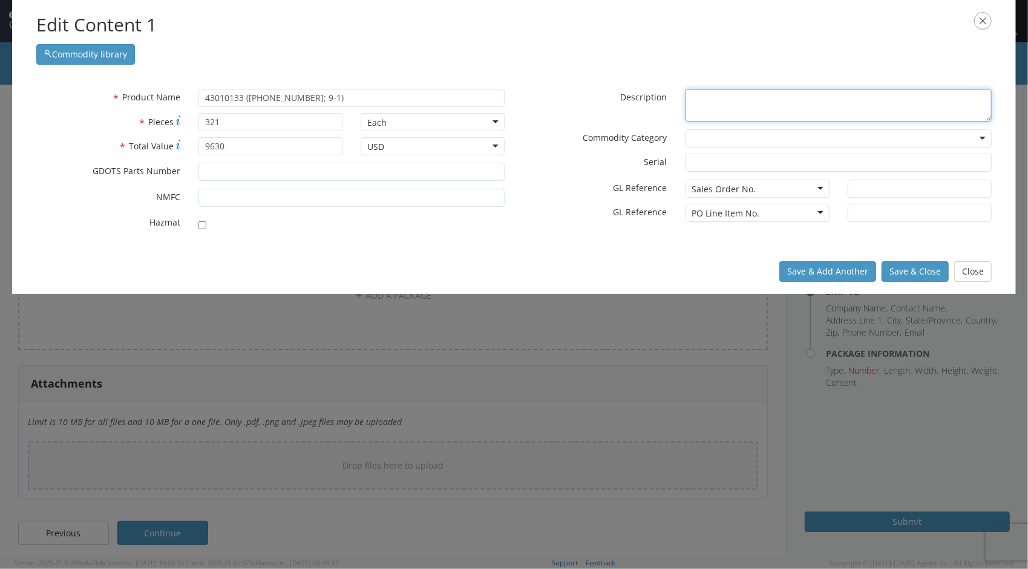
click at [783, 101] on textarea "* Description" at bounding box center [839, 105] width 306 height 33
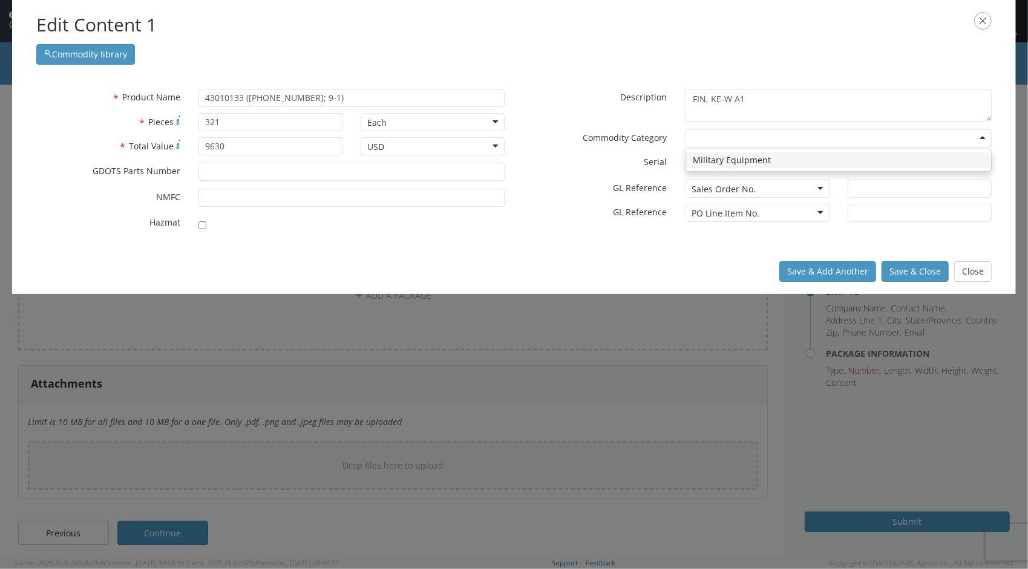
click at [835, 142] on div at bounding box center [839, 139] width 306 height 18
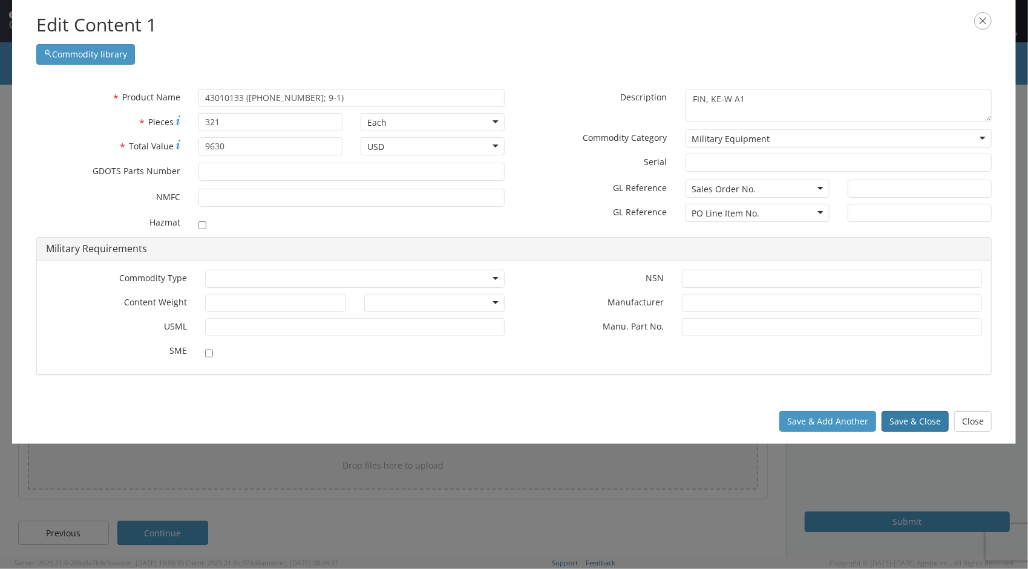
click at [900, 424] on button "Save & Close" at bounding box center [915, 421] width 67 height 21
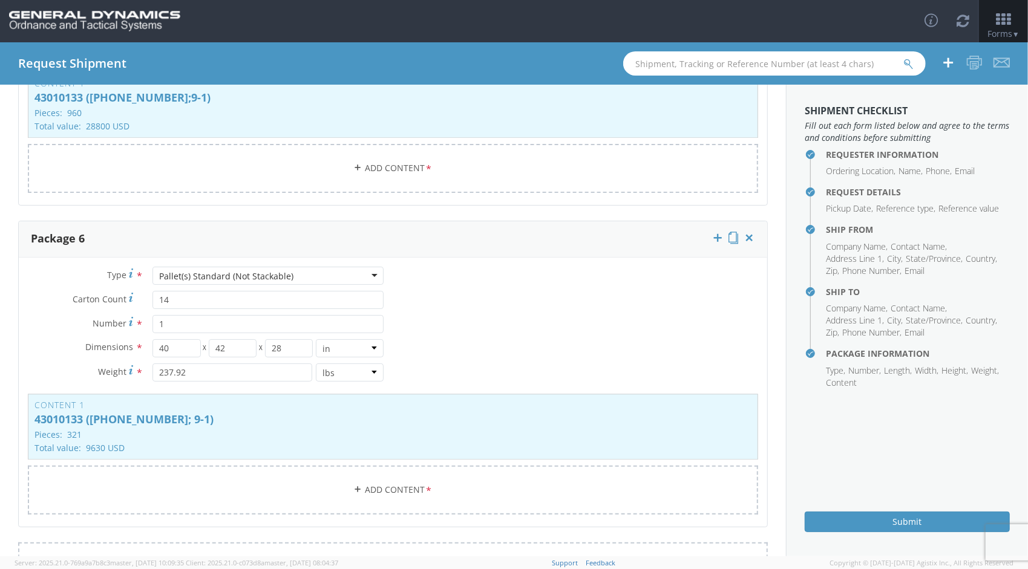
scroll to position [1848, 0]
click at [712, 230] on icon at bounding box center [718, 235] width 12 height 12
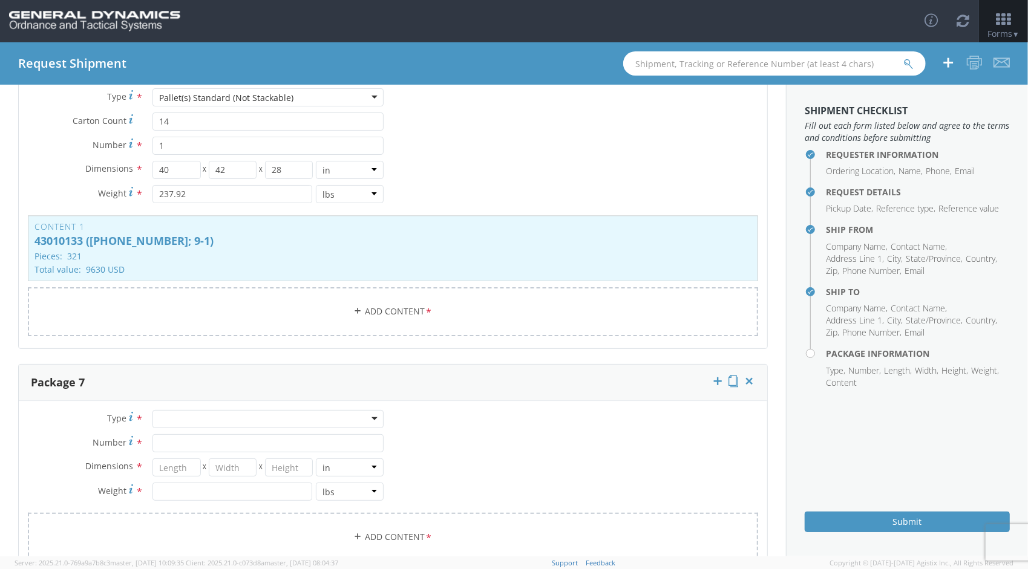
scroll to position [2108, 0]
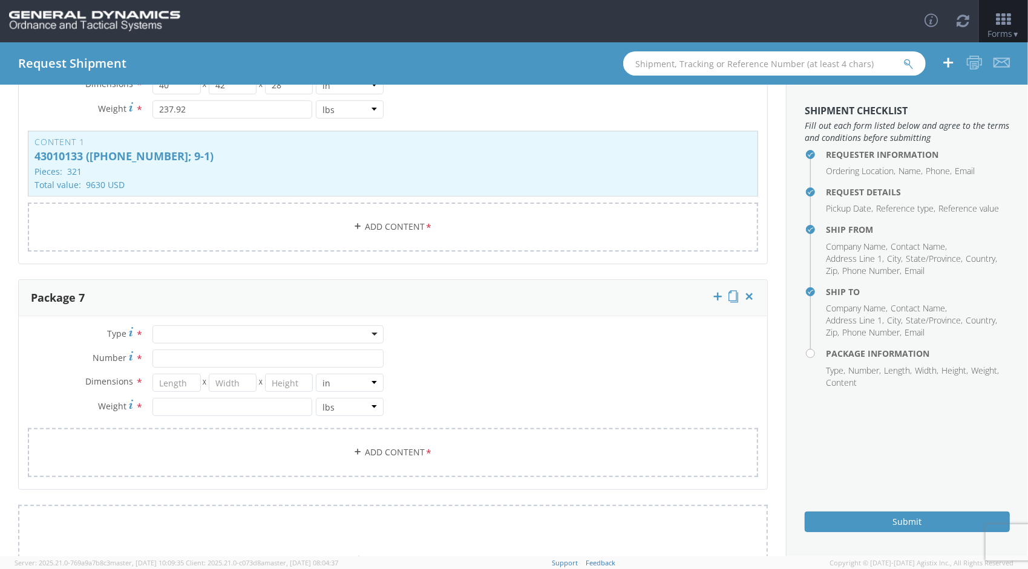
click at [242, 331] on div at bounding box center [267, 335] width 231 height 18
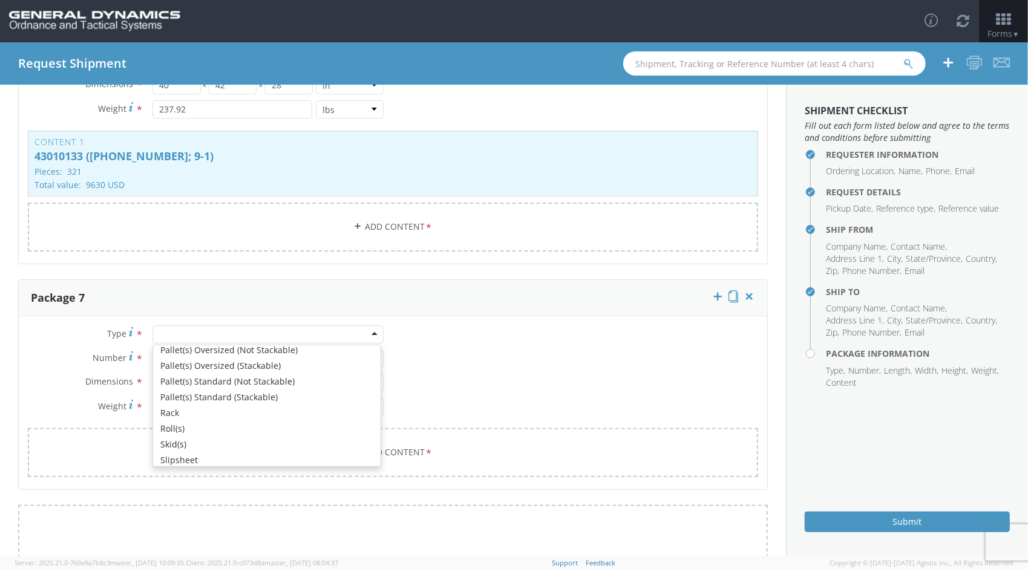
scroll to position [376, 0]
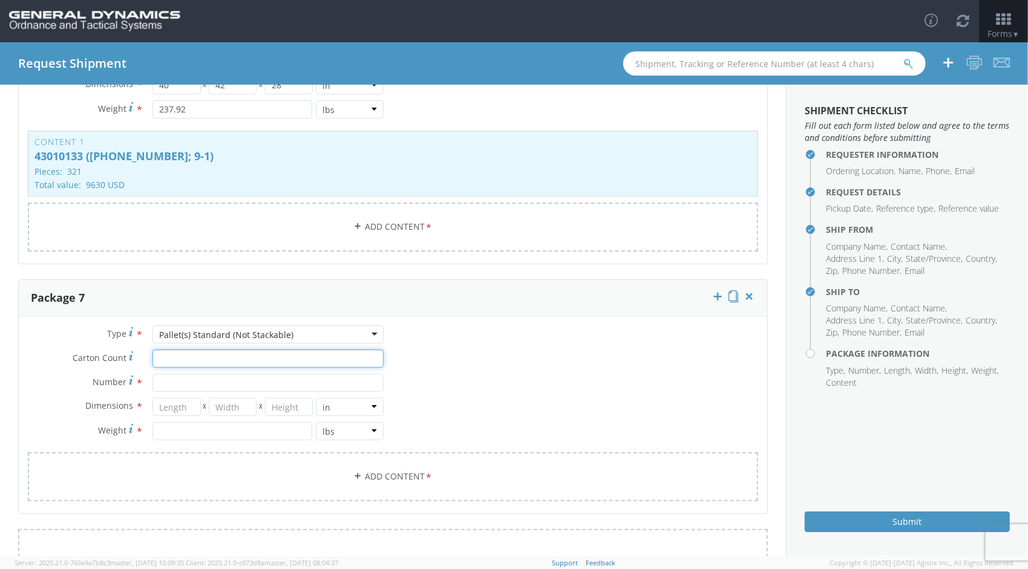
click at [183, 354] on input "Carton Count *" at bounding box center [267, 359] width 231 height 18
click at [183, 404] on input "number" at bounding box center [176, 407] width 48 height 18
click at [283, 428] on input "number" at bounding box center [232, 431] width 160 height 18
click at [384, 464] on link "Add Content *" at bounding box center [393, 477] width 730 height 49
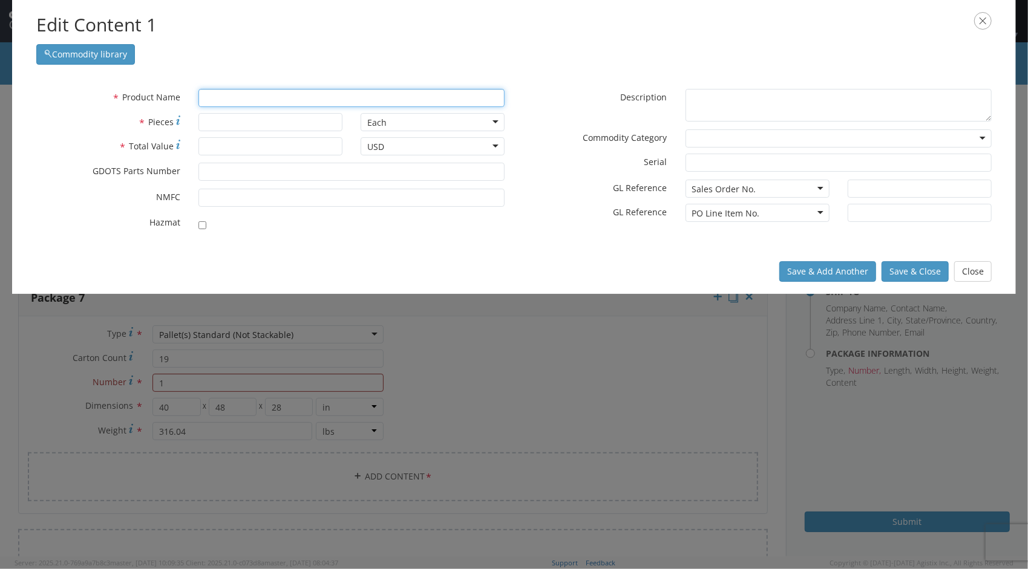
click at [257, 105] on input "text" at bounding box center [351, 98] width 306 height 18
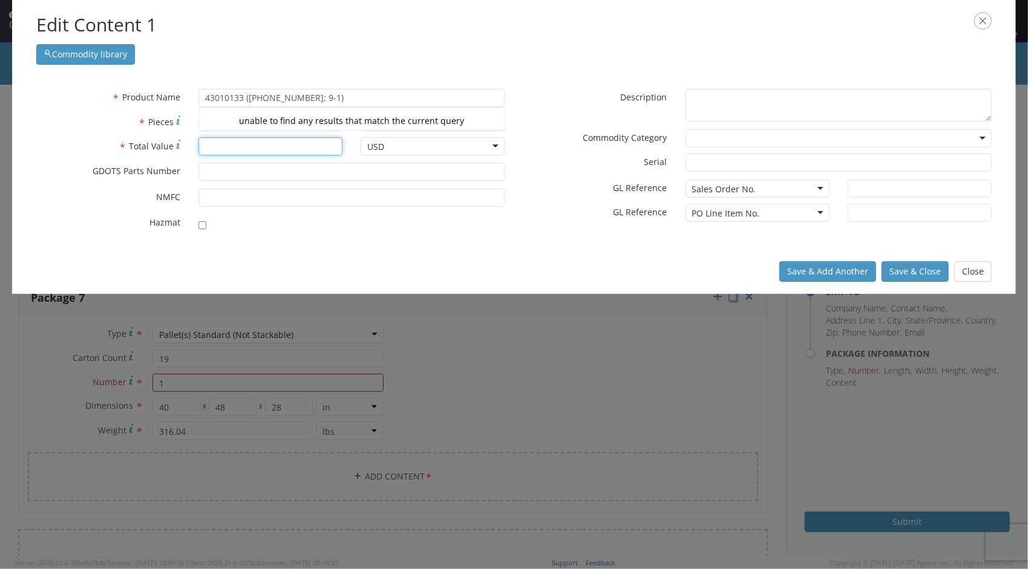
click at [228, 142] on input "* Total Value" at bounding box center [270, 146] width 144 height 18
click at [228, 119] on input "* Pieces" at bounding box center [270, 122] width 144 height 18
click at [247, 142] on input "* Total Value" at bounding box center [270, 146] width 144 height 18
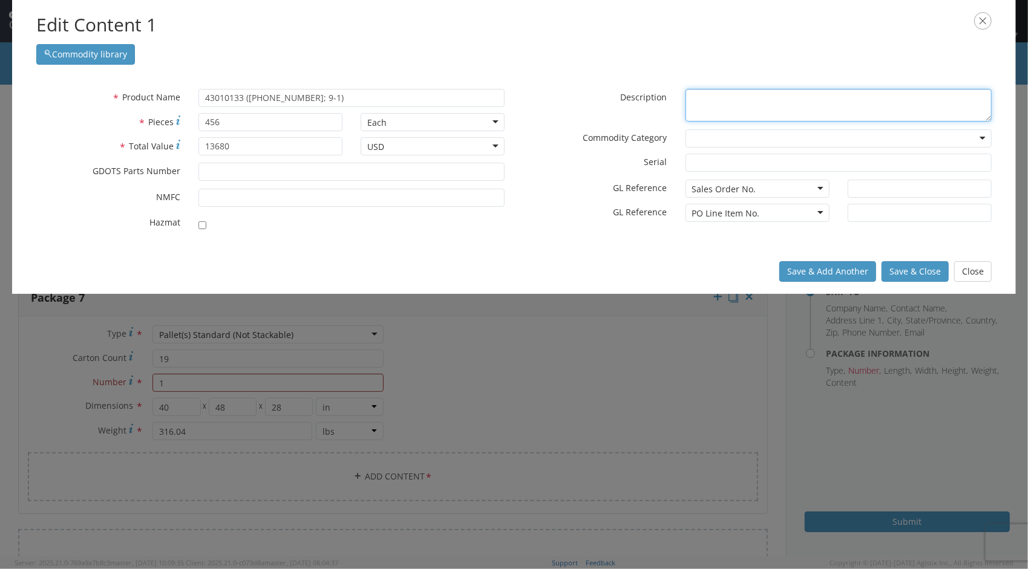
click at [721, 96] on textarea "* Description" at bounding box center [839, 105] width 306 height 33
click at [900, 137] on div at bounding box center [839, 139] width 306 height 18
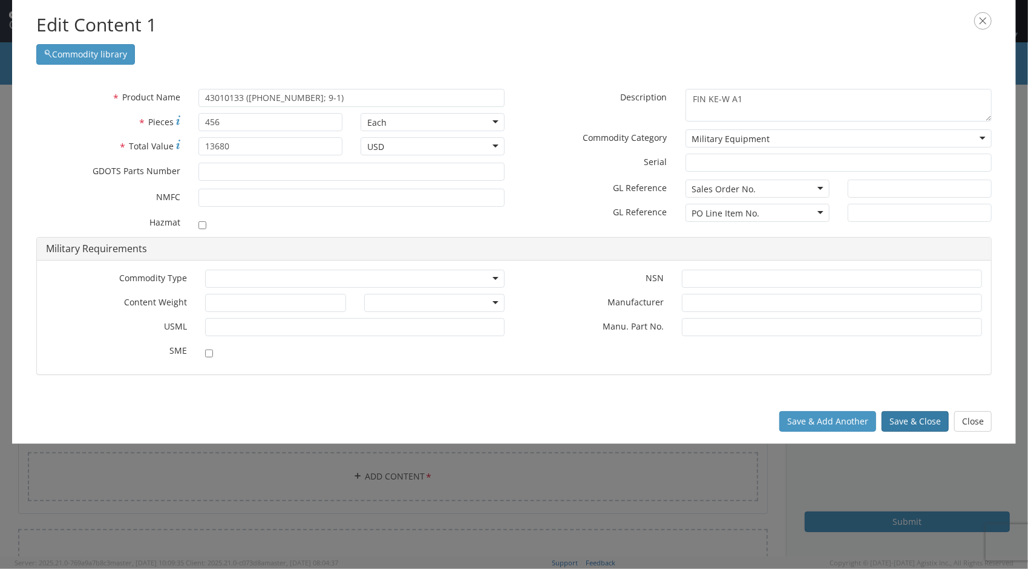
click at [917, 419] on button "Save & Close" at bounding box center [915, 421] width 67 height 21
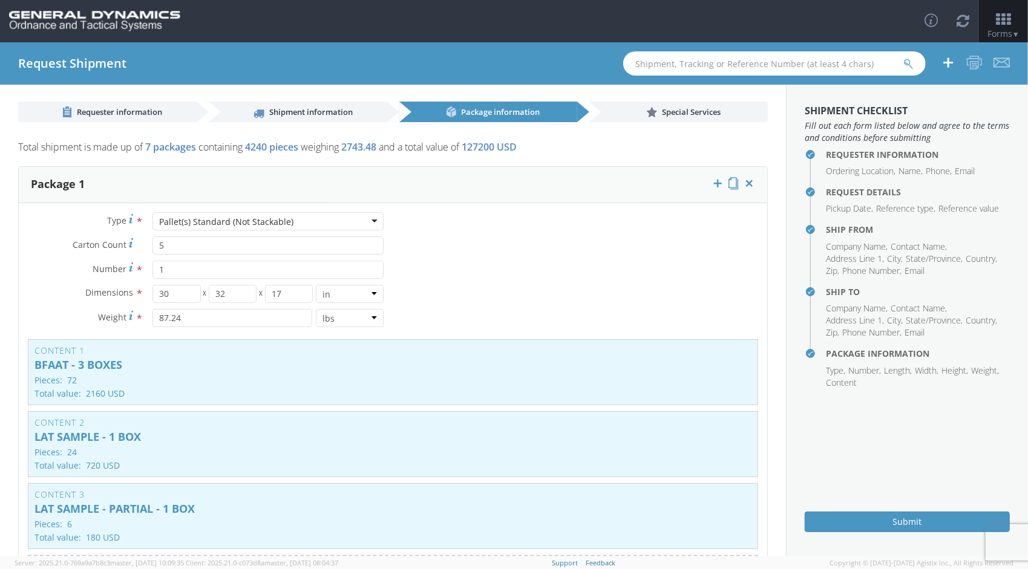
scroll to position [0, 0]
click at [131, 372] on p "BFAAT - 3 BOXES" at bounding box center [392, 367] width 717 height 12
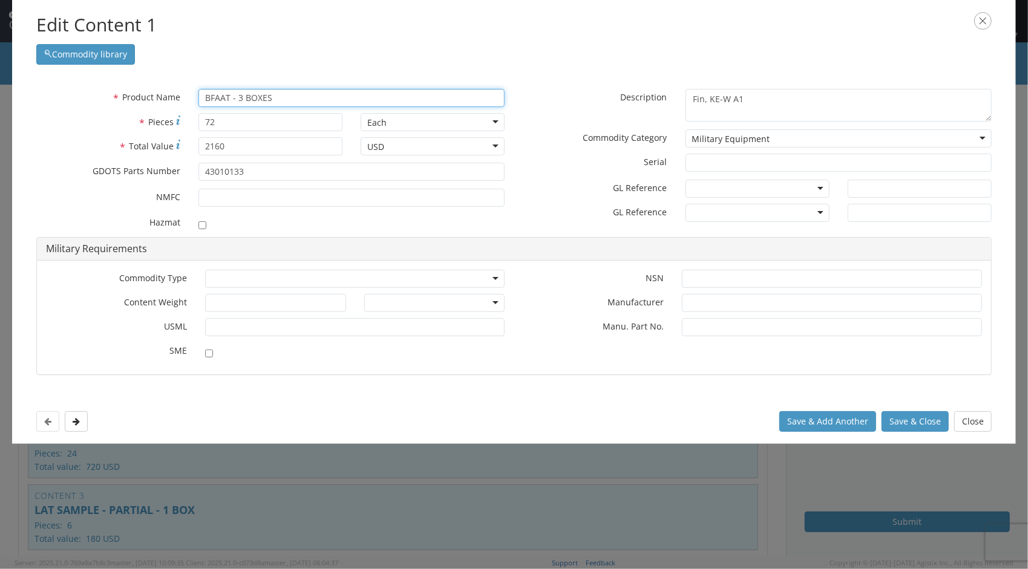
click at [295, 96] on input "BFAAT - 3 BOXES" at bounding box center [351, 98] width 306 height 18
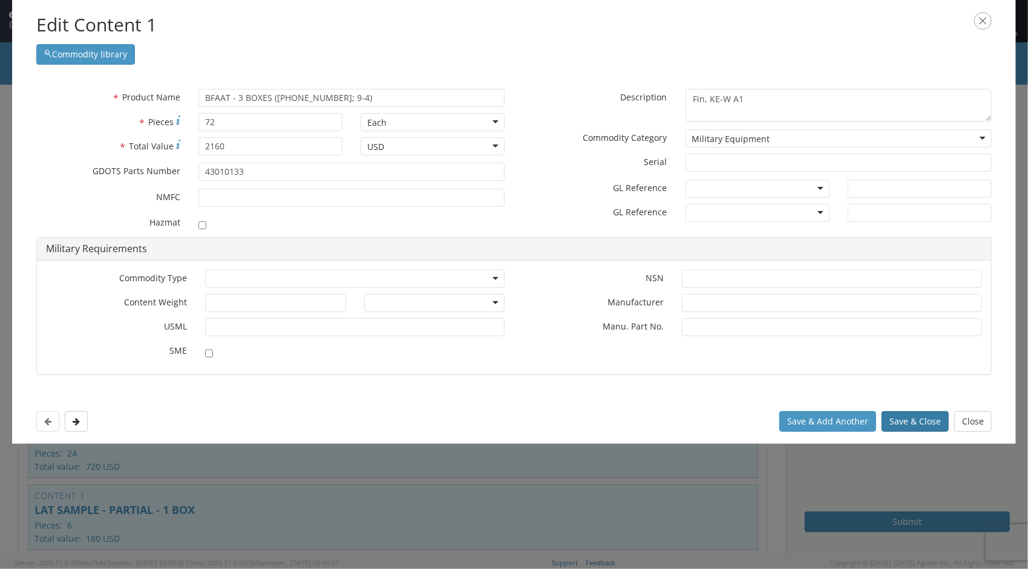
click at [910, 421] on button "Save & Close" at bounding box center [915, 421] width 67 height 21
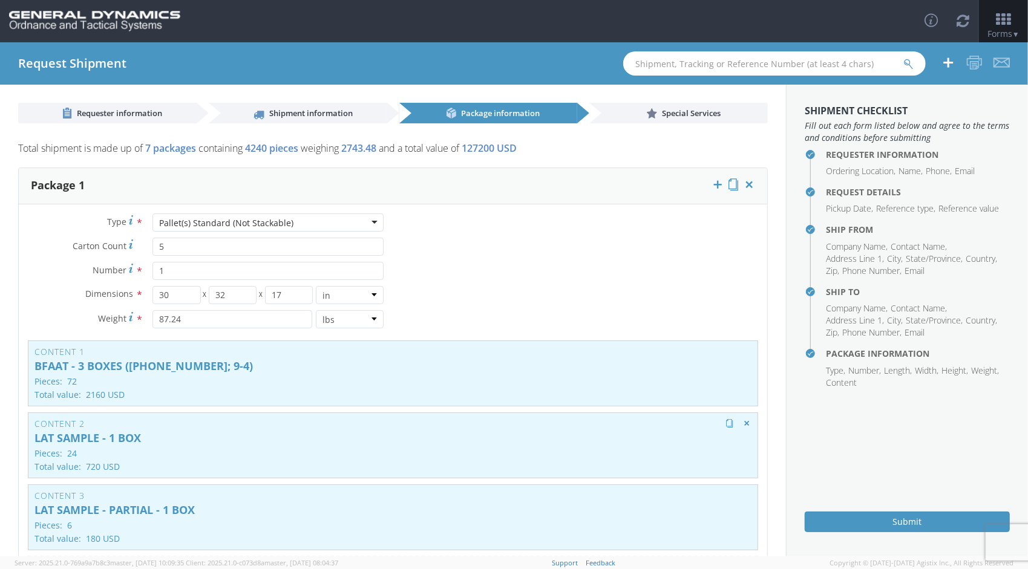
click at [122, 437] on p "LAT SAMPLE - 1 BOX" at bounding box center [392, 439] width 717 height 12
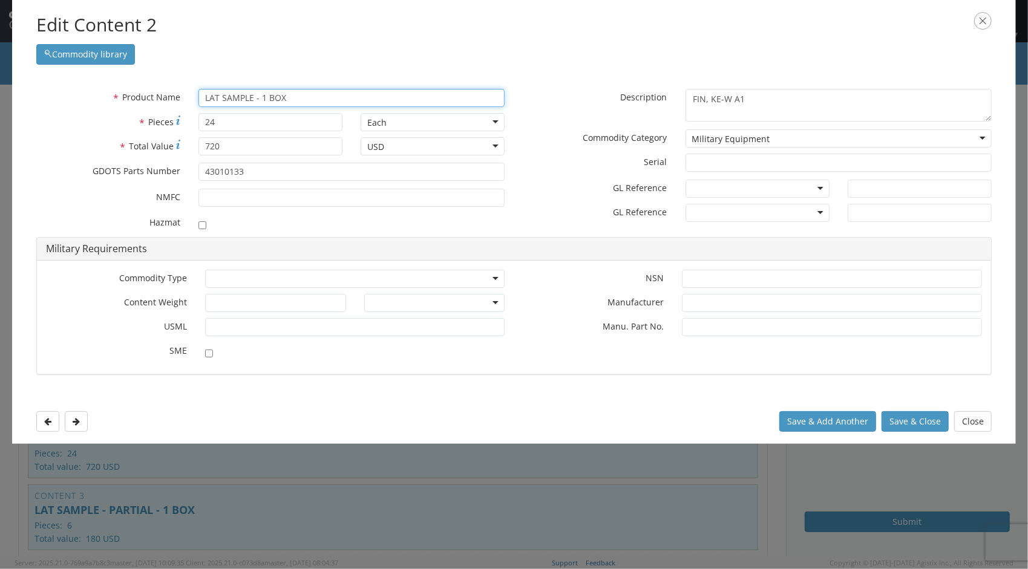
click at [306, 94] on input "LAT SAMPLE - 1 BOX" at bounding box center [351, 98] width 306 height 18
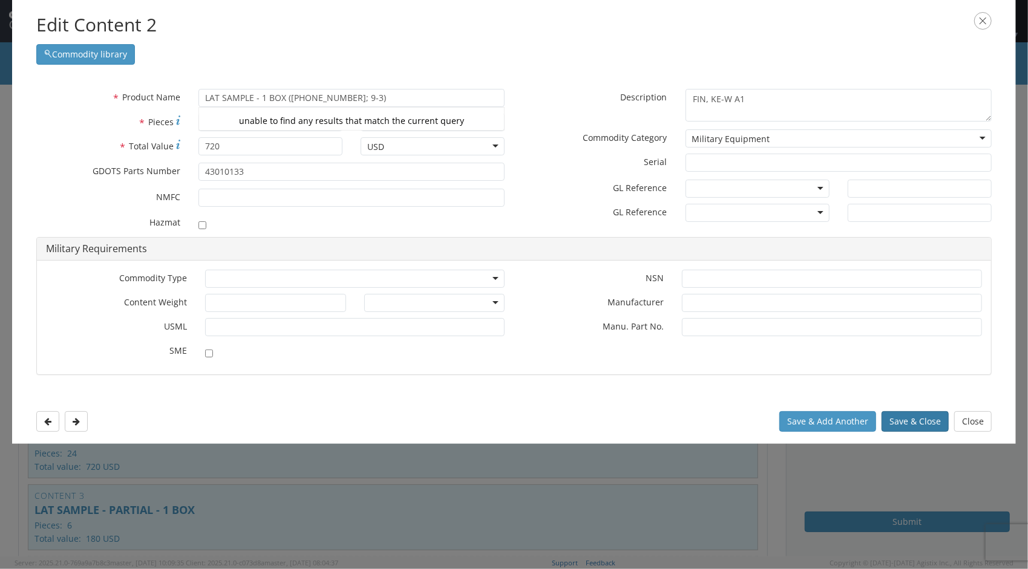
click at [904, 426] on button "Save & Close" at bounding box center [915, 421] width 67 height 21
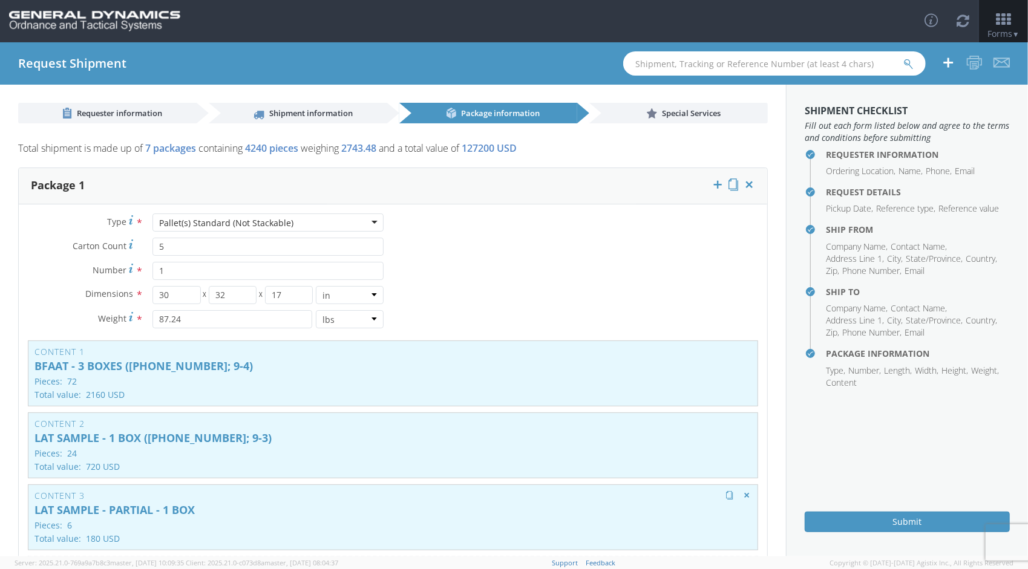
click at [188, 509] on p "LAT SAMPLE - PARTIAL - 1 BOX" at bounding box center [392, 511] width 717 height 12
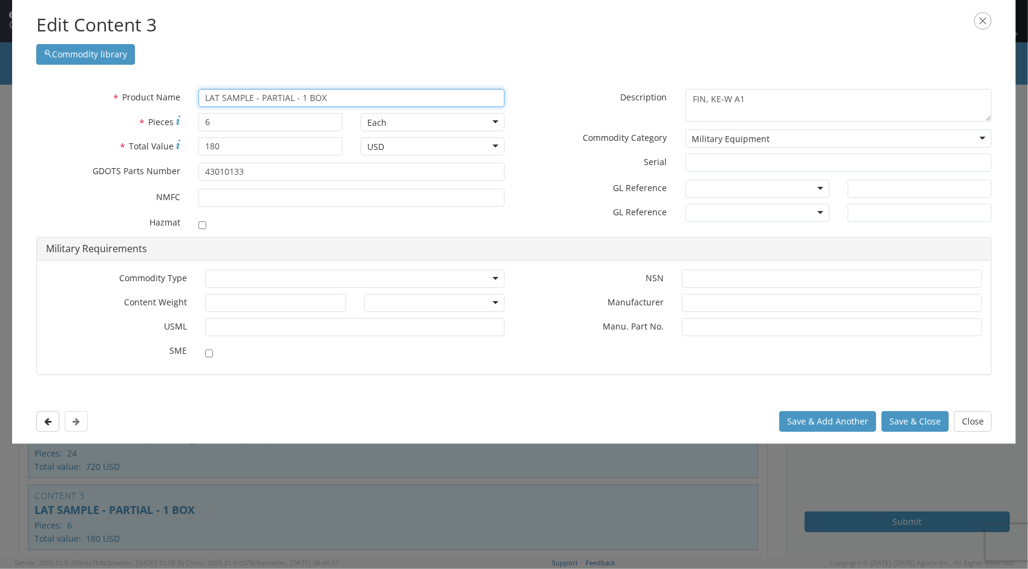
click at [352, 102] on input "LAT SAMPLE - PARTIAL - 1 BOX" at bounding box center [351, 98] width 306 height 18
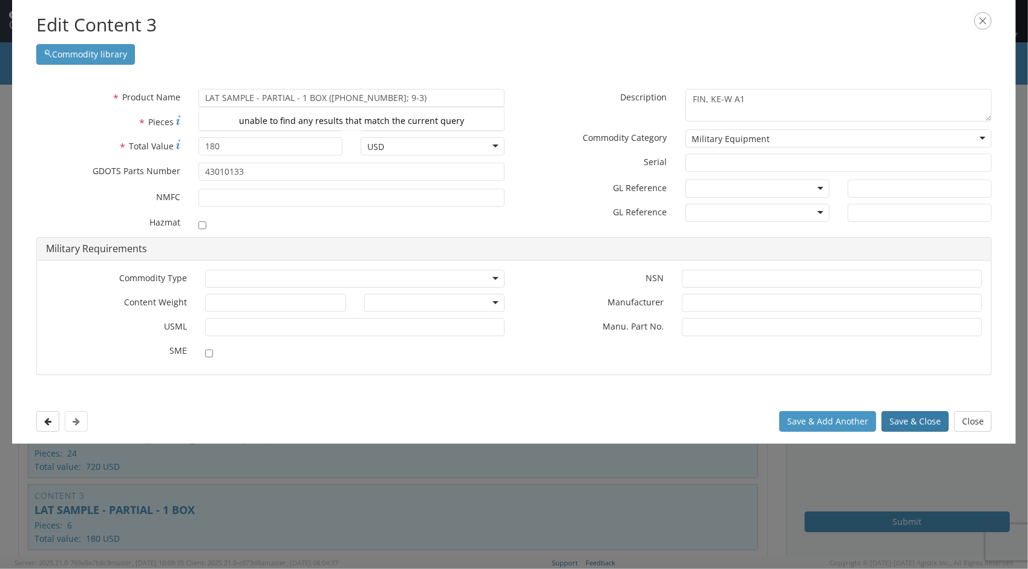
click at [899, 419] on button "Save & Close" at bounding box center [915, 421] width 67 height 21
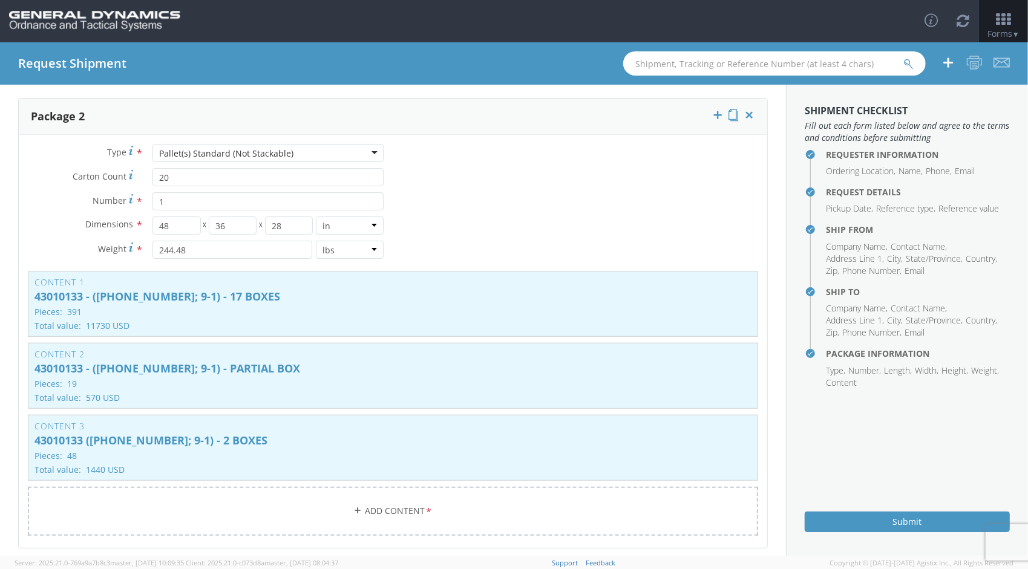
scroll to position [541, 0]
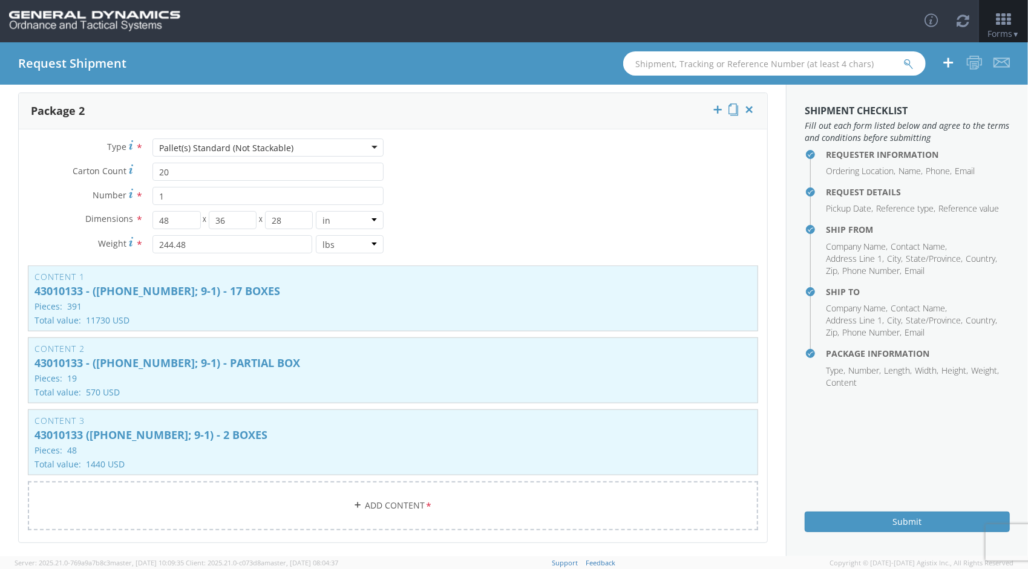
click at [787, 229] on aside "Shipment Checklist Fill out each form listed below and agree to the terms and c…" at bounding box center [907, 321] width 242 height 472
click at [207, 362] on p "43010133 - ([PHONE_NUMBER]; 9-1) - PARTIAL BOX" at bounding box center [392, 364] width 717 height 12
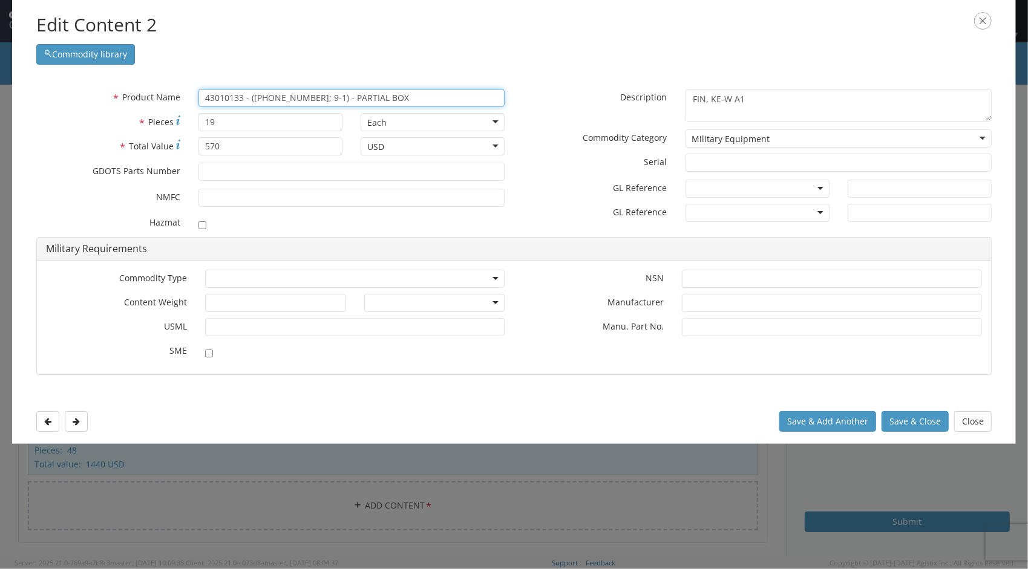
click at [316, 96] on input "43010133 - ([PHONE_NUMBER]; 9-1) - PARTIAL BOX" at bounding box center [351, 98] width 306 height 18
click at [465, 94] on input "43010133 - ([PHONE_NUMBER]; 9-1 & [PHONE_NUMBER]; 9-1) - PARTIAL BOX" at bounding box center [351, 98] width 306 height 18
click at [397, 93] on input "43010133 - ([PHONE_NUMBER]; 9-1 & [PHONE_NUMBER]; 9-1) - PARTIAL BOX" at bounding box center [351, 98] width 306 height 18
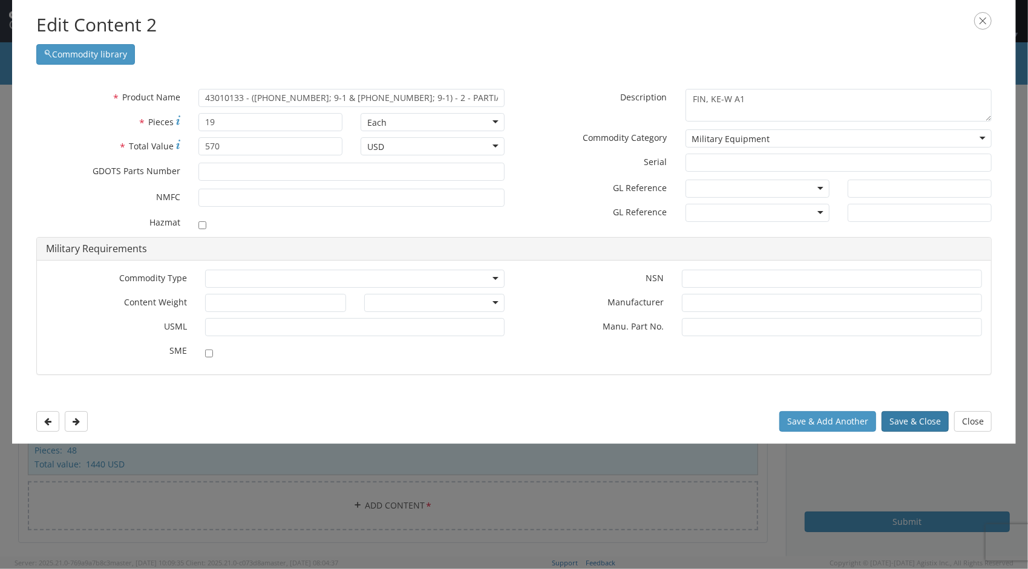
click at [922, 423] on button "Save & Close" at bounding box center [915, 421] width 67 height 21
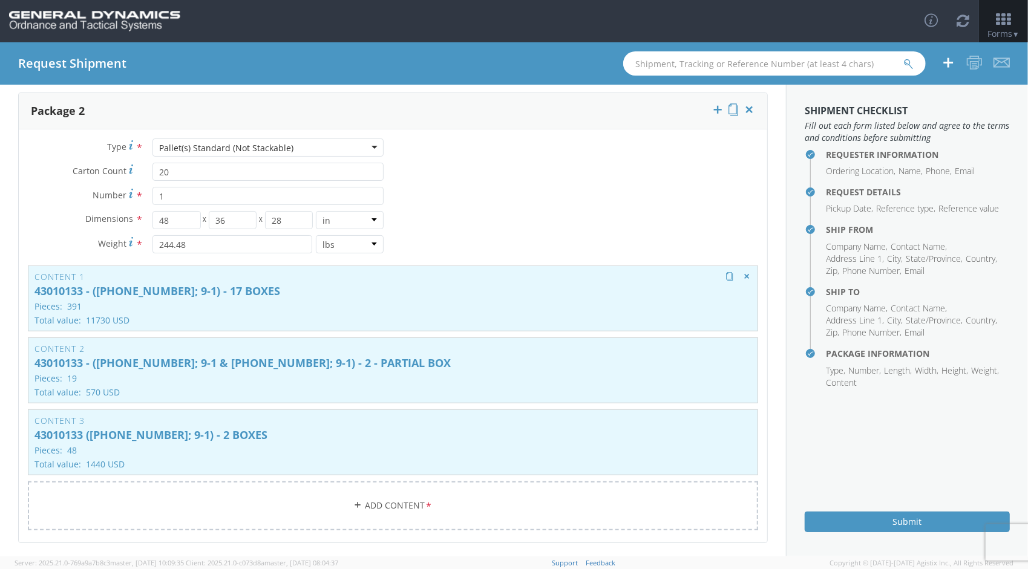
click at [226, 286] on p "43010133 - ([PHONE_NUMBER]; 9-1) - 17 BOXES" at bounding box center [392, 292] width 717 height 12
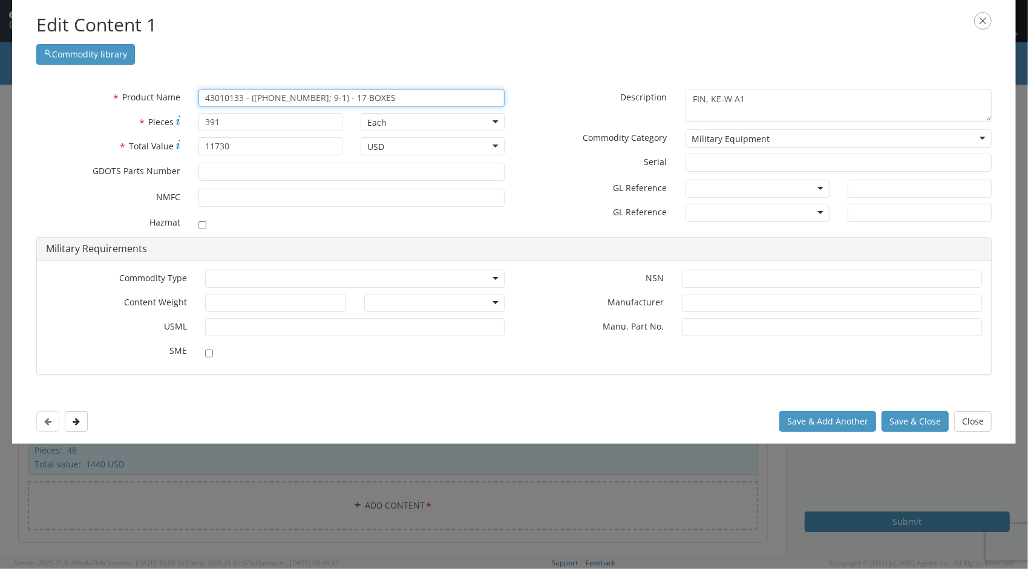
click at [332, 97] on input "43010133 - ([PHONE_NUMBER]; 9-1) - 17 BOXES" at bounding box center [351, 98] width 306 height 18
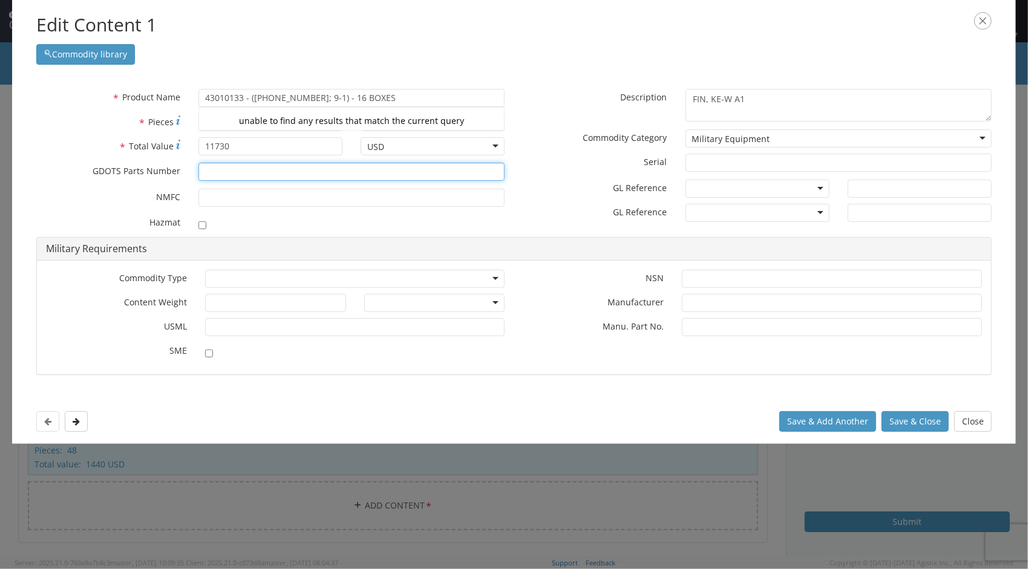
click at [297, 174] on input "* GDOTS Parts Number" at bounding box center [351, 172] width 306 height 18
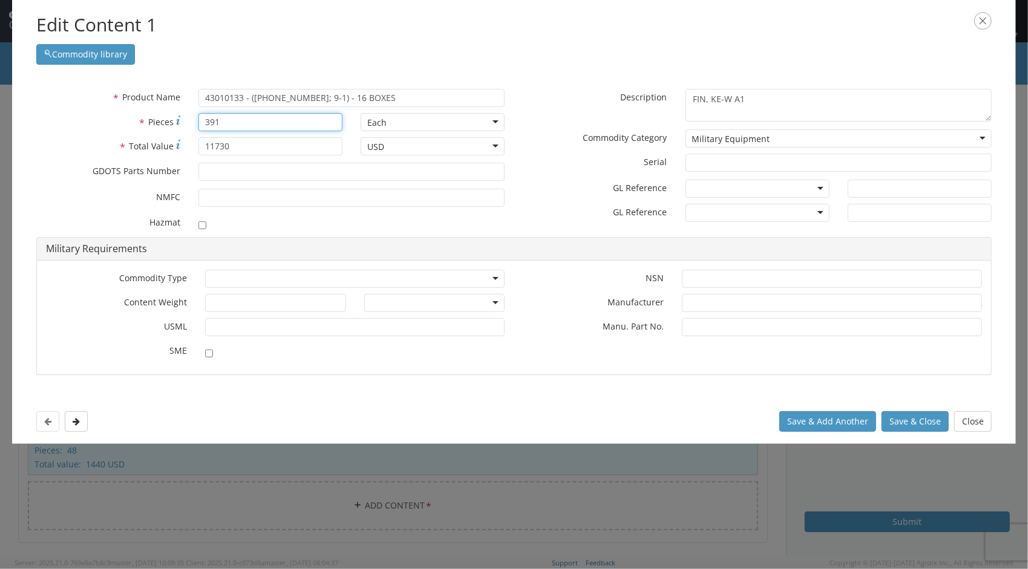
drag, startPoint x: 253, startPoint y: 121, endPoint x: 202, endPoint y: 121, distance: 50.8
click at [202, 121] on input "391" at bounding box center [270, 122] width 144 height 18
click at [337, 96] on input "43010133 - ([PHONE_NUMBER]; 9-1) - 16 BOXES" at bounding box center [351, 98] width 306 height 18
click at [906, 424] on button "Save & Close" at bounding box center [915, 421] width 67 height 21
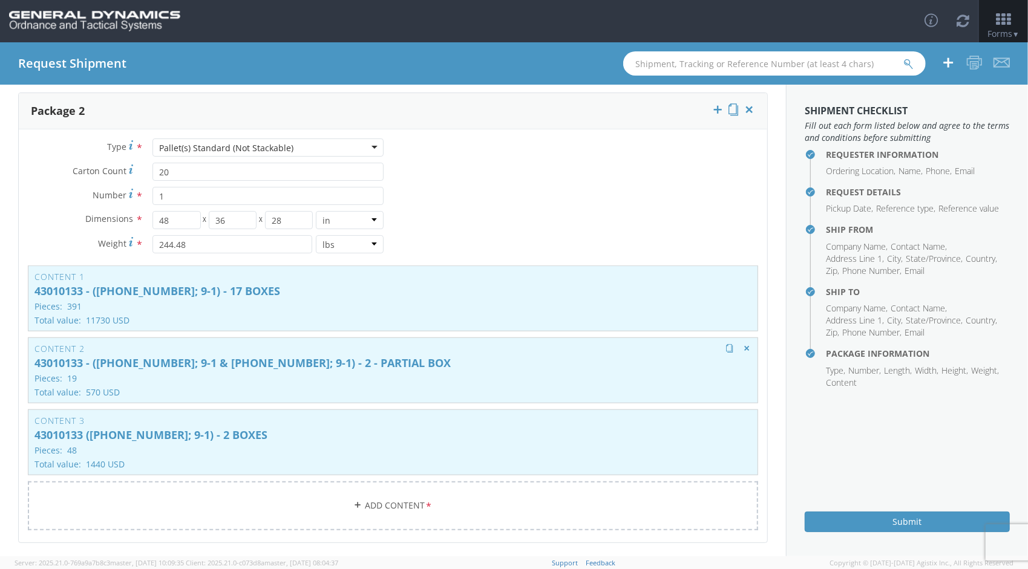
click at [263, 364] on p "43010133 - ([PHONE_NUMBER]; 9-1 & [PHONE_NUMBER]; 9-1) - 2 - PARTIAL BOX" at bounding box center [392, 364] width 717 height 12
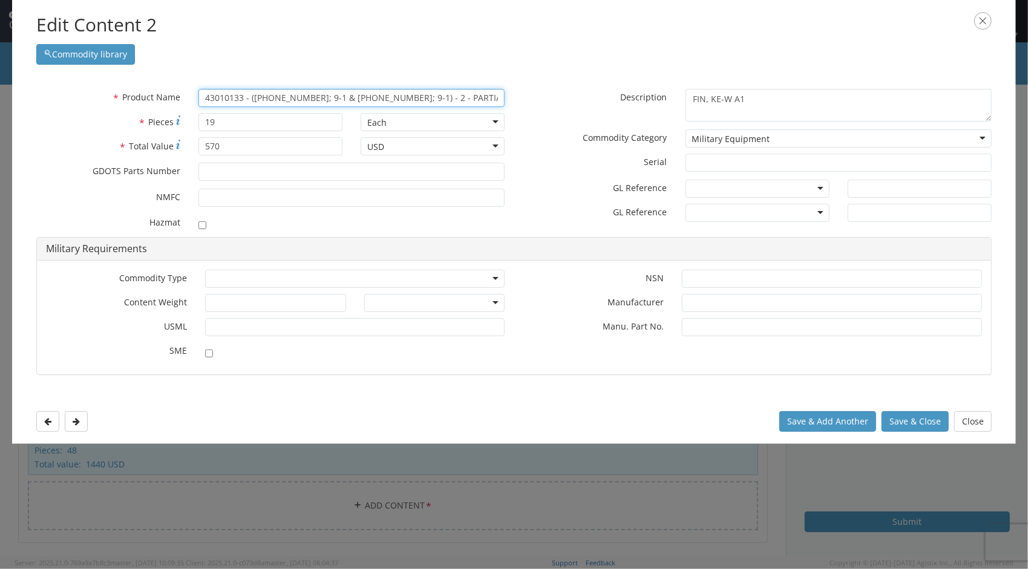
drag, startPoint x: 316, startPoint y: 94, endPoint x: 385, endPoint y: 92, distance: 69.6
click at [385, 92] on input "43010133 - ([PHONE_NUMBER]; 9-1 & [PHONE_NUMBER]; 9-1) - 2 - PARTIAL BOX" at bounding box center [351, 98] width 306 height 18
click at [415, 102] on input "43010133 - ([PHONE_NUMBER]; 9-1) 1 - PARTIAL BOX" at bounding box center [351, 98] width 306 height 18
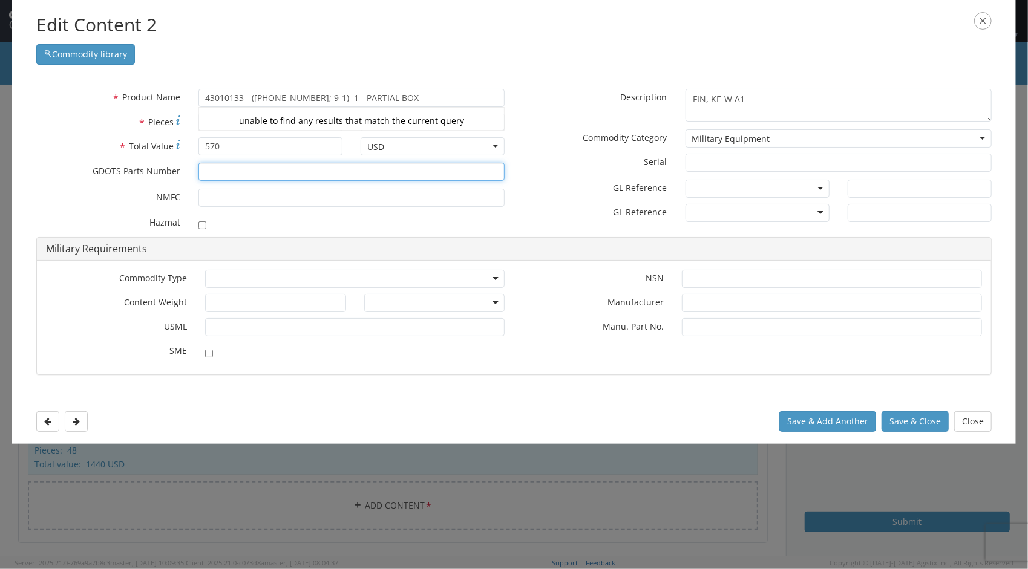
click at [286, 175] on input "* GDOTS Parts Number" at bounding box center [351, 172] width 306 height 18
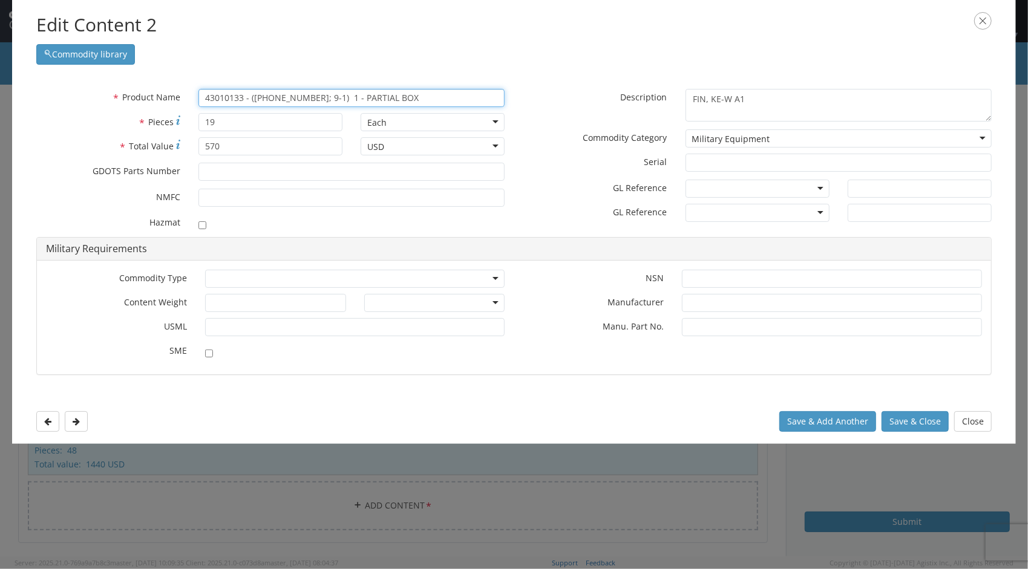
click at [412, 97] on input "43010133 - ([PHONE_NUMBER]; 9-1) 1 - PARTIAL BOX" at bounding box center [351, 98] width 306 height 18
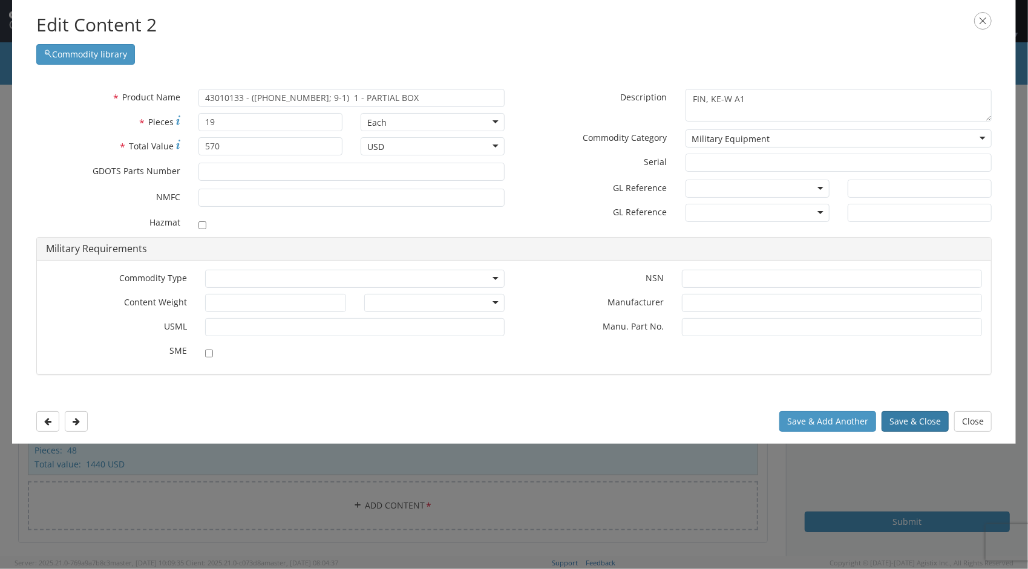
click at [913, 420] on button "Save & Close" at bounding box center [915, 421] width 67 height 21
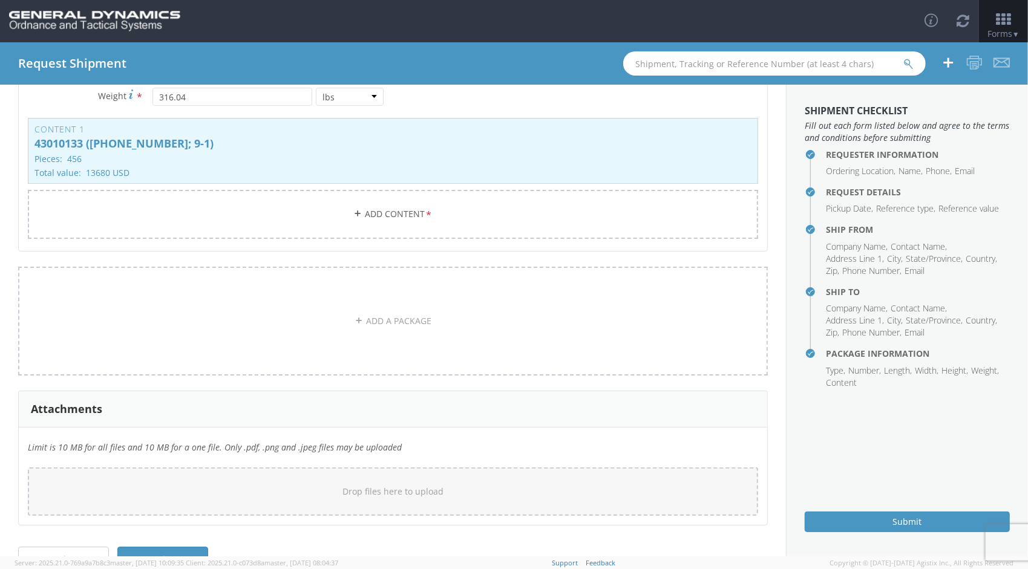
scroll to position [2467, 0]
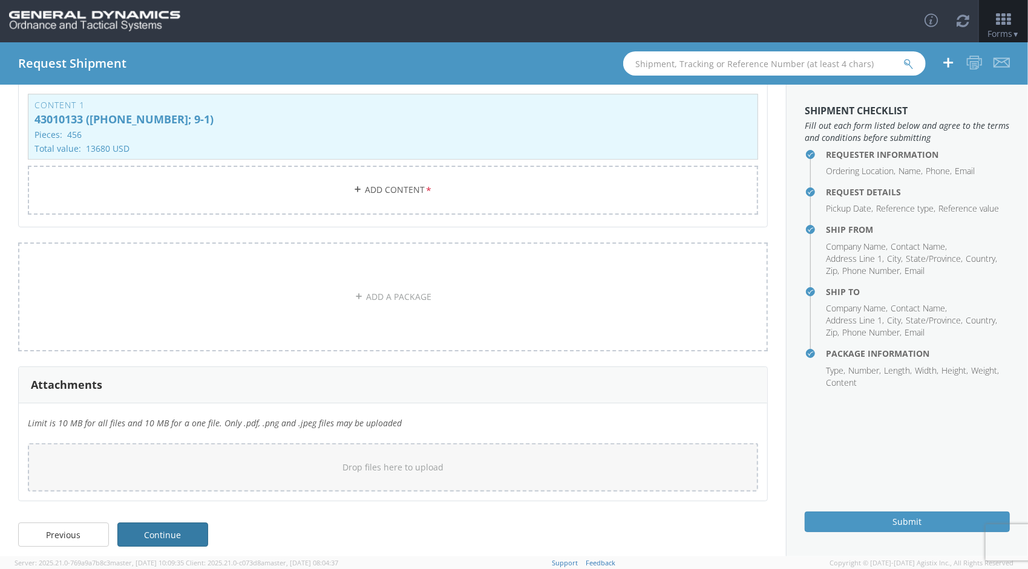
click at [182, 525] on link "Continue" at bounding box center [162, 535] width 91 height 24
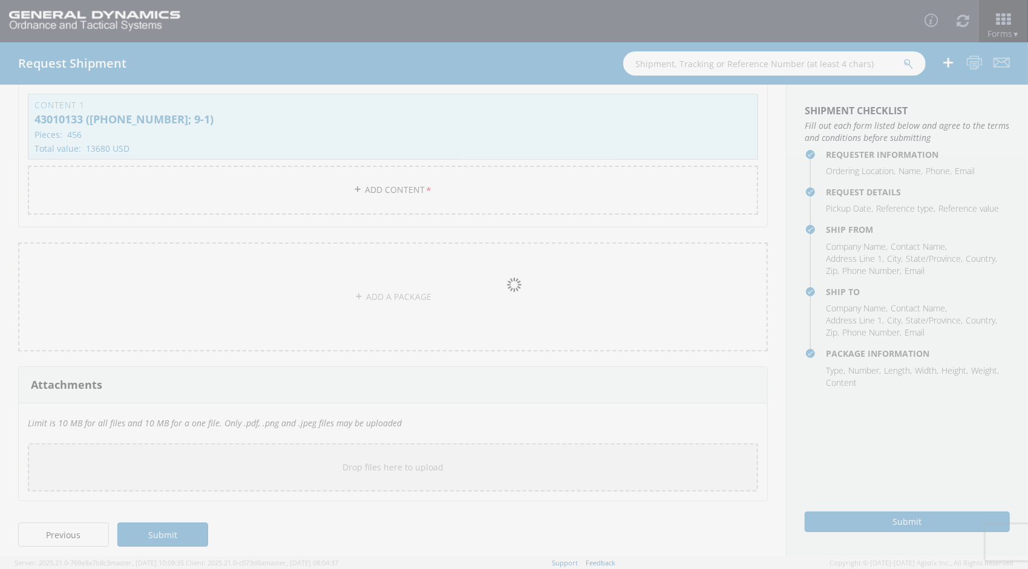
scroll to position [0, 0]
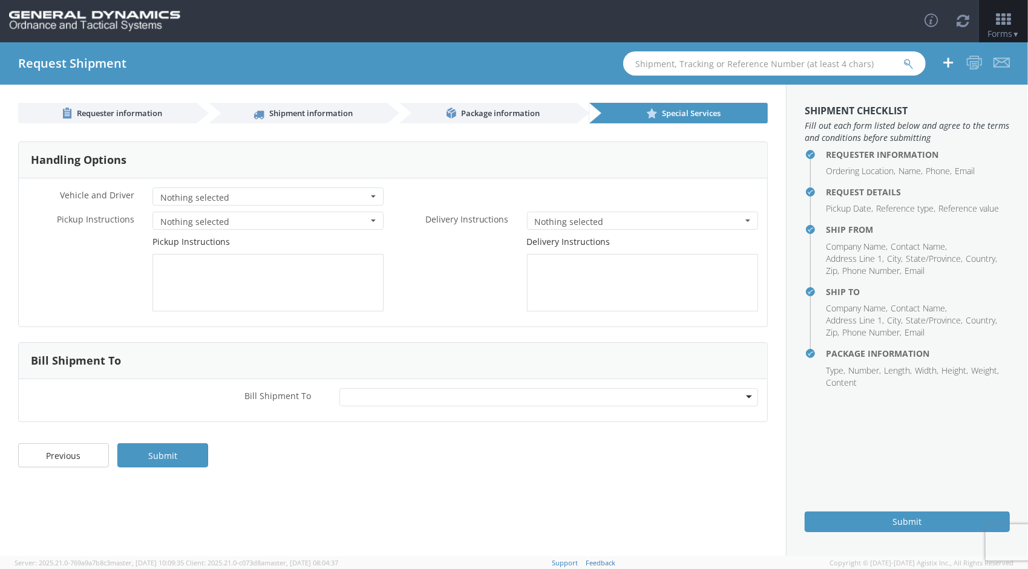
click at [358, 393] on div at bounding box center [548, 398] width 419 height 18
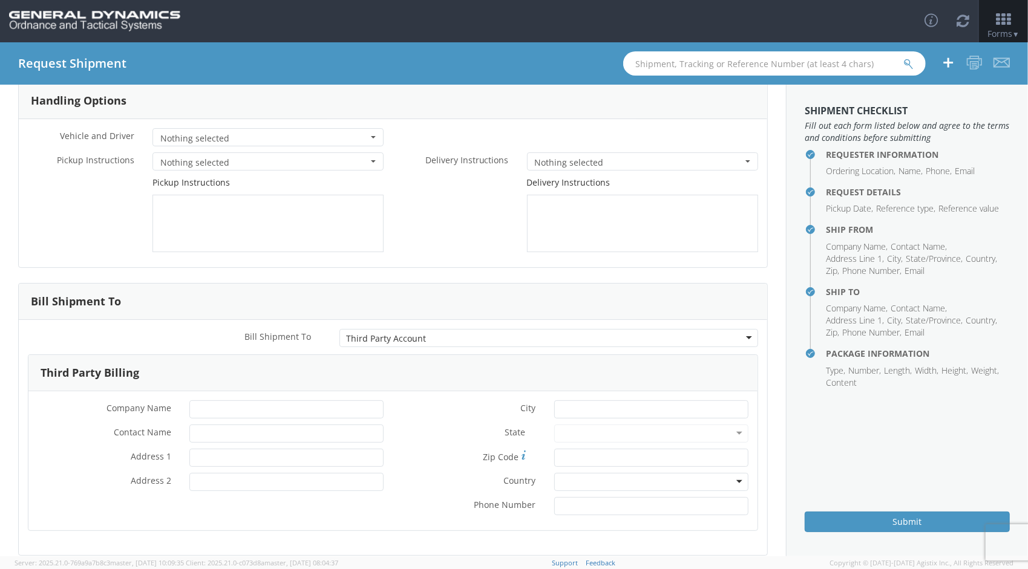
scroll to position [61, 0]
click at [204, 413] on input "* Company Name" at bounding box center [286, 408] width 194 height 18
click at [231, 428] on input "* Contact Name" at bounding box center [286, 433] width 194 height 18
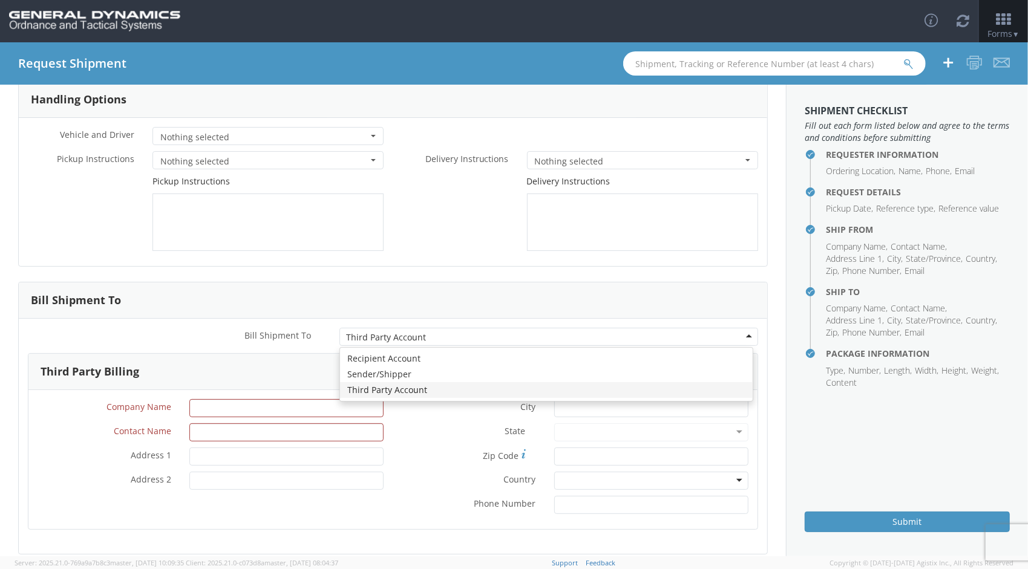
click at [566, 332] on div "Third Party Account" at bounding box center [548, 337] width 419 height 18
click at [433, 389] on div "Bill Shipment To * Third Party Account Third Party Account Recipient Account Se…" at bounding box center [393, 436] width 749 height 235
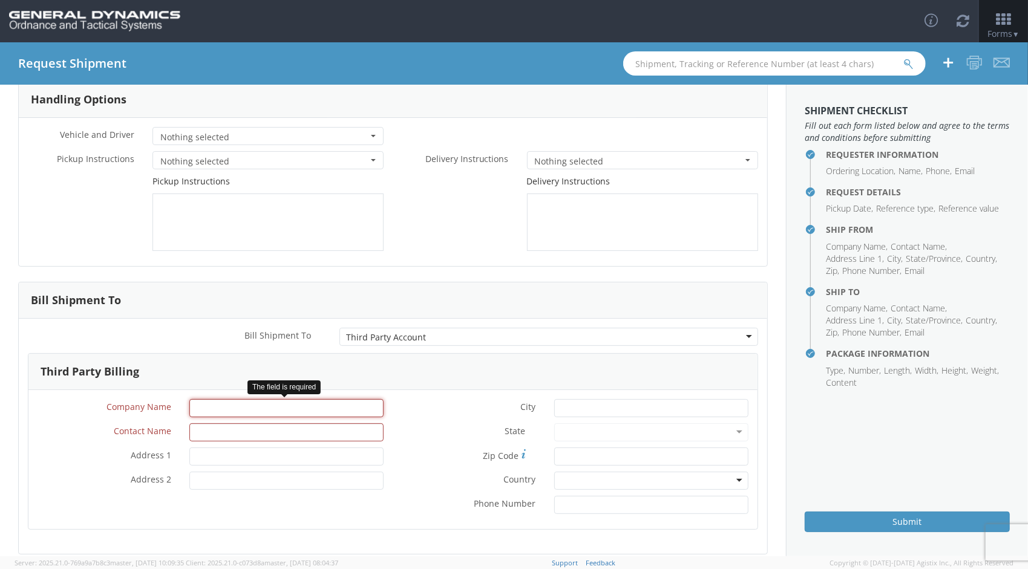
click at [260, 411] on input "* Company Name" at bounding box center [286, 408] width 194 height 18
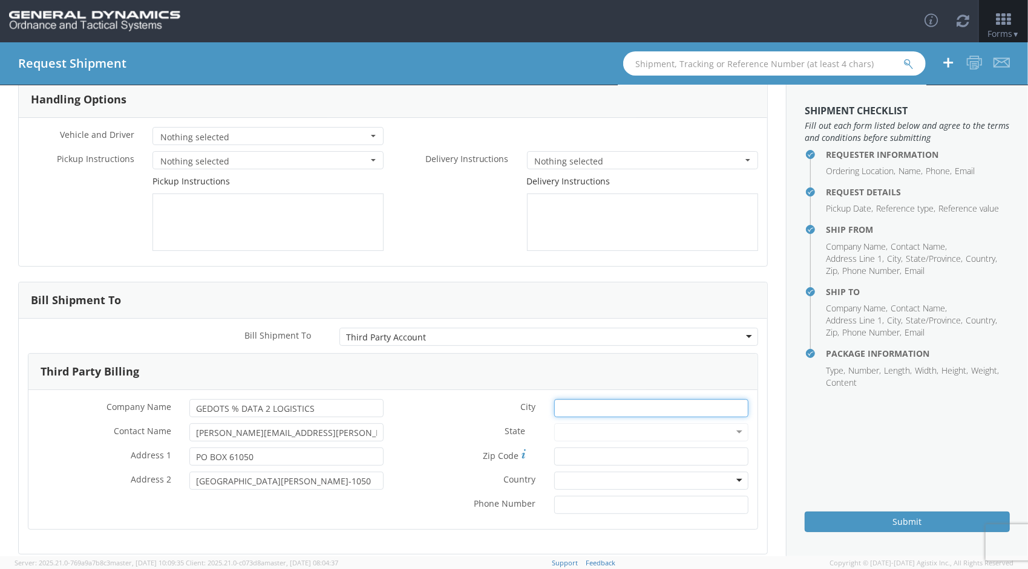
click at [557, 410] on input "* City" at bounding box center [651, 408] width 194 height 18
click at [618, 436] on div at bounding box center [651, 433] width 194 height 18
click at [631, 428] on div at bounding box center [651, 433] width 194 height 18
click at [729, 430] on div at bounding box center [651, 433] width 194 height 18
click at [298, 484] on input "[GEOGRAPHIC_DATA][PERSON_NAME]-1050" at bounding box center [286, 481] width 194 height 18
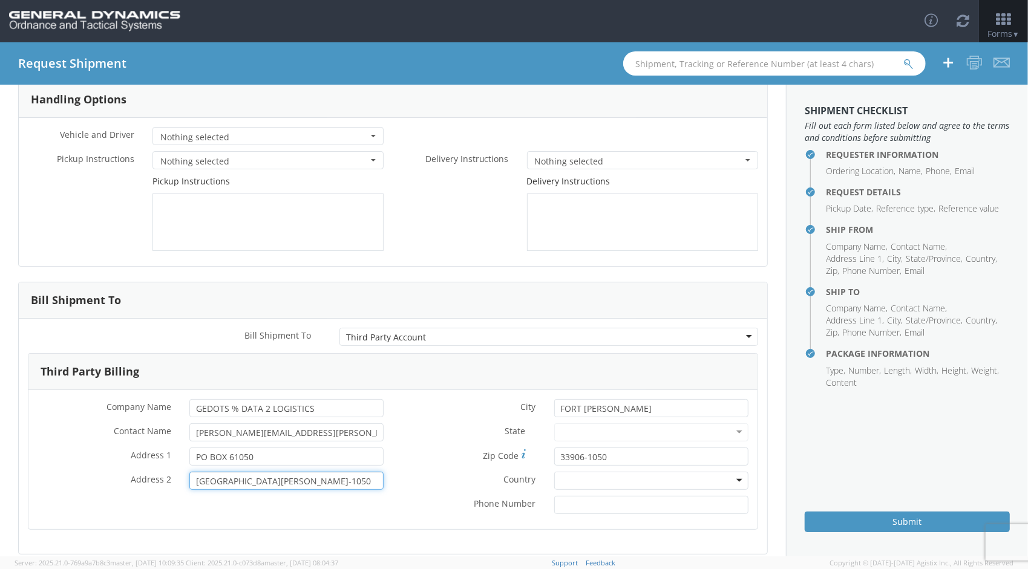
drag, startPoint x: 318, startPoint y: 485, endPoint x: 185, endPoint y: 483, distance: 132.5
click at [185, 483] on div "[GEOGRAPHIC_DATA][PERSON_NAME]-1050" at bounding box center [286, 481] width 212 height 18
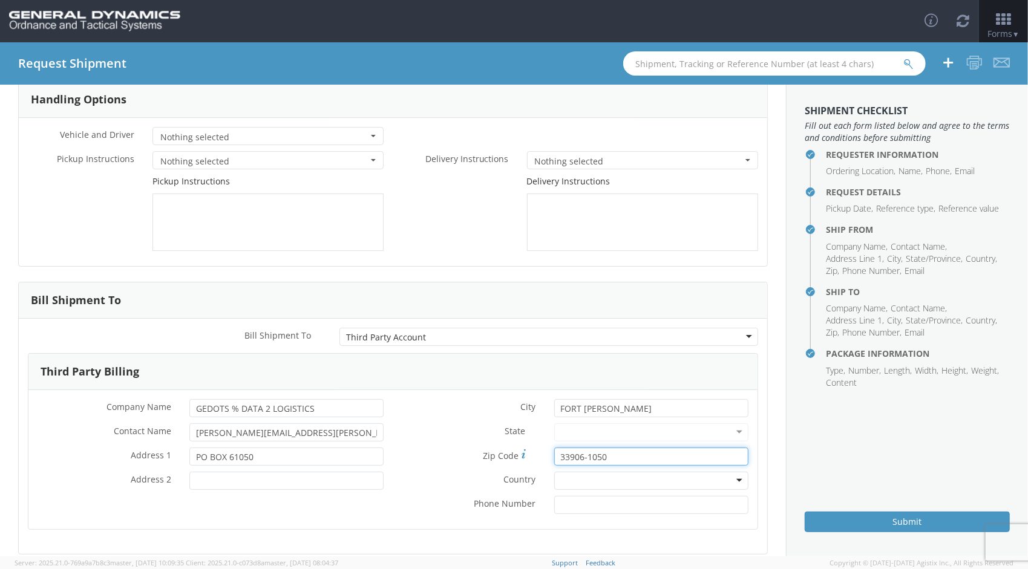
click at [601, 464] on input "33906-1050" at bounding box center [651, 457] width 194 height 18
drag, startPoint x: 608, startPoint y: 461, endPoint x: 577, endPoint y: 461, distance: 30.3
click at [577, 461] on input "33906-1050" at bounding box center [651, 457] width 194 height 18
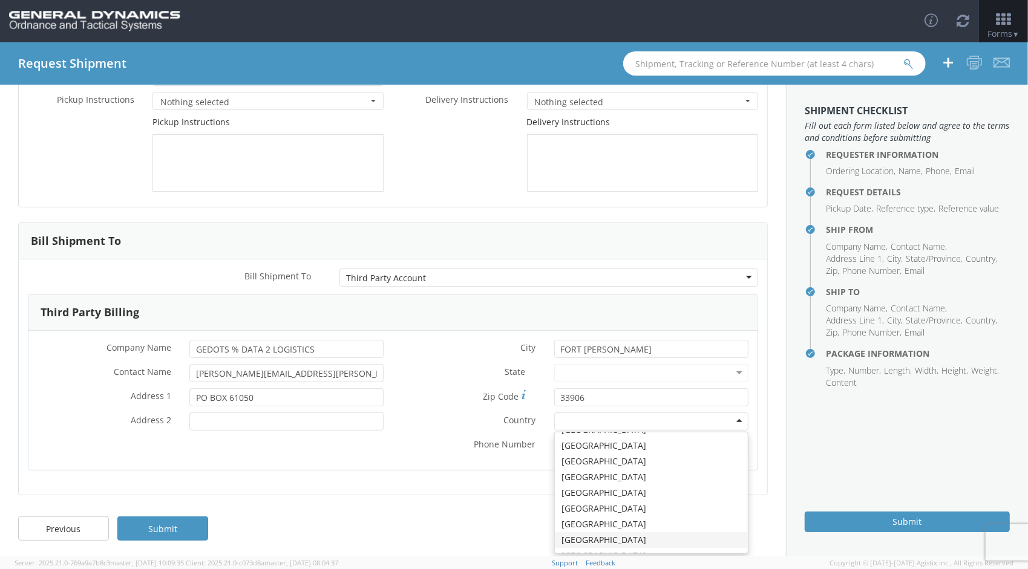
scroll to position [0, 0]
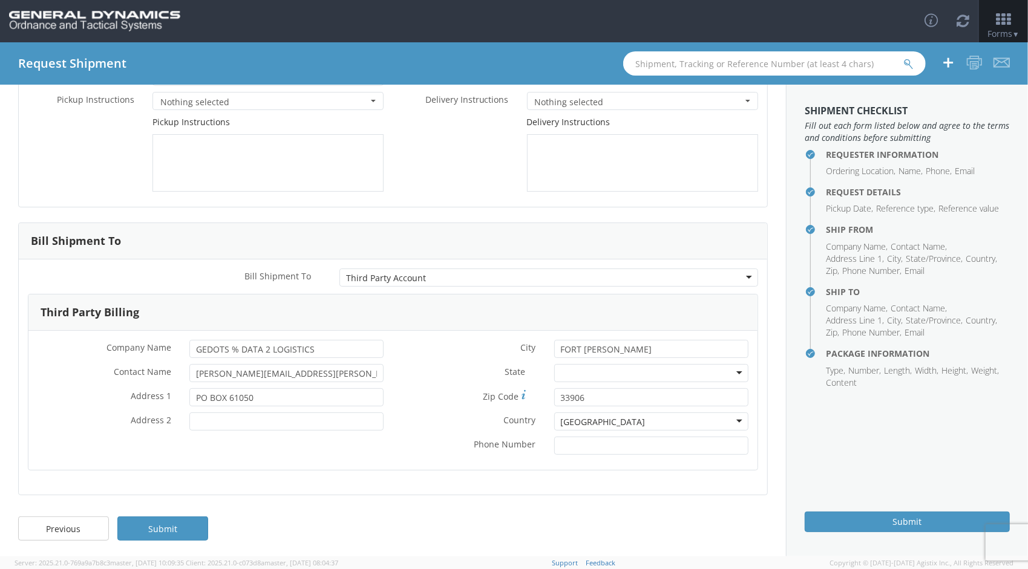
click at [615, 367] on div at bounding box center [651, 373] width 194 height 18
click at [595, 398] on input "33906" at bounding box center [651, 398] width 194 height 18
click at [583, 444] on input "* Phone Number" at bounding box center [651, 446] width 194 height 18
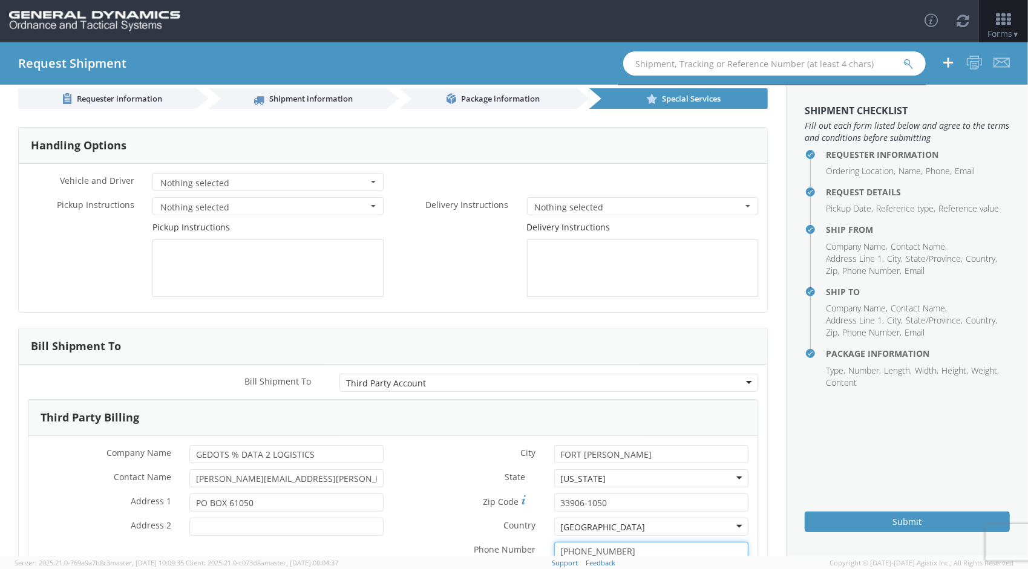
scroll to position [0, 0]
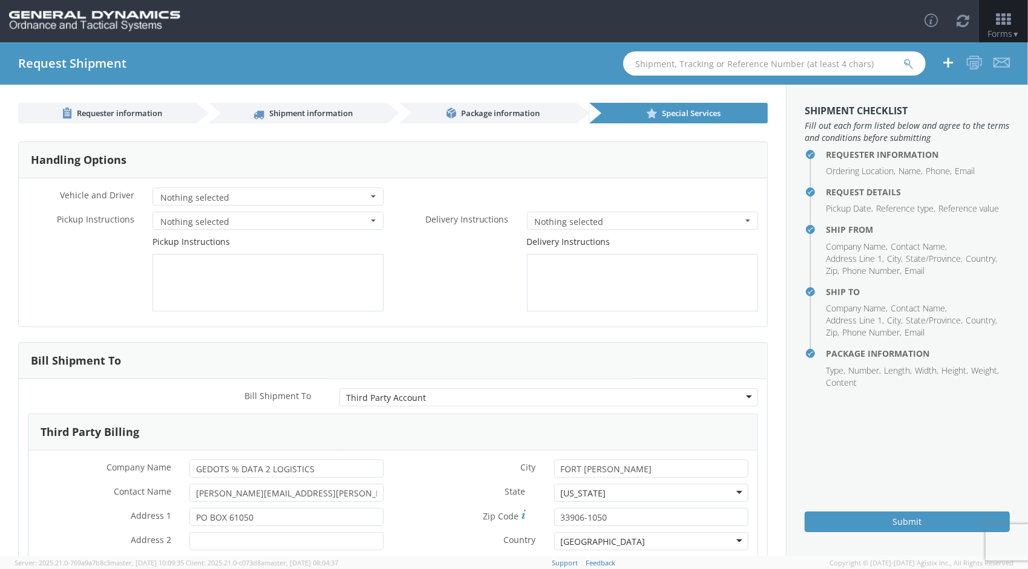
click at [376, 195] on button "Nothing selected" at bounding box center [267, 197] width 231 height 18
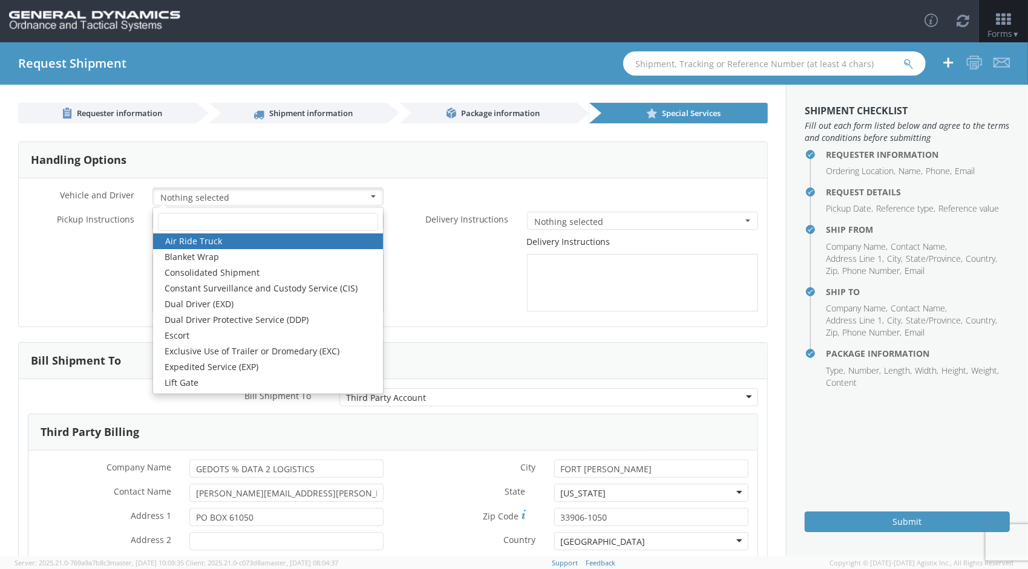
click at [371, 196] on span "button" at bounding box center [373, 196] width 5 height 2
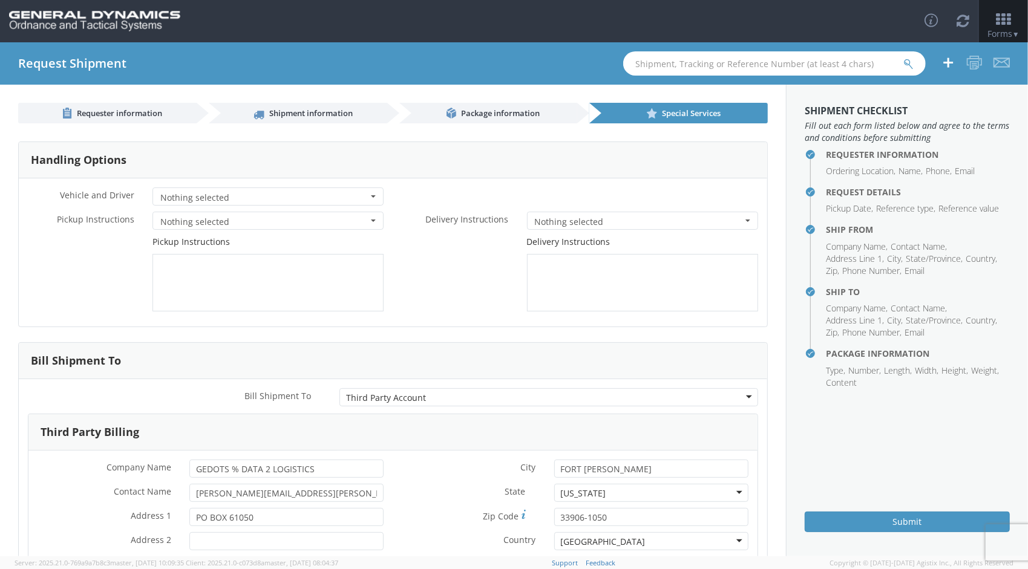
click at [373, 221] on button "Nothing selected" at bounding box center [267, 221] width 231 height 18
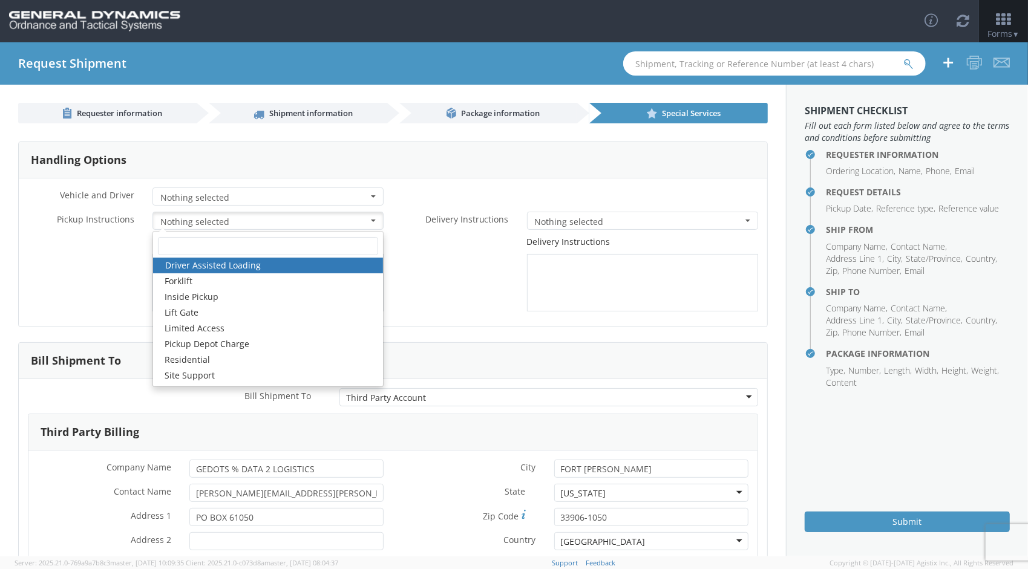
click at [371, 220] on span "button" at bounding box center [373, 221] width 5 height 2
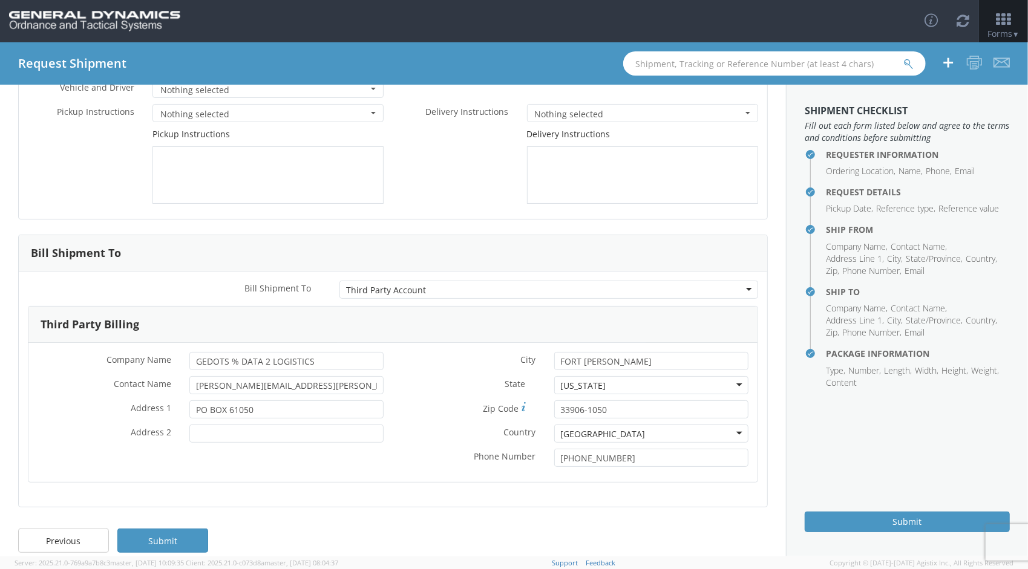
scroll to position [120, 0]
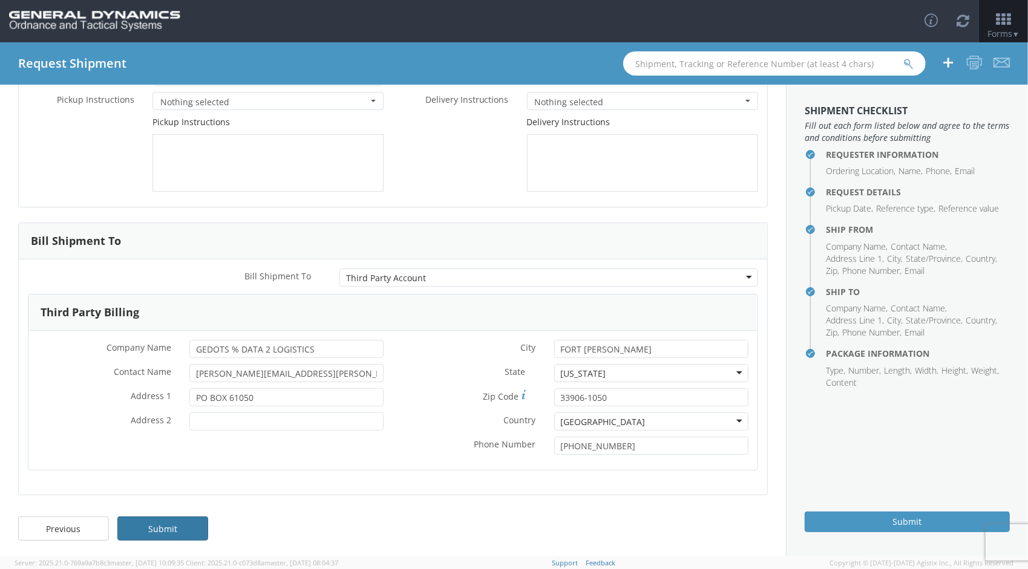
click at [157, 530] on link "Submit" at bounding box center [162, 529] width 91 height 24
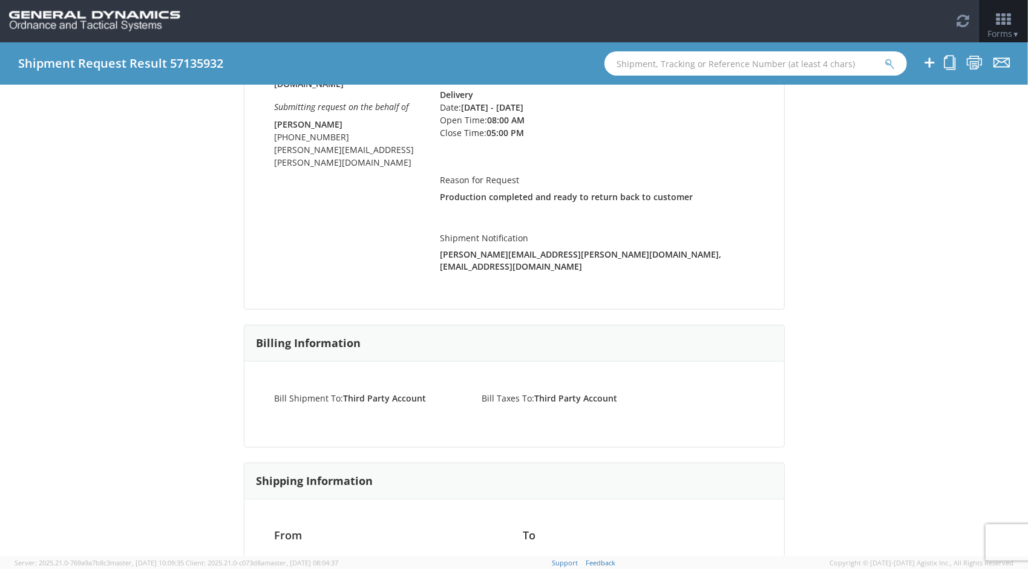
scroll to position [182, 0]
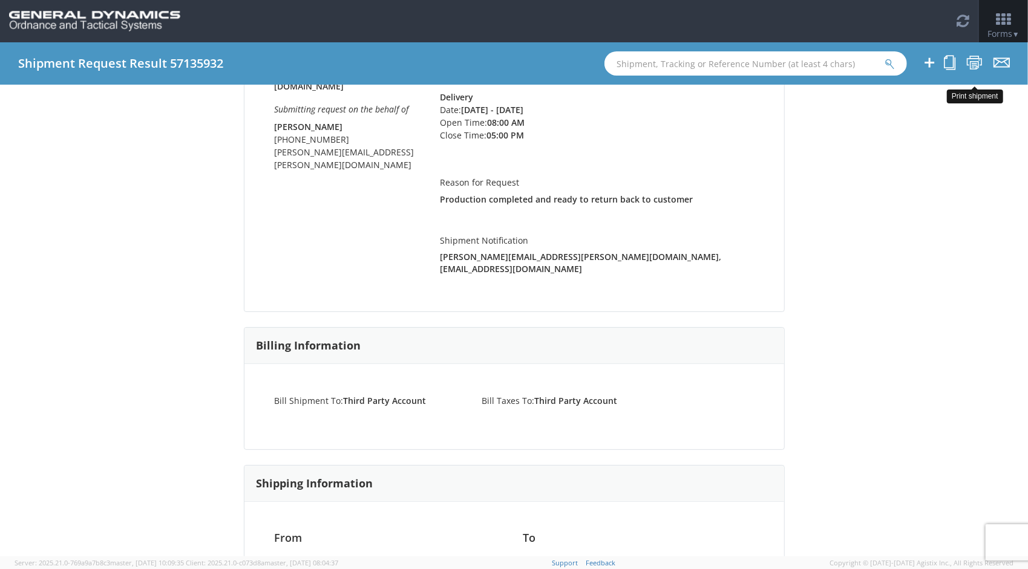
click at [974, 54] on link at bounding box center [974, 63] width 16 height 20
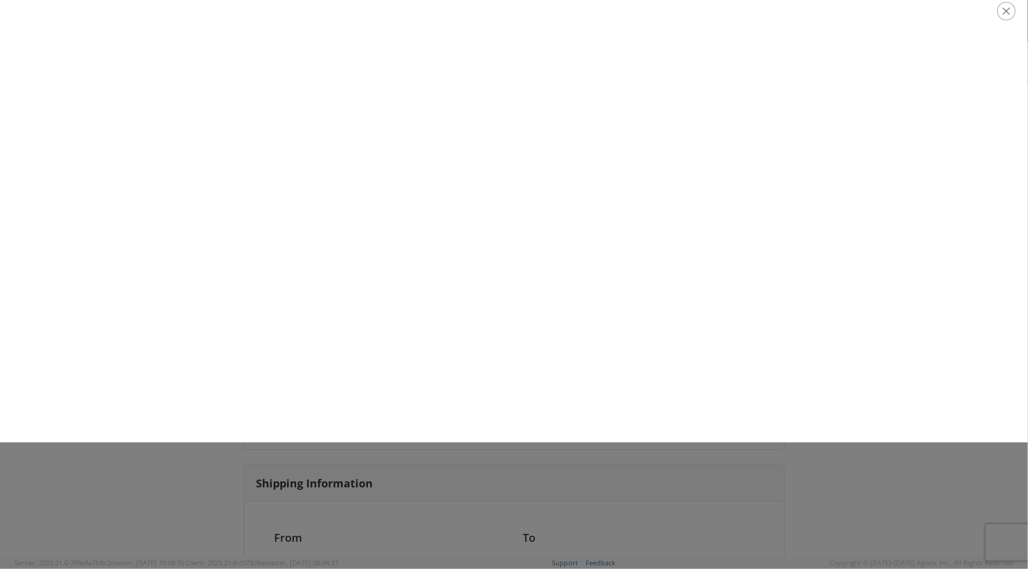
click at [978, 30] on div at bounding box center [514, 11] width 1054 height 44
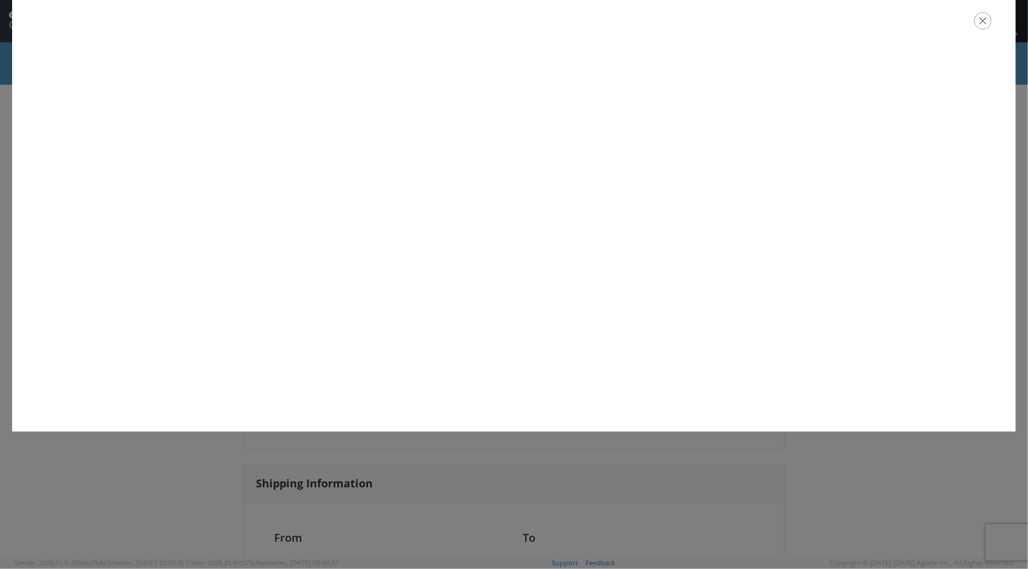
click at [982, 23] on icon "button" at bounding box center [983, 21] width 18 height 18
